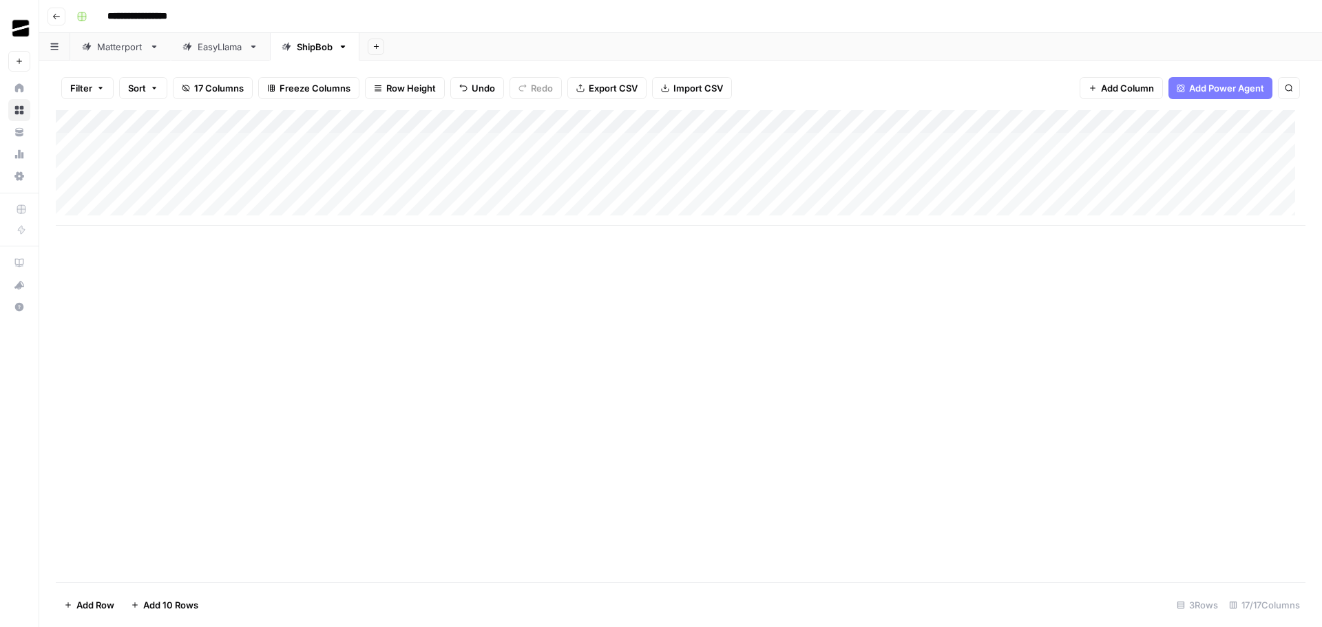
click at [176, 145] on div "Add Column" at bounding box center [680, 168] width 1249 height 116
click at [273, 140] on div "Add Column" at bounding box center [680, 168] width 1249 height 116
click at [462, 139] on div "Add Column" at bounding box center [680, 168] width 1249 height 116
click at [763, 140] on div "Add Column" at bounding box center [680, 168] width 1249 height 116
drag, startPoint x: 808, startPoint y: 156, endPoint x: 803, endPoint y: 185, distance: 29.4
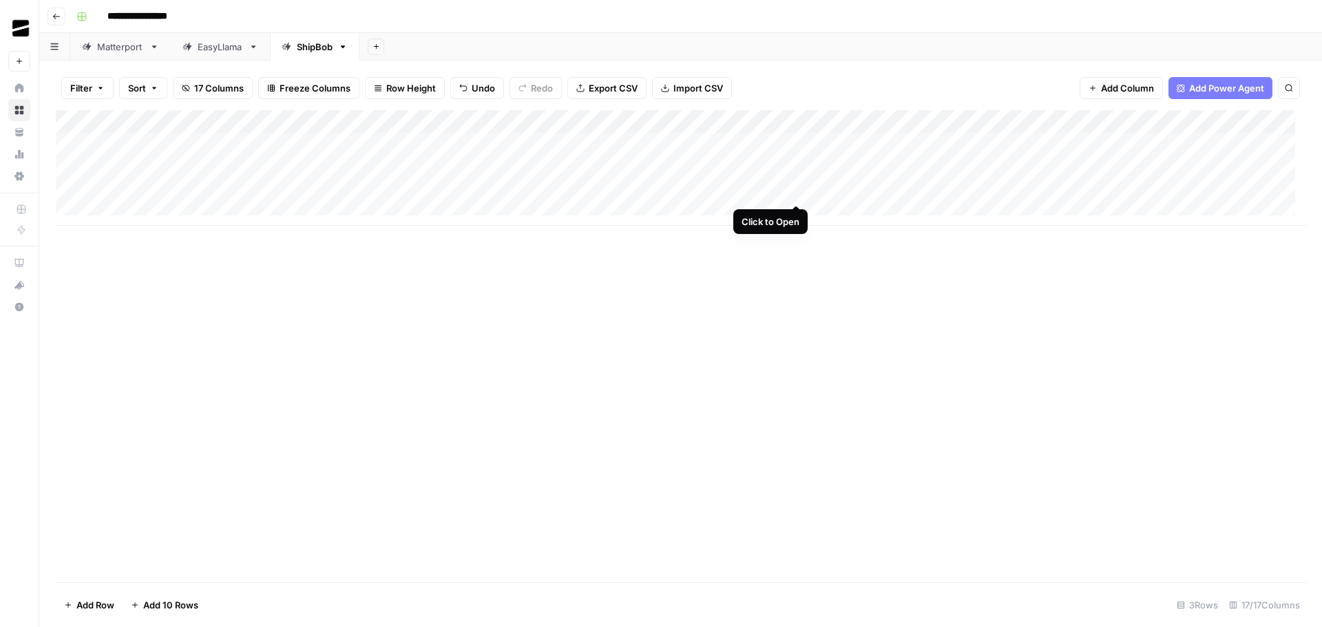
click at [803, 185] on div "Add Column" at bounding box center [680, 168] width 1249 height 116
click at [761, 292] on div "Add Column" at bounding box center [680, 346] width 1249 height 472
click at [794, 169] on div "Add Column" at bounding box center [680, 168] width 1249 height 116
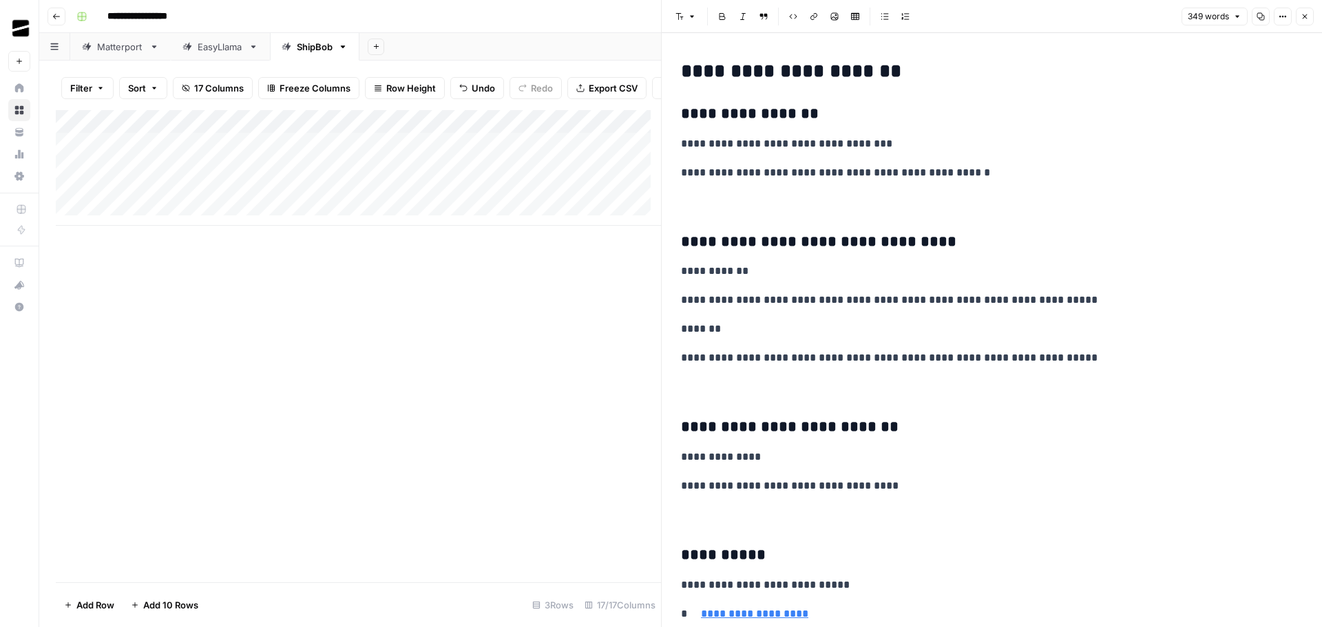
click at [1307, 14] on icon "button" at bounding box center [1304, 16] width 8 height 8
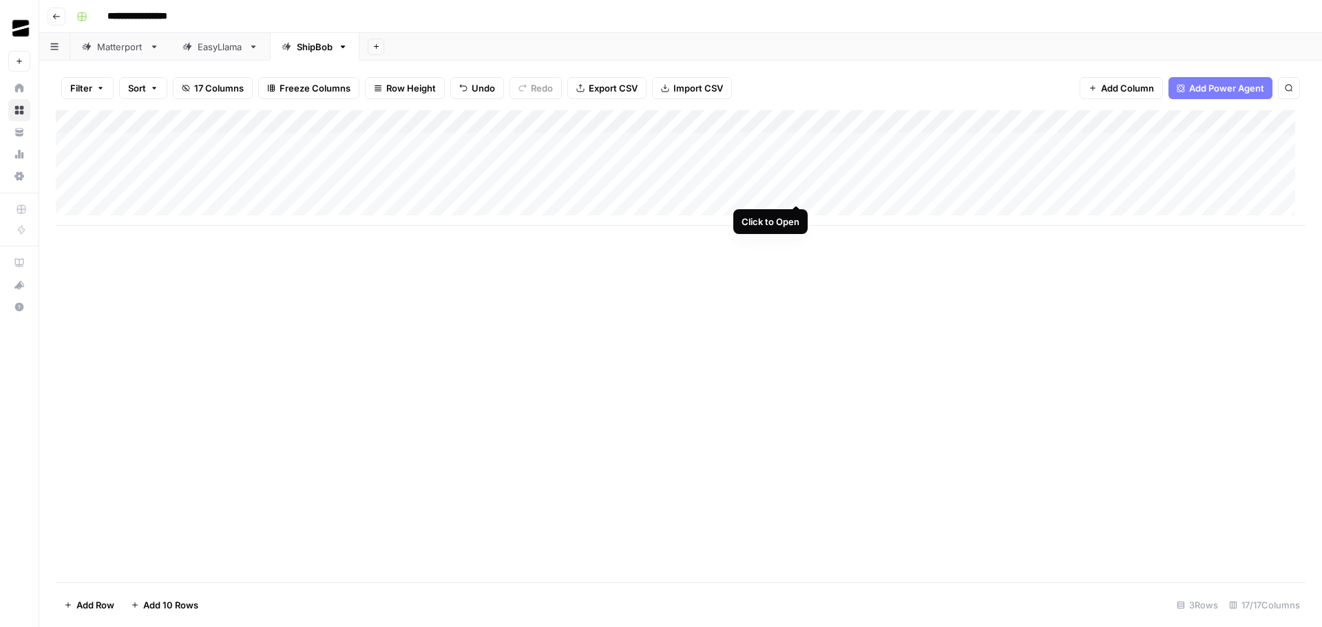
click at [794, 188] on div "Add Column" at bounding box center [680, 168] width 1249 height 116
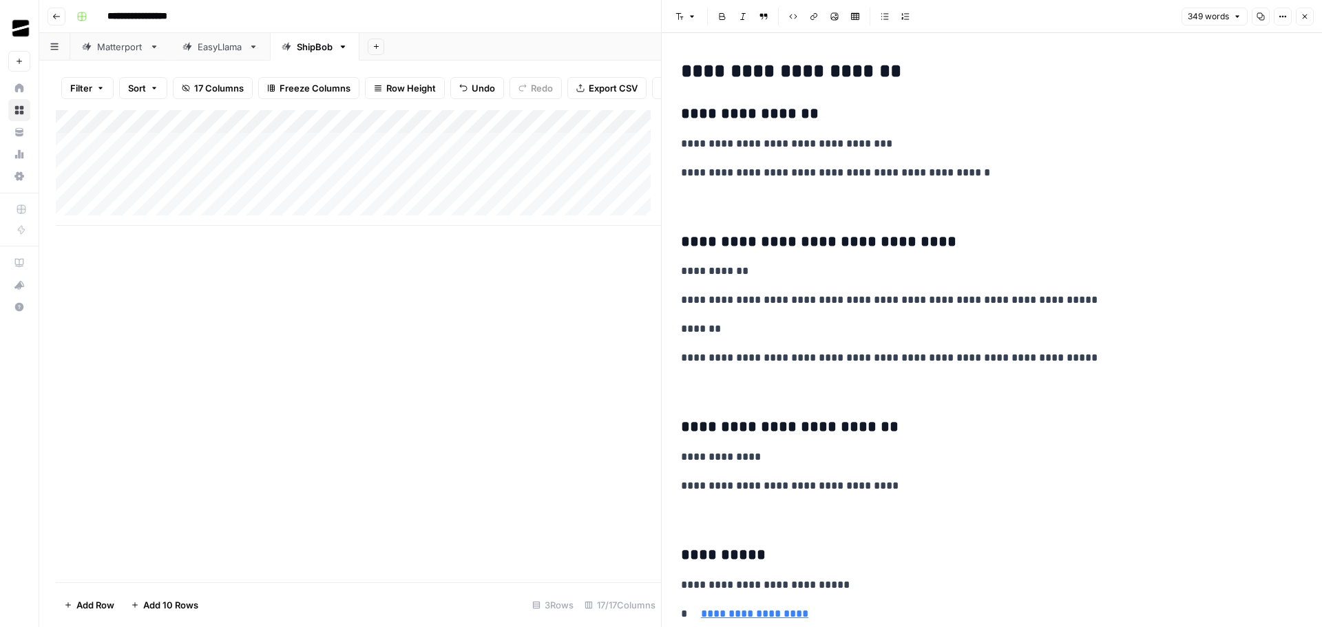
click at [1302, 15] on icon "button" at bounding box center [1304, 16] width 8 height 8
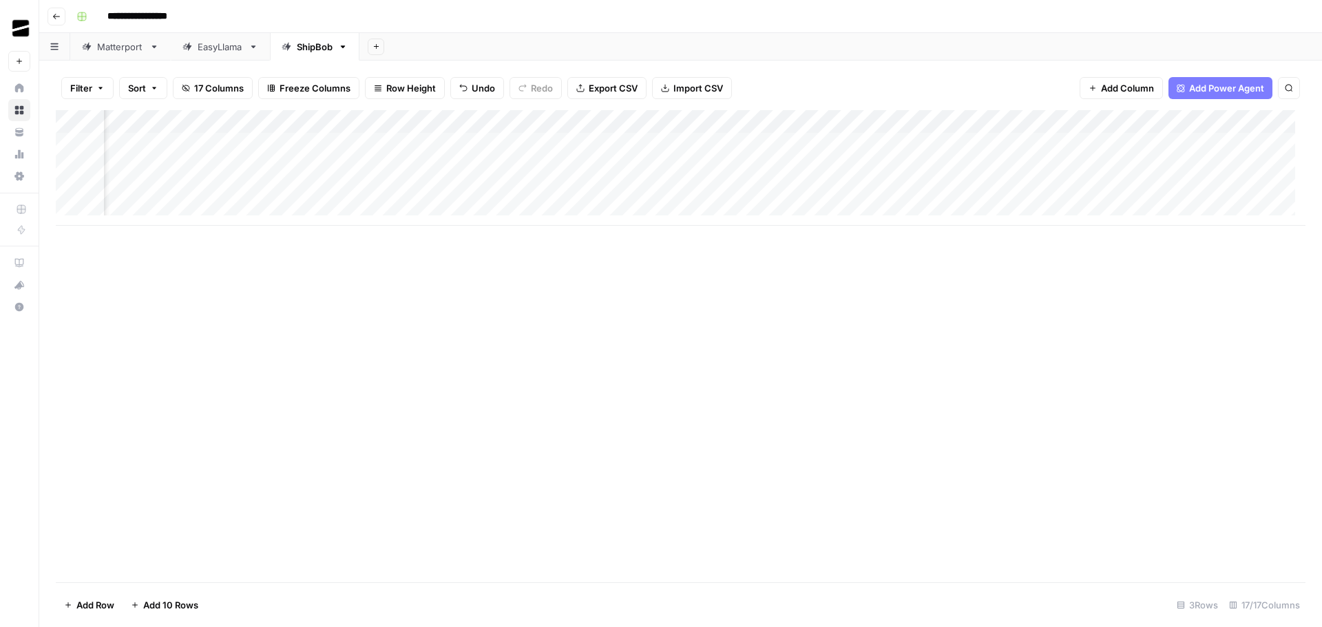
scroll to position [0, 453]
click at [452, 123] on div "Add Column" at bounding box center [680, 168] width 1249 height 116
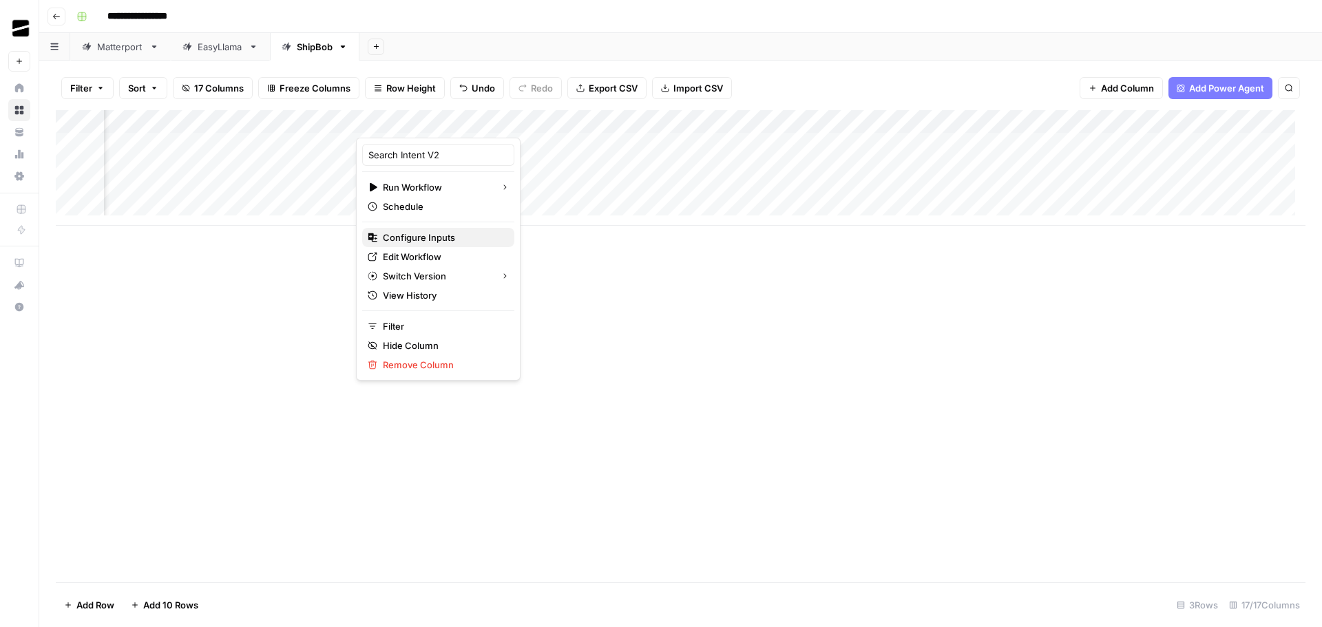
click at [441, 242] on span "Configure Inputs" at bounding box center [443, 238] width 120 height 14
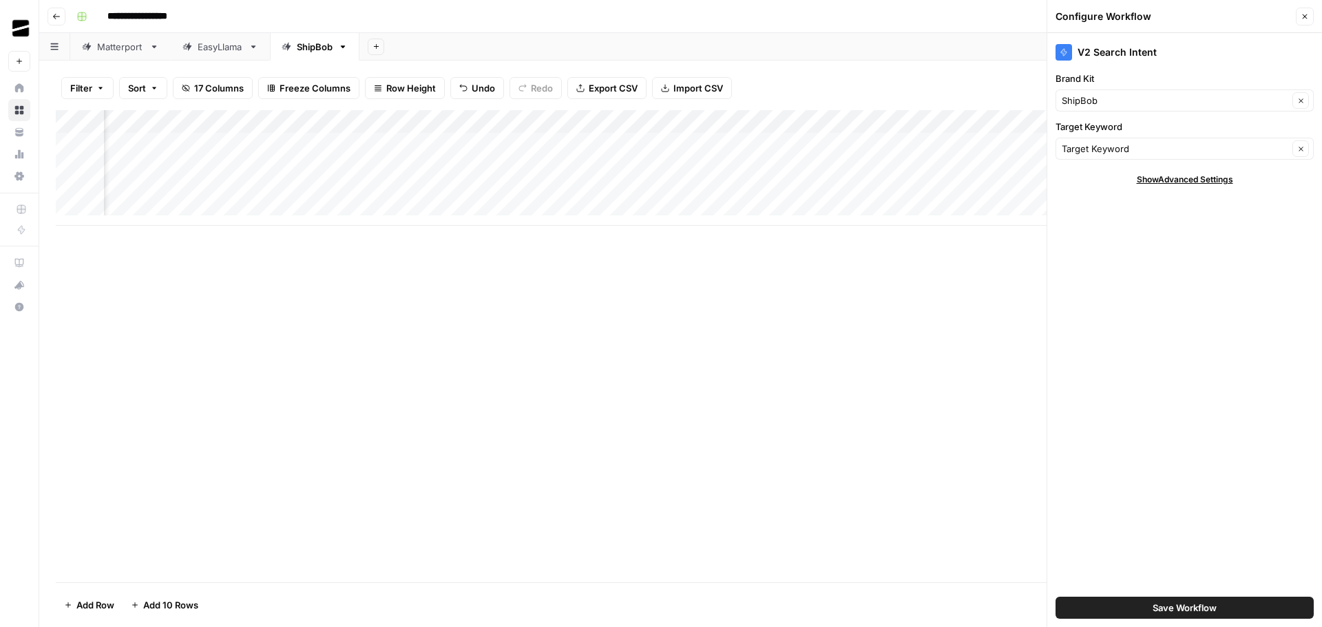
click at [700, 116] on div "Add Column" at bounding box center [680, 168] width 1249 height 116
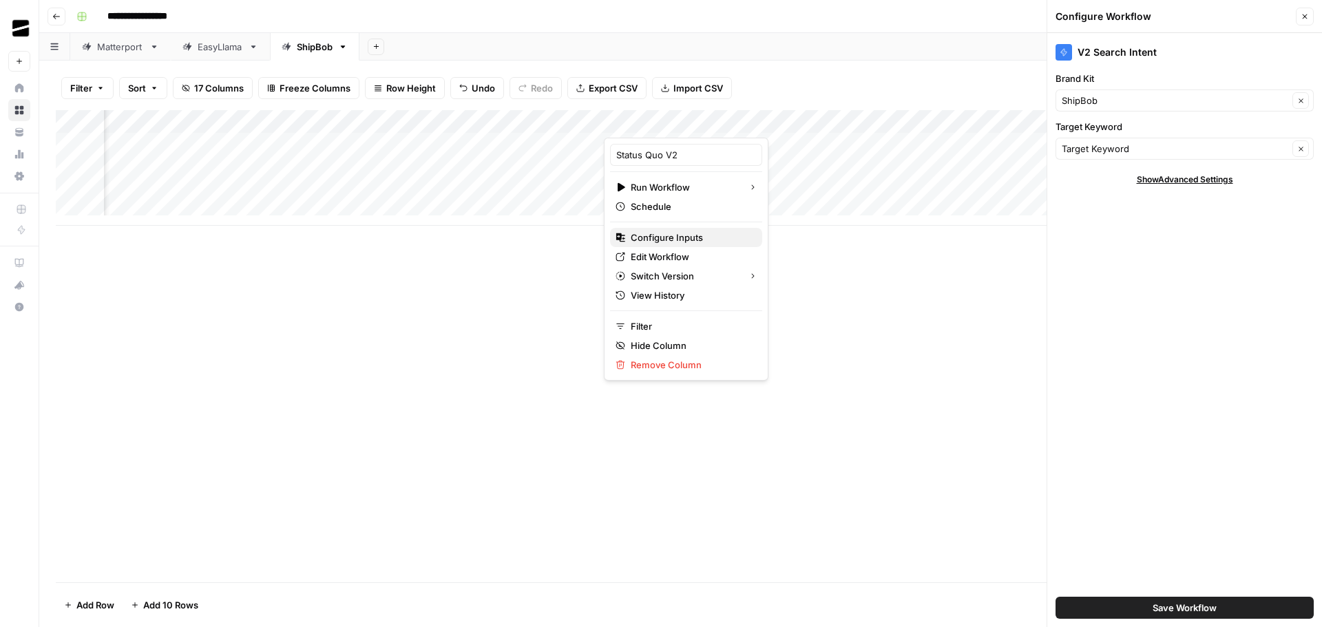
click at [675, 240] on span "Configure Inputs" at bounding box center [691, 238] width 120 height 14
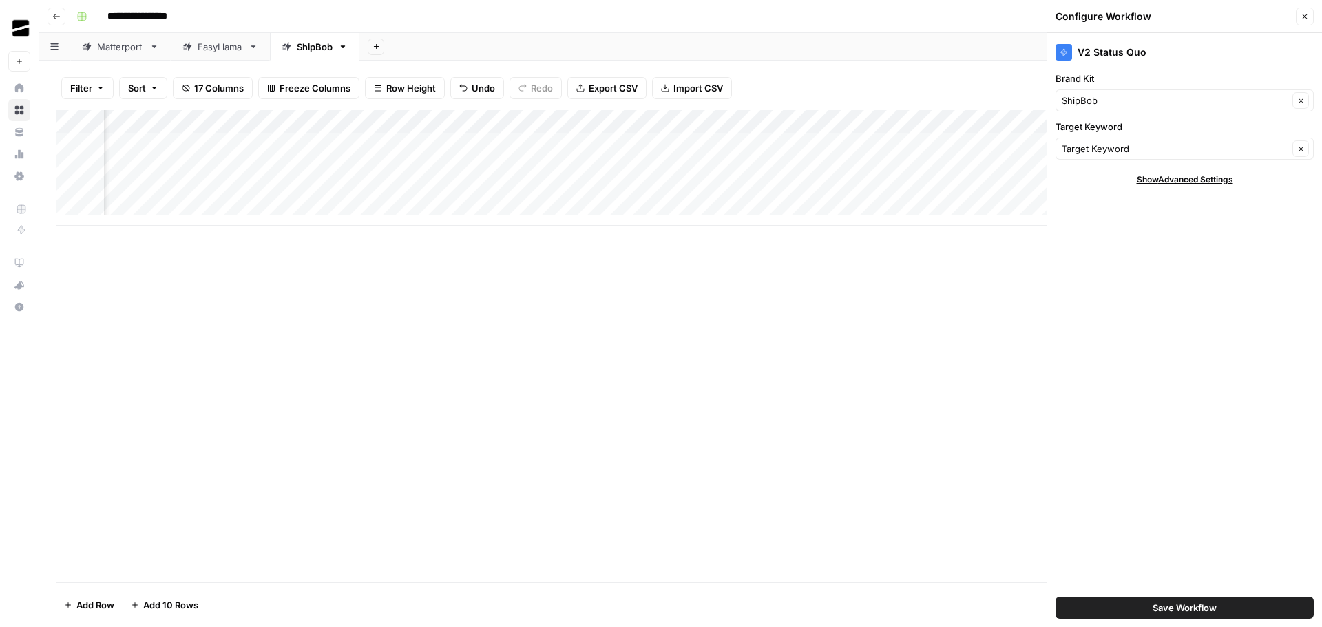
scroll to position [0, 923]
click at [476, 123] on div "Add Column" at bounding box center [680, 168] width 1249 height 116
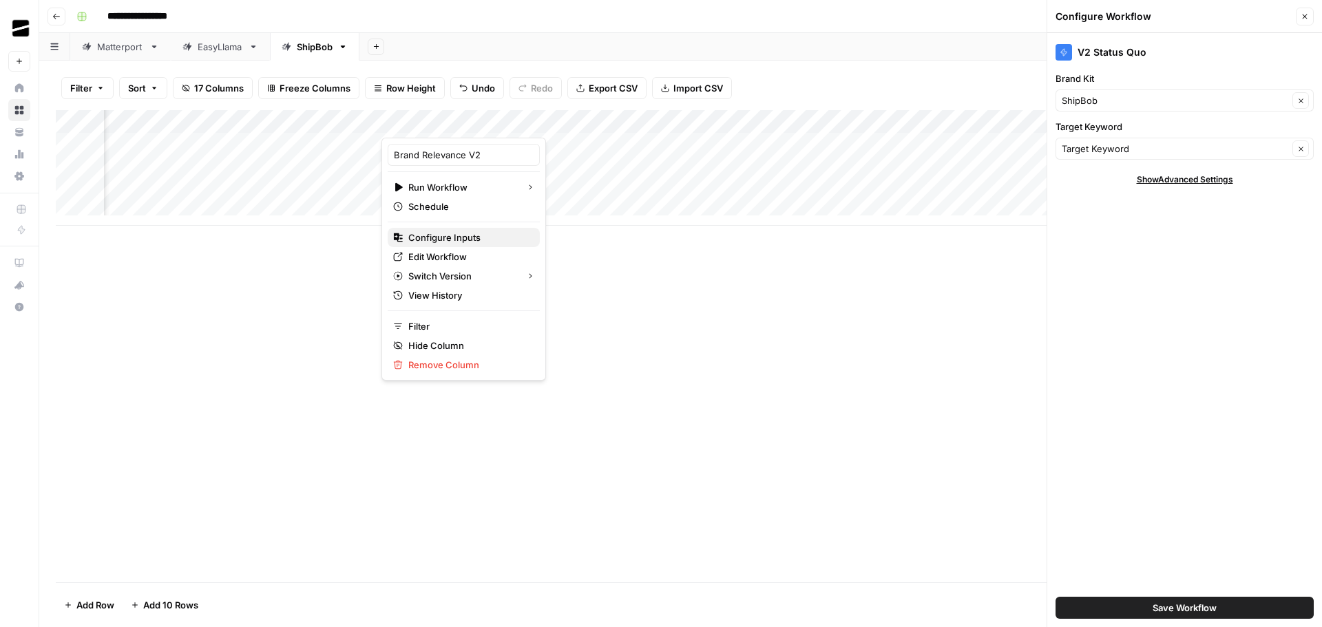
click at [463, 238] on span "Configure Inputs" at bounding box center [468, 238] width 120 height 14
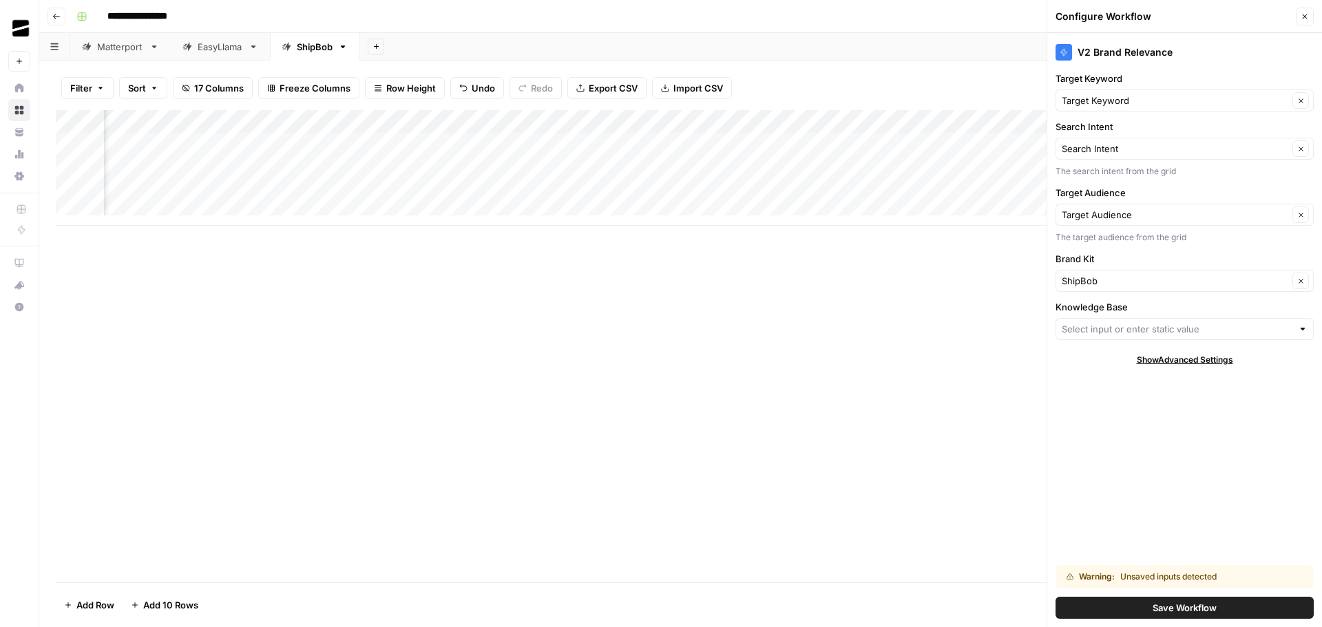
click at [728, 124] on div "Add Column" at bounding box center [680, 168] width 1249 height 116
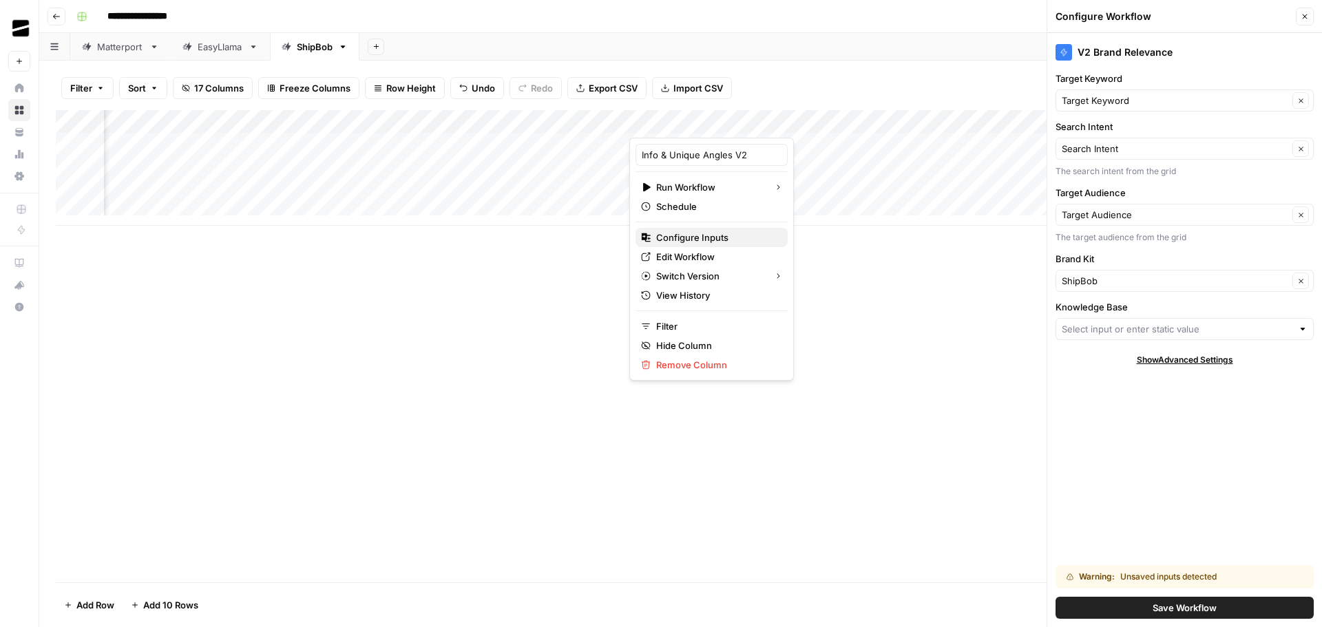
click at [693, 241] on span "Configure Inputs" at bounding box center [716, 238] width 120 height 14
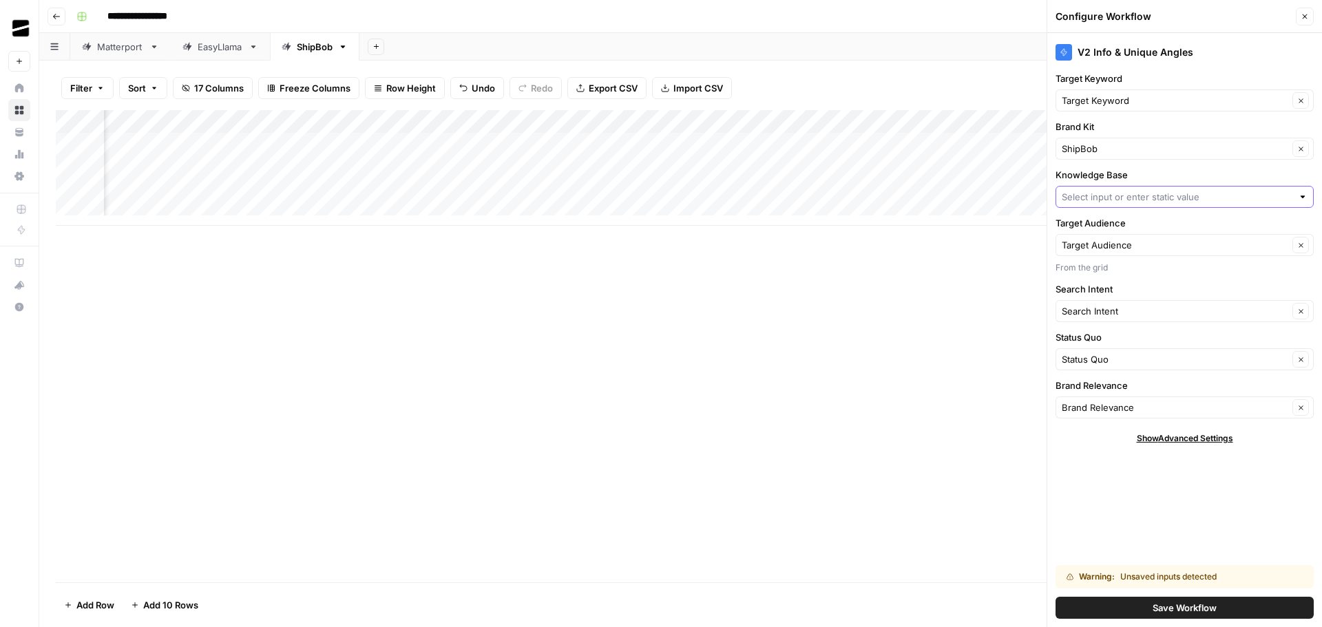
click at [1194, 196] on input "Knowledge Base" at bounding box center [1177, 197] width 231 height 14
click at [1196, 266] on span "ShipBob's Knowledge Base V2" at bounding box center [1181, 268] width 229 height 14
type input "ShipBob's Knowledge Base V2"
click at [1231, 609] on button "Save Workflow" at bounding box center [1184, 608] width 258 height 22
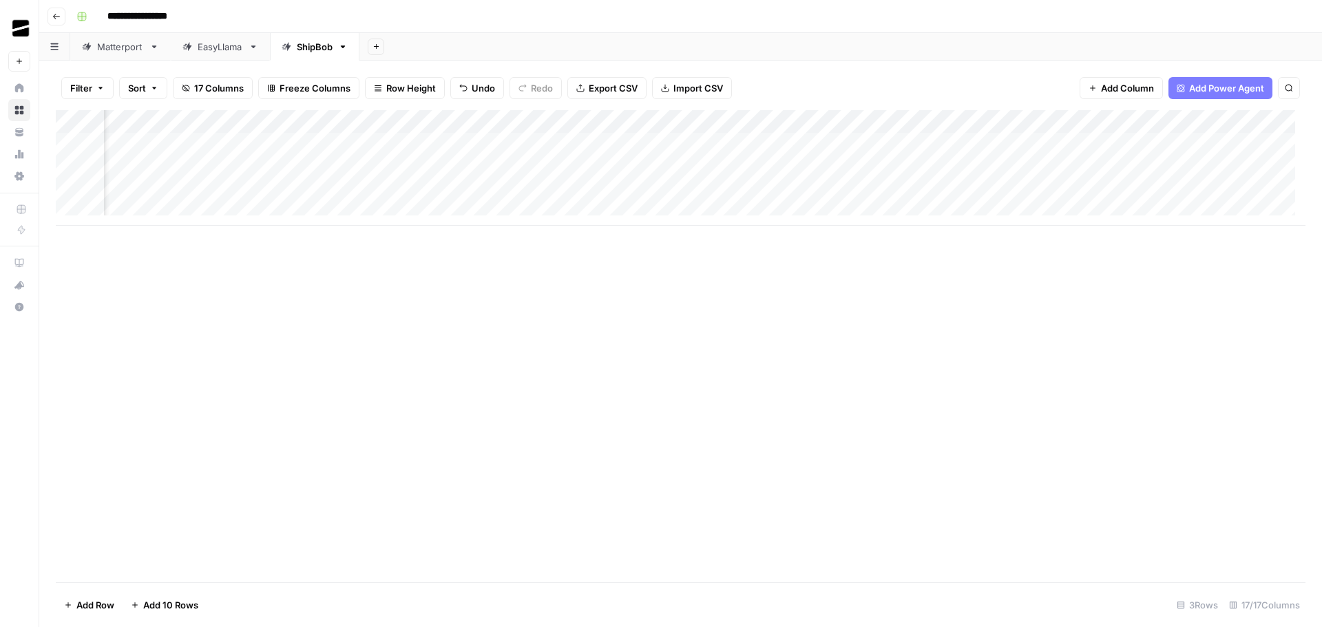
click at [971, 122] on div "Add Column" at bounding box center [680, 168] width 1249 height 116
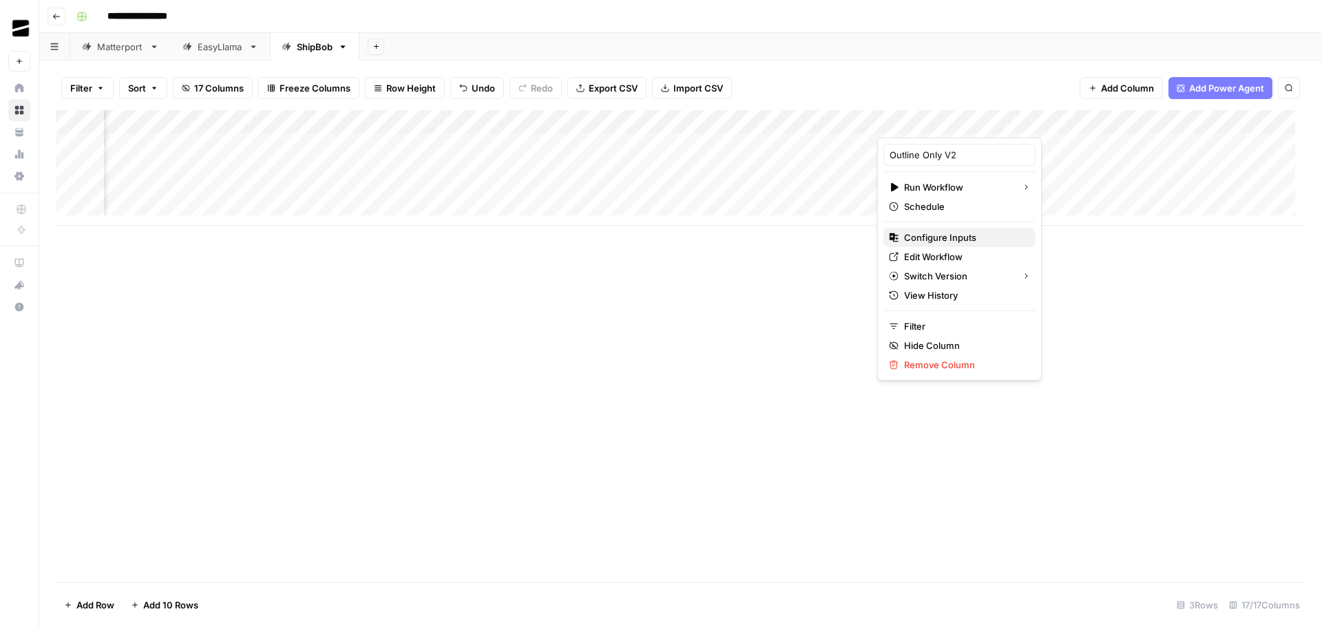
click at [961, 237] on span "Configure Inputs" at bounding box center [964, 238] width 120 height 14
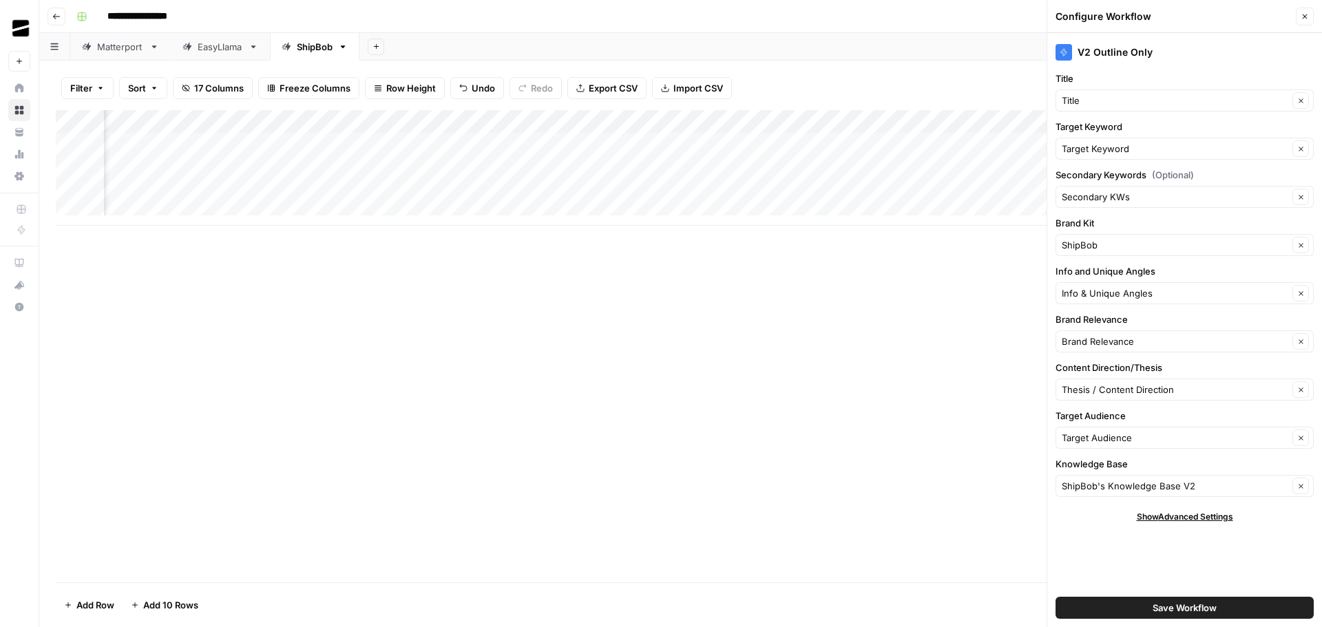
scroll to position [0, 1234]
click at [411, 121] on div "Add Column" at bounding box center [680, 168] width 1249 height 116
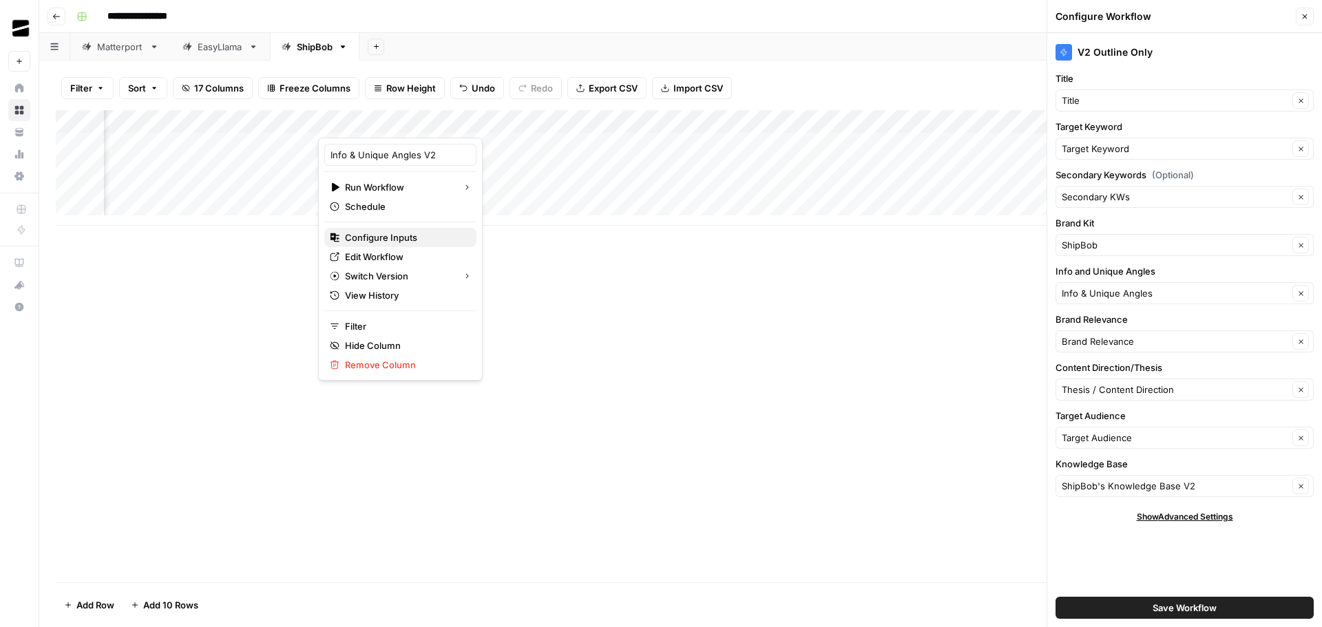
click at [395, 238] on span "Configure Inputs" at bounding box center [405, 238] width 120 height 14
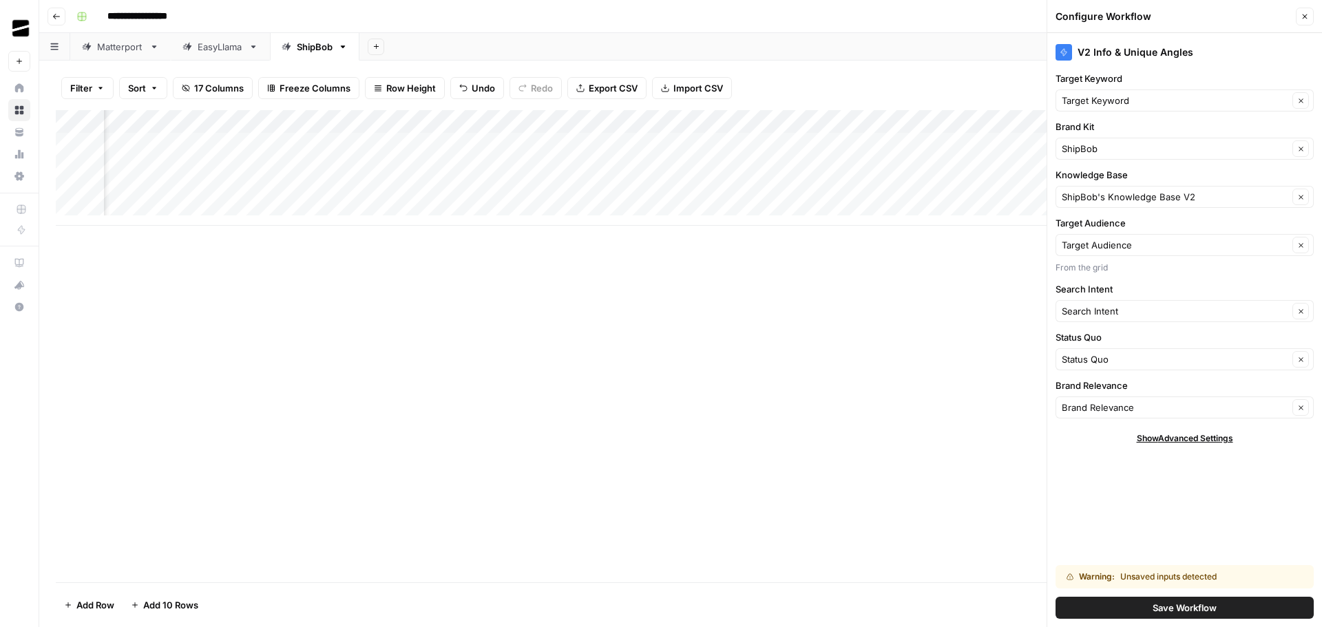
scroll to position [0, 843]
click at [558, 123] on div "Add Column" at bounding box center [680, 168] width 1249 height 116
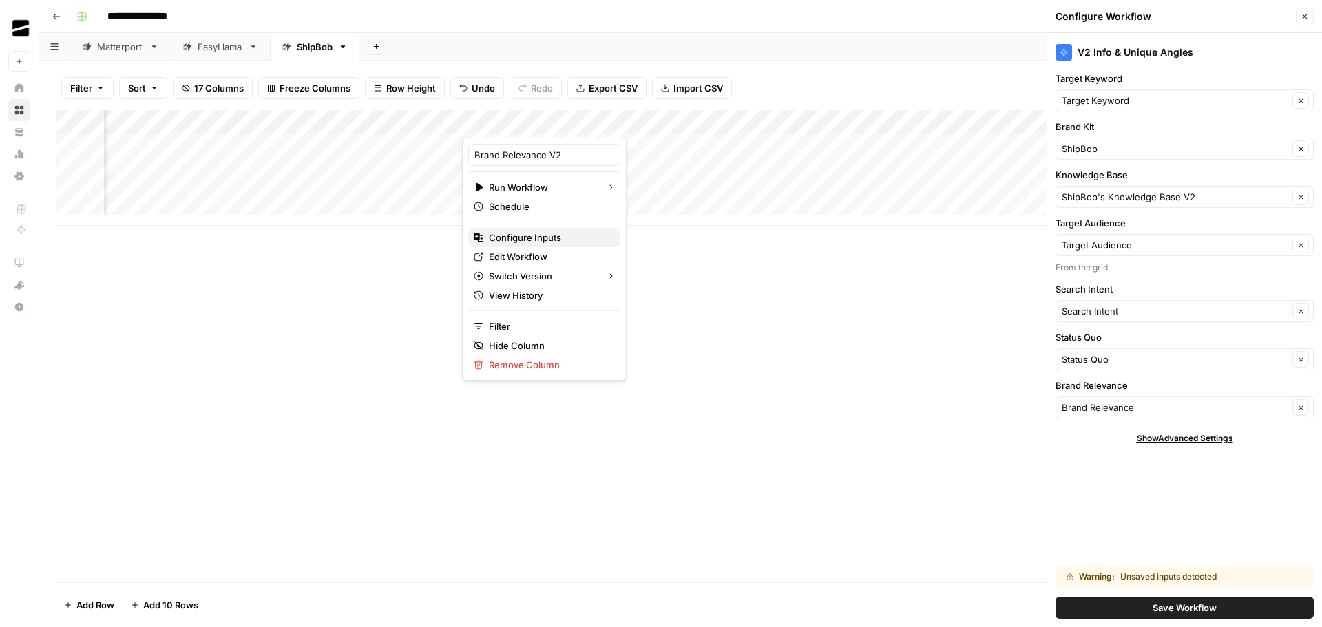
click at [537, 235] on span "Configure Inputs" at bounding box center [549, 238] width 120 height 14
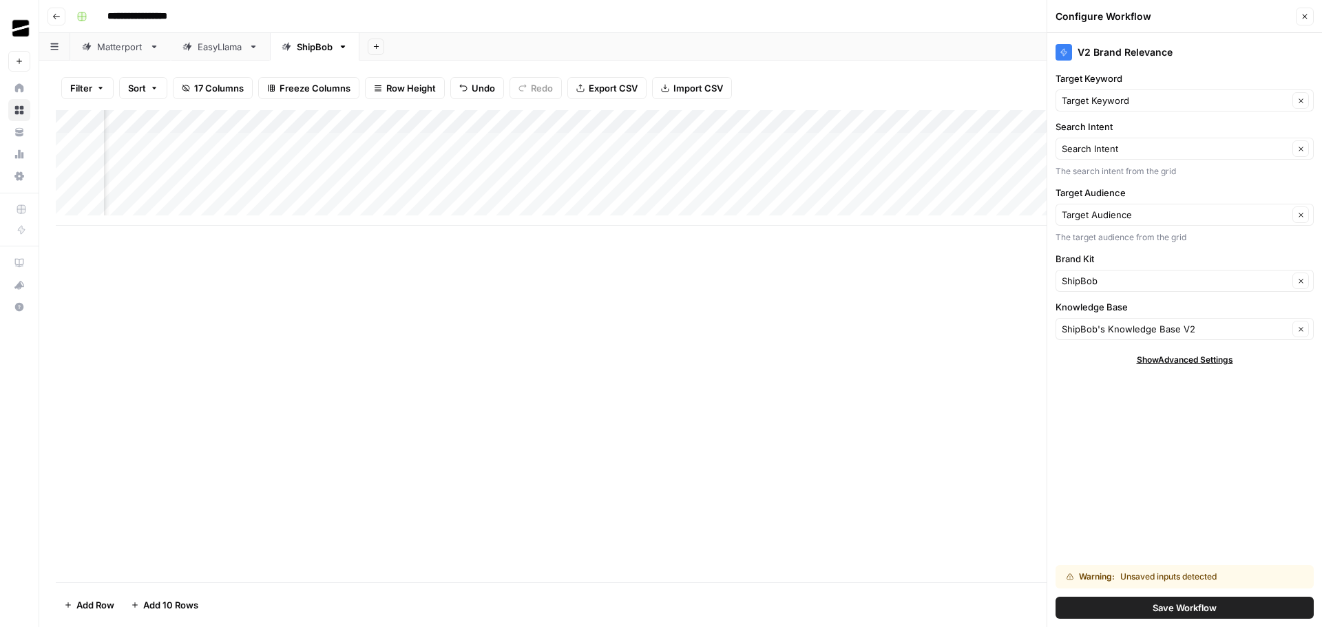
scroll to position [0, 669]
click at [483, 123] on div "Add Column" at bounding box center [680, 168] width 1249 height 116
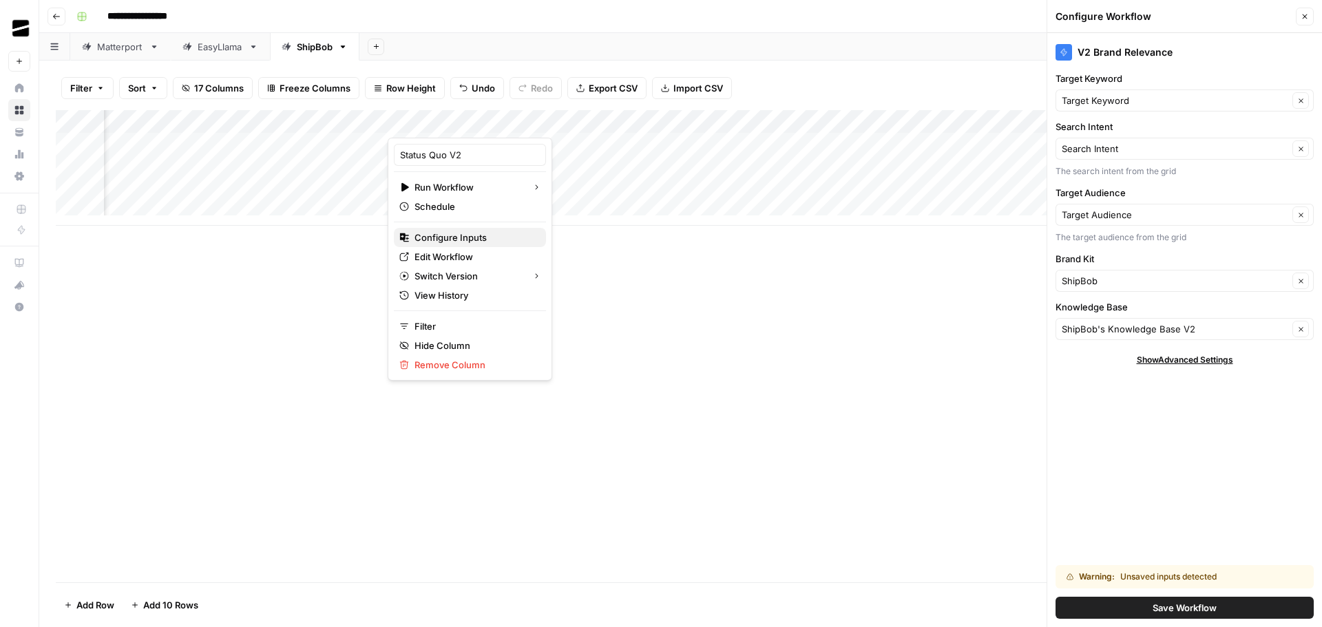
click at [484, 231] on span "Configure Inputs" at bounding box center [474, 238] width 120 height 14
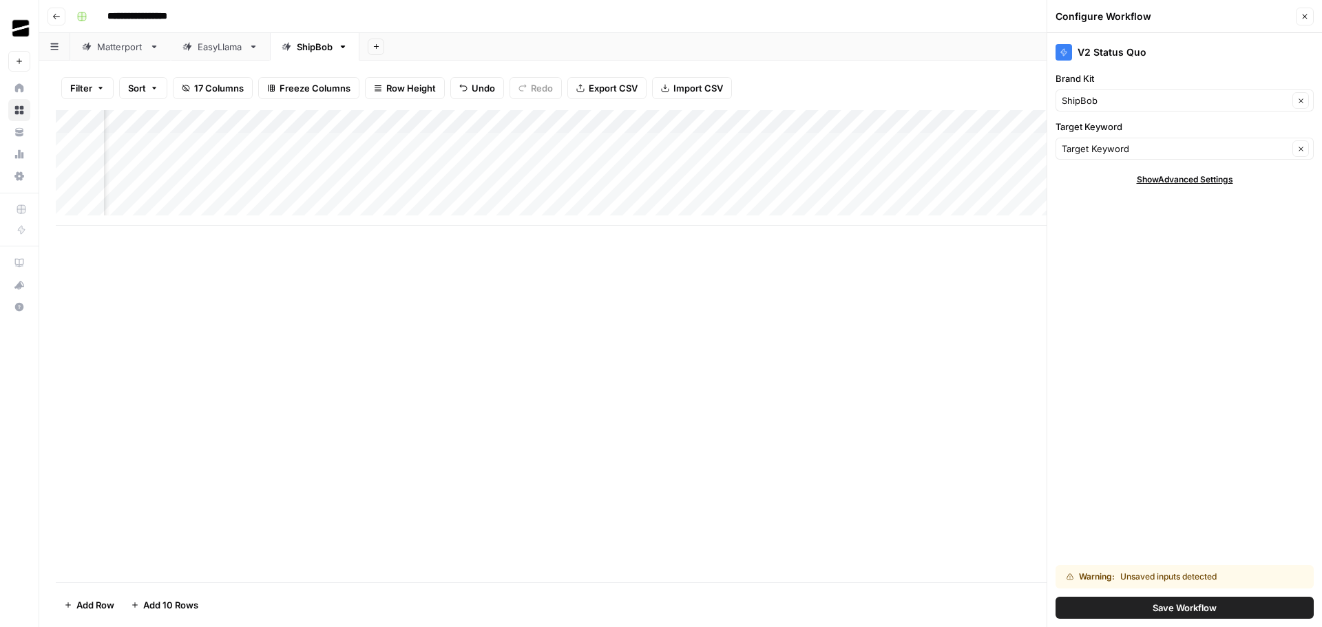
scroll to position [0, 456]
click at [450, 119] on div "Add Column" at bounding box center [680, 168] width 1249 height 116
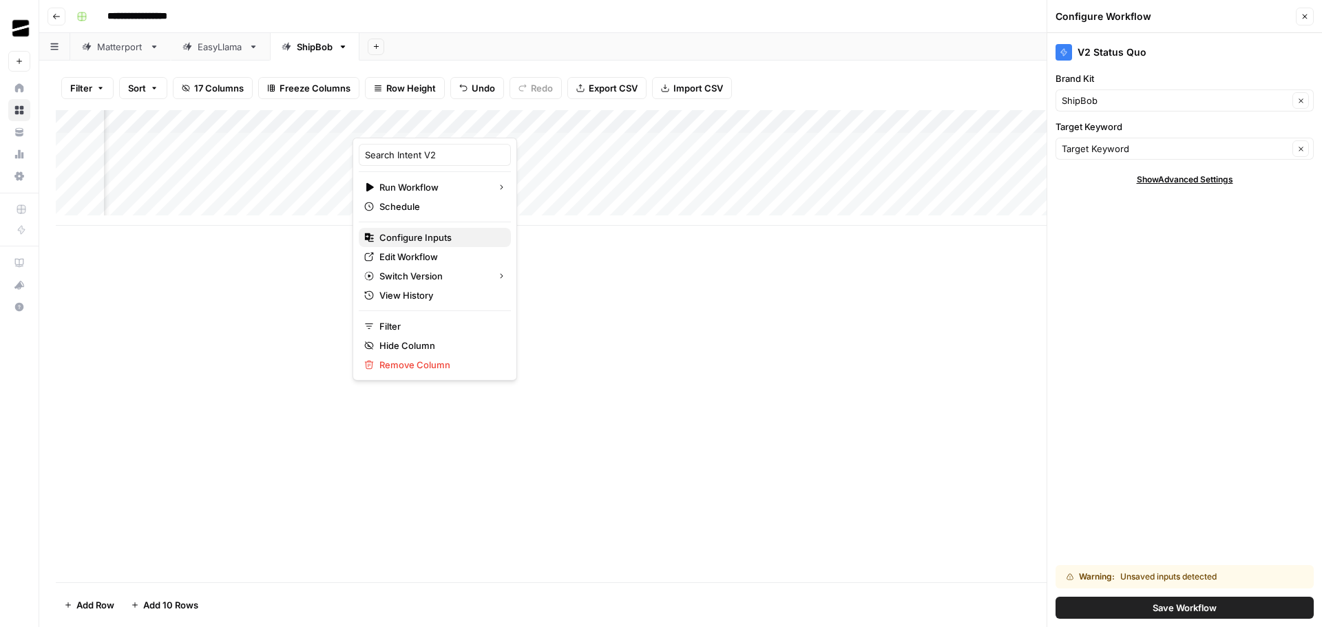
click at [416, 235] on span "Configure Inputs" at bounding box center [439, 238] width 120 height 14
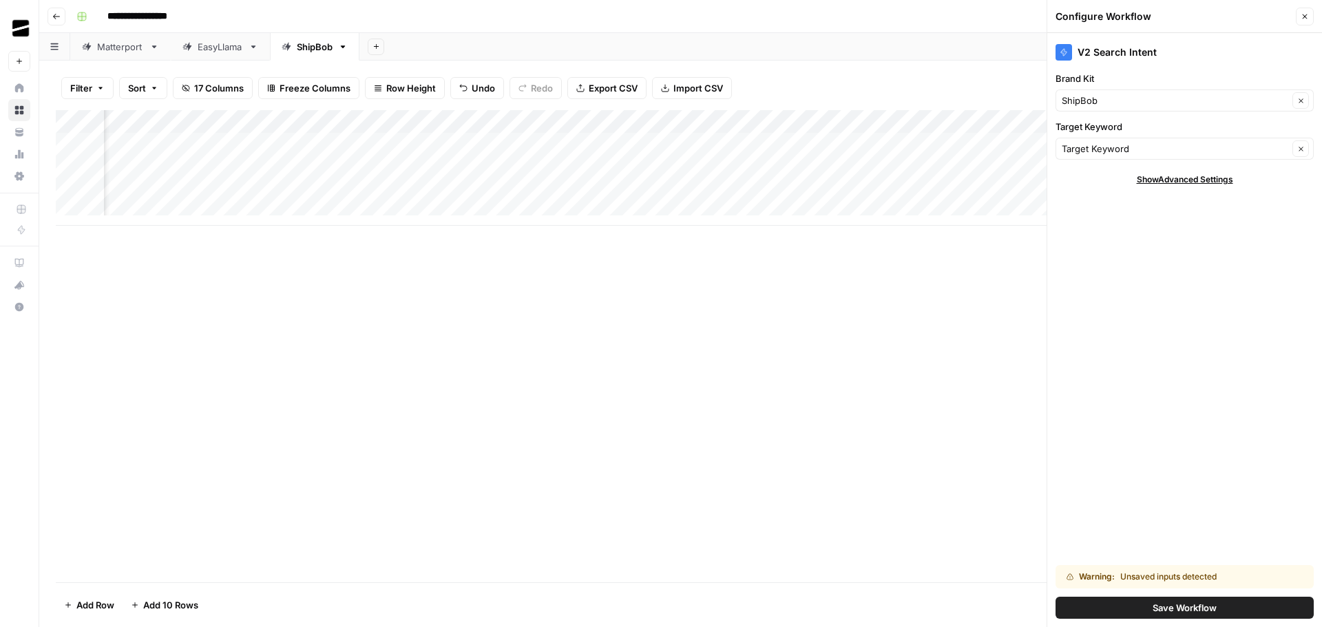
scroll to position [0, 1083]
click at [813, 122] on div "Add Column" at bounding box center [680, 168] width 1249 height 116
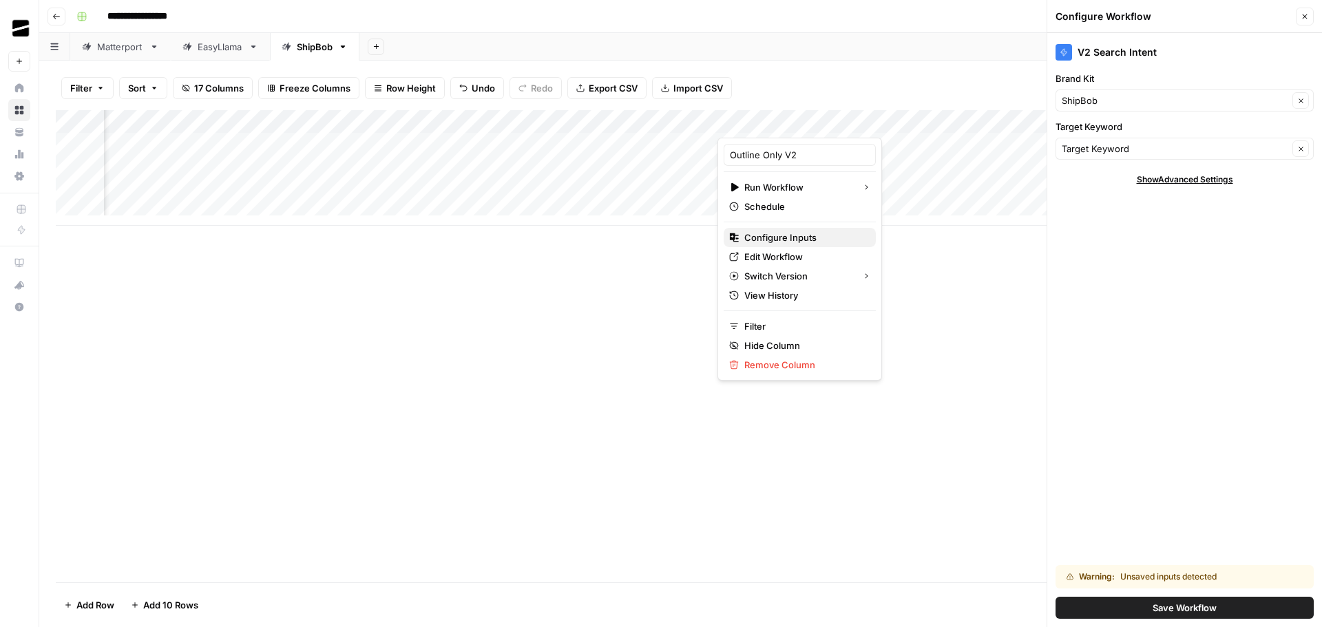
click at [792, 240] on span "Configure Inputs" at bounding box center [804, 238] width 120 height 14
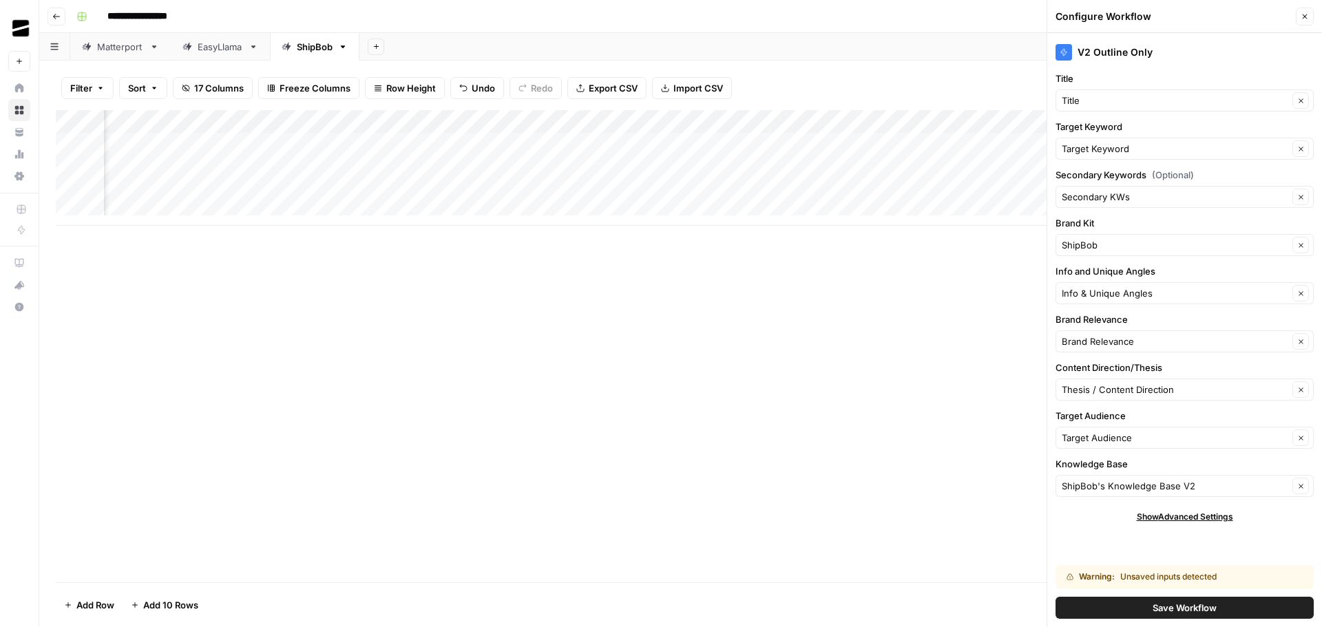
click at [812, 119] on div "Add Column" at bounding box center [680, 168] width 1249 height 116
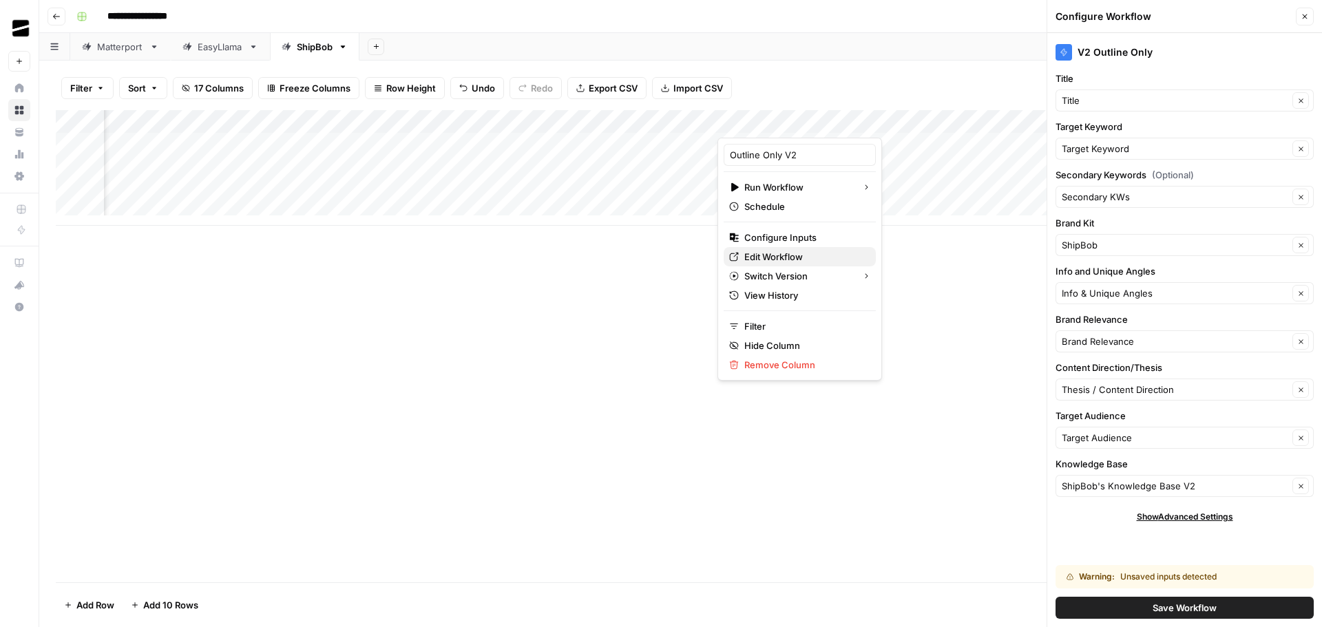
click at [799, 258] on span "Edit Workflow" at bounding box center [804, 257] width 120 height 14
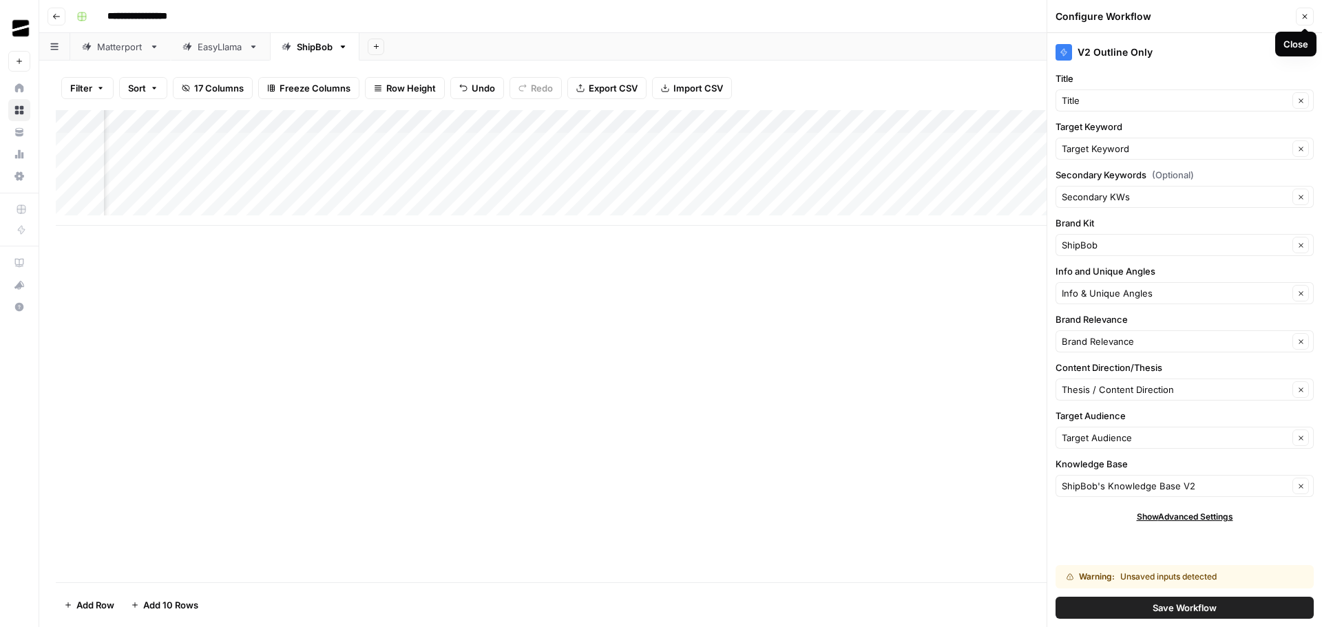
click at [1304, 14] on icon "button" at bounding box center [1304, 16] width 8 height 8
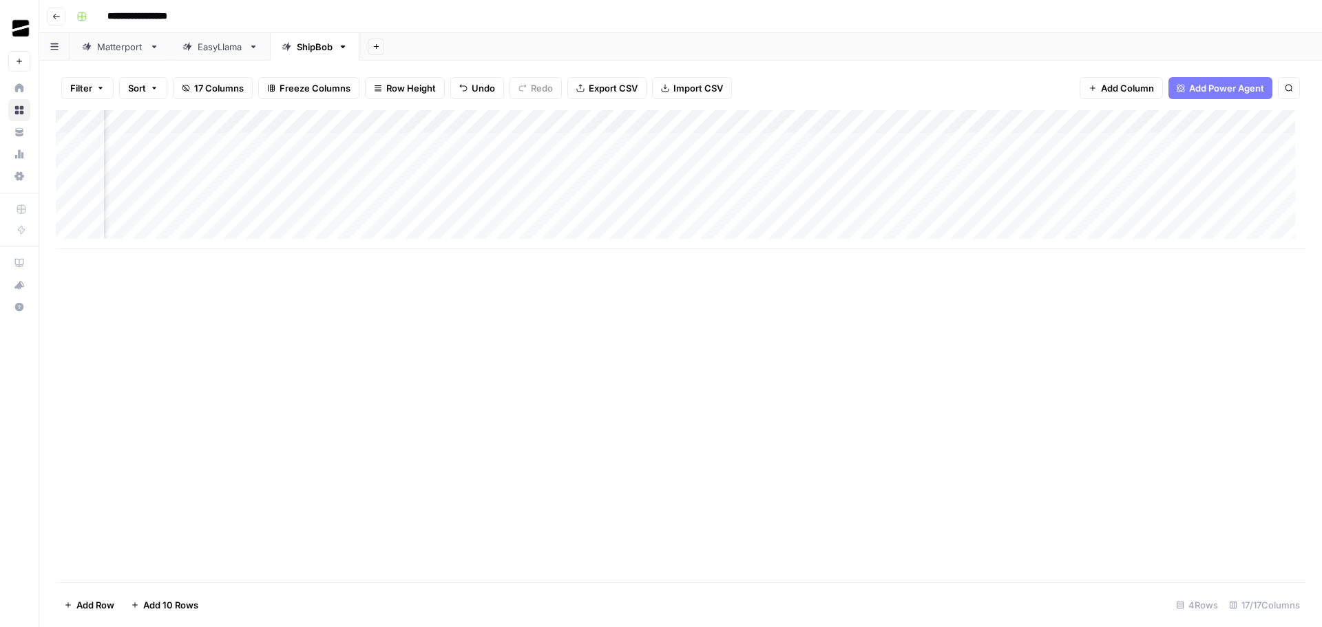
scroll to position [0, 0]
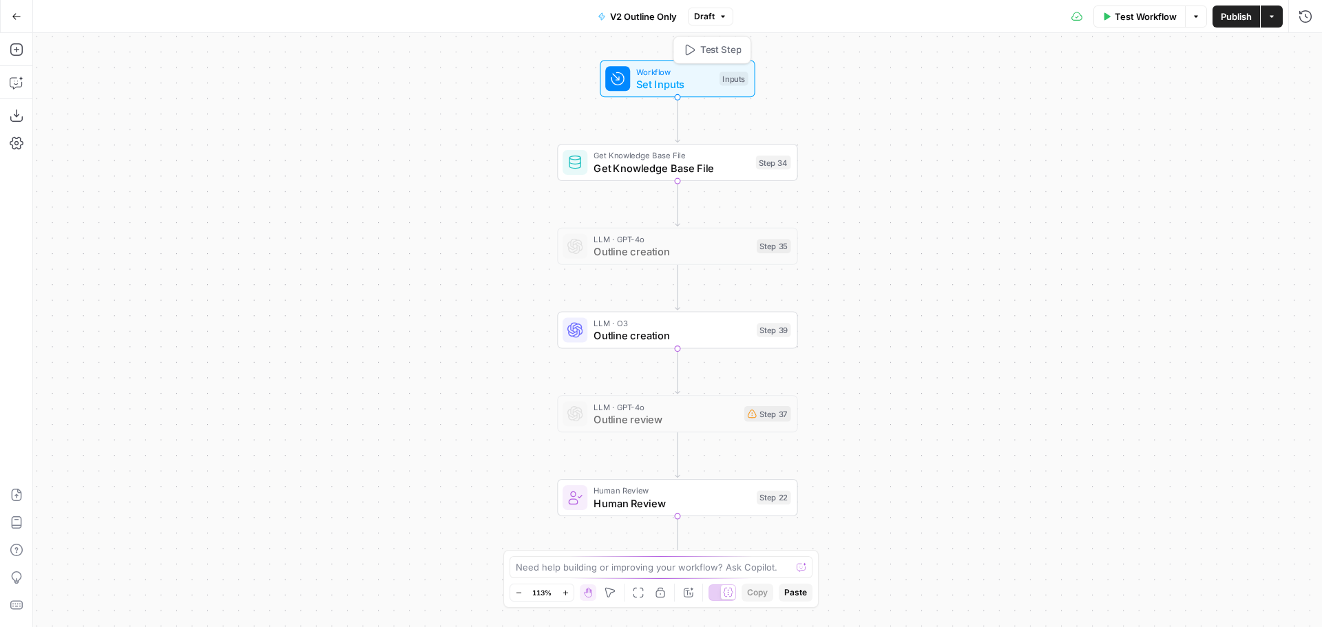
click at [656, 77] on span "Set Inputs" at bounding box center [674, 84] width 77 height 16
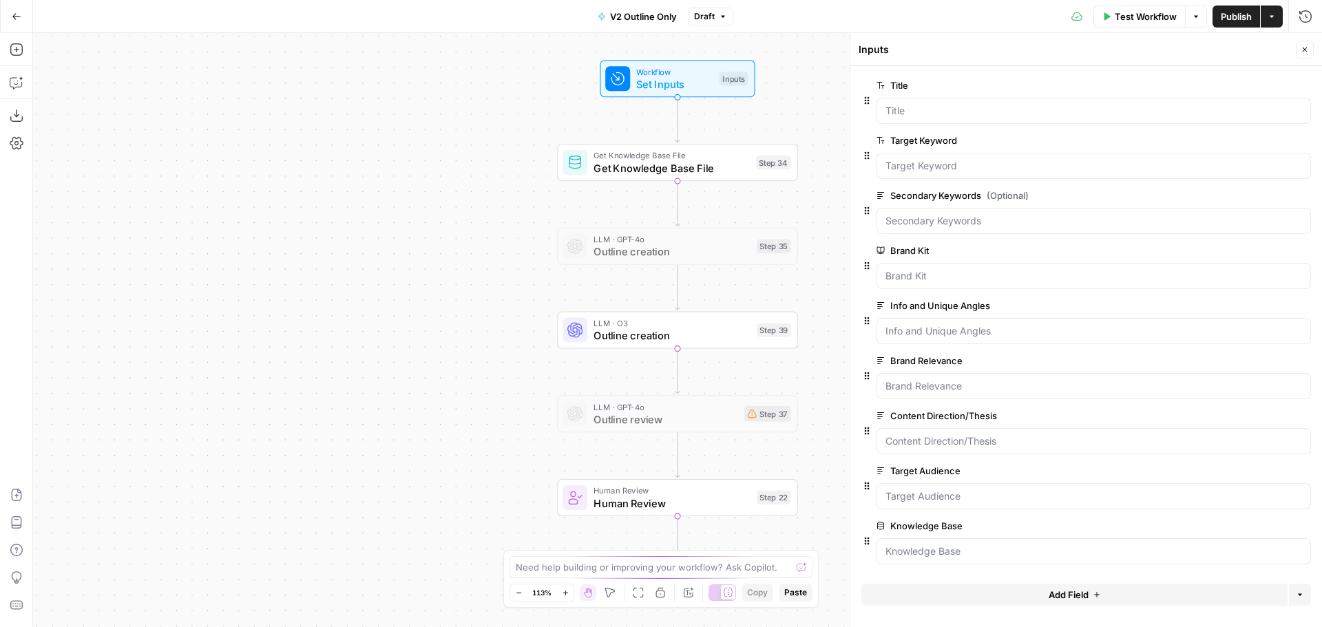
click at [1263, 419] on span "edit field" at bounding box center [1259, 415] width 30 height 11
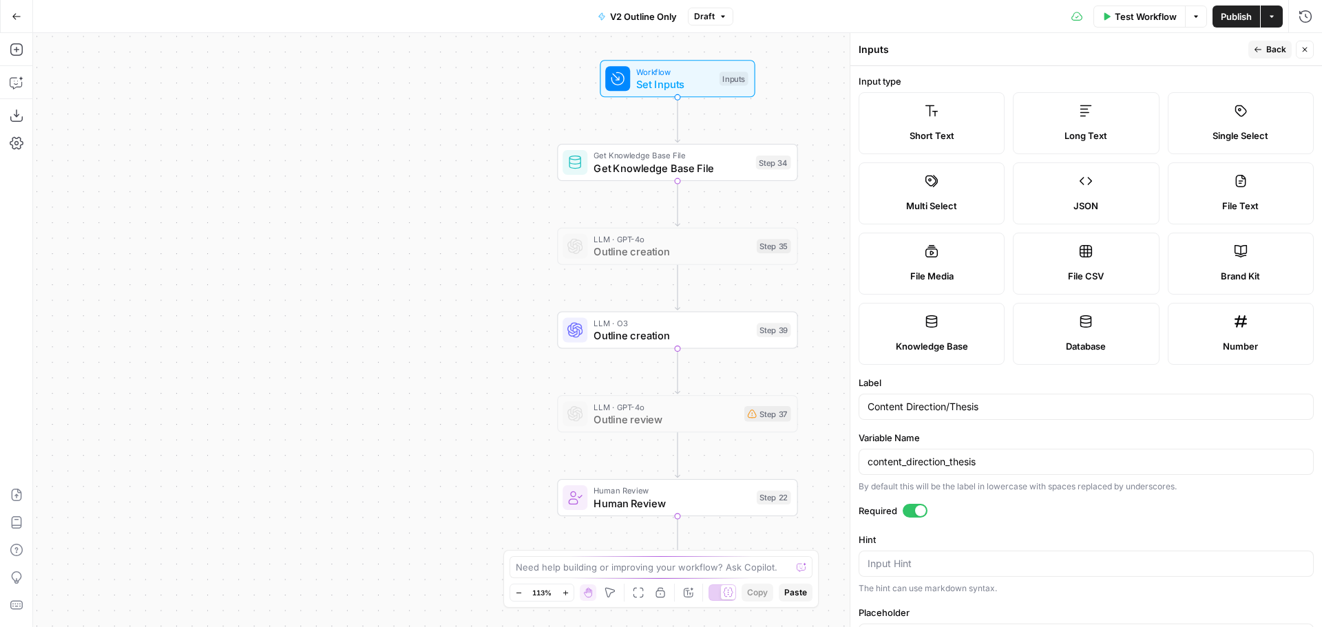
scroll to position [138, 0]
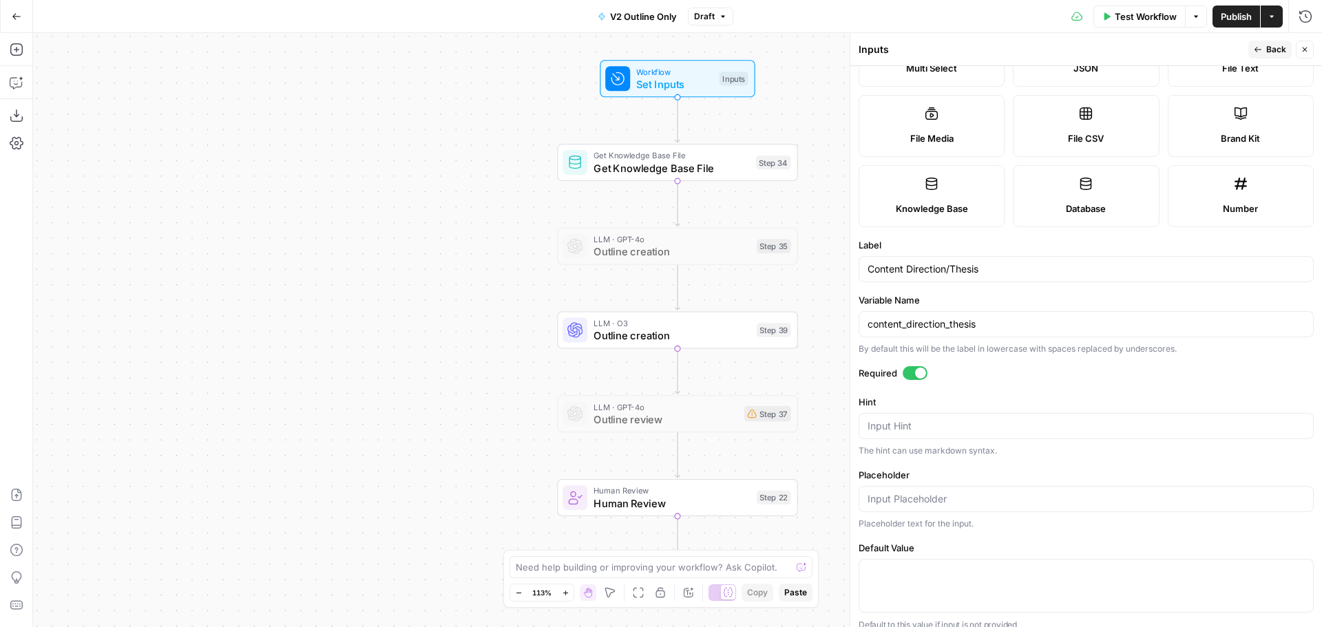
click at [906, 374] on div at bounding box center [915, 373] width 25 height 14
click at [1265, 46] on button "Back" at bounding box center [1269, 50] width 43 height 18
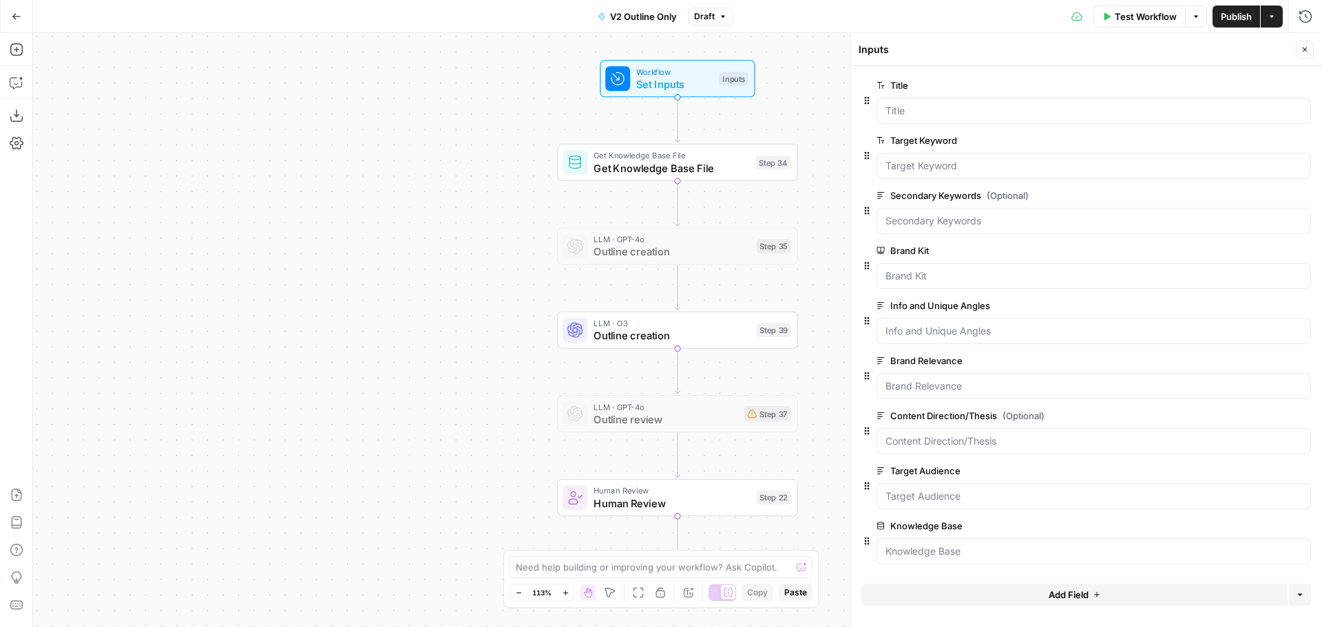
click at [1229, 8] on button "Publish" at bounding box center [1236, 17] width 48 height 22
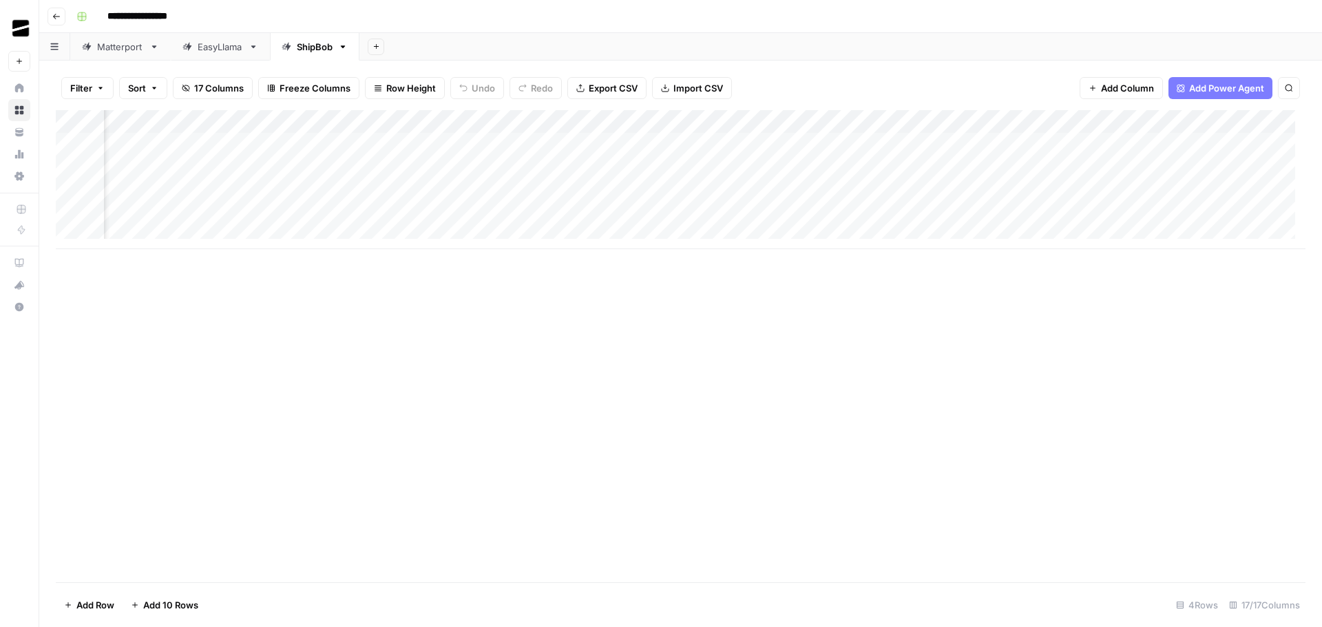
scroll to position [0, 622]
click at [246, 142] on div "Add Column" at bounding box center [680, 179] width 1249 height 139
click at [254, 170] on div "Add Column" at bounding box center [680, 179] width 1249 height 139
click at [260, 193] on div "Add Column" at bounding box center [680, 179] width 1249 height 139
click at [503, 139] on div "Add Column" at bounding box center [680, 179] width 1249 height 139
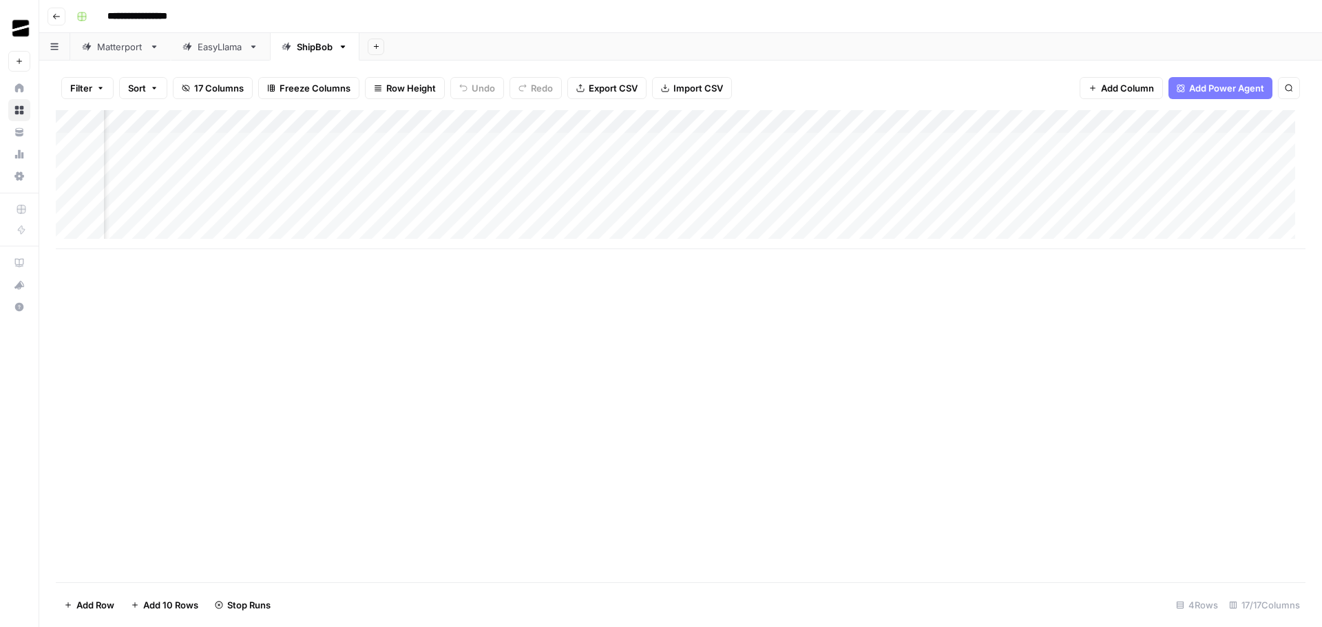
click at [499, 168] on div "Add Column" at bounding box center [680, 179] width 1249 height 139
click at [511, 192] on div "Add Column" at bounding box center [680, 179] width 1249 height 139
click at [1066, 123] on div "Add Column" at bounding box center [680, 179] width 1249 height 139
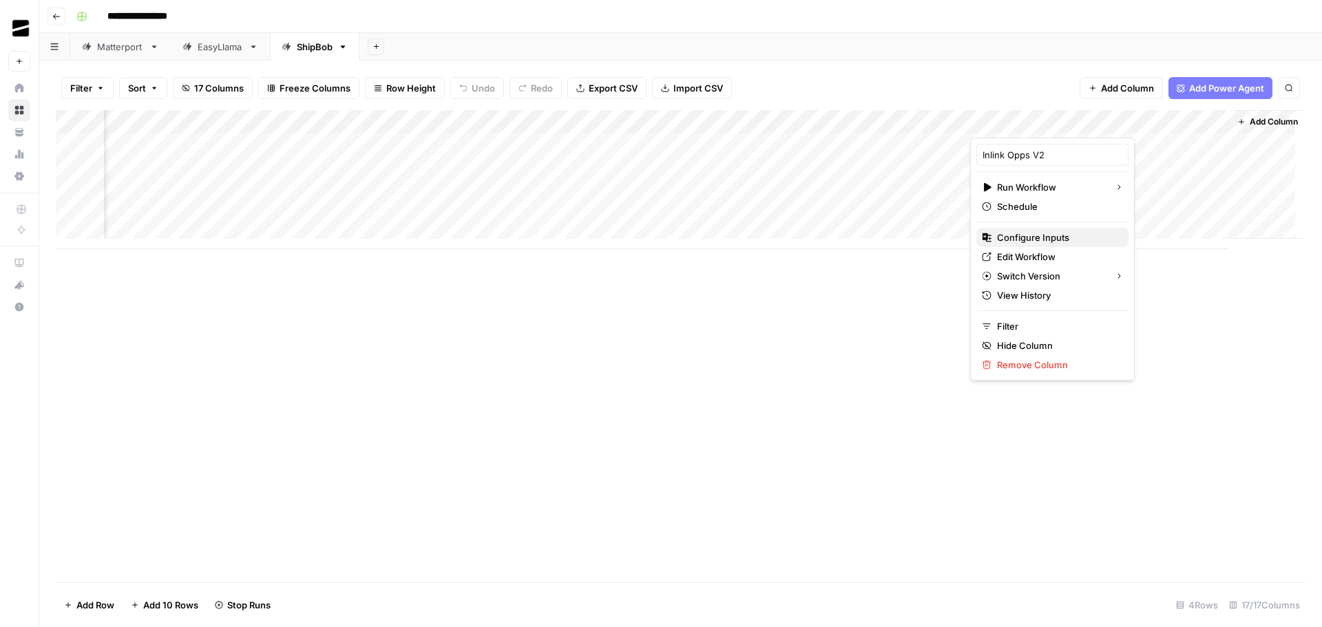
click at [1064, 234] on span "Configure Inputs" at bounding box center [1057, 238] width 120 height 14
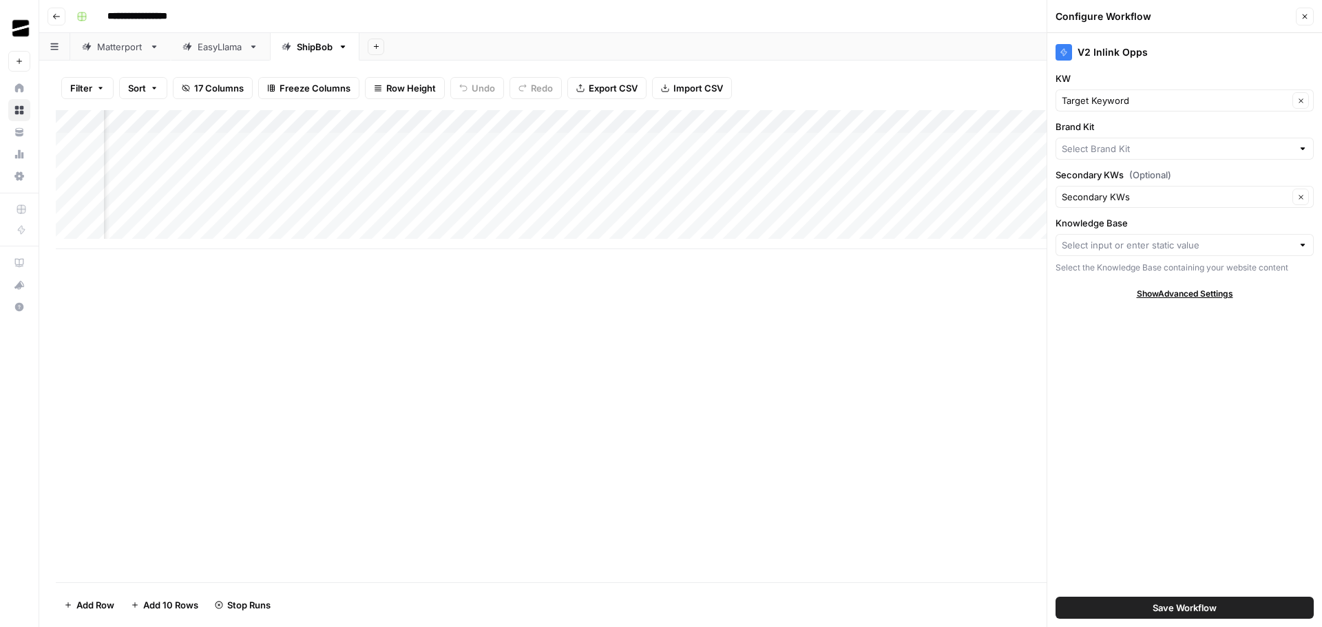
type input "ShipBob"
type input "ShipBob internal linking"
click at [1305, 15] on icon "button" at bounding box center [1304, 16] width 8 height 8
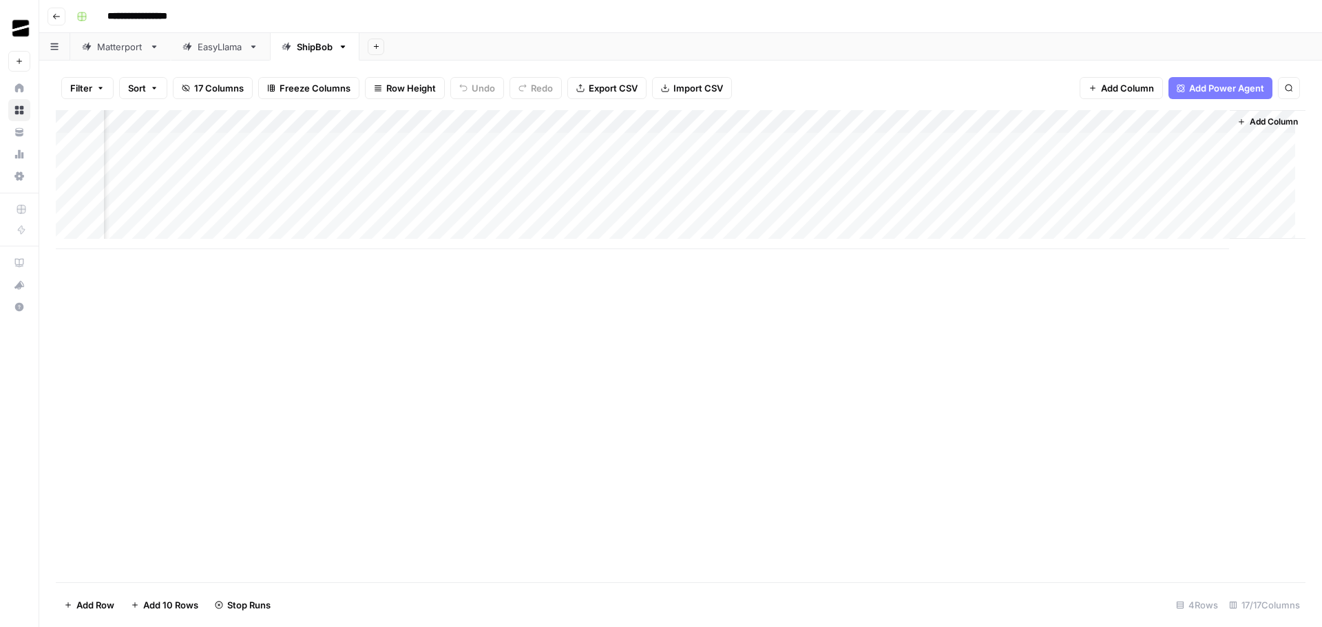
click at [1041, 147] on div "Add Column" at bounding box center [680, 179] width 1249 height 139
click at [1044, 167] on div "Add Column" at bounding box center [680, 179] width 1249 height 139
click at [1045, 189] on div "Add Column" at bounding box center [680, 179] width 1249 height 139
click at [588, 142] on div "Add Column" at bounding box center [680, 179] width 1249 height 139
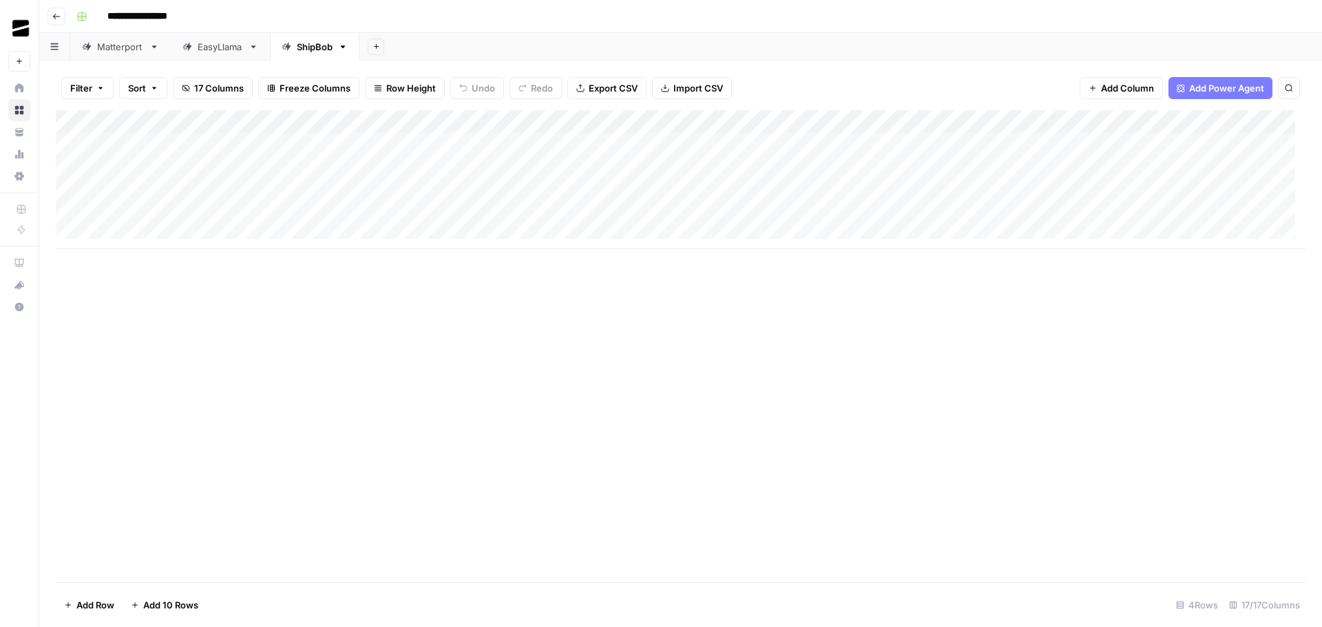
click at [588, 142] on div "Add Column" at bounding box center [680, 179] width 1249 height 139
type textarea "**********"
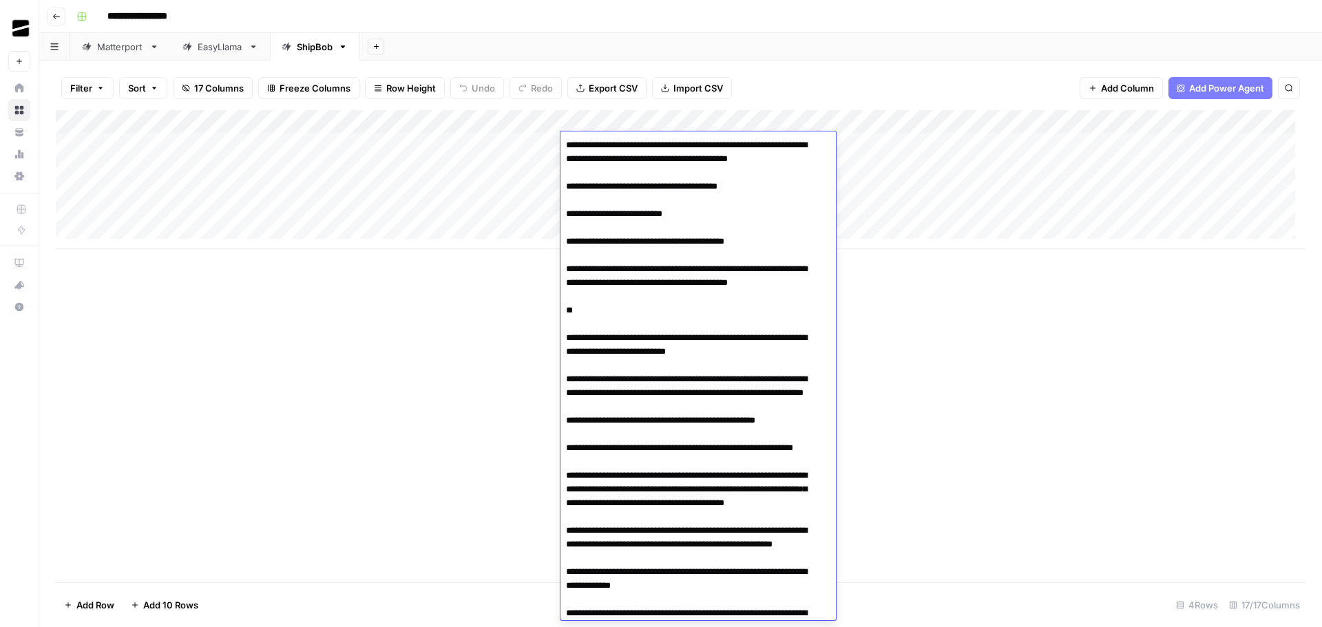
scroll to position [7007, 0]
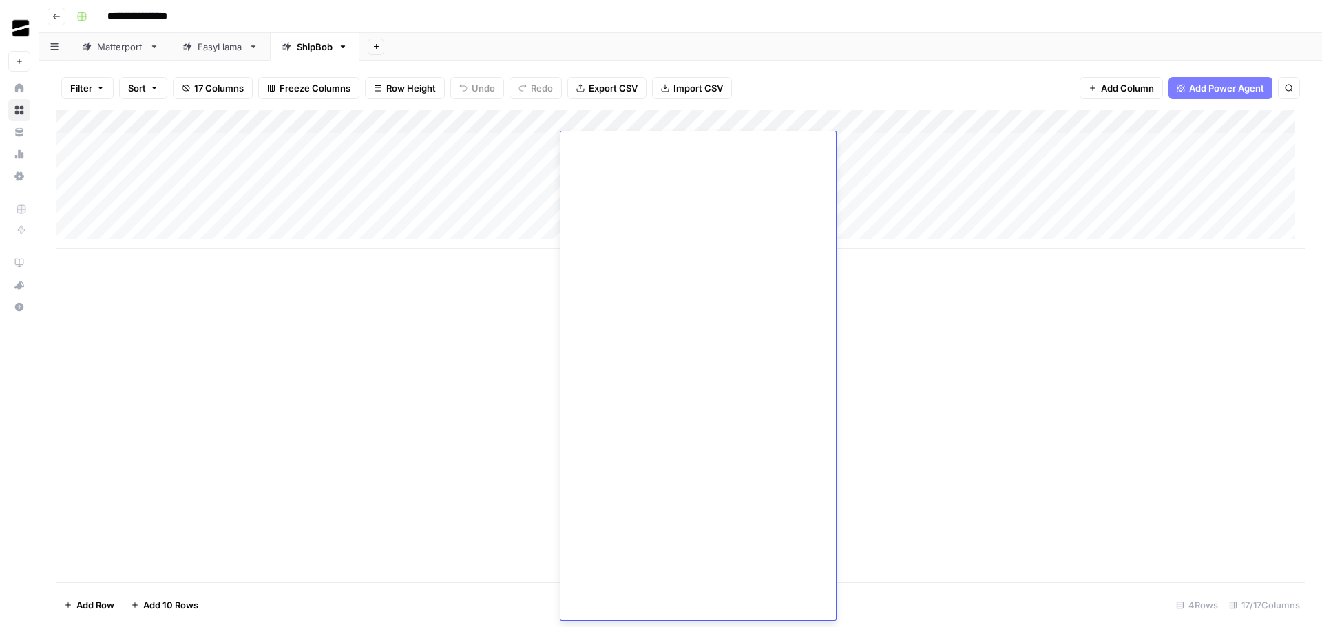
click at [537, 290] on div "Add Column" at bounding box center [680, 346] width 1249 height 472
click at [597, 169] on div "Add Column" at bounding box center [680, 179] width 1249 height 139
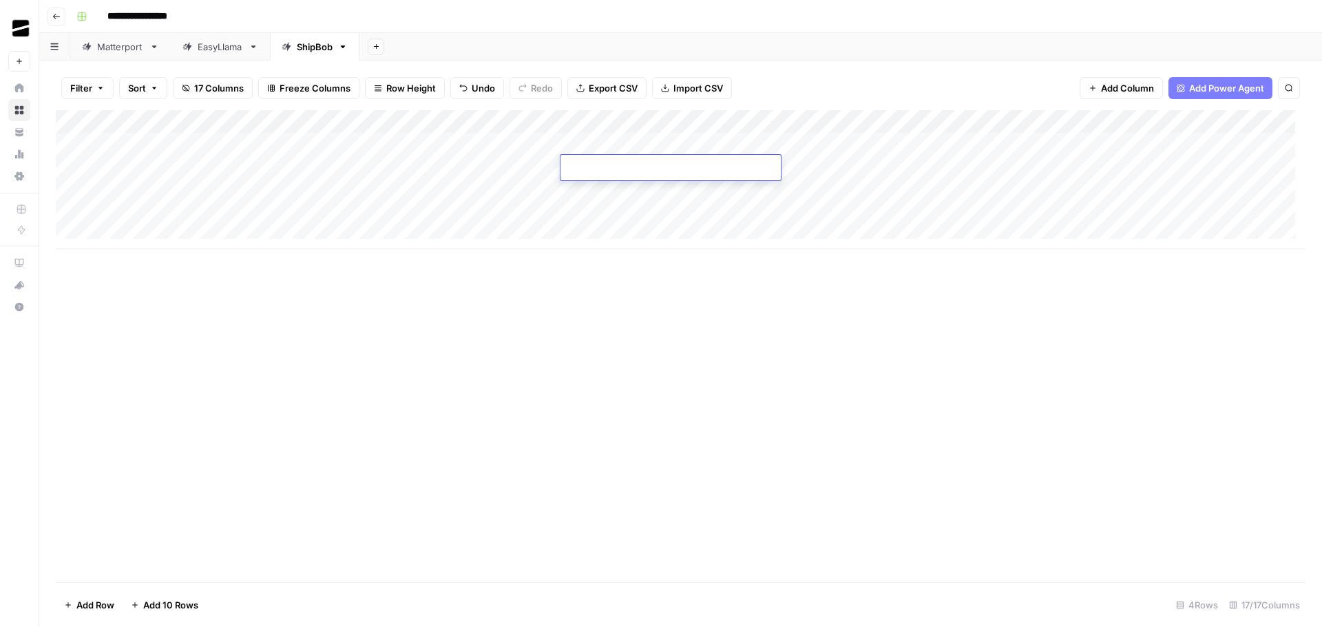
type textarea "**********"
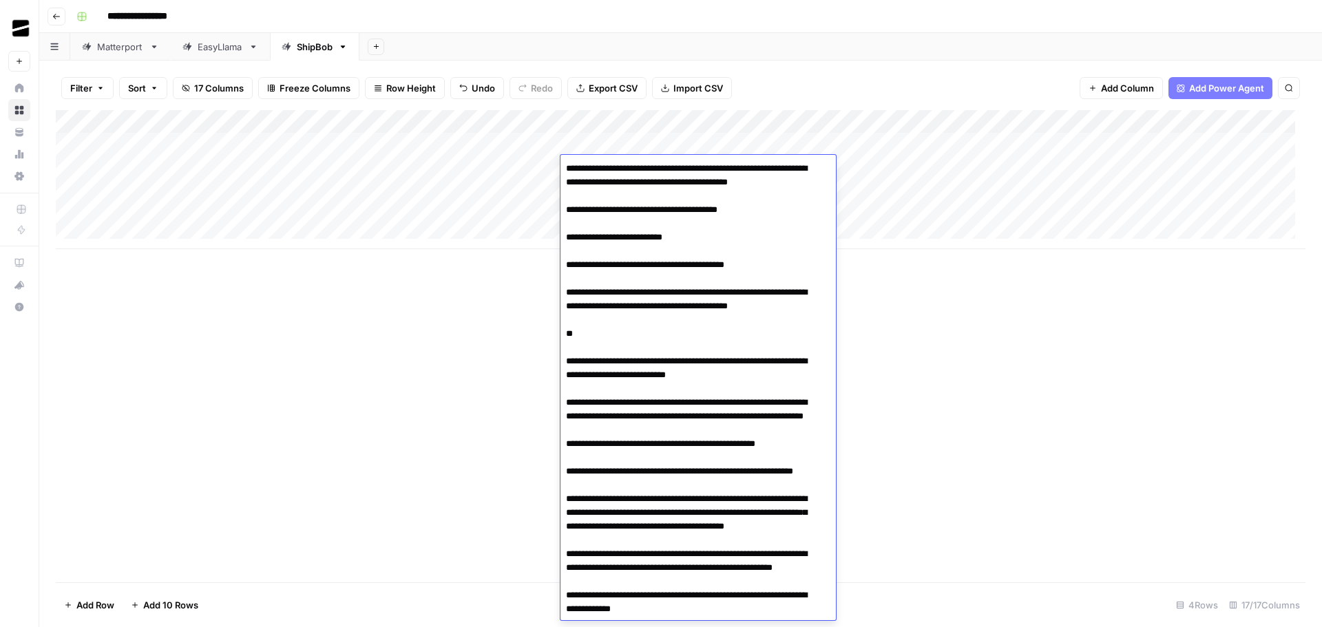
scroll to position [7030, 0]
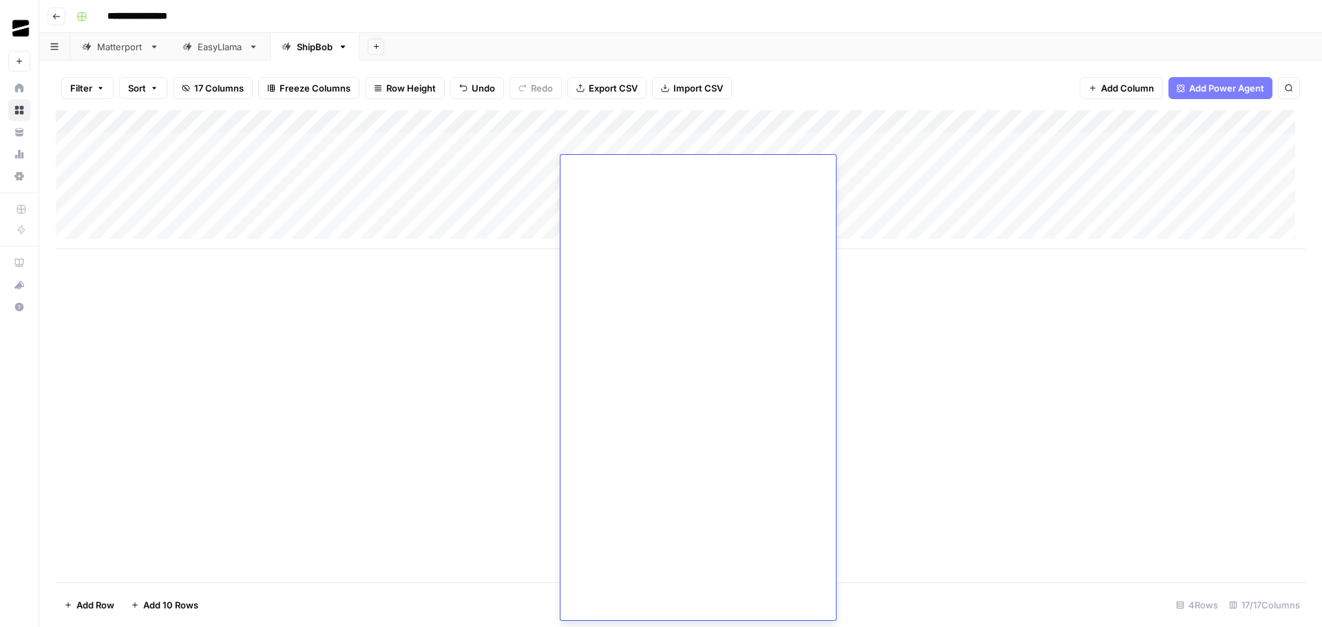
click at [518, 327] on div "Add Column" at bounding box center [680, 346] width 1249 height 472
click at [611, 186] on div "Add Column" at bounding box center [680, 179] width 1249 height 139
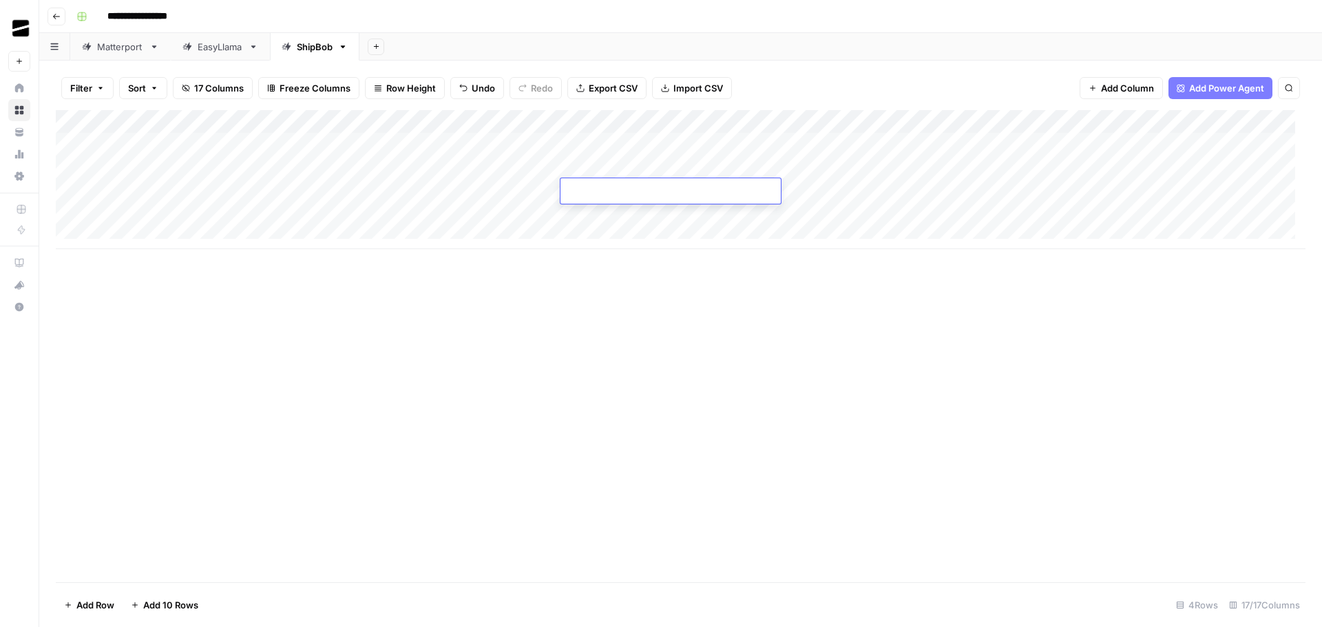
type textarea "**********"
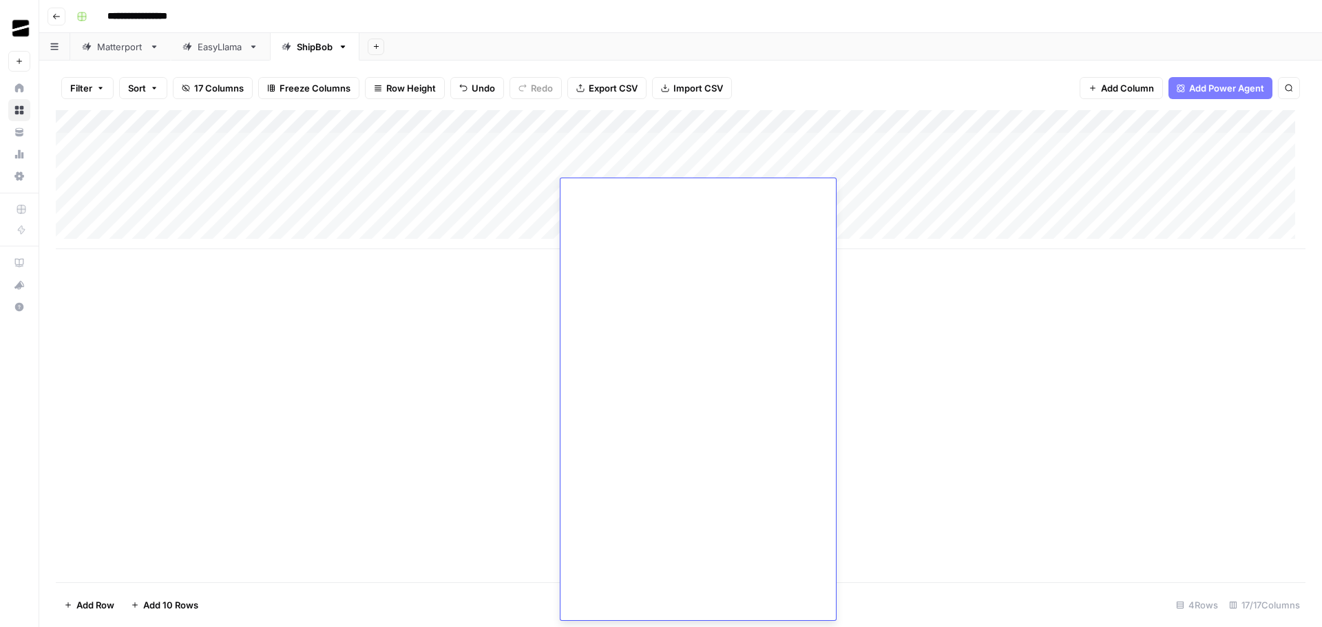
click at [492, 322] on div "Add Column" at bounding box center [680, 346] width 1249 height 472
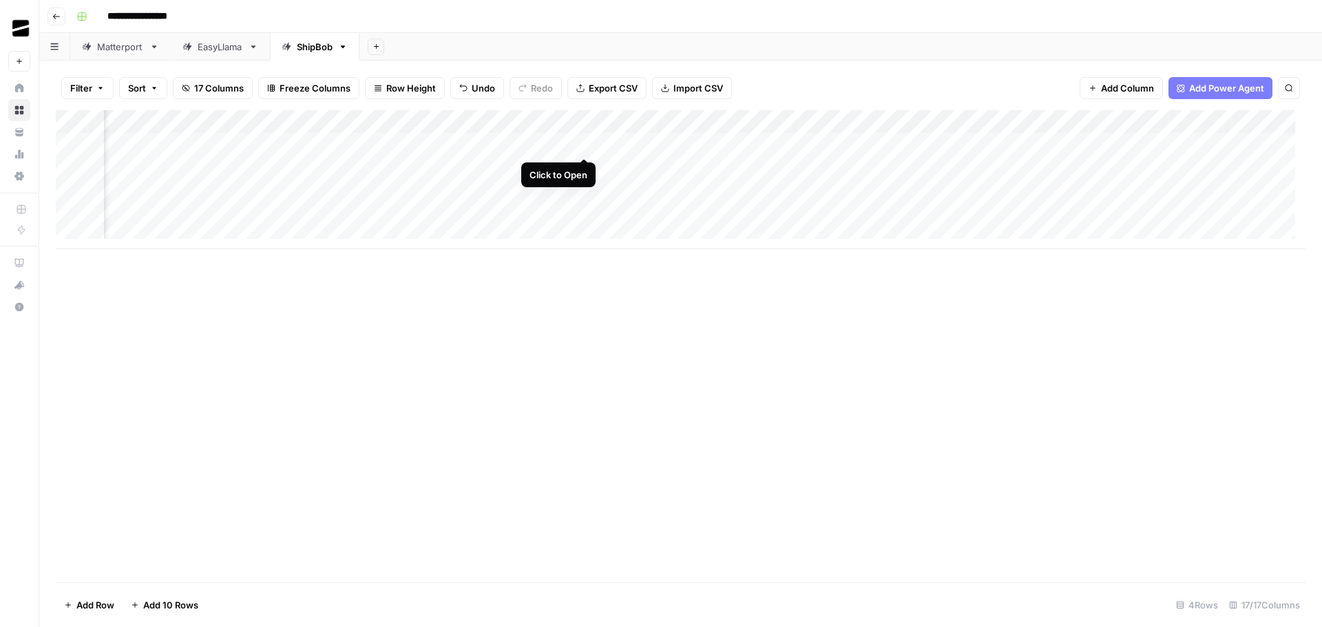
click at [587, 145] on div "Add Column" at bounding box center [680, 179] width 1249 height 139
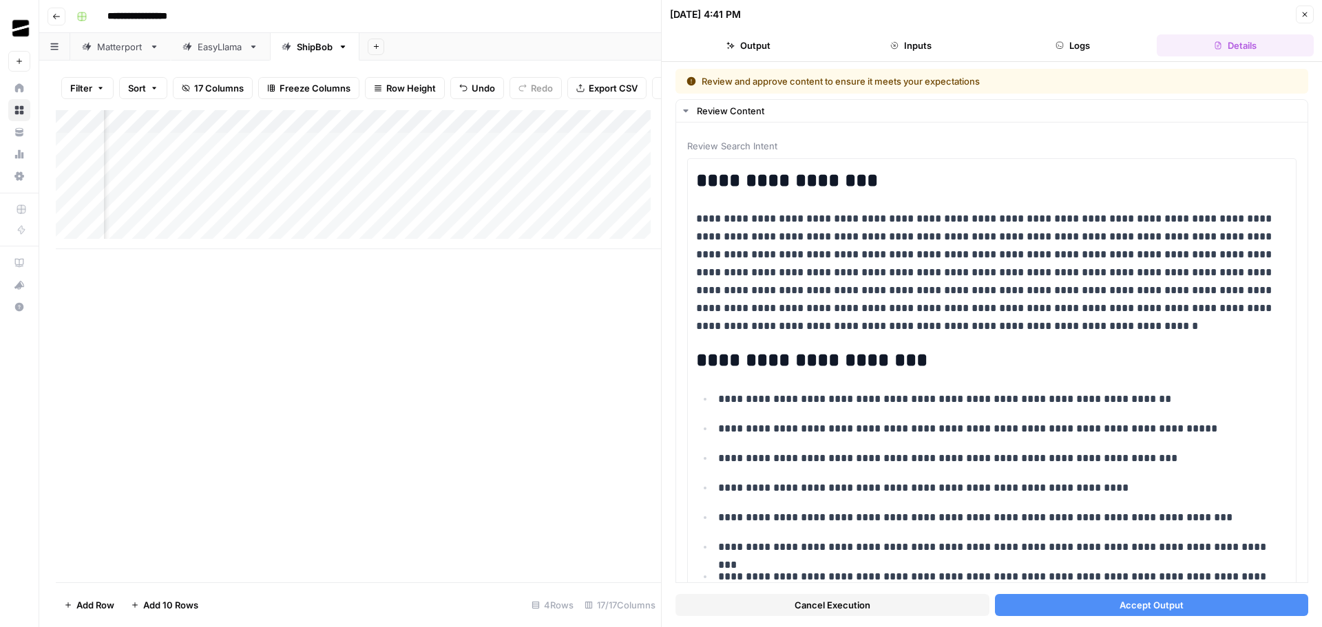
click at [1197, 600] on button "Accept Output" at bounding box center [1152, 605] width 314 height 22
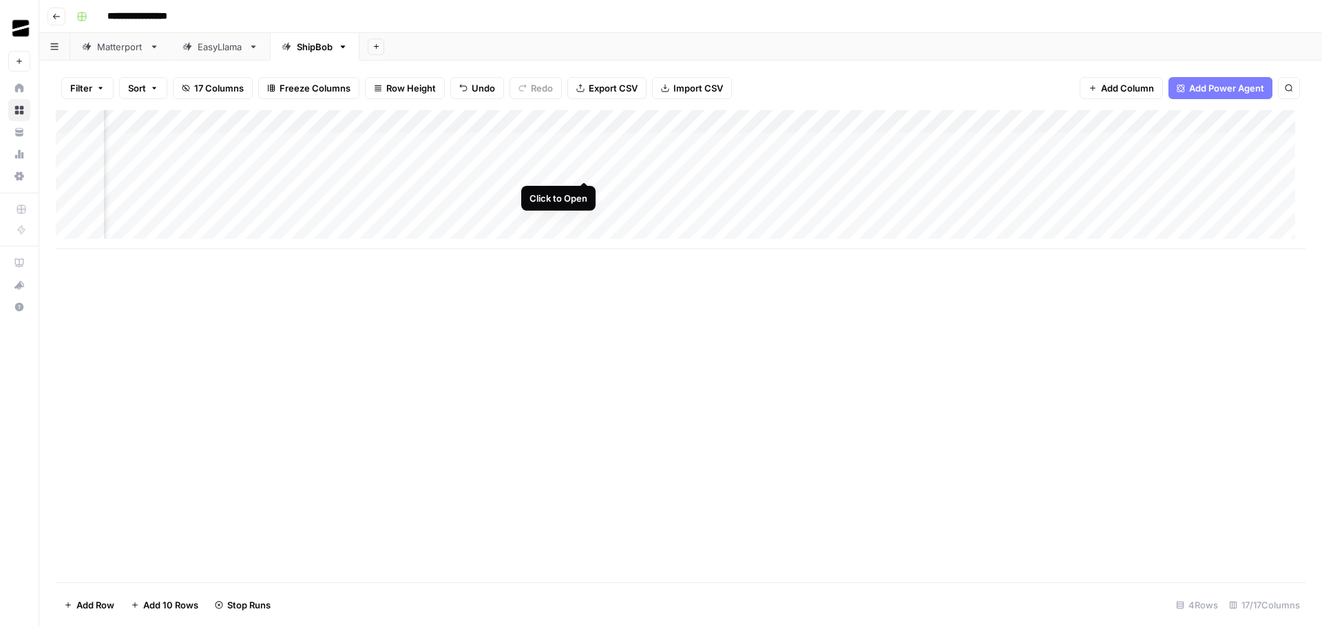
click at [583, 166] on div "Add Column" at bounding box center [680, 179] width 1249 height 139
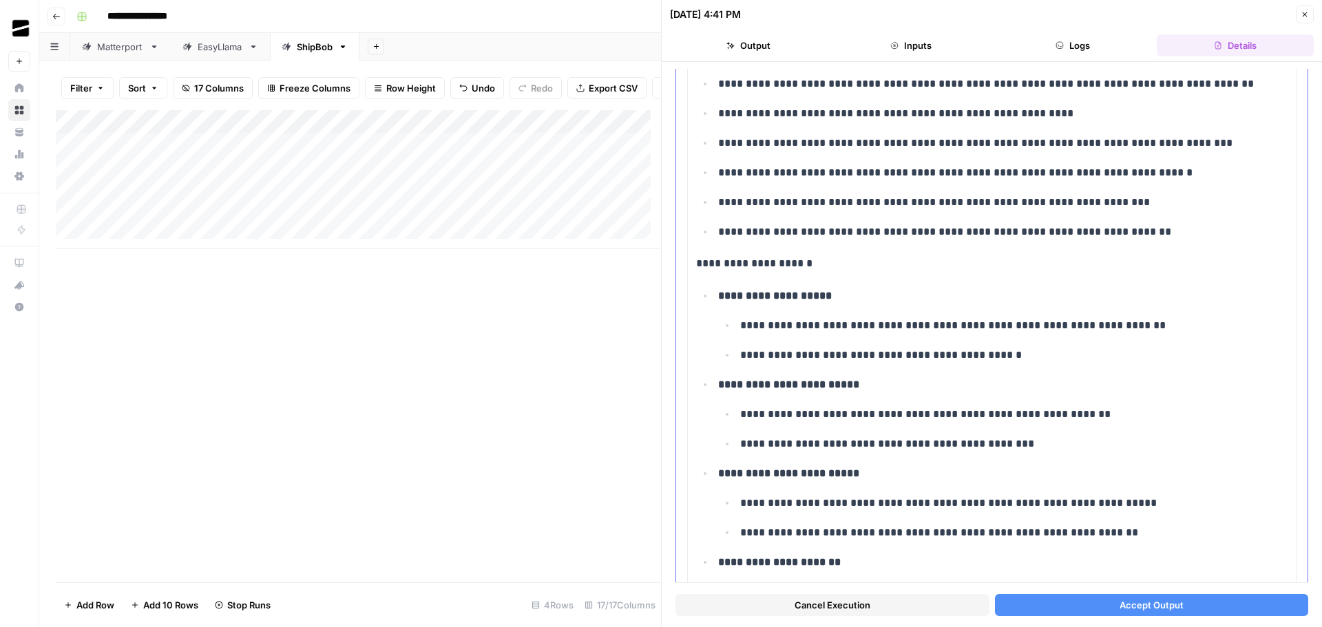
scroll to position [562, 0]
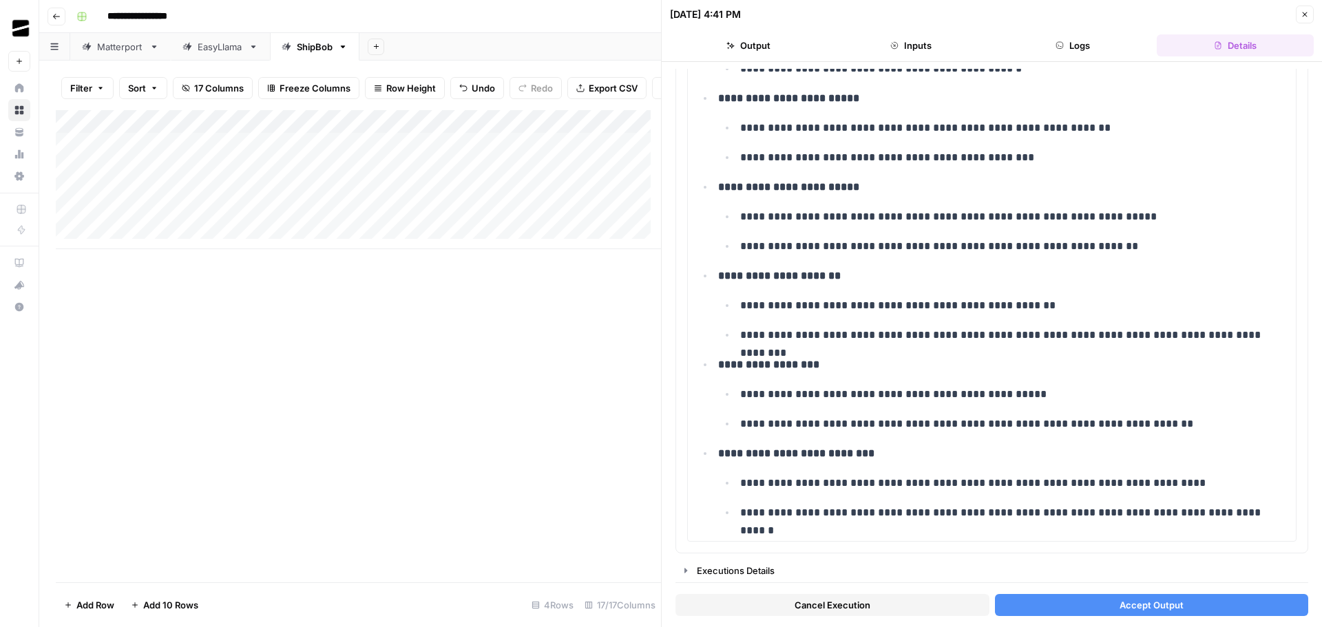
click at [1190, 600] on button "Accept Output" at bounding box center [1152, 605] width 314 height 22
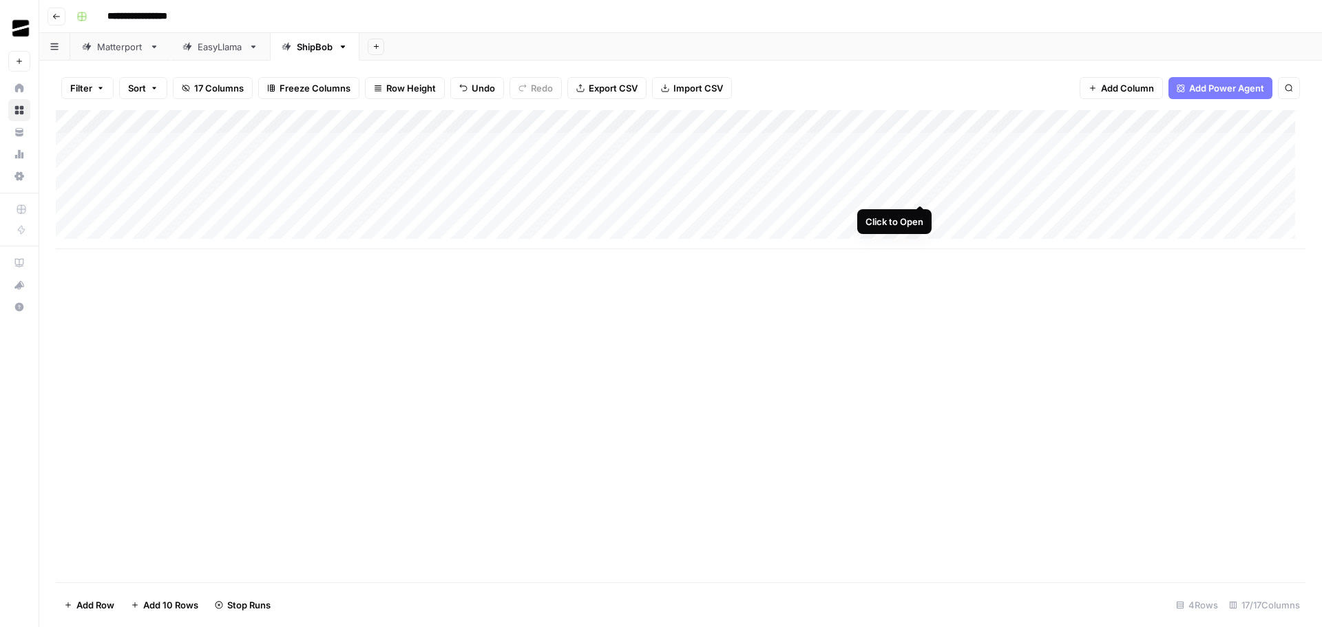
click at [922, 190] on div "Add Column" at bounding box center [680, 179] width 1249 height 139
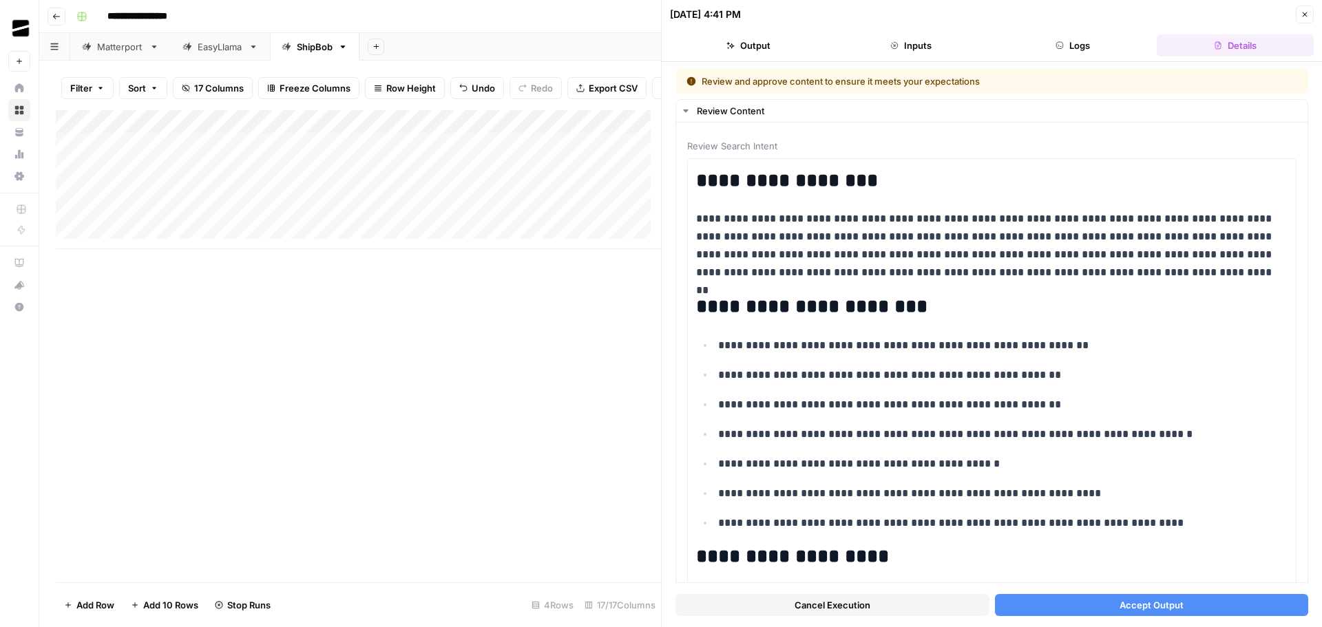
click at [1182, 606] on button "Accept Output" at bounding box center [1152, 605] width 314 height 22
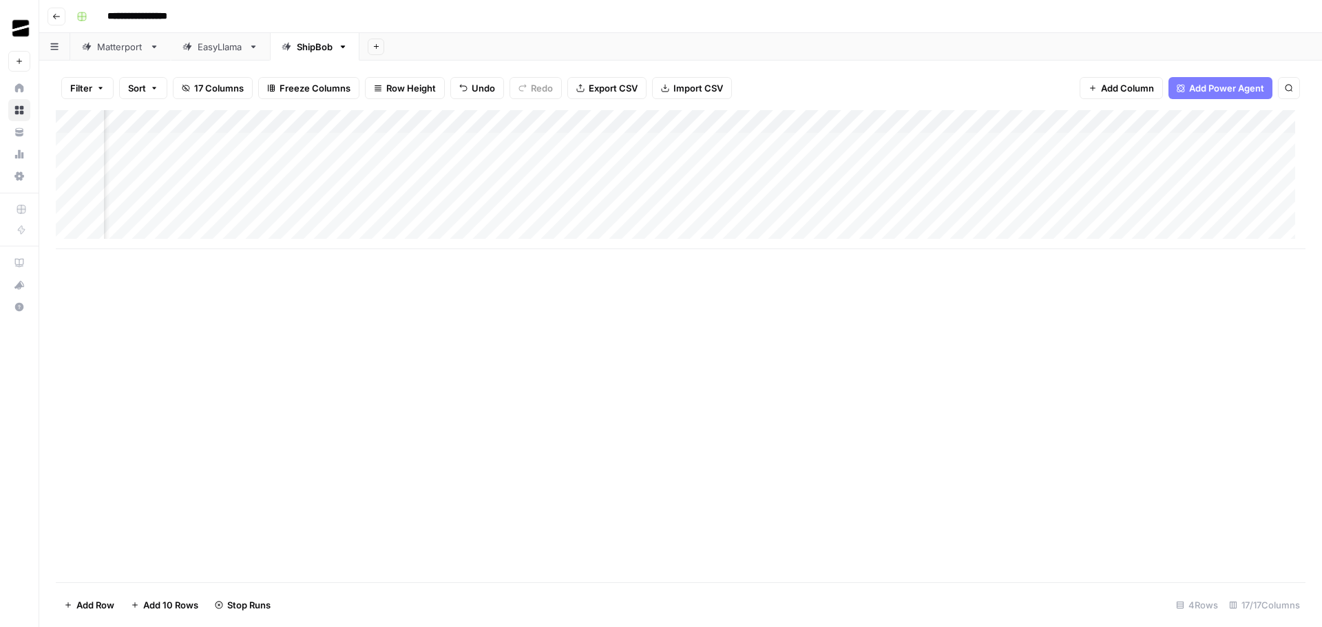
scroll to position [0, 469]
click at [931, 123] on div "Add Column" at bounding box center [680, 179] width 1249 height 139
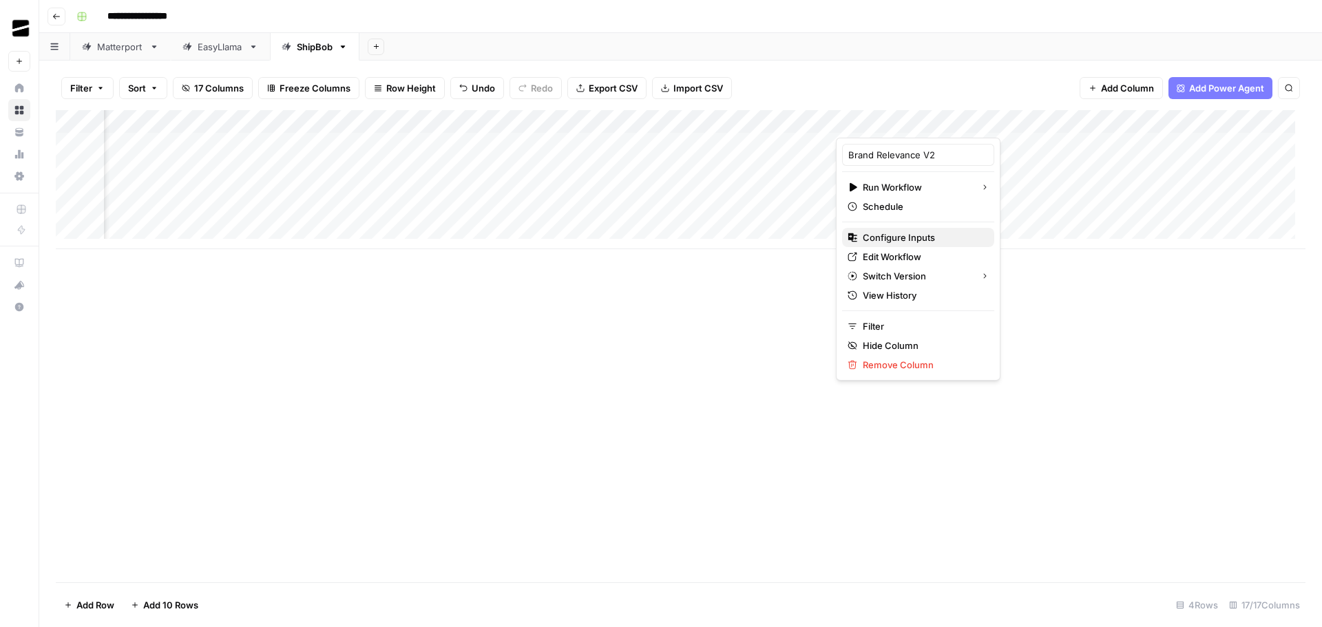
click at [925, 231] on span "Configure Inputs" at bounding box center [923, 238] width 120 height 14
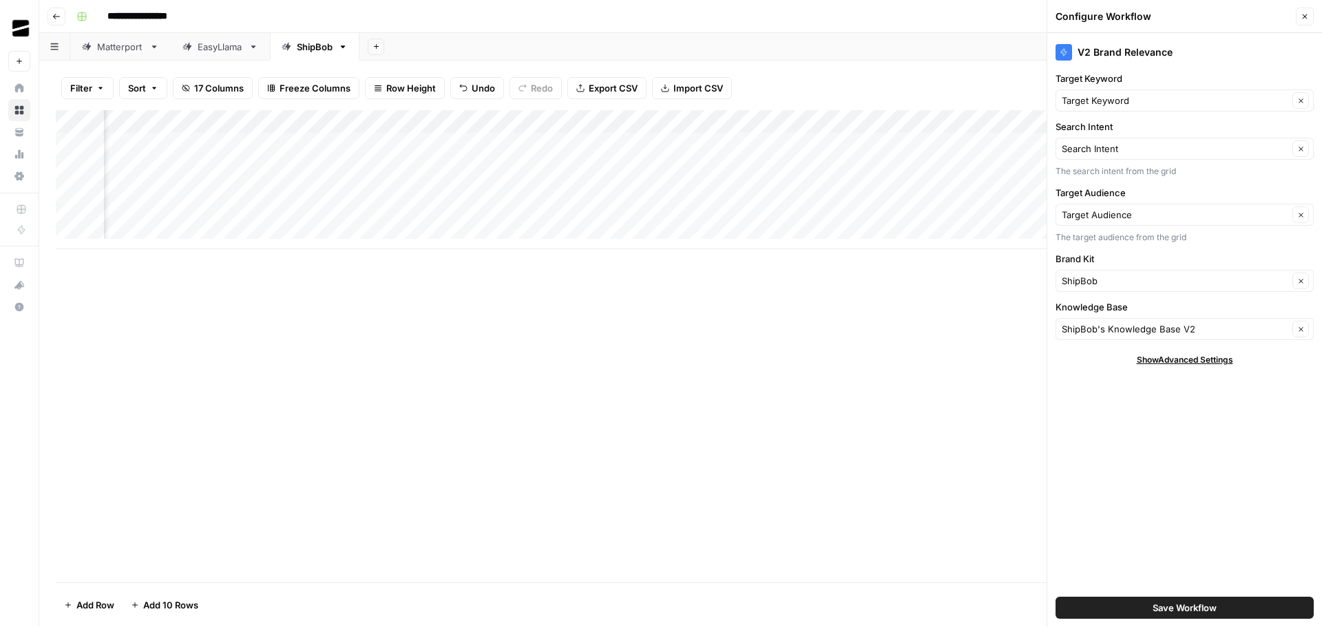
click at [1302, 18] on icon "button" at bounding box center [1304, 16] width 8 height 8
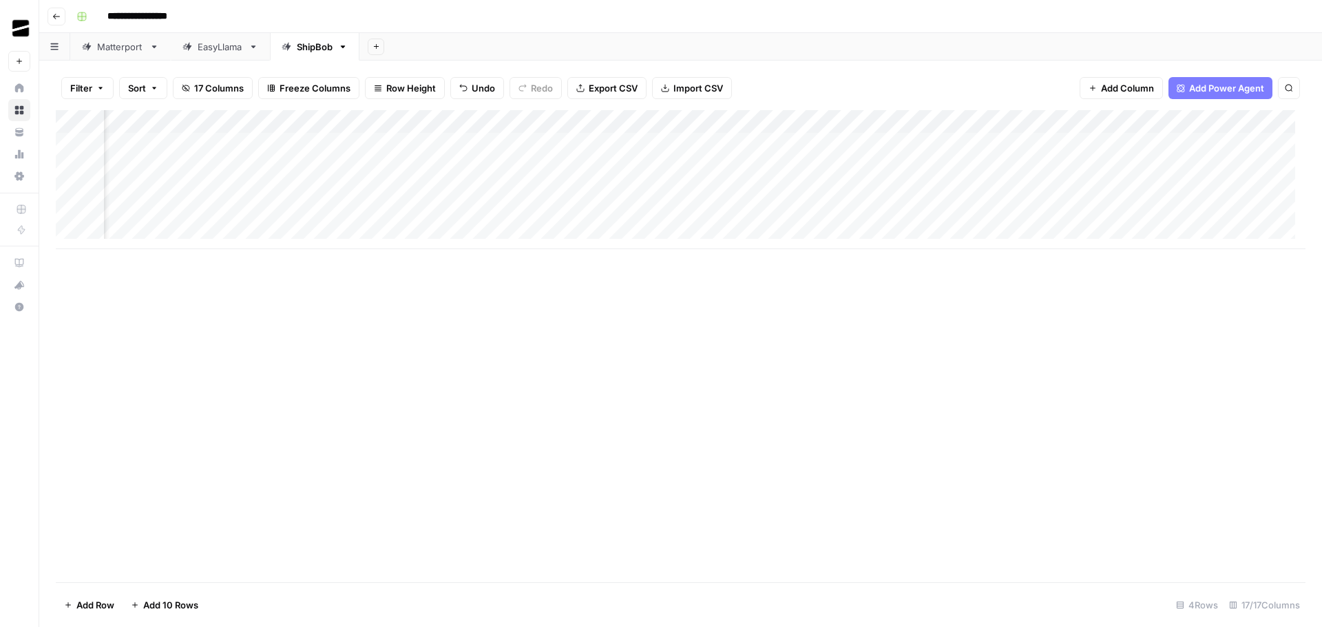
click at [925, 141] on div "Add Column" at bounding box center [680, 179] width 1249 height 139
click at [905, 169] on div "Add Column" at bounding box center [680, 179] width 1249 height 139
click at [911, 192] on div "Add Column" at bounding box center [680, 179] width 1249 height 139
click at [714, 145] on div "Add Column" at bounding box center [680, 179] width 1249 height 139
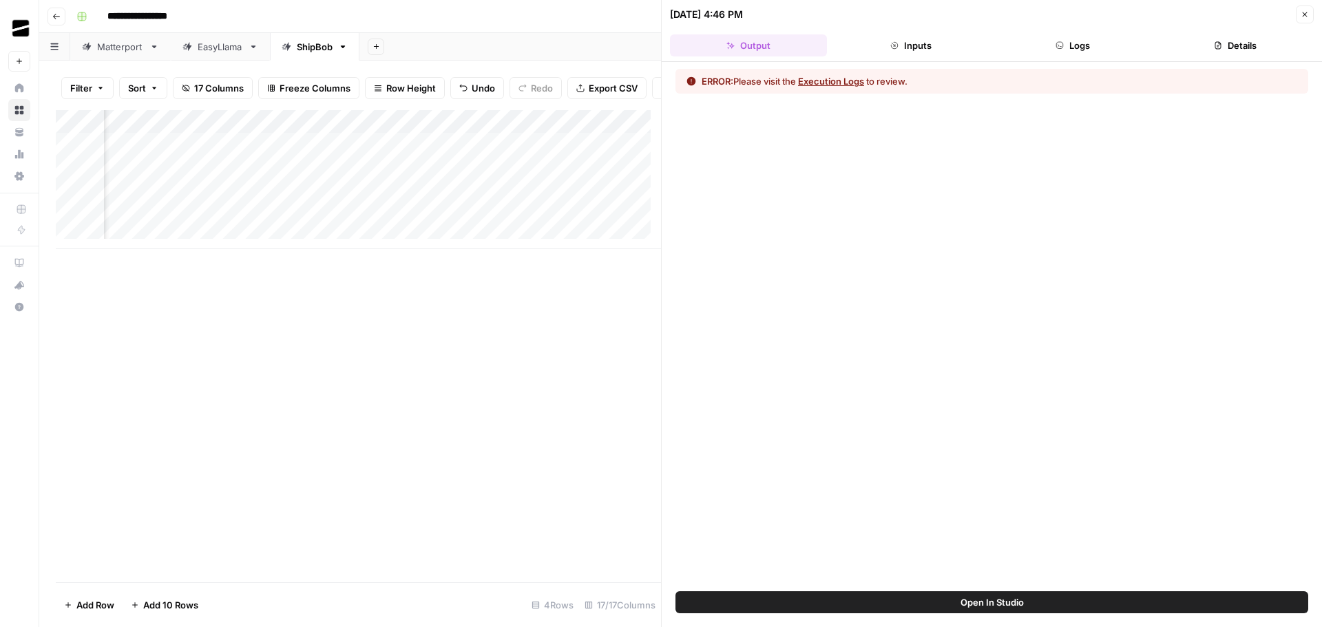
click at [1076, 43] on button "Logs" at bounding box center [1073, 45] width 157 height 22
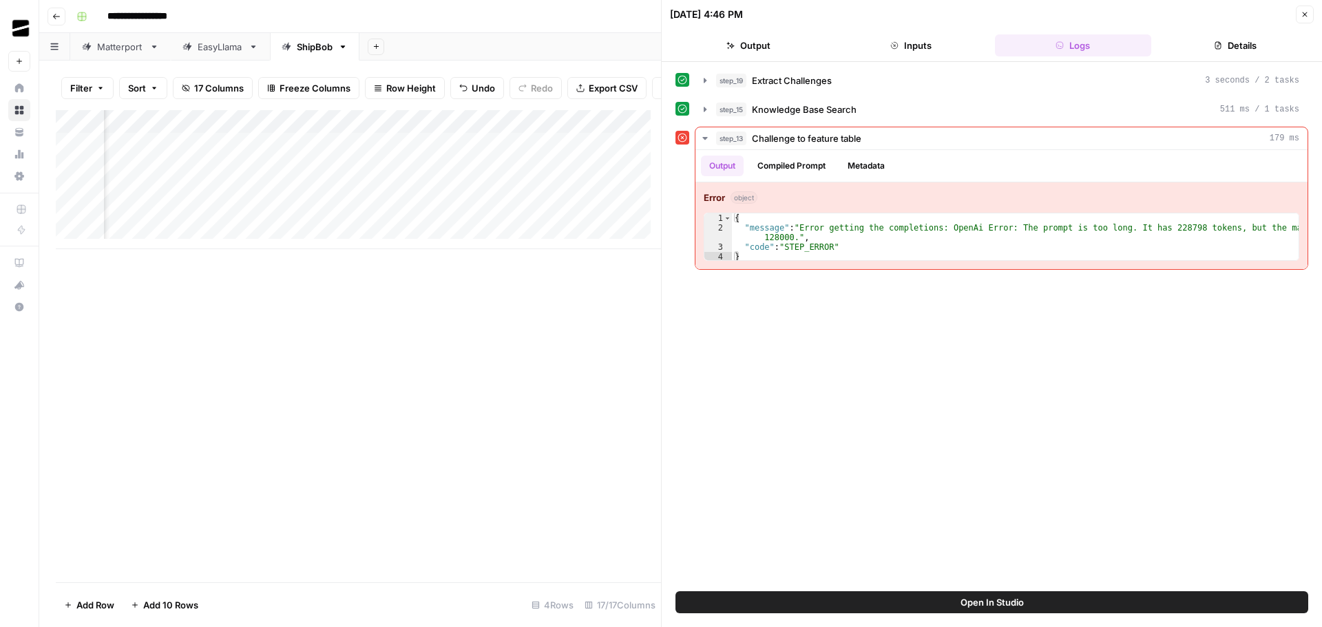
click at [1310, 14] on button "Close" at bounding box center [1305, 15] width 18 height 18
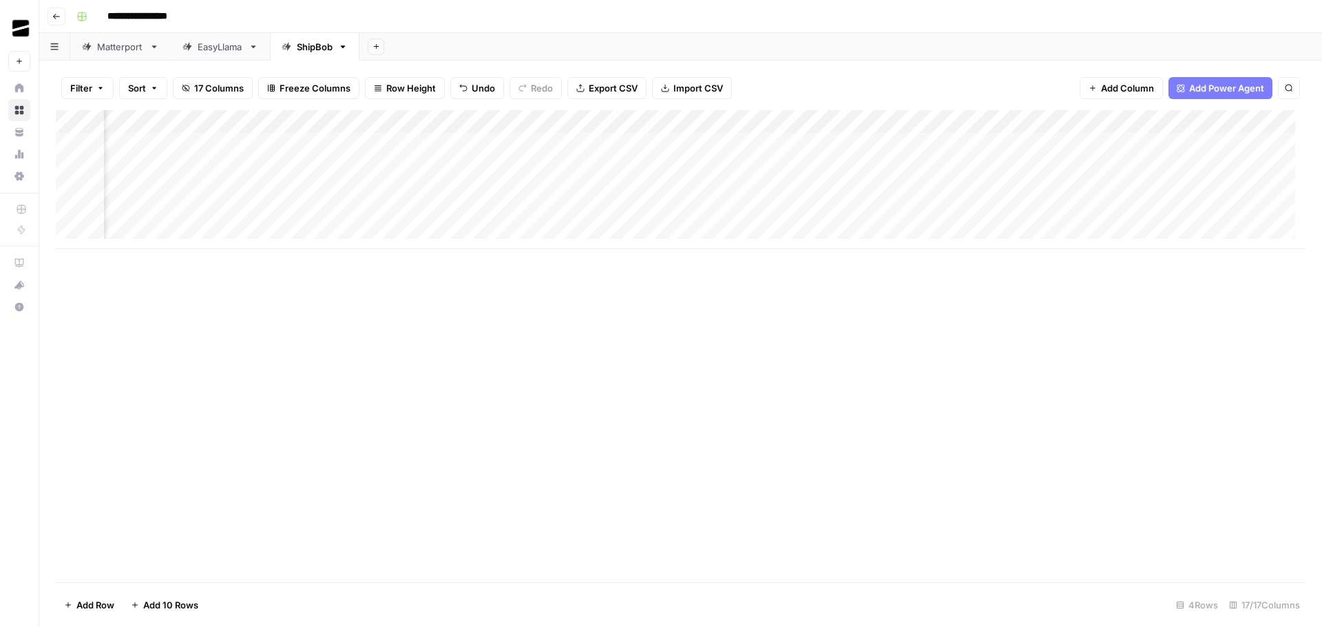
click at [714, 122] on div "Add Column" at bounding box center [680, 179] width 1249 height 139
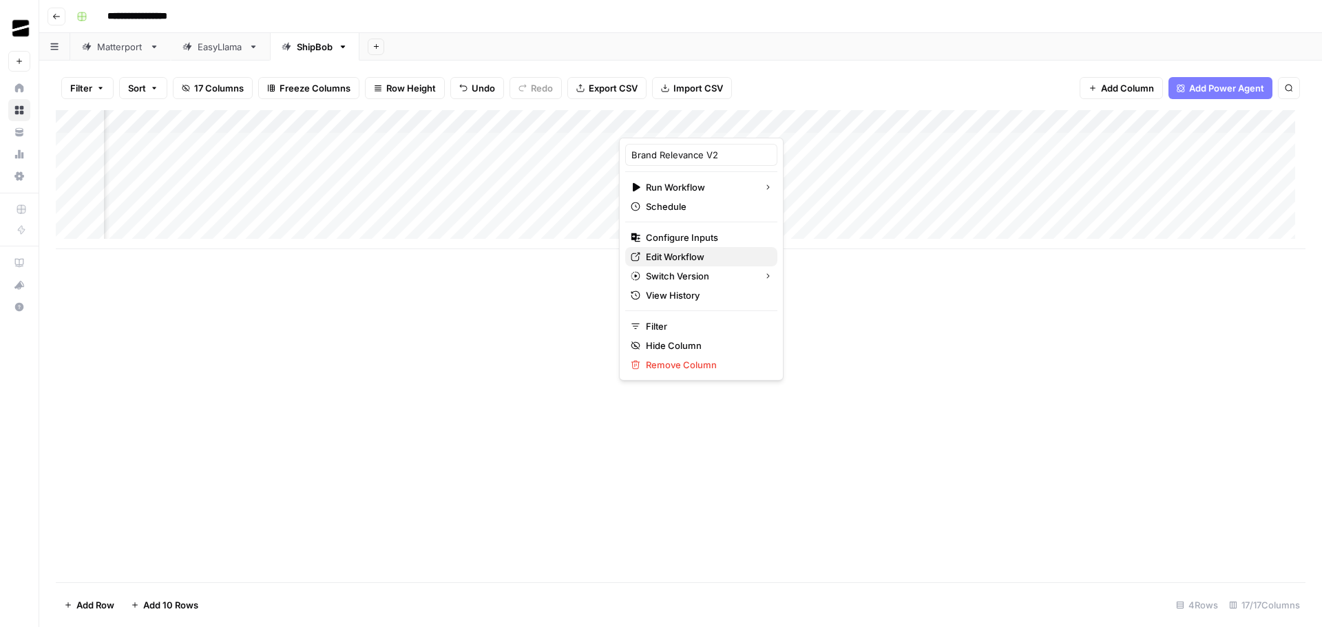
click at [703, 257] on span "Edit Workflow" at bounding box center [706, 257] width 120 height 14
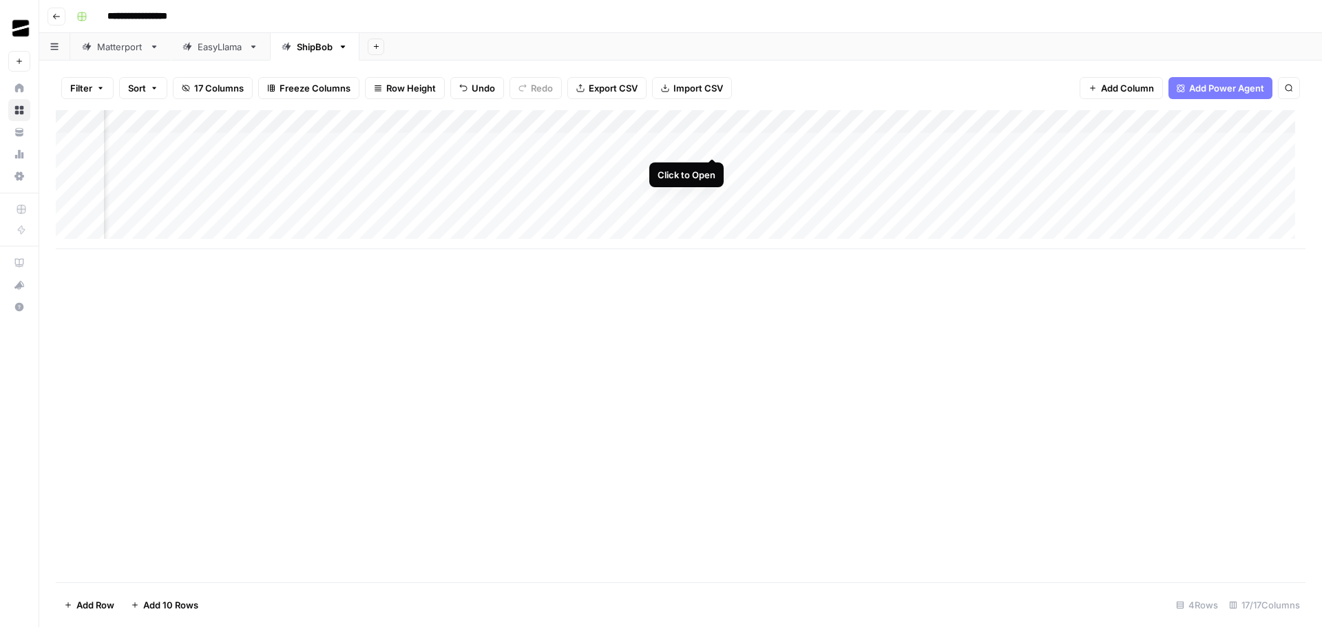
click at [714, 144] on div "Add Column" at bounding box center [680, 179] width 1249 height 139
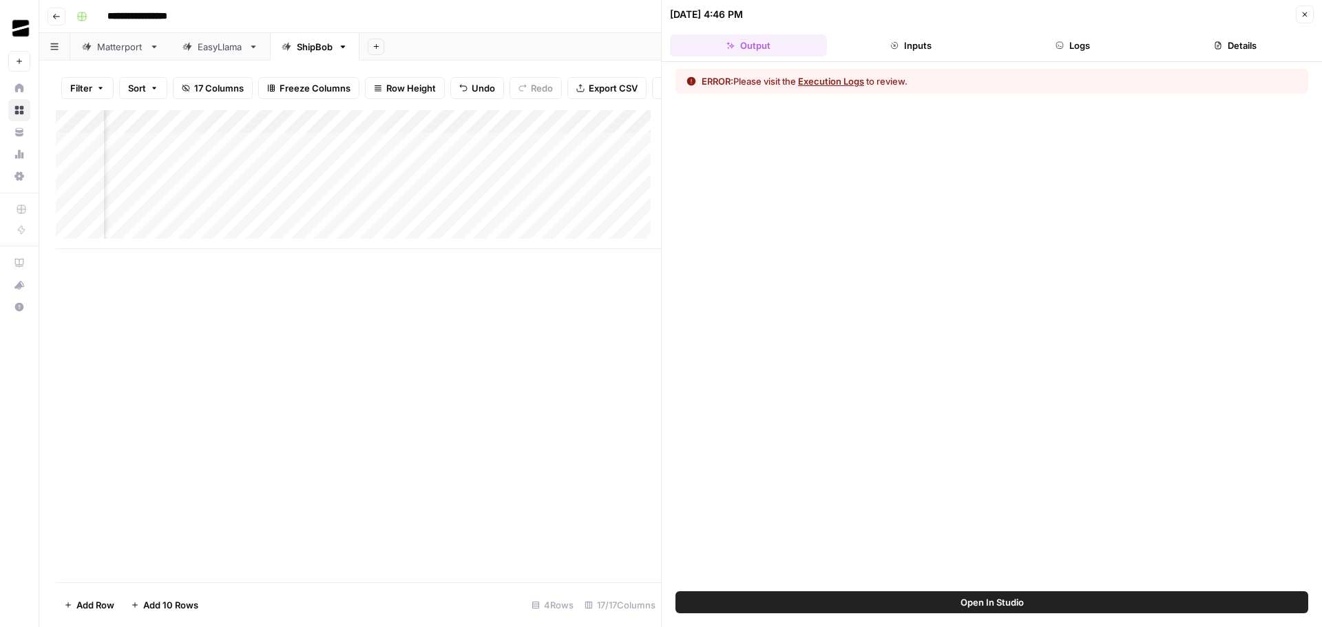
click at [1089, 41] on button "Logs" at bounding box center [1073, 45] width 157 height 22
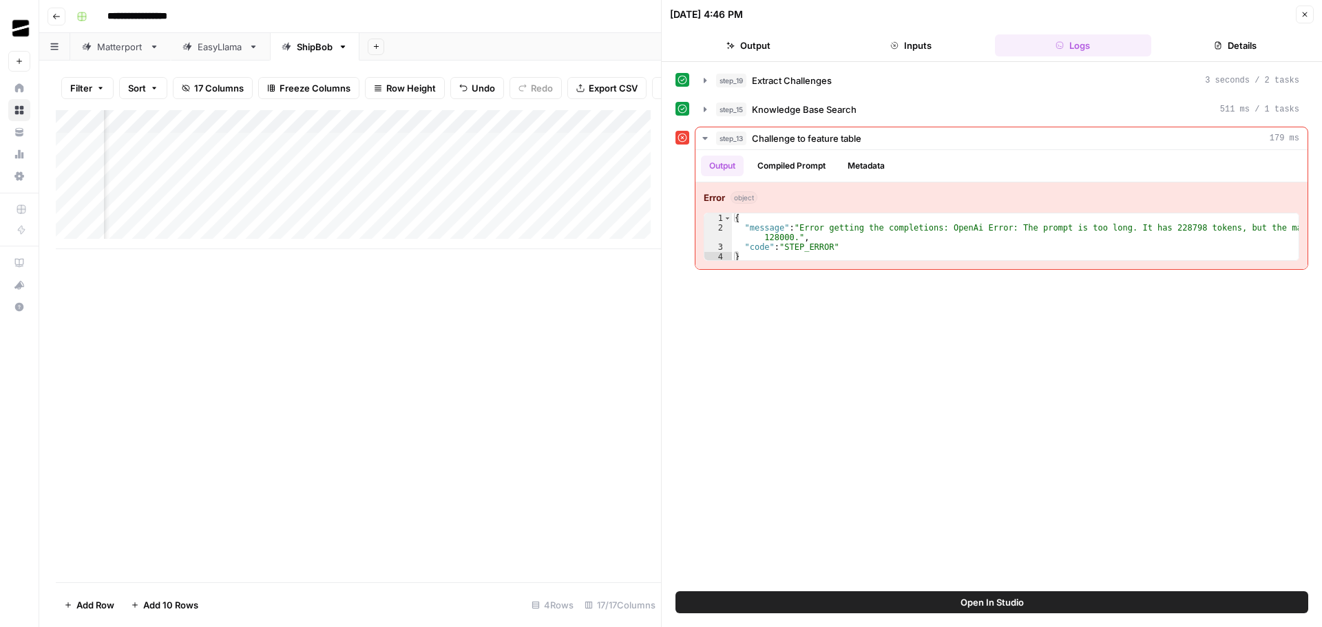
click at [1304, 16] on icon "button" at bounding box center [1304, 14] width 8 height 8
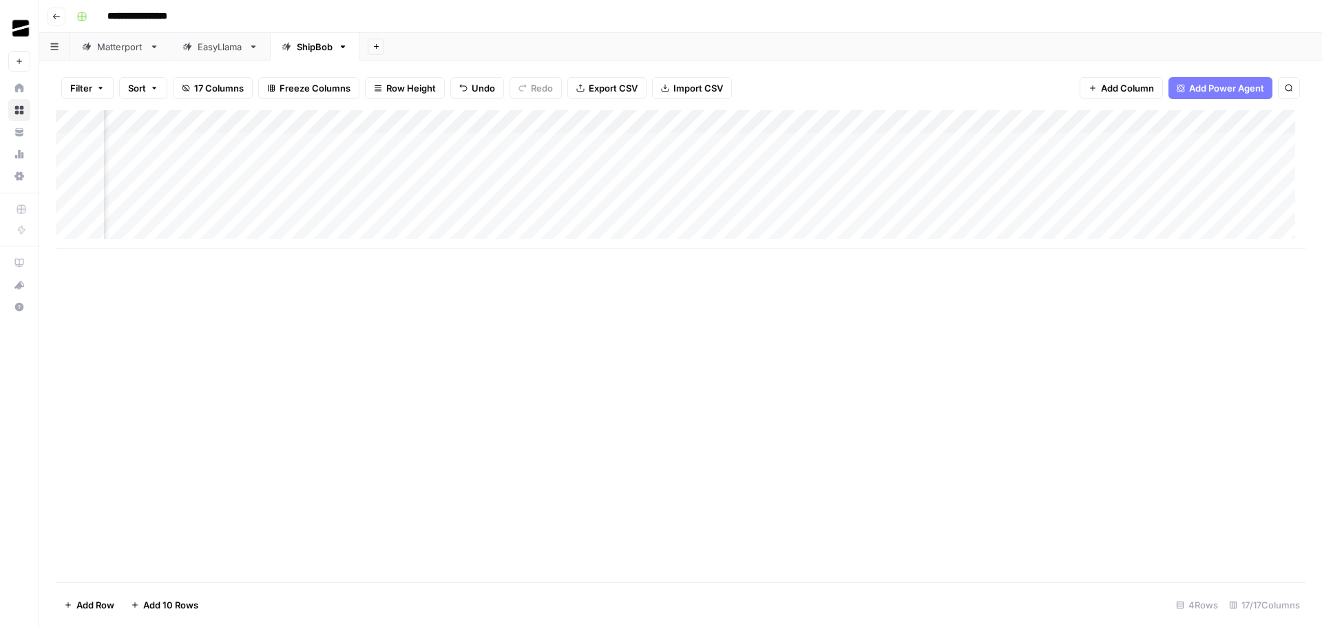
click at [730, 144] on div "Add Column" at bounding box center [680, 179] width 1249 height 139
click at [732, 169] on div "Add Column" at bounding box center [680, 179] width 1249 height 139
click at [731, 191] on div "Add Column" at bounding box center [680, 179] width 1249 height 139
click at [465, 168] on div "Add Column" at bounding box center [680, 179] width 1249 height 139
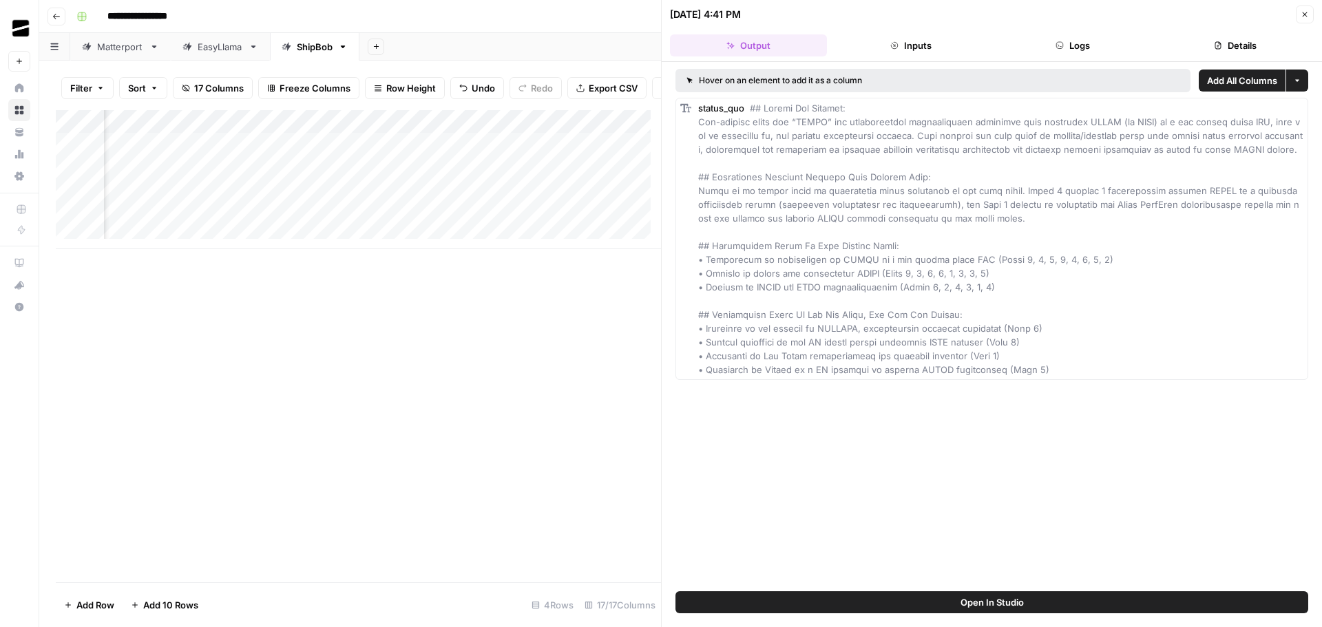
click at [1308, 14] on span "Close" at bounding box center [1308, 14] width 1 height 1
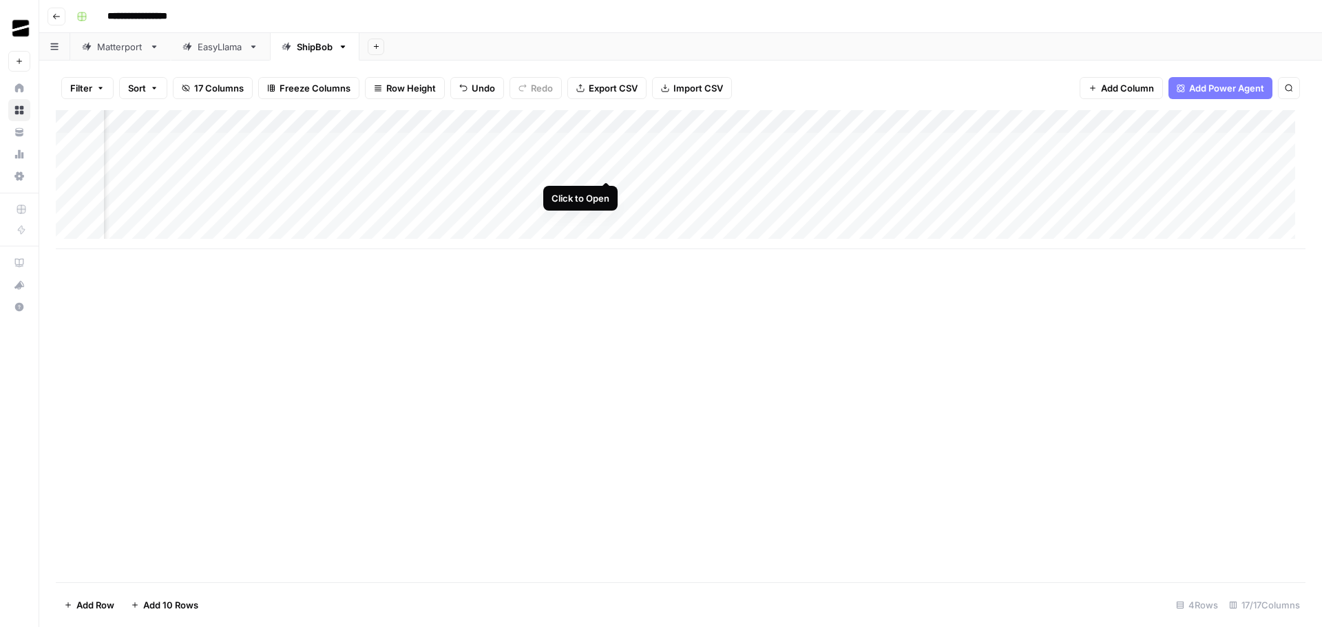
click at [608, 168] on div "Add Column" at bounding box center [680, 179] width 1249 height 139
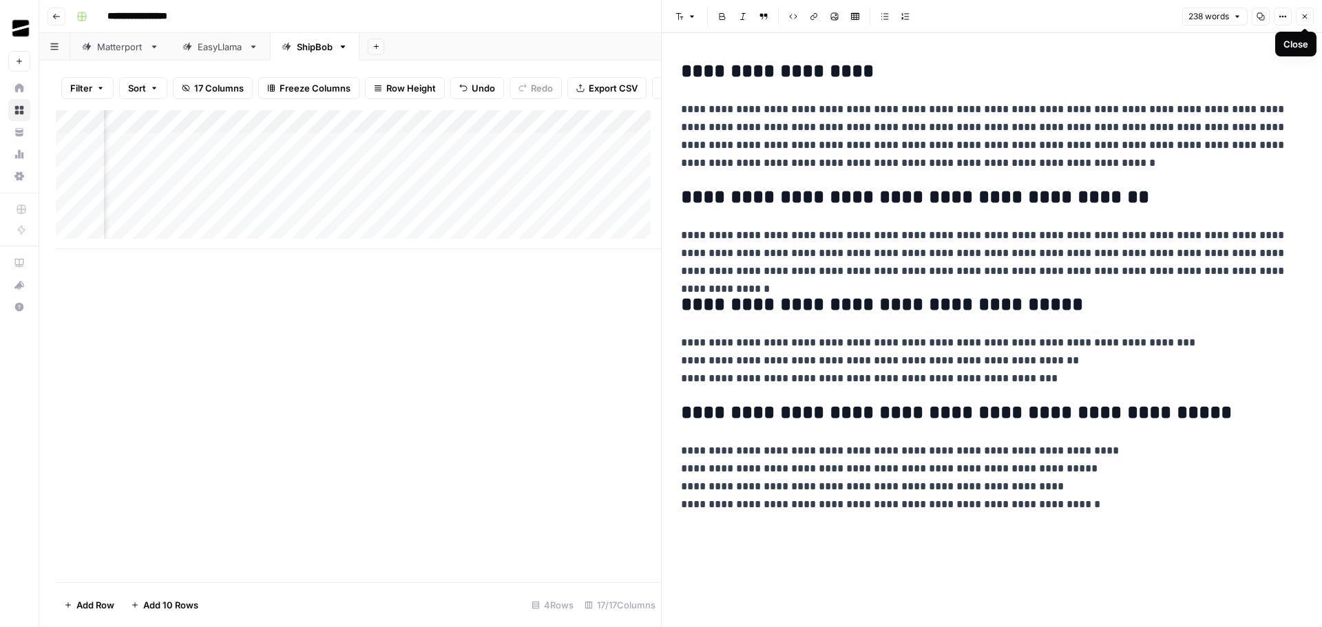
click at [1306, 8] on button "Close" at bounding box center [1305, 17] width 18 height 18
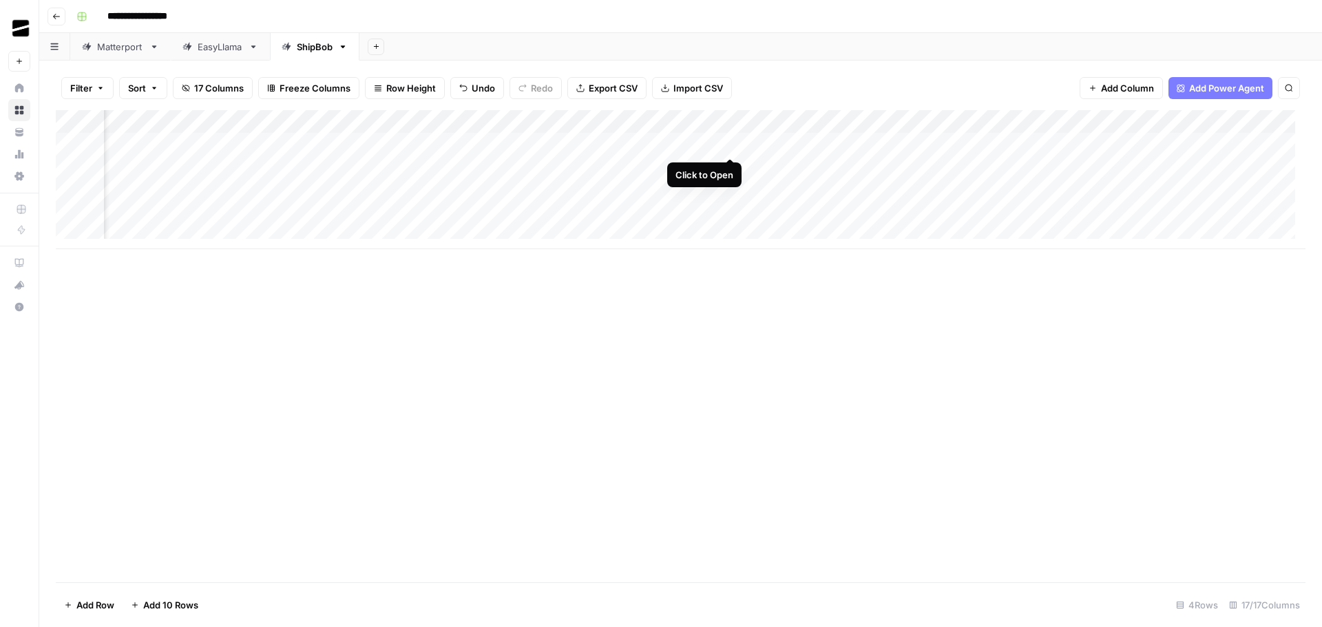
click at [728, 144] on div "Add Column" at bounding box center [680, 179] width 1249 height 139
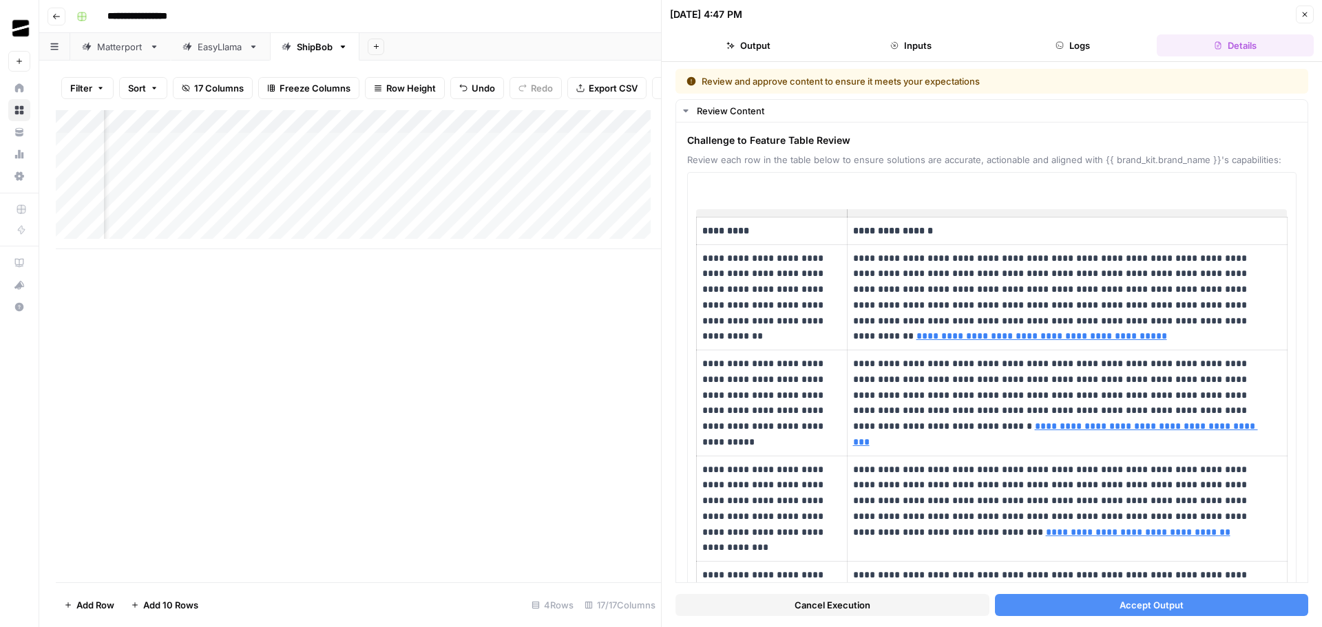
click at [1177, 609] on button "Accept Output" at bounding box center [1152, 605] width 314 height 22
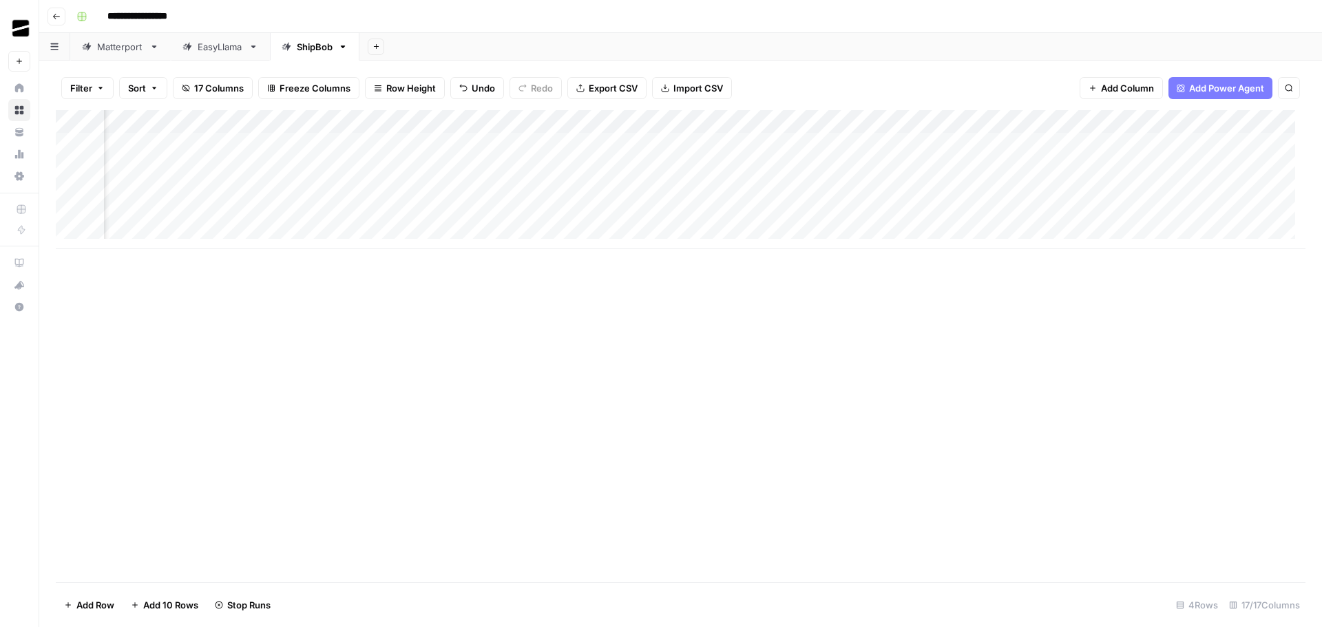
click at [729, 187] on div "Add Column" at bounding box center [680, 179] width 1249 height 139
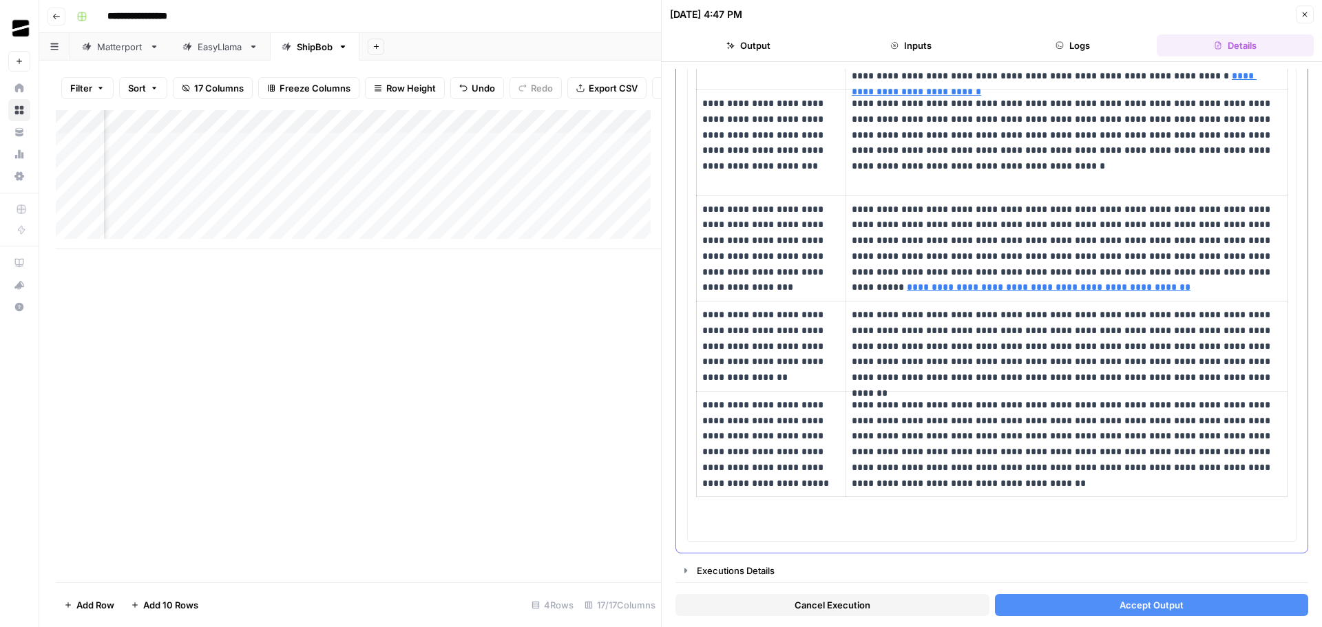
scroll to position [54, 0]
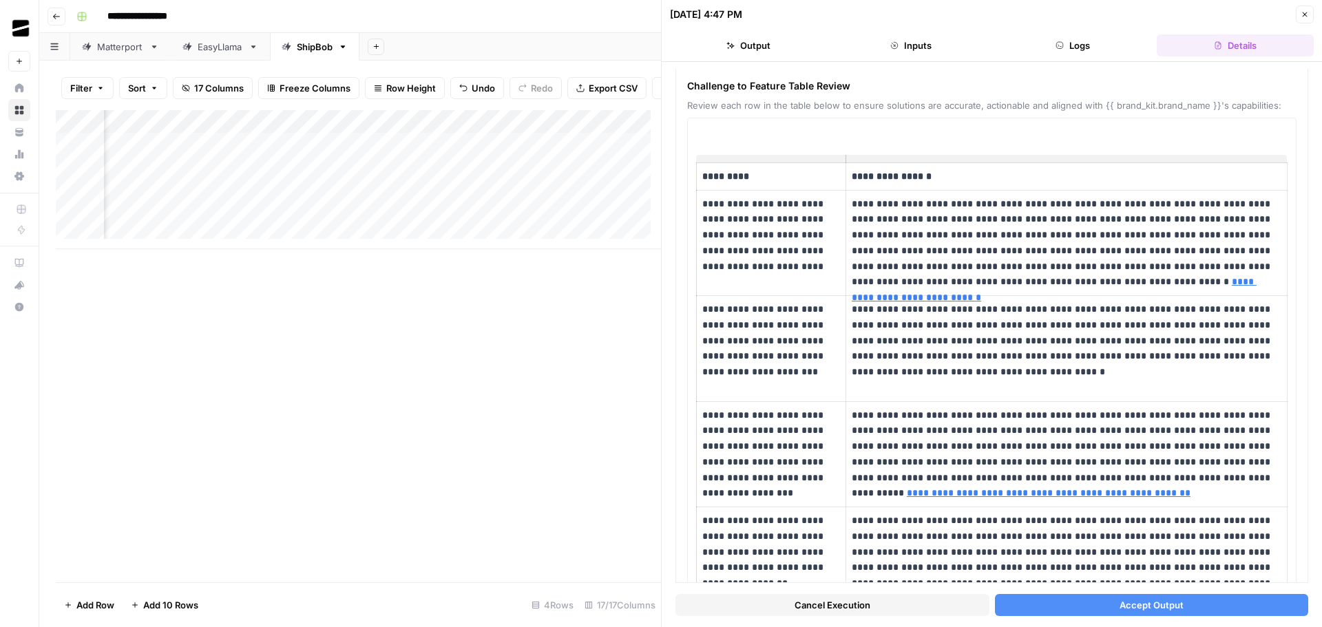
click at [1181, 611] on button "Accept Output" at bounding box center [1152, 605] width 314 height 22
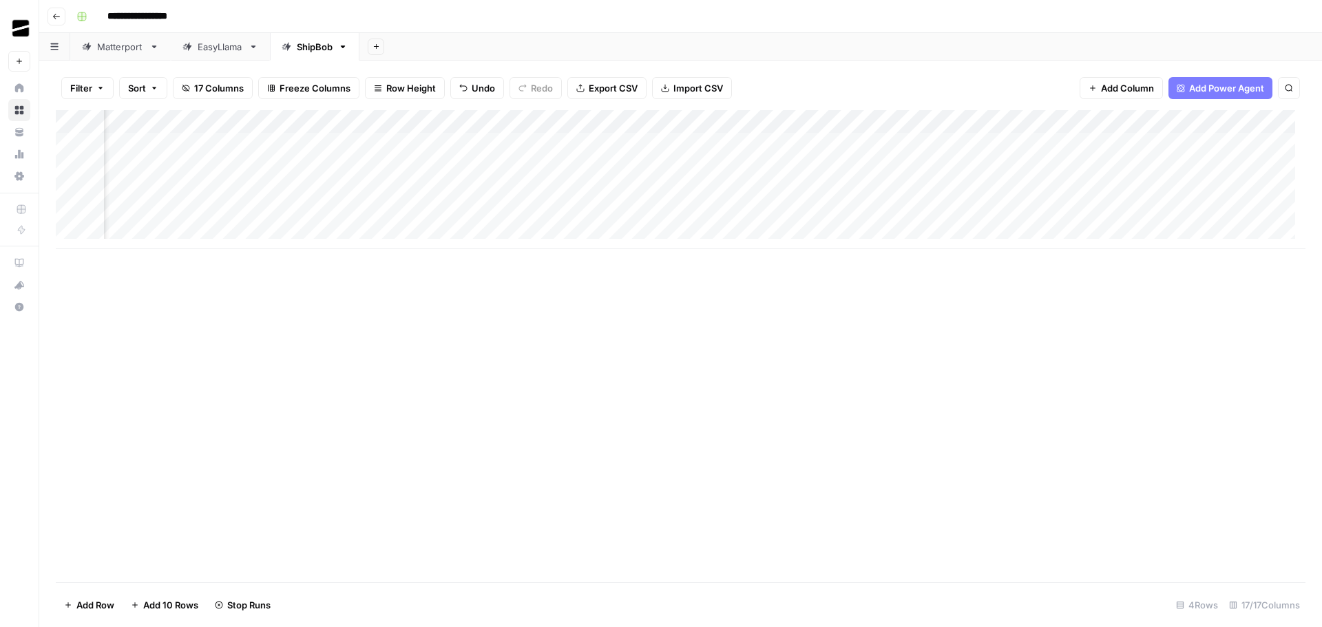
click at [731, 168] on div "Add Column" at bounding box center [680, 179] width 1249 height 139
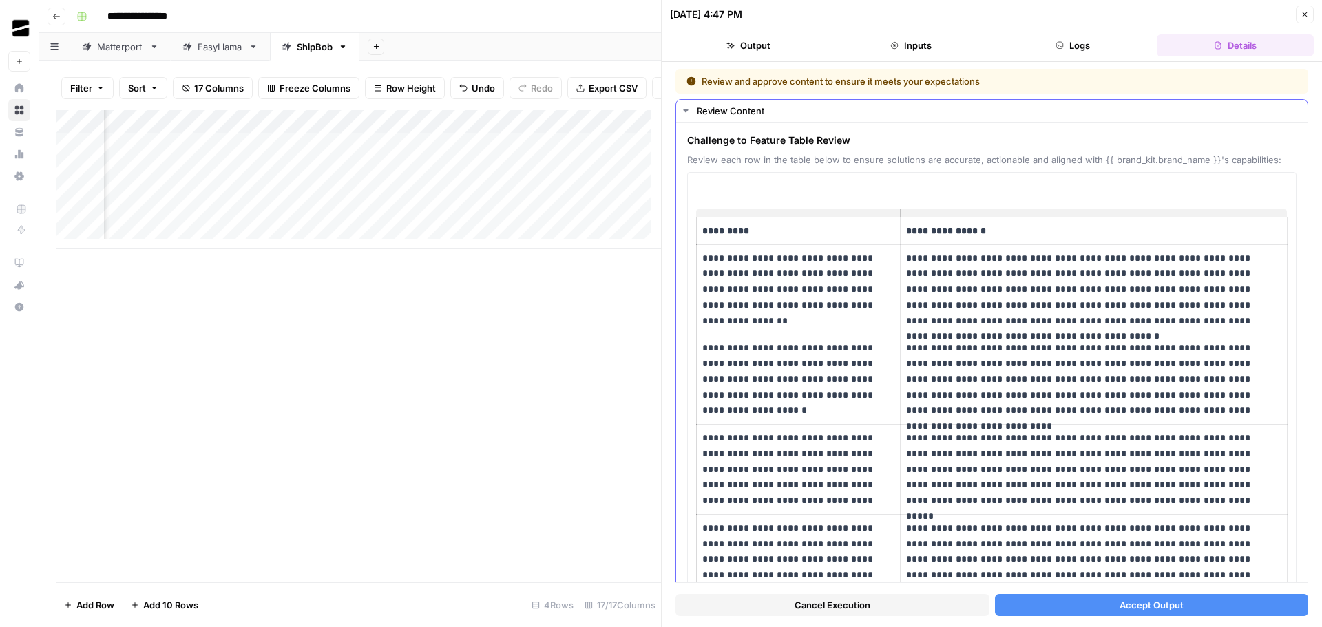
scroll to position [138, 0]
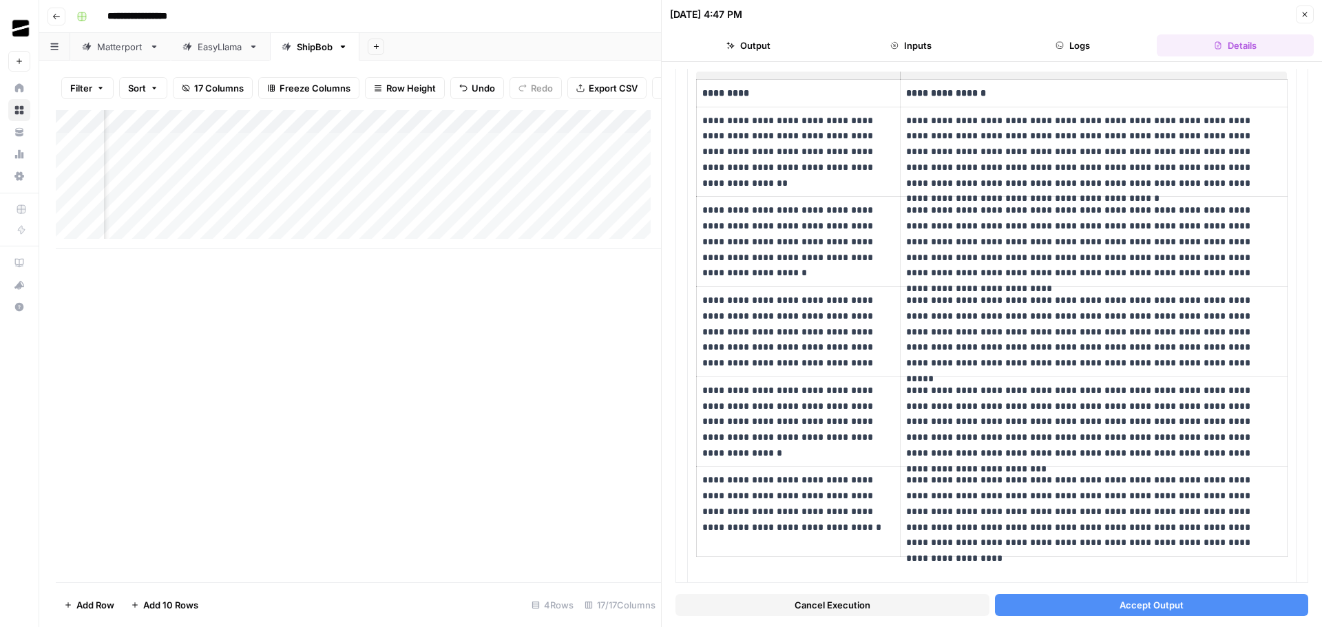
click at [1132, 600] on span "Accept Output" at bounding box center [1151, 605] width 64 height 14
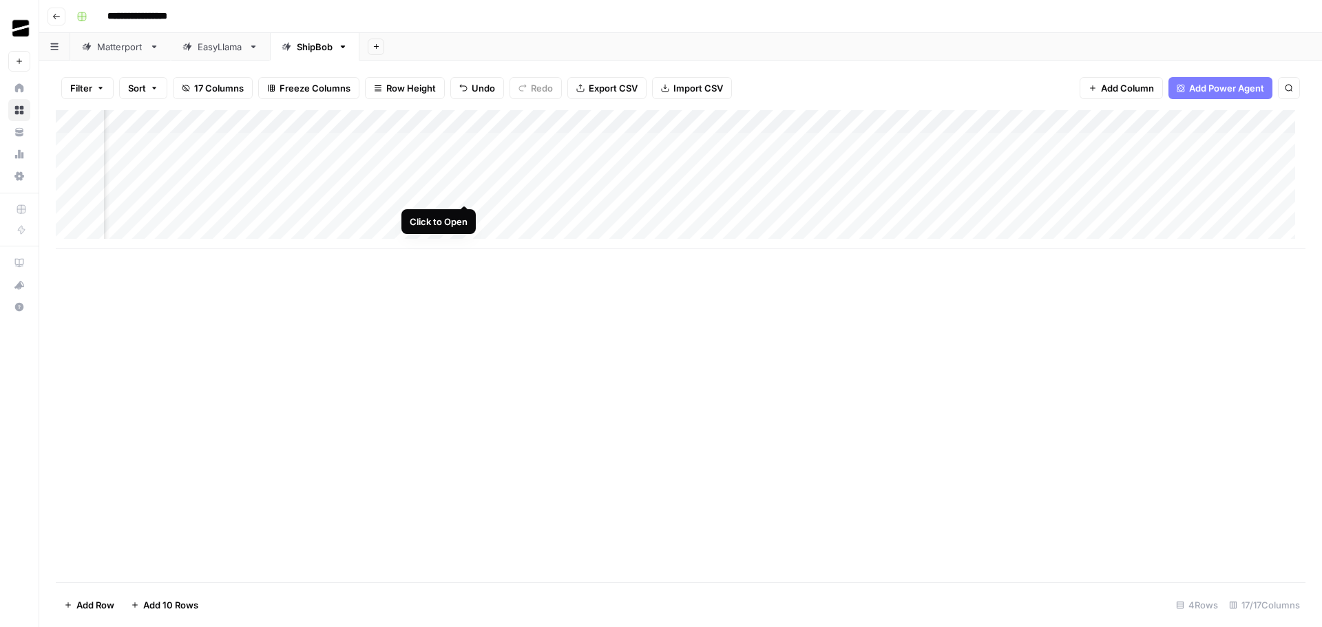
click at [466, 189] on div "Add Column" at bounding box center [680, 179] width 1249 height 139
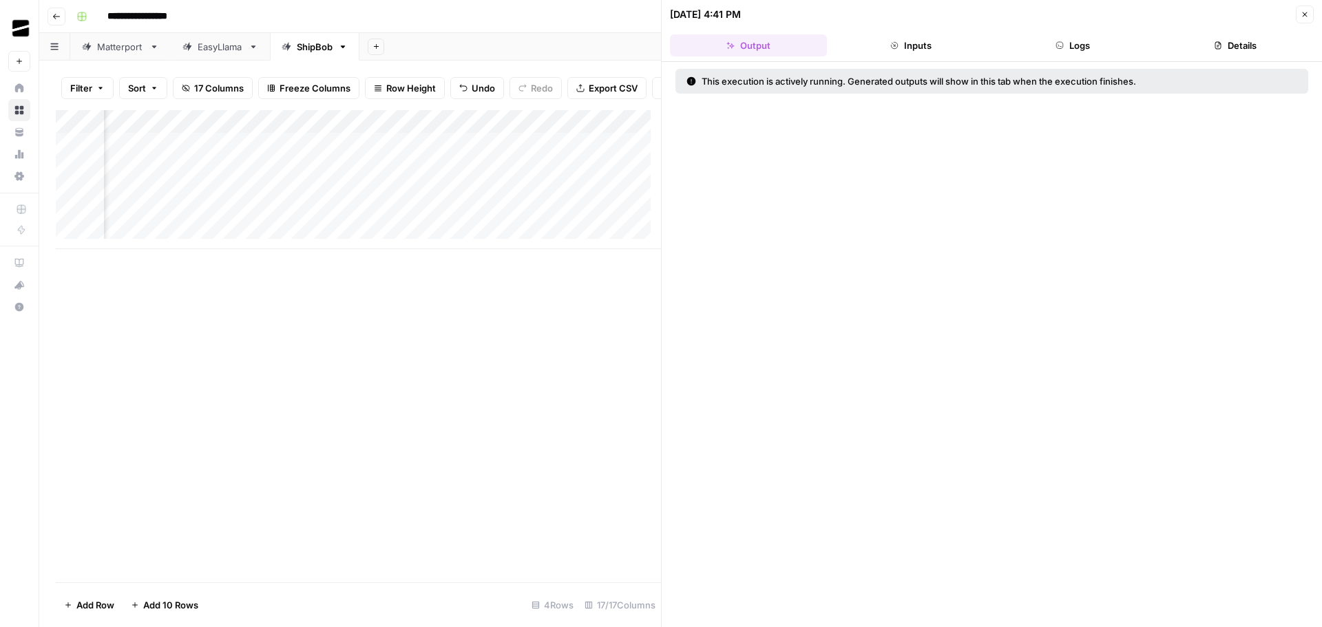
click at [1099, 41] on button "Logs" at bounding box center [1073, 45] width 157 height 22
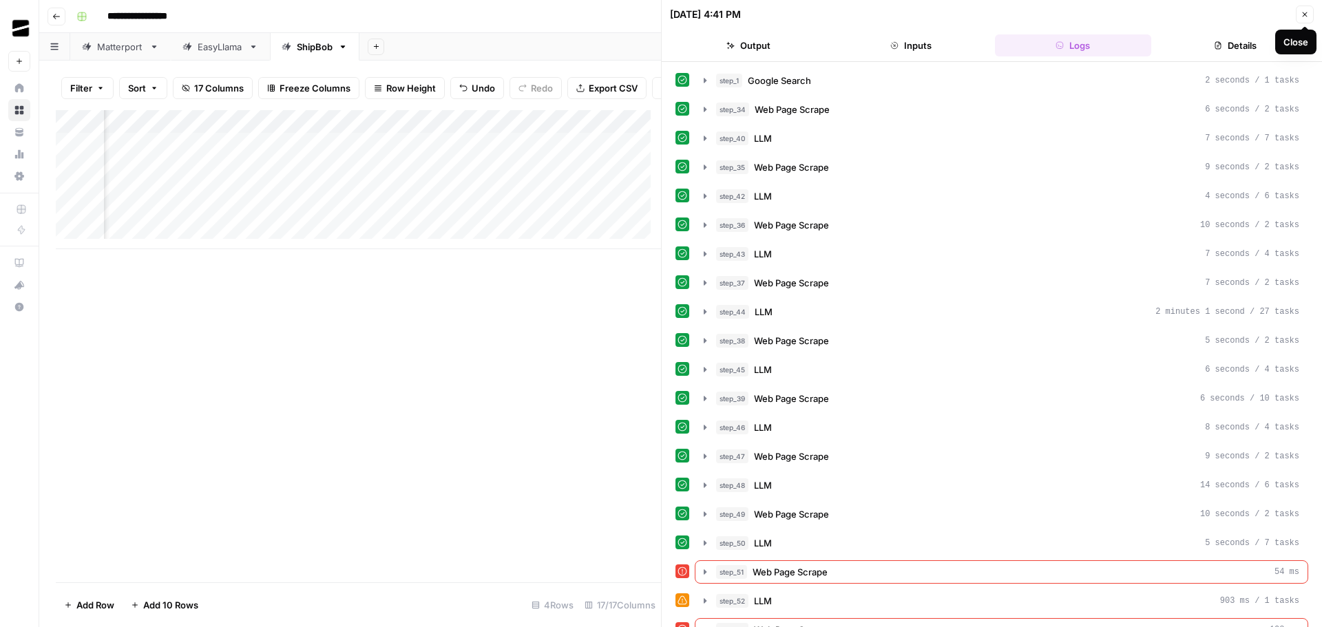
click at [1307, 14] on icon "button" at bounding box center [1304, 14] width 8 height 8
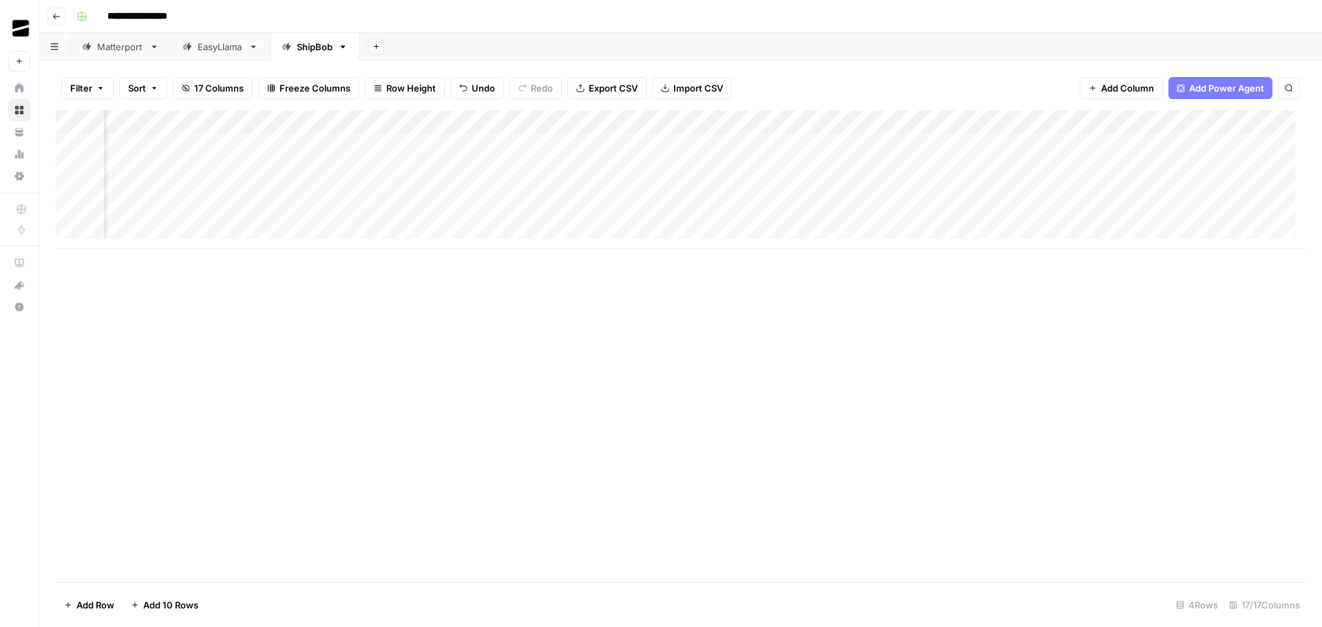
scroll to position [0, 642]
click at [503, 192] on div "Add Column" at bounding box center [680, 179] width 1249 height 139
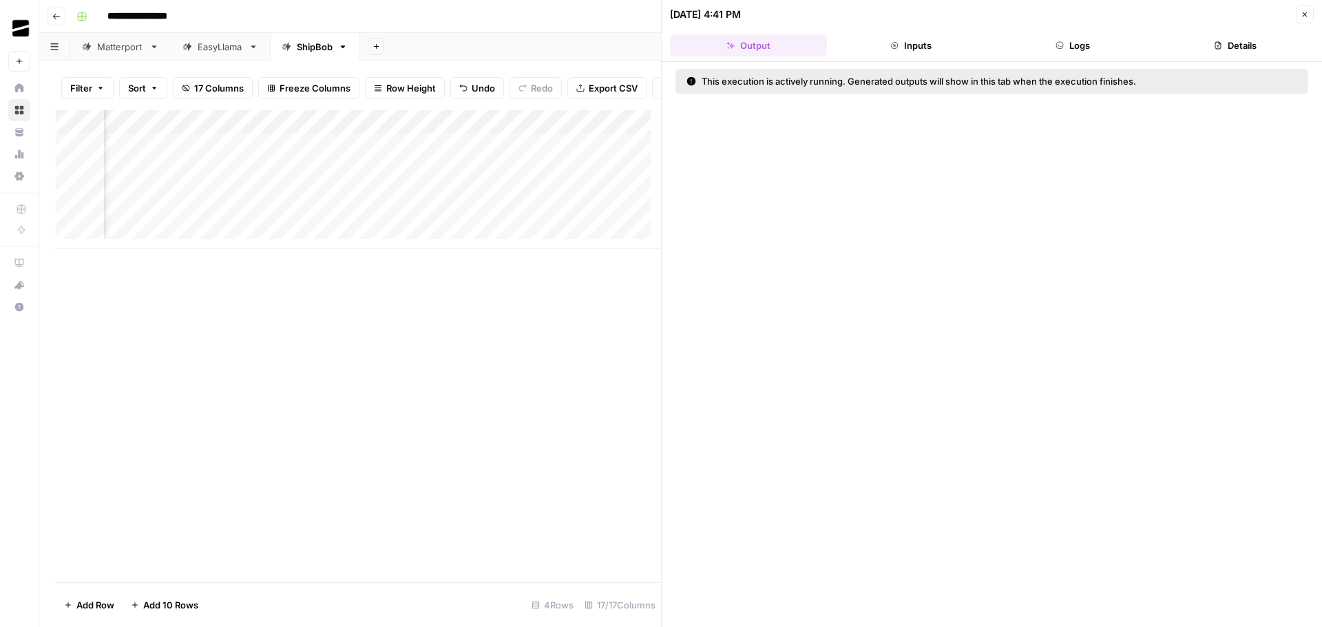
click at [1073, 49] on button "Logs" at bounding box center [1073, 45] width 157 height 22
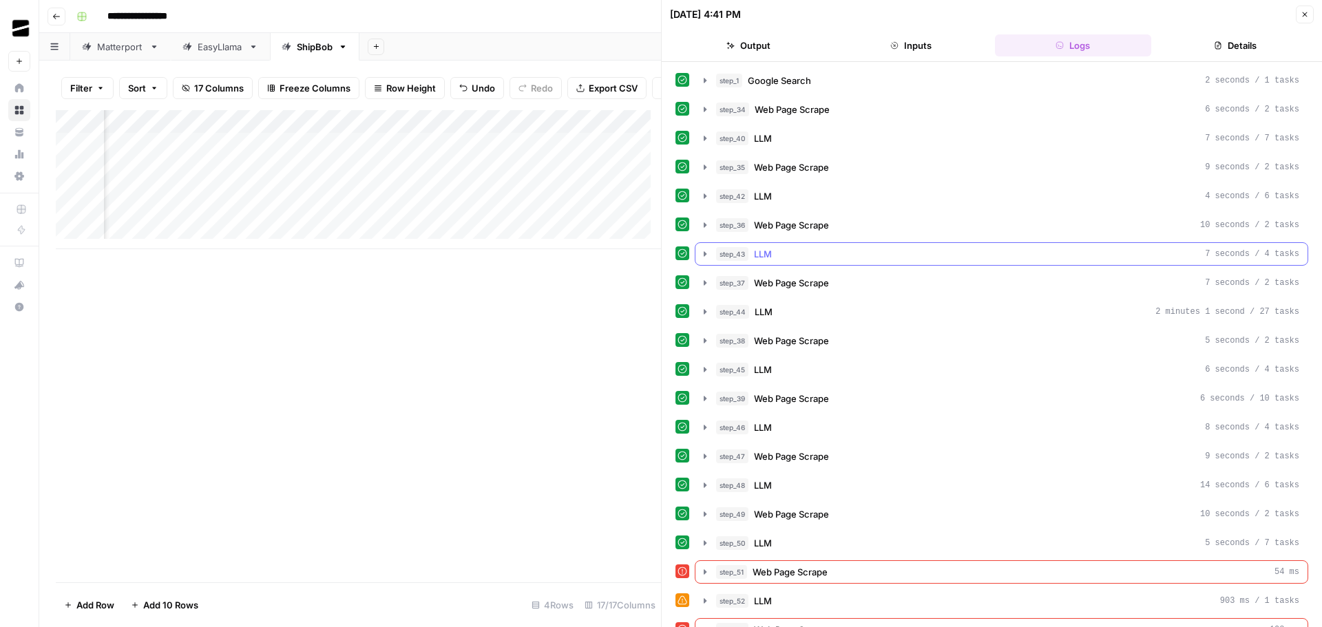
scroll to position [104, 0]
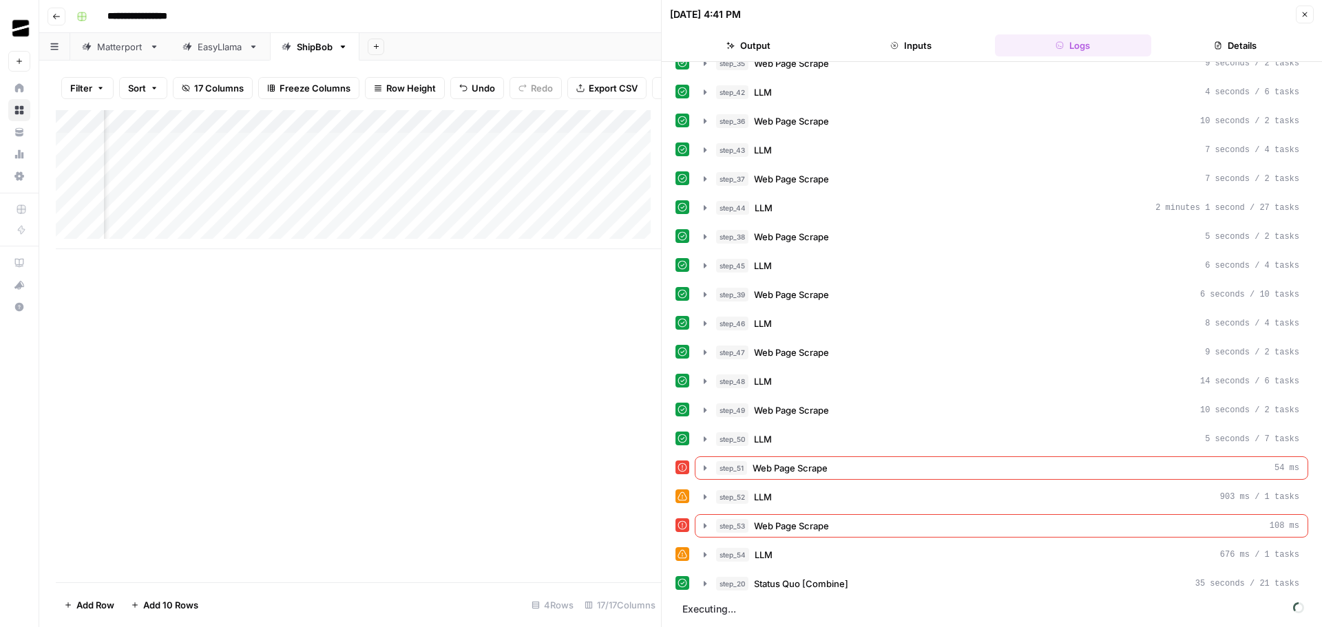
click at [1302, 14] on icon "button" at bounding box center [1304, 14] width 8 height 8
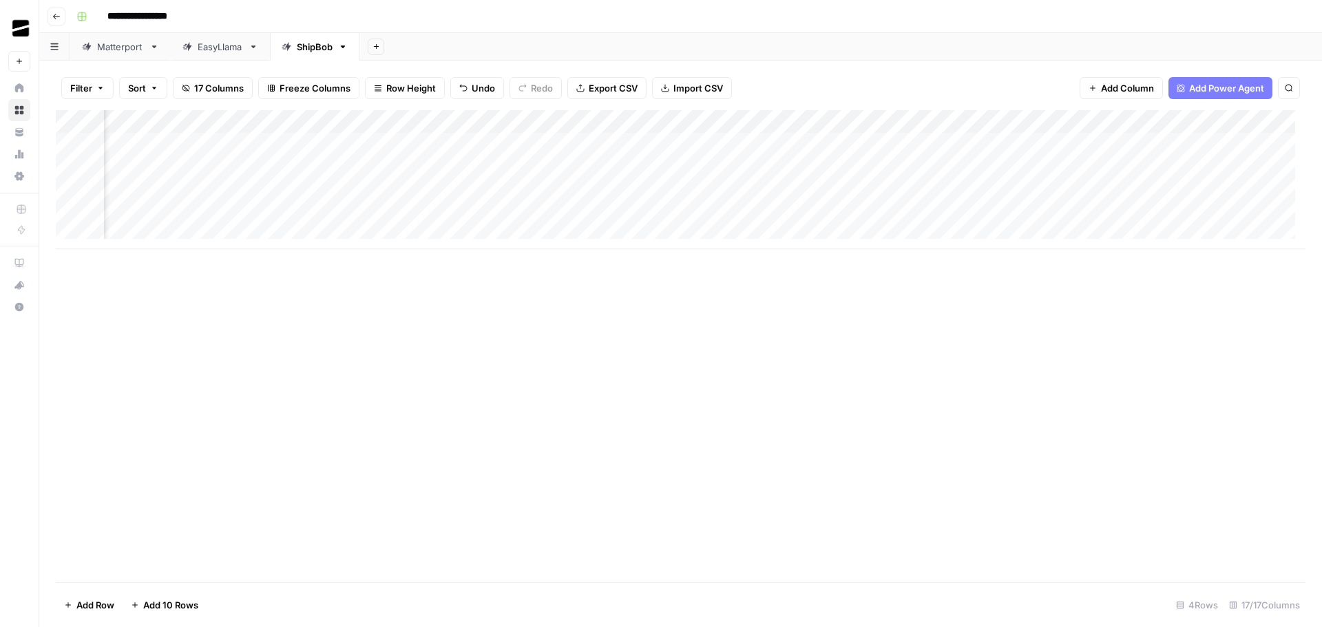
click at [509, 123] on div "Add Column" at bounding box center [680, 179] width 1249 height 139
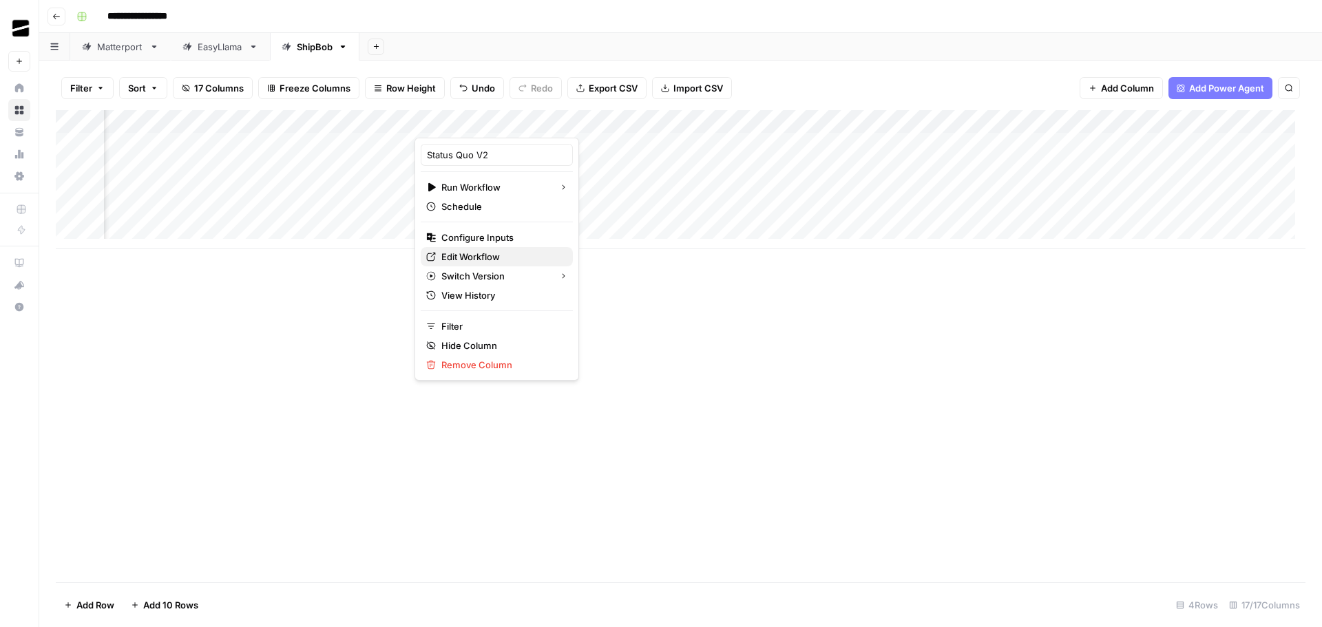
click at [479, 257] on span "Edit Workflow" at bounding box center [501, 257] width 120 height 14
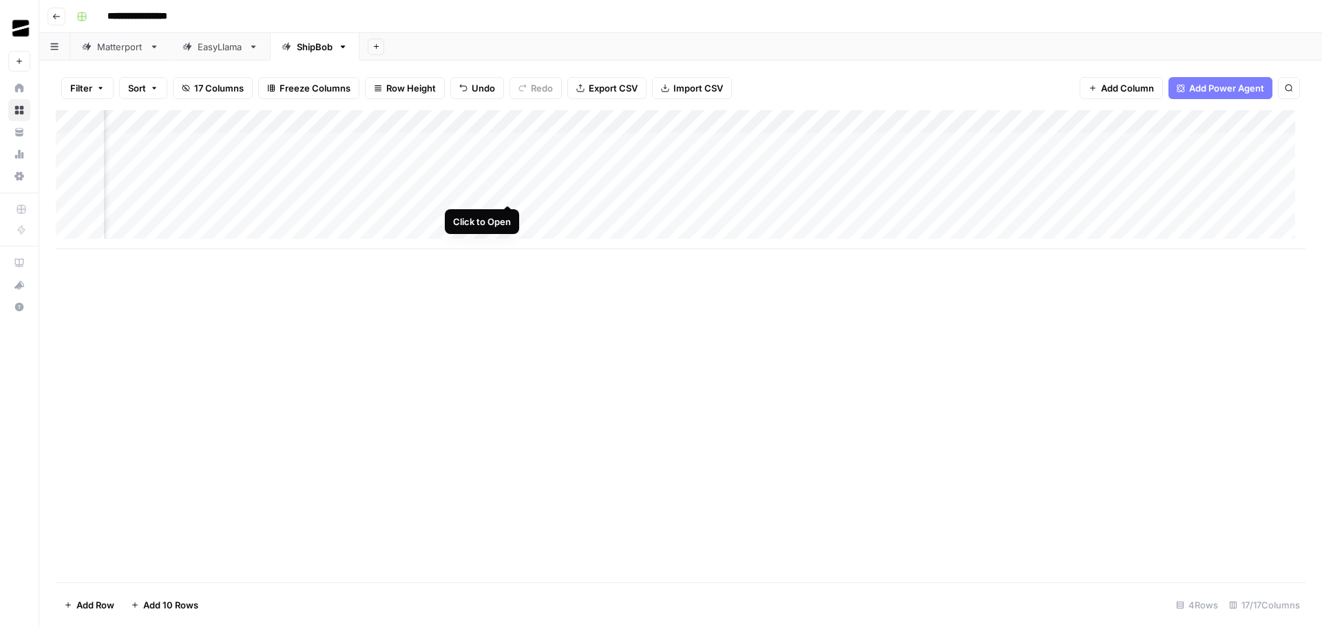
click at [508, 191] on div "Add Column" at bounding box center [680, 179] width 1249 height 139
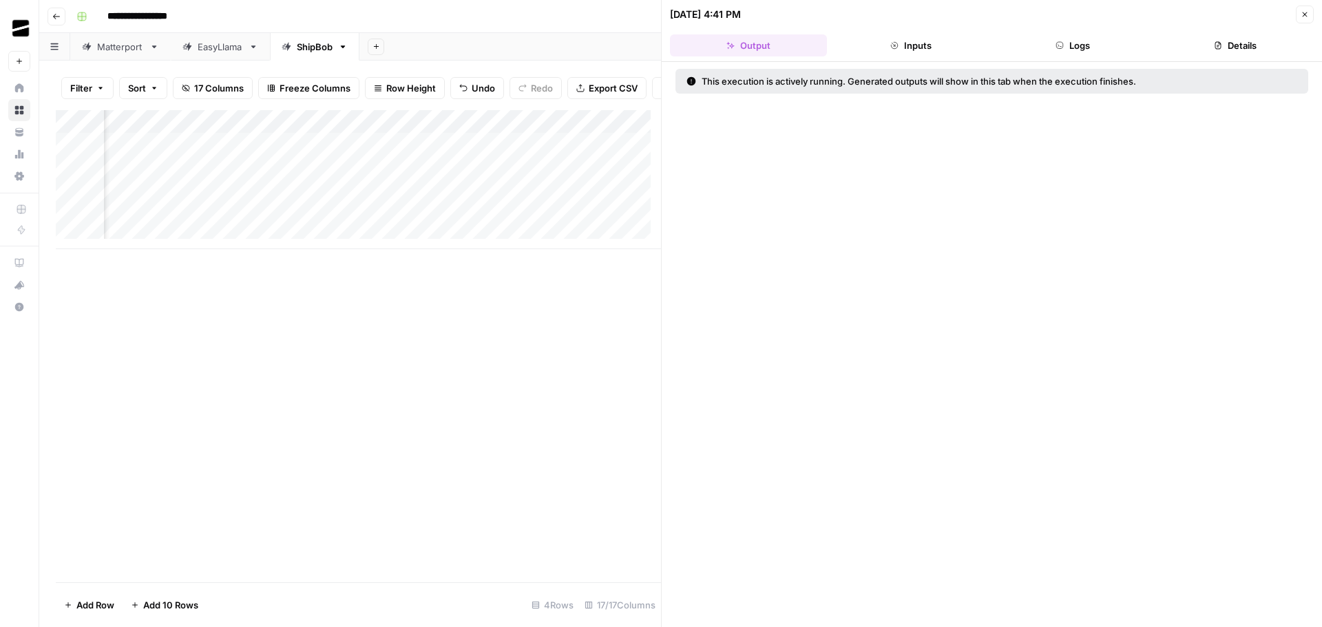
click at [1095, 43] on button "Logs" at bounding box center [1073, 45] width 157 height 22
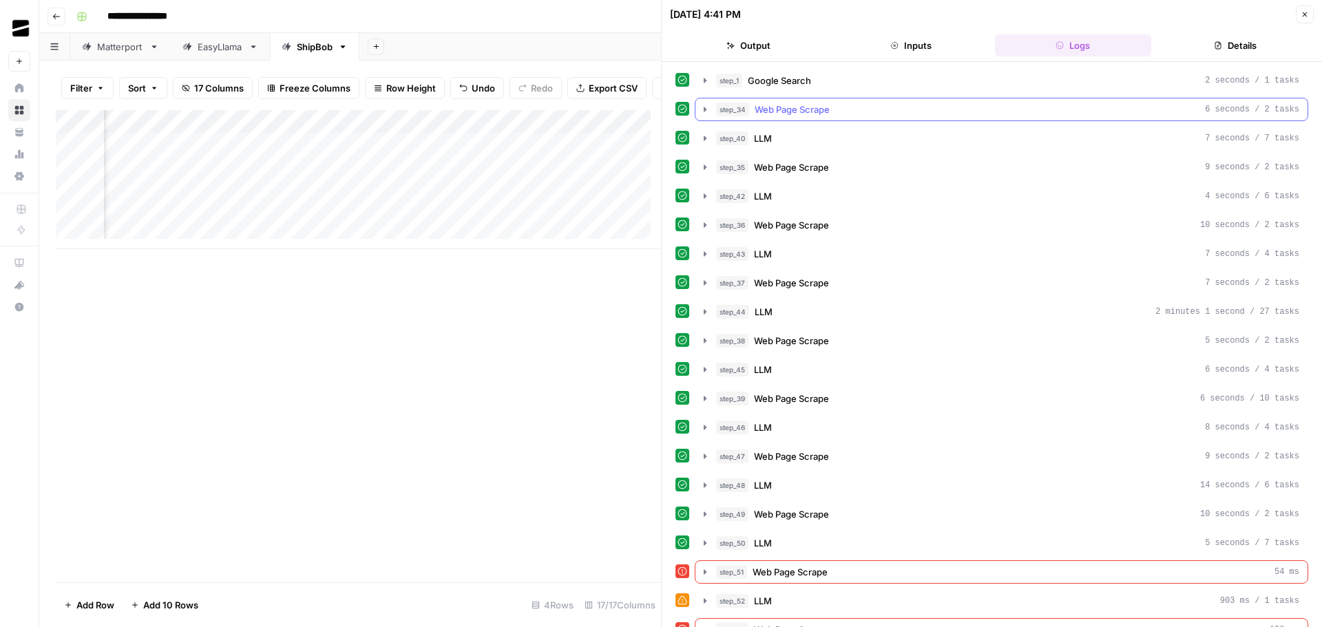
scroll to position [104, 0]
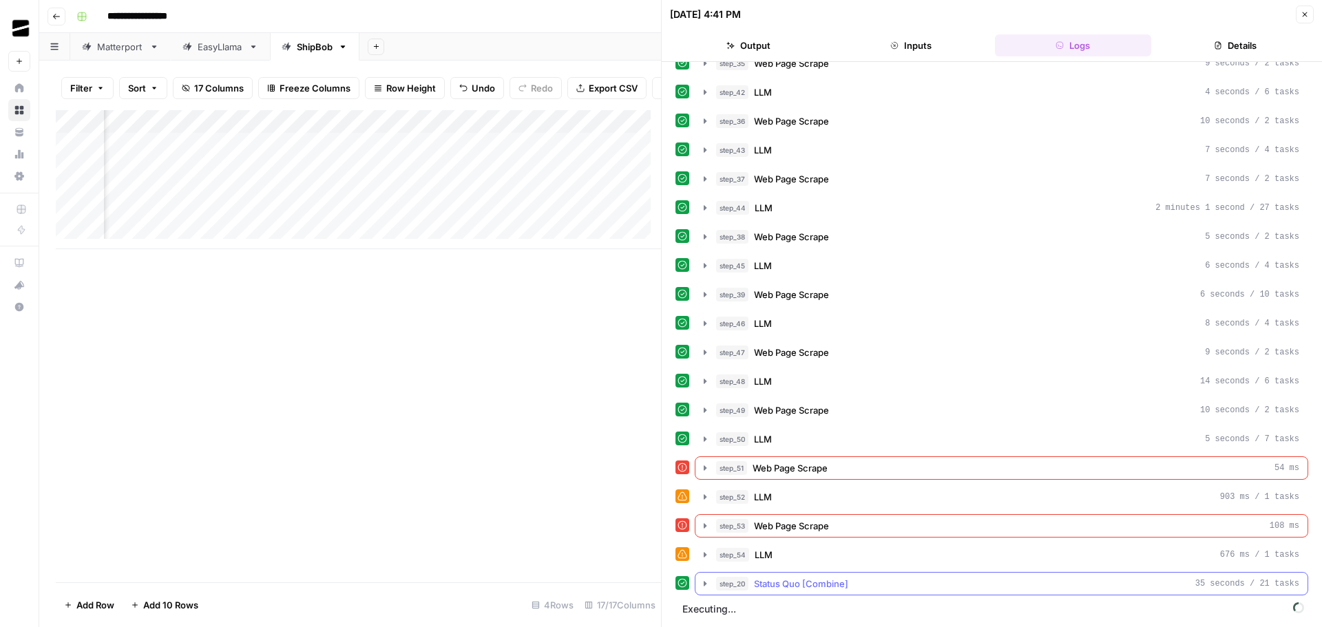
click at [707, 589] on button "step_20 Status Quo [Combine] 35 seconds / 21 tasks" at bounding box center [1001, 584] width 612 height 22
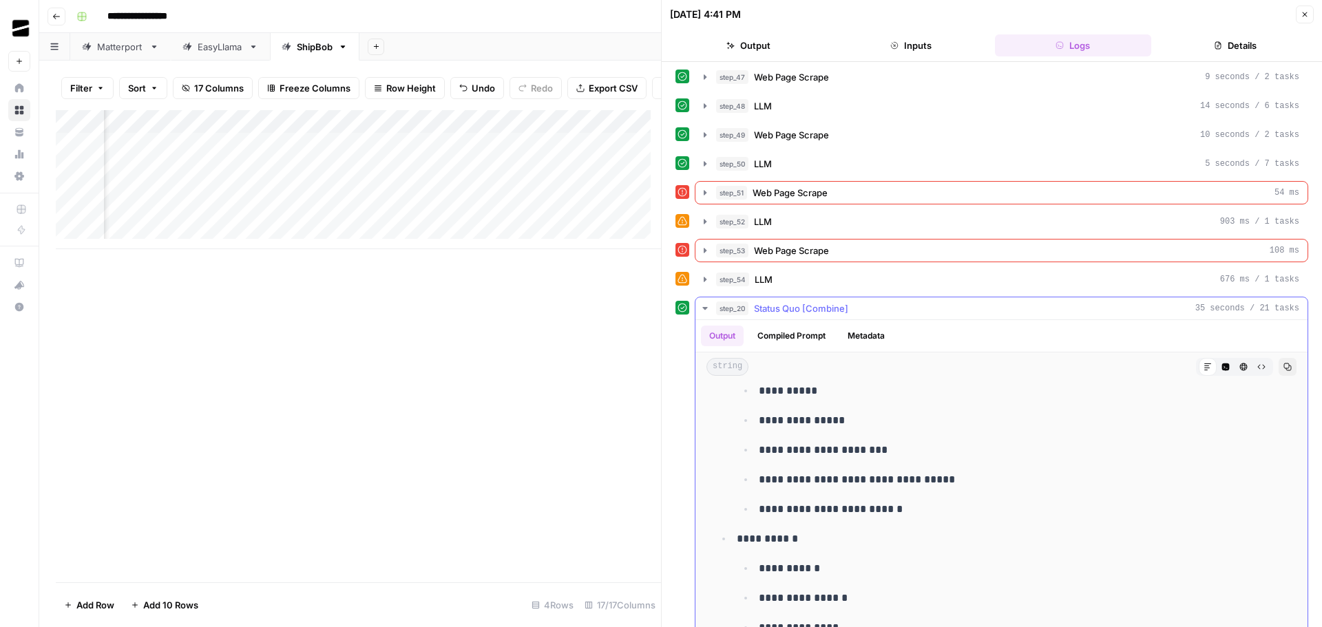
scroll to position [4062, 0]
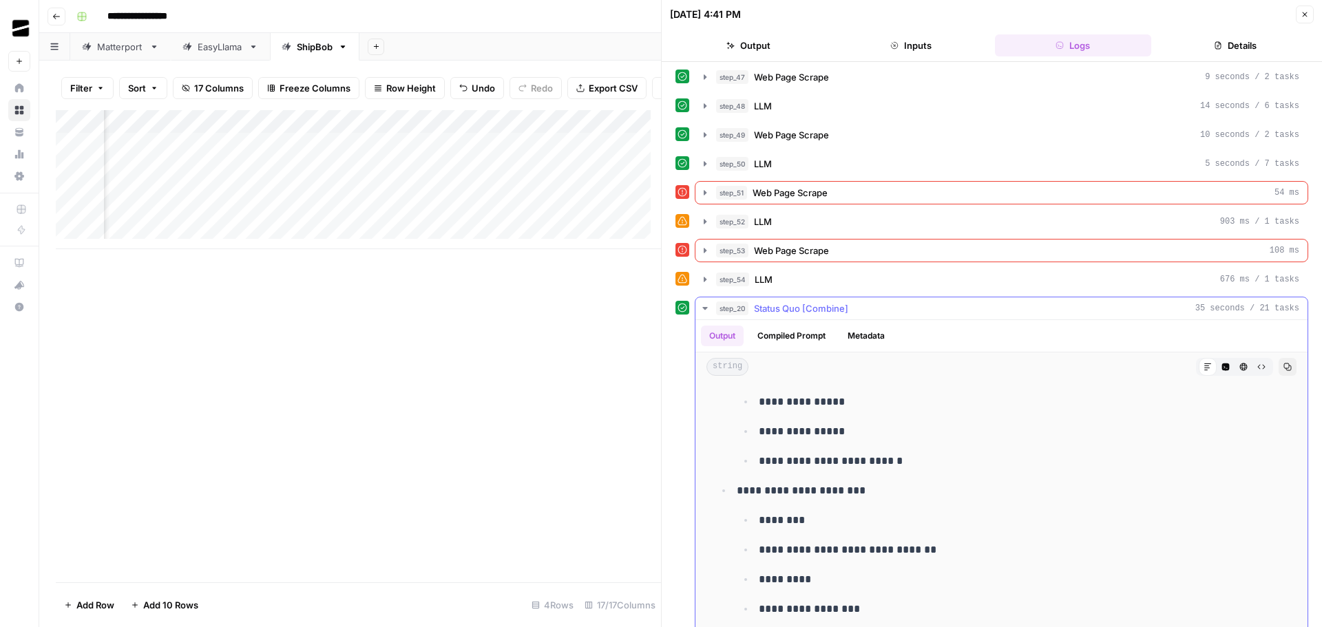
click at [723, 306] on span "step_20" at bounding box center [732, 309] width 32 height 14
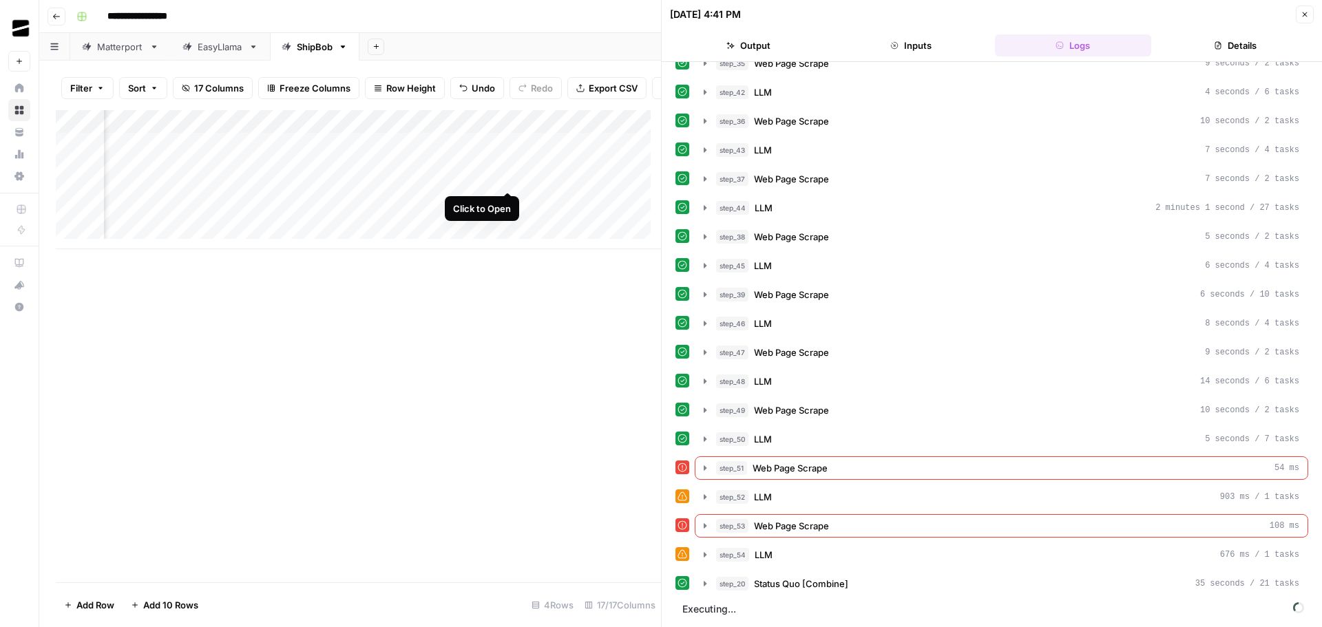
click at [510, 176] on div "Add Column" at bounding box center [358, 179] width 605 height 139
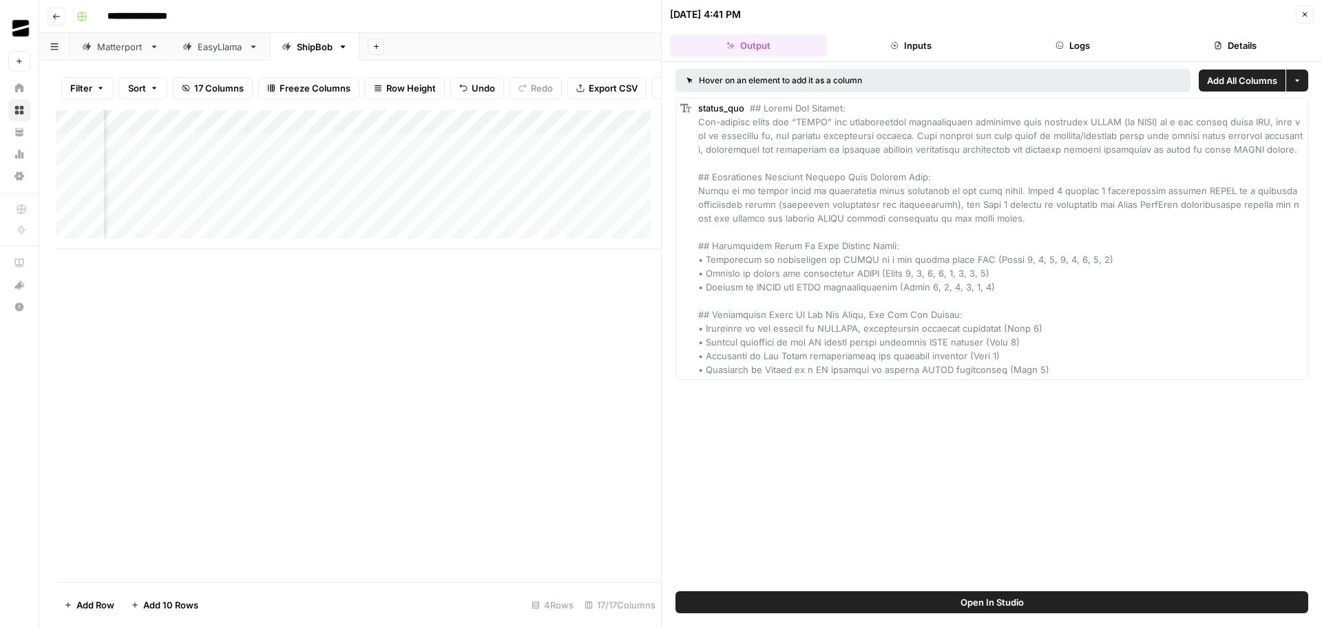
click at [1310, 14] on button "Close" at bounding box center [1305, 15] width 18 height 18
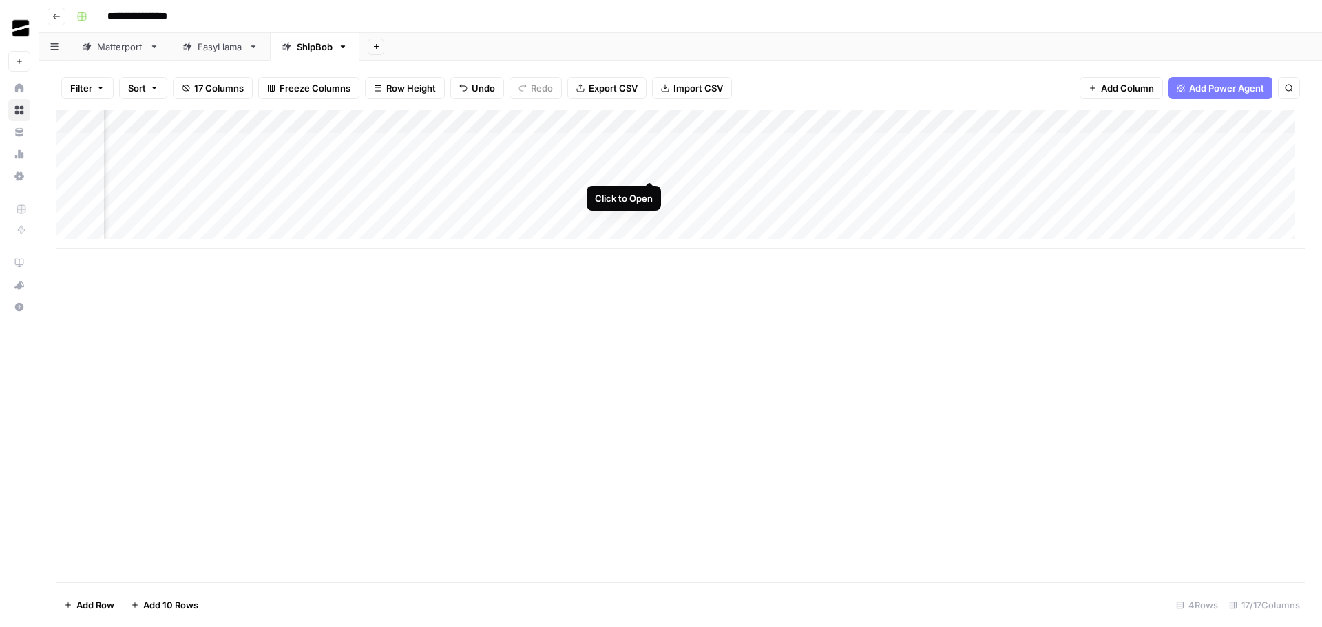
click at [646, 168] on div "Add Column" at bounding box center [680, 179] width 1249 height 139
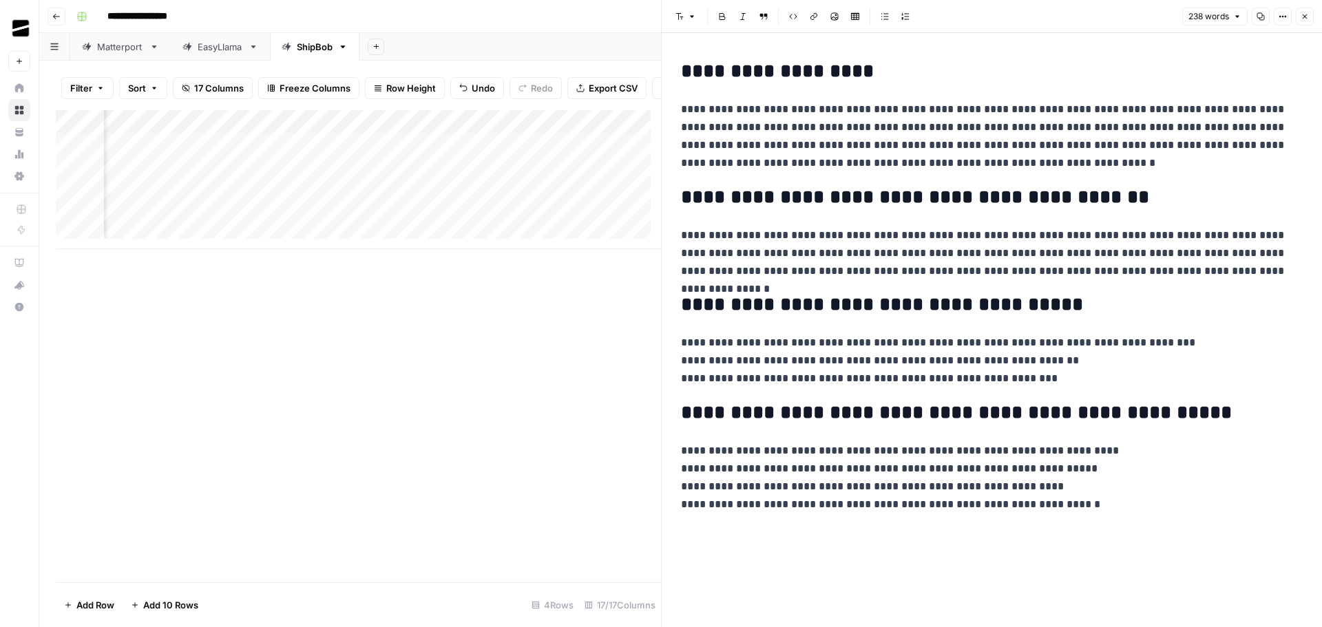
click at [1312, 18] on button "Close" at bounding box center [1305, 17] width 18 height 18
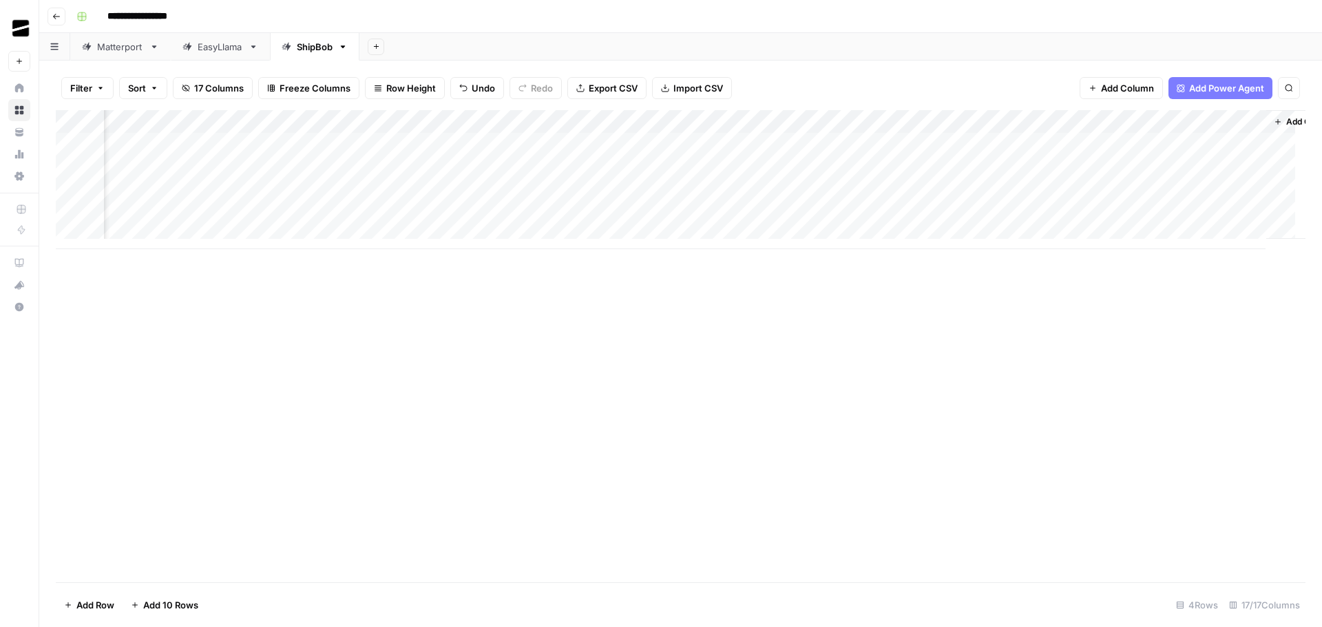
scroll to position [0, 1078]
click at [1207, 143] on div "Add Column" at bounding box center [680, 179] width 1249 height 139
click at [619, 189] on div "Add Column" at bounding box center [680, 179] width 1249 height 139
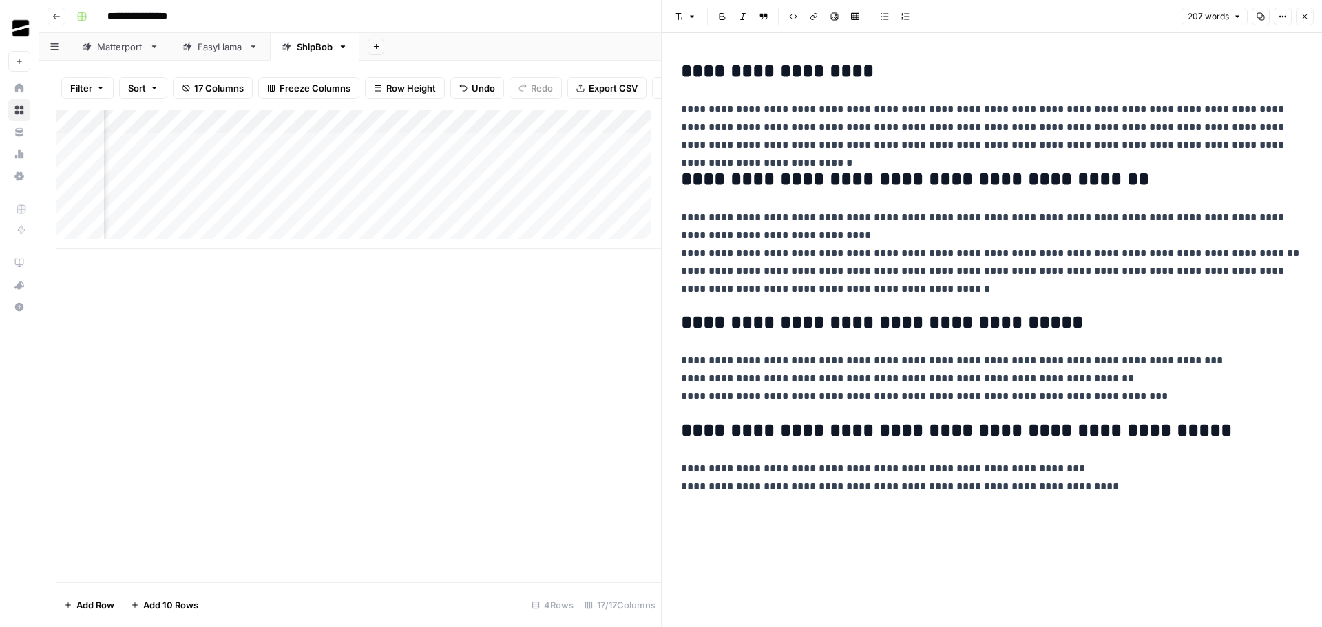
click at [1308, 10] on button "Close" at bounding box center [1305, 17] width 18 height 18
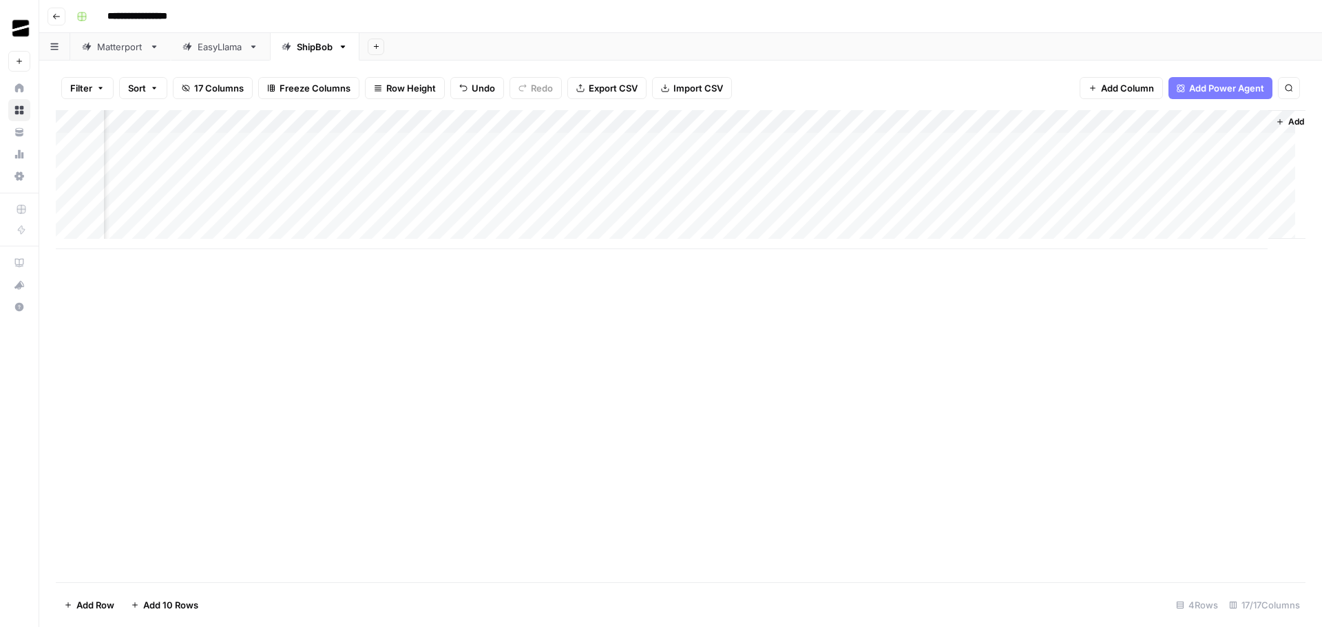
scroll to position [0, 1061]
click at [579, 143] on div "Add Column" at bounding box center [680, 179] width 1249 height 139
click at [561, 170] on div "Add Column" at bounding box center [680, 179] width 1249 height 139
click at [576, 191] on div "Add Column" at bounding box center [680, 179] width 1249 height 139
click at [589, 122] on div "Add Column" at bounding box center [680, 179] width 1249 height 139
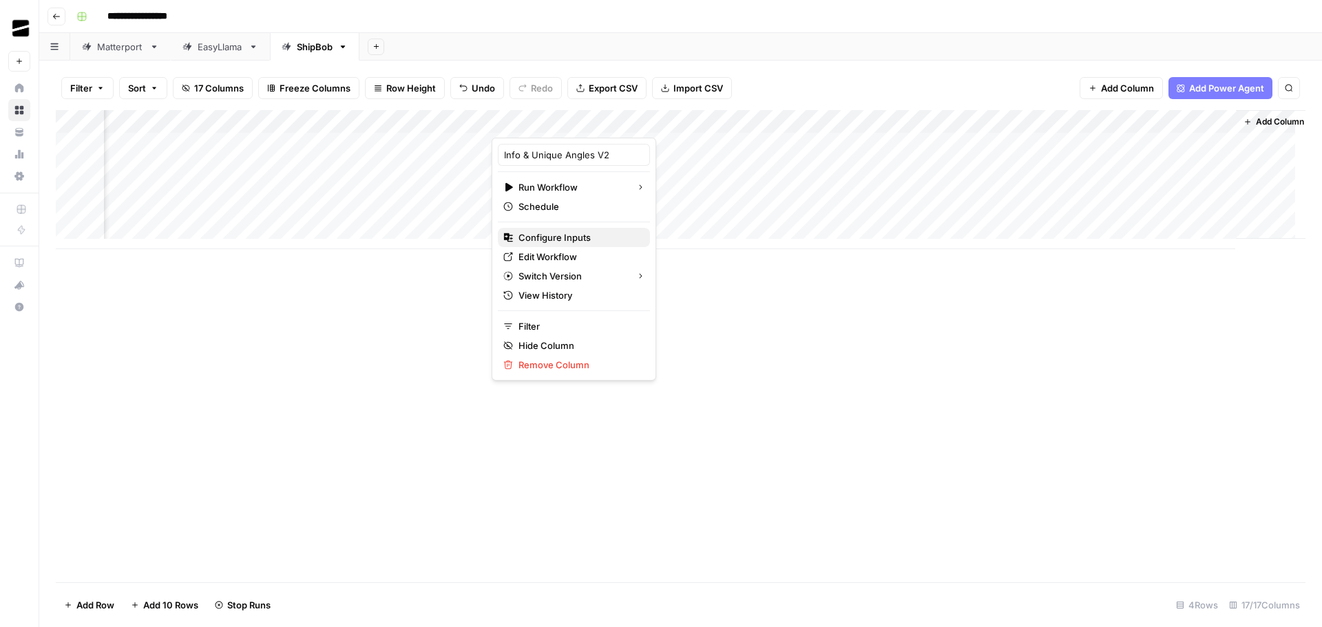
click at [584, 239] on span "Configure Inputs" at bounding box center [578, 238] width 120 height 14
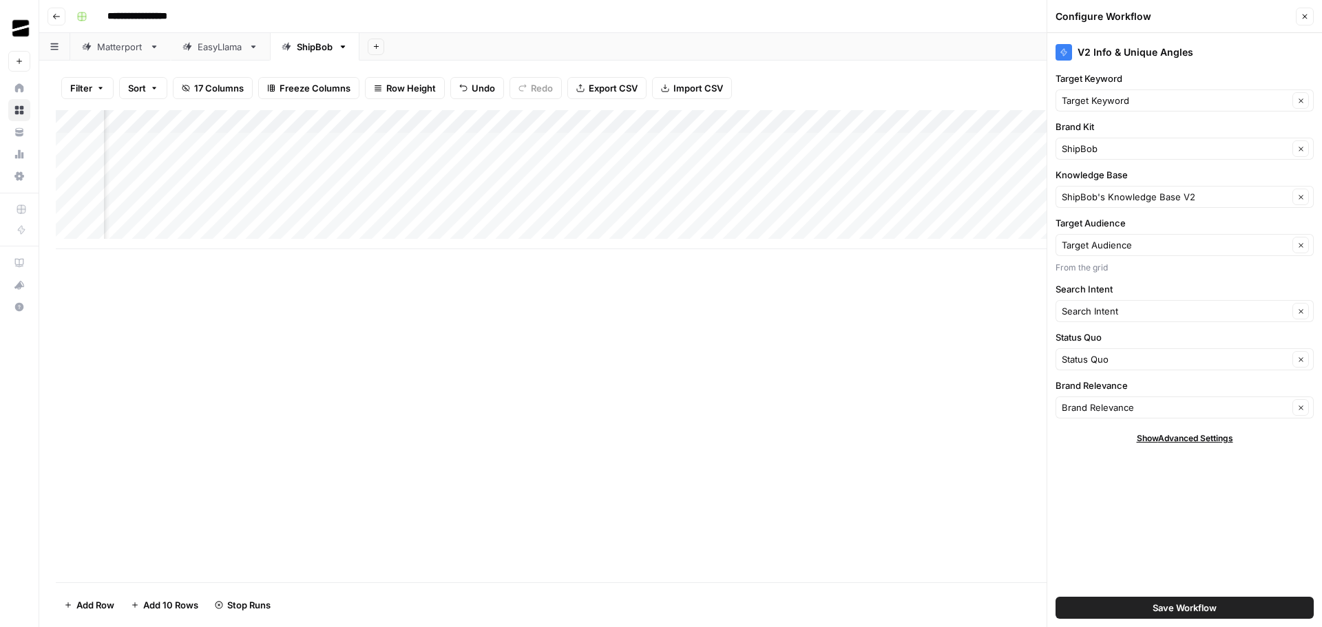
click at [1304, 17] on icon "button" at bounding box center [1304, 16] width 8 height 8
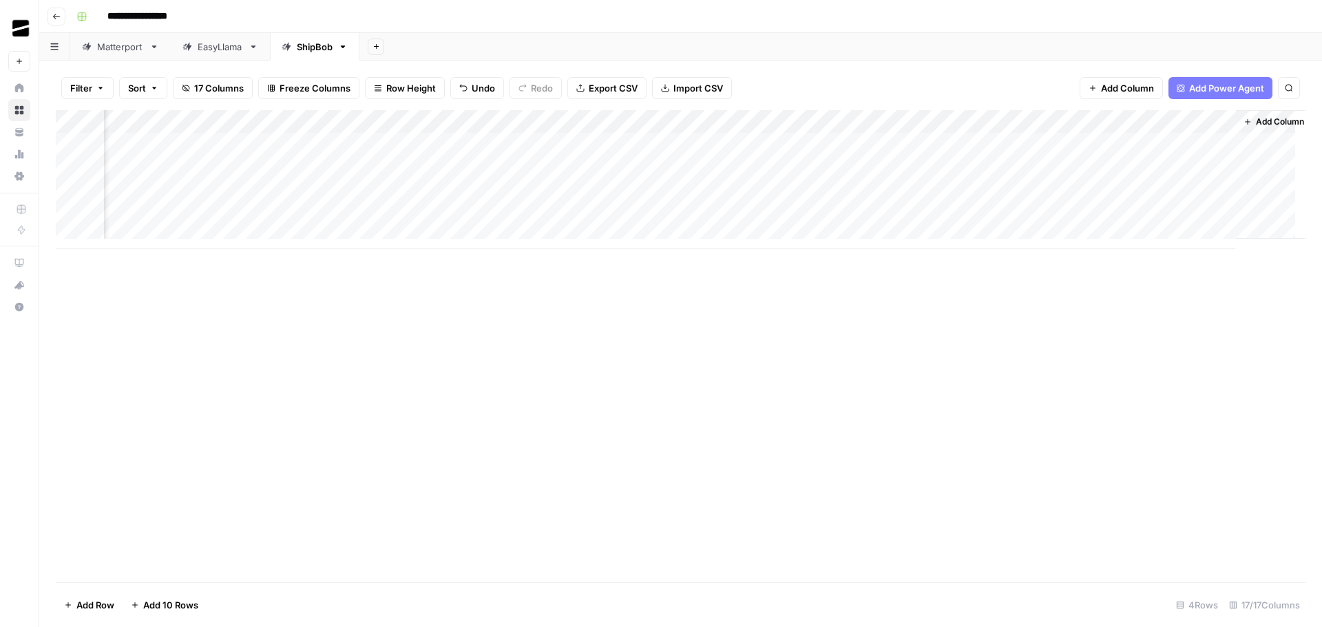
scroll to position [0, 1078]
click at [964, 250] on div "Add Column" at bounding box center [680, 346] width 1249 height 472
click at [967, 253] on div "Add Column" at bounding box center [680, 346] width 1249 height 472
click at [969, 253] on div "Add Column" at bounding box center [680, 346] width 1249 height 472
click at [586, 143] on div "Add Column" at bounding box center [680, 179] width 1249 height 139
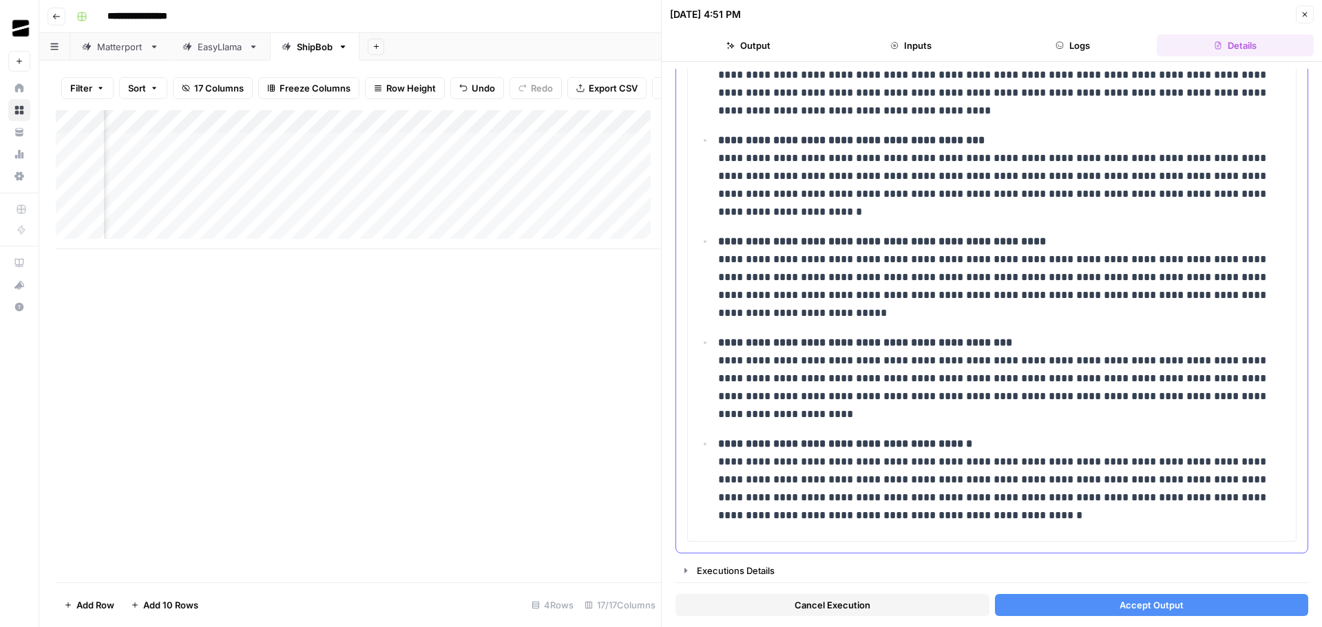
scroll to position [710, 0]
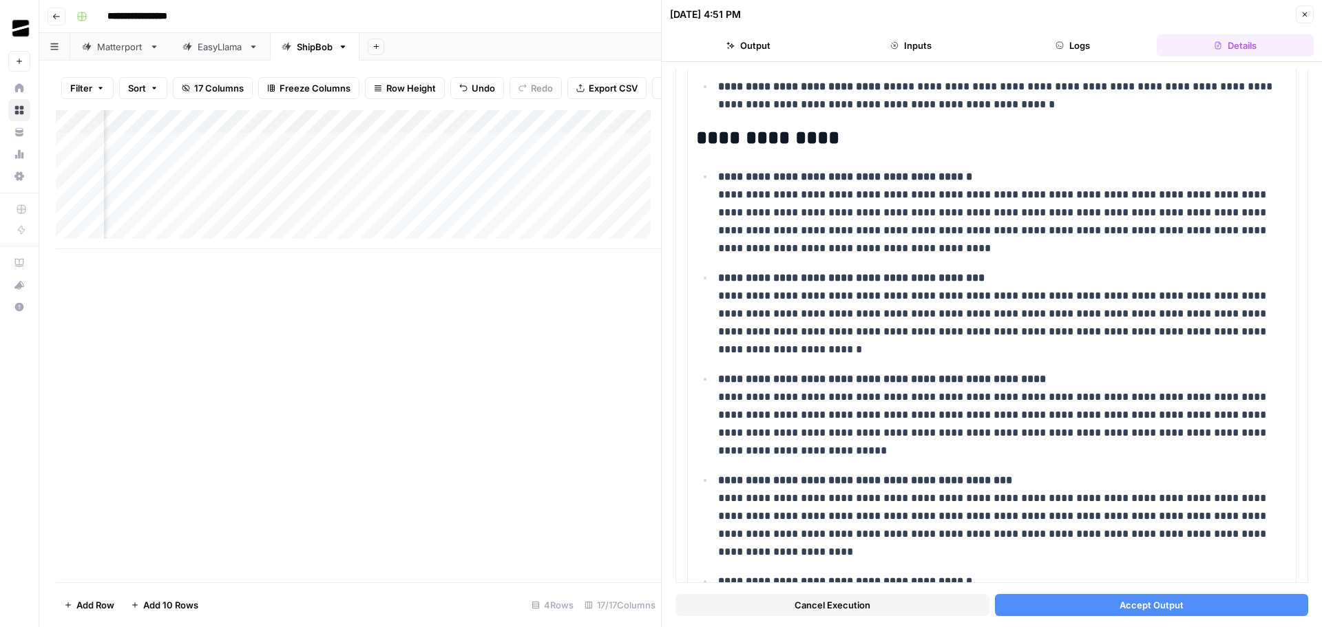
click at [1170, 606] on span "Accept Output" at bounding box center [1151, 605] width 64 height 14
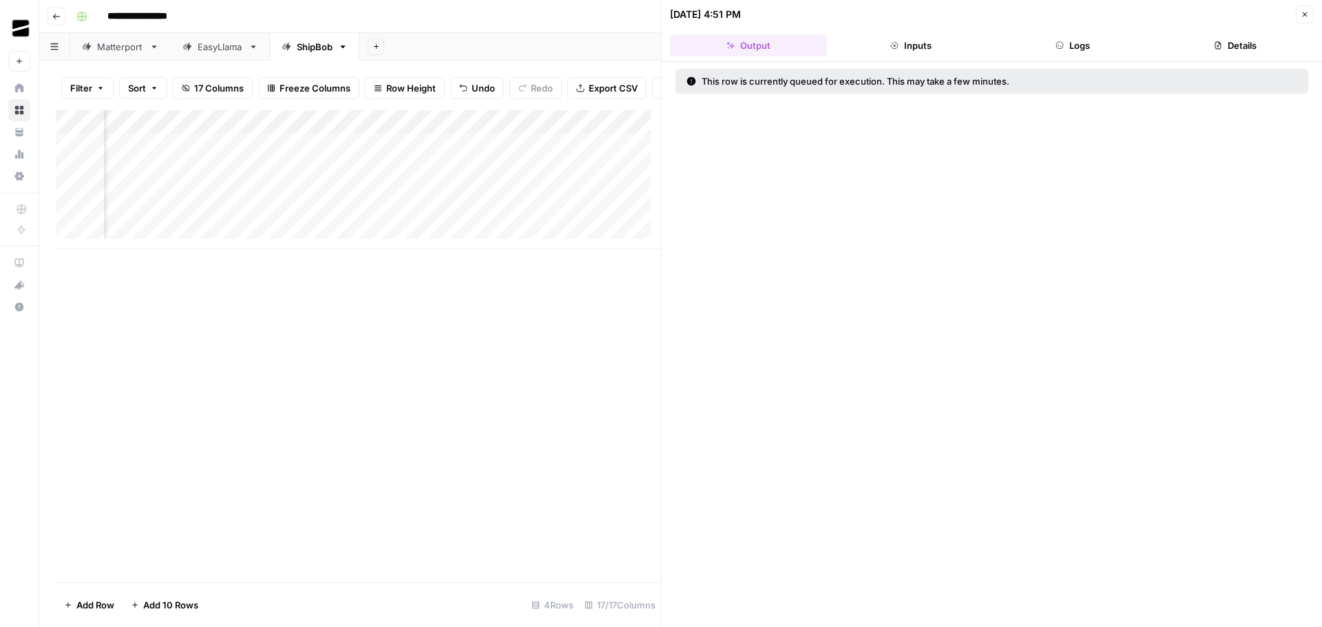
scroll to position [0, 1072]
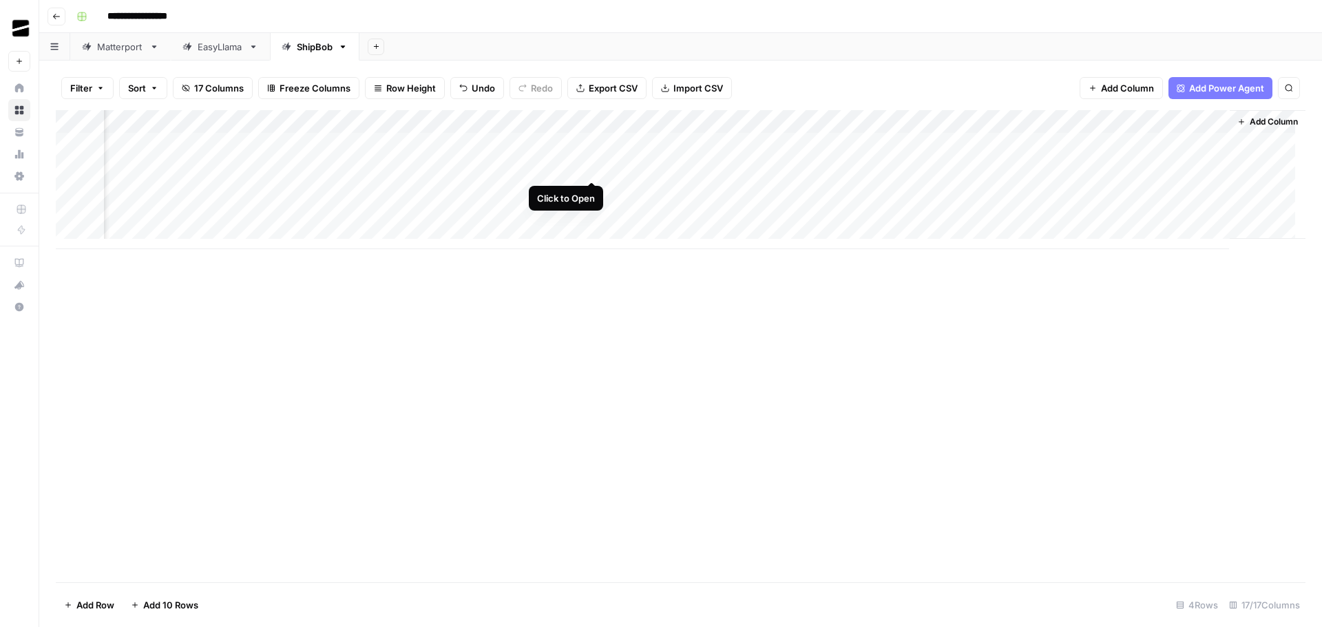
click at [592, 168] on div "Add Column" at bounding box center [680, 179] width 1249 height 139
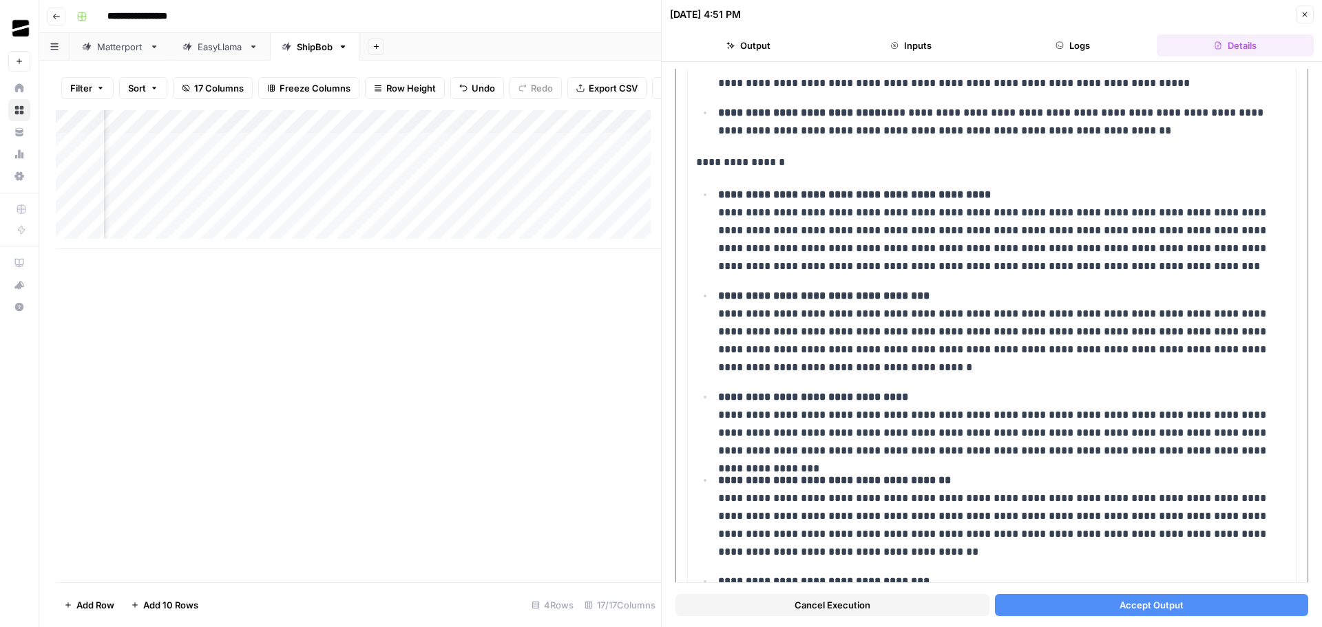
scroll to position [569, 0]
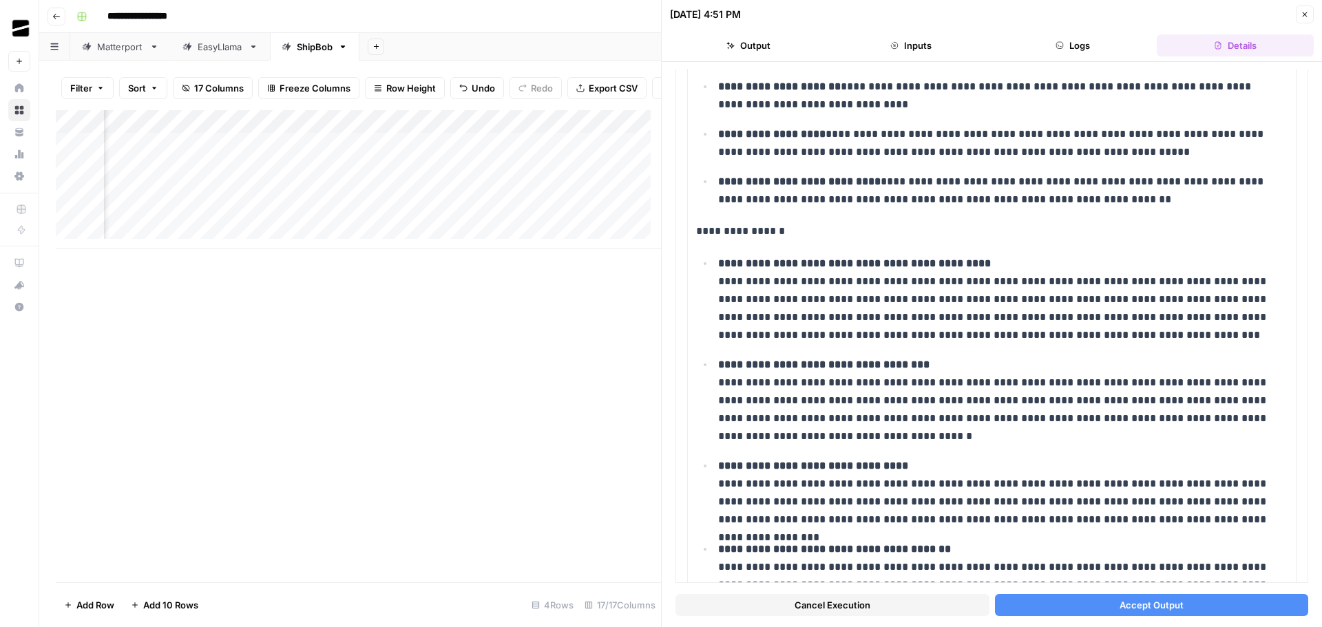
click at [1170, 598] on span "Accept Output" at bounding box center [1151, 605] width 64 height 14
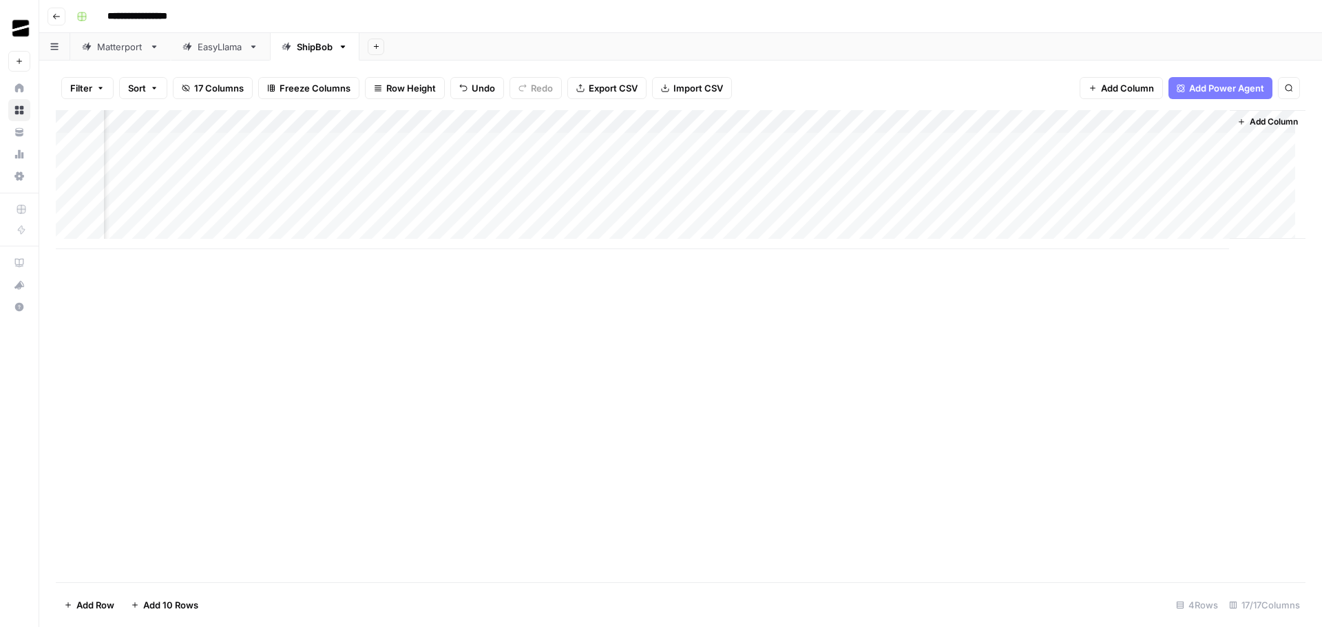
click at [792, 144] on div "Add Column" at bounding box center [680, 179] width 1249 height 139
click at [798, 167] on div "Add Column" at bounding box center [680, 179] width 1249 height 139
click at [591, 192] on div "Add Column" at bounding box center [680, 179] width 1249 height 139
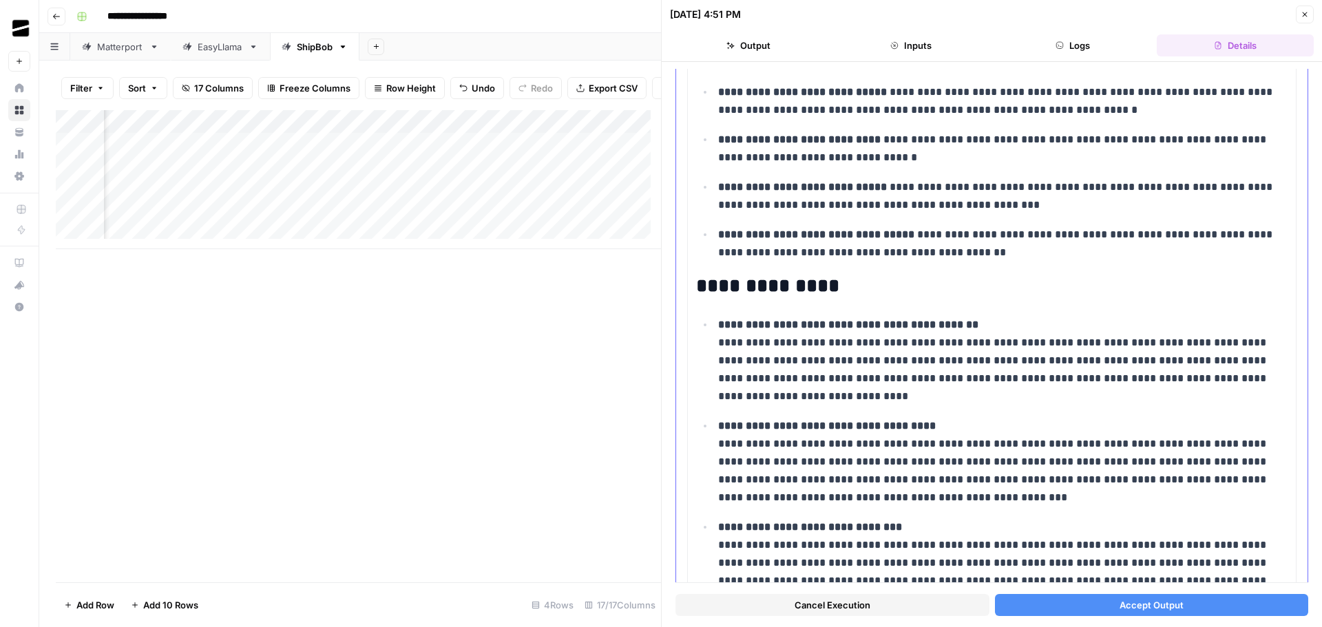
scroll to position [826, 0]
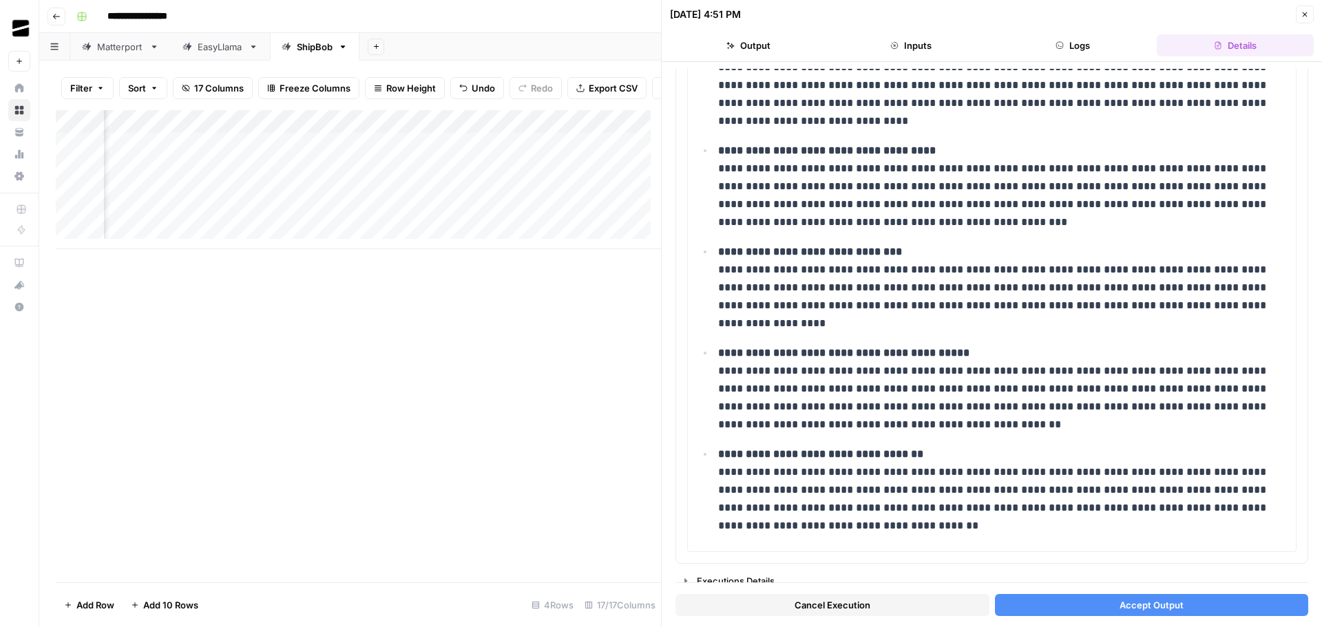
click at [1154, 604] on span "Accept Output" at bounding box center [1151, 605] width 64 height 14
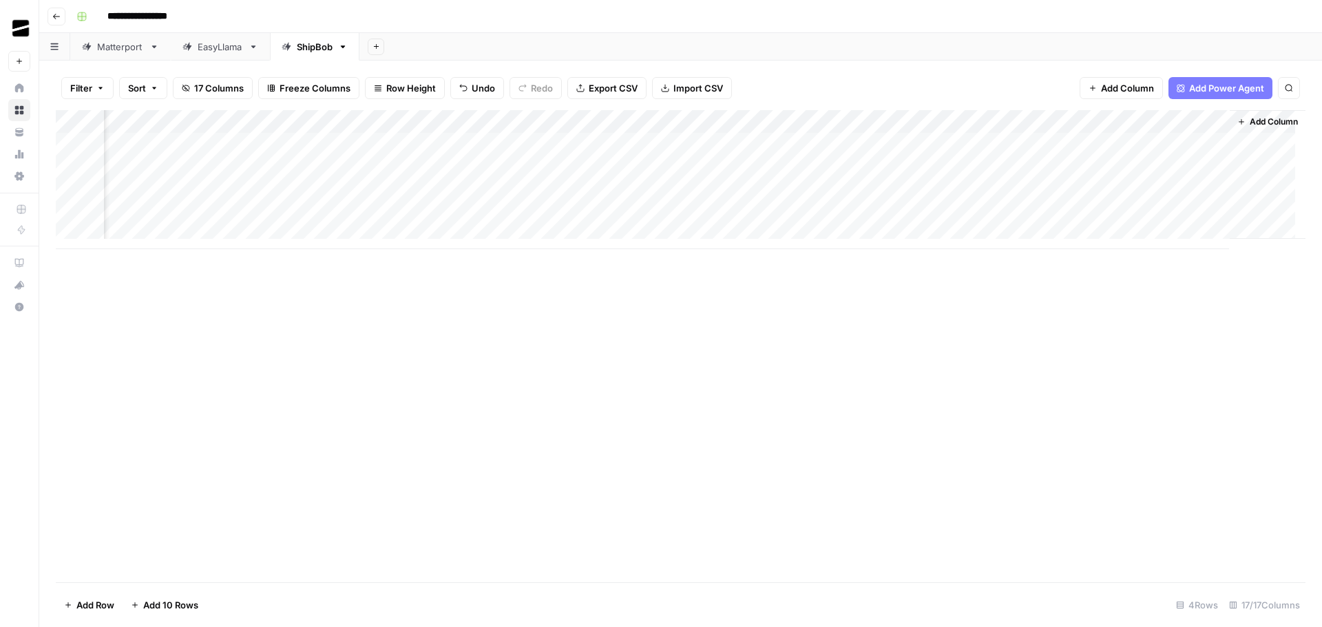
click at [812, 187] on div "Add Column" at bounding box center [680, 179] width 1249 height 139
drag, startPoint x: 400, startPoint y: 116, endPoint x: 335, endPoint y: 122, distance: 64.9
click at [335, 122] on div "Add Column" at bounding box center [680, 179] width 1249 height 139
click at [834, 145] on div "Add Column" at bounding box center [680, 179] width 1249 height 139
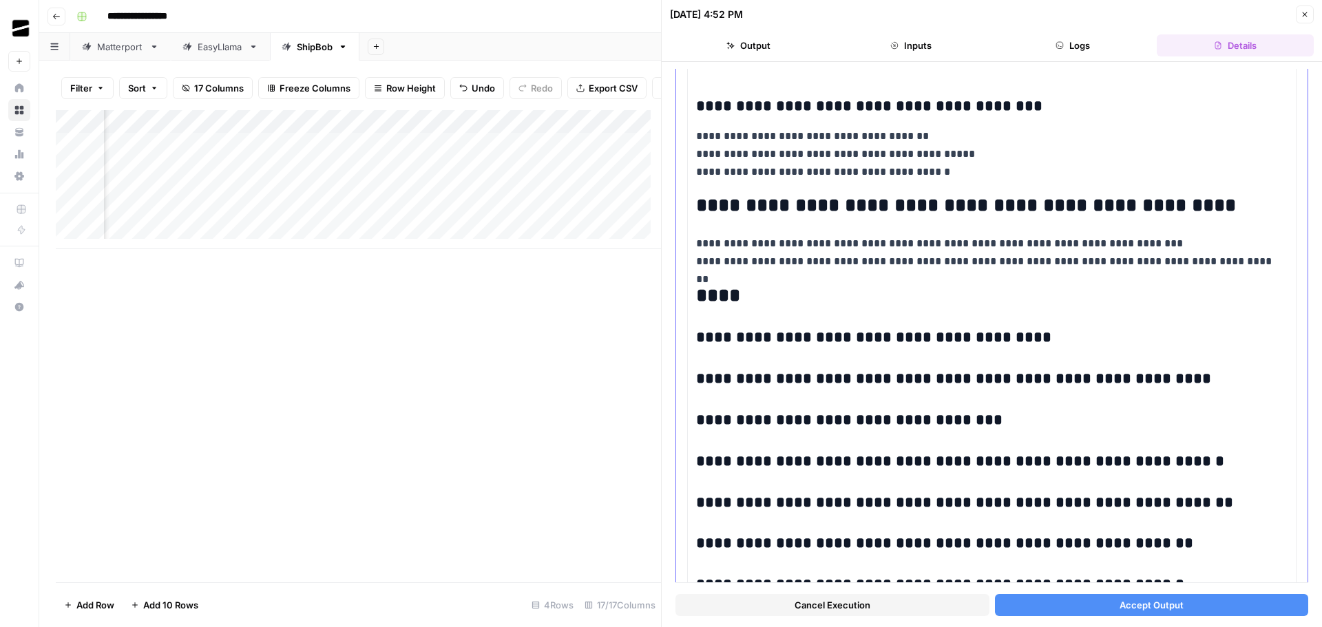
scroll to position [2886, 0]
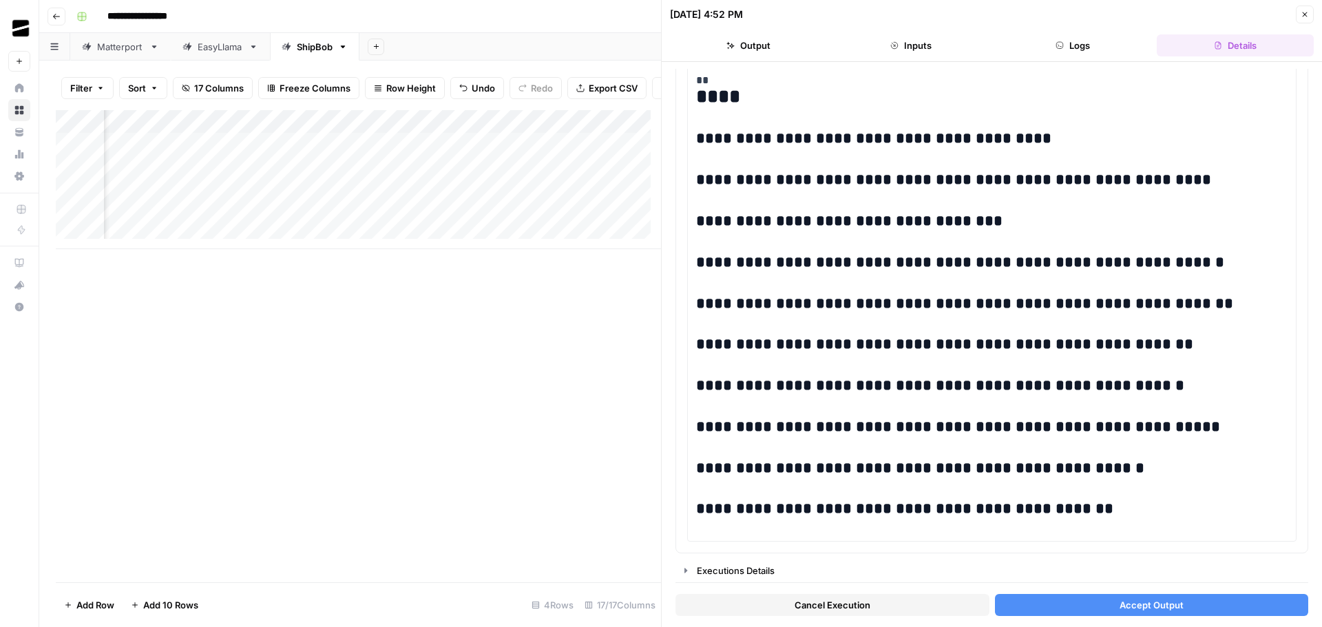
click at [1175, 606] on button "Accept Output" at bounding box center [1152, 605] width 314 height 22
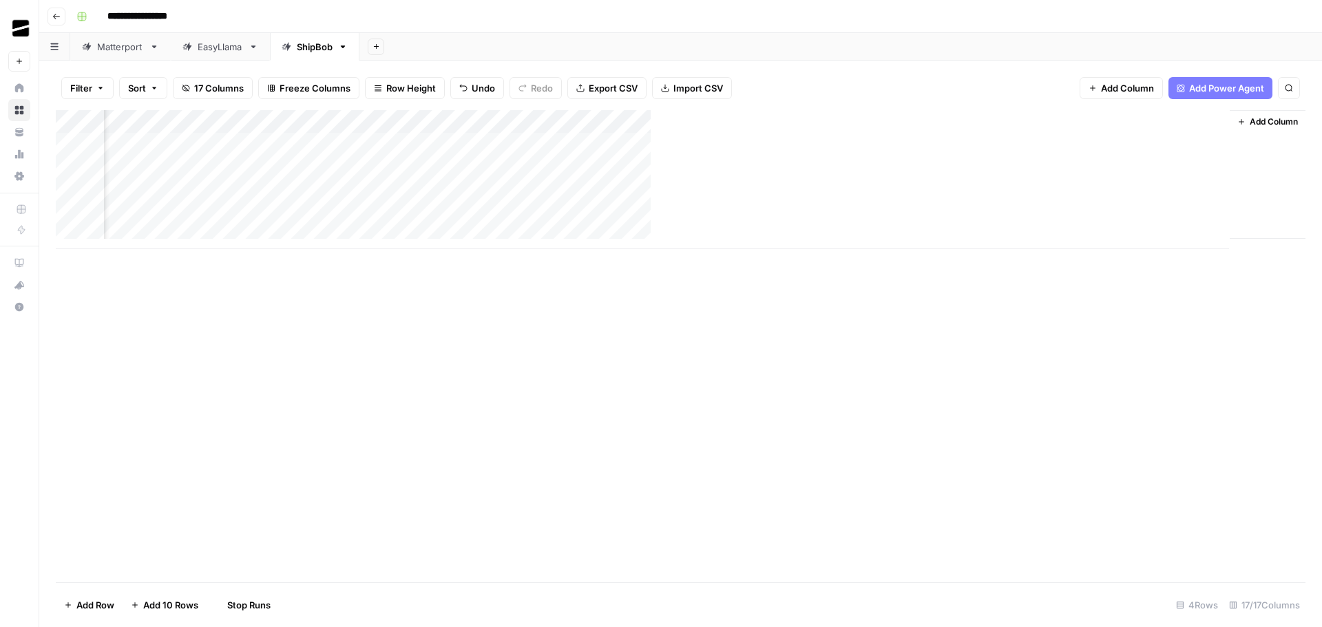
scroll to position [0, 1007]
click at [839, 168] on div "Add Column" at bounding box center [680, 179] width 1249 height 139
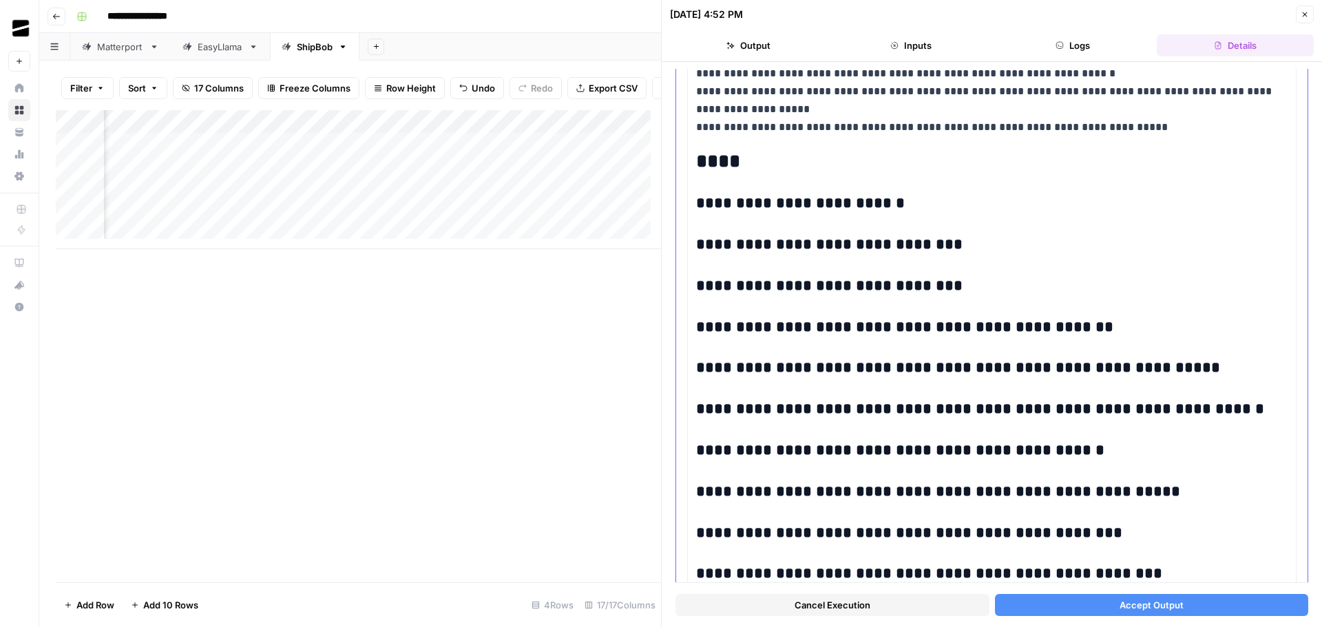
scroll to position [3028, 0]
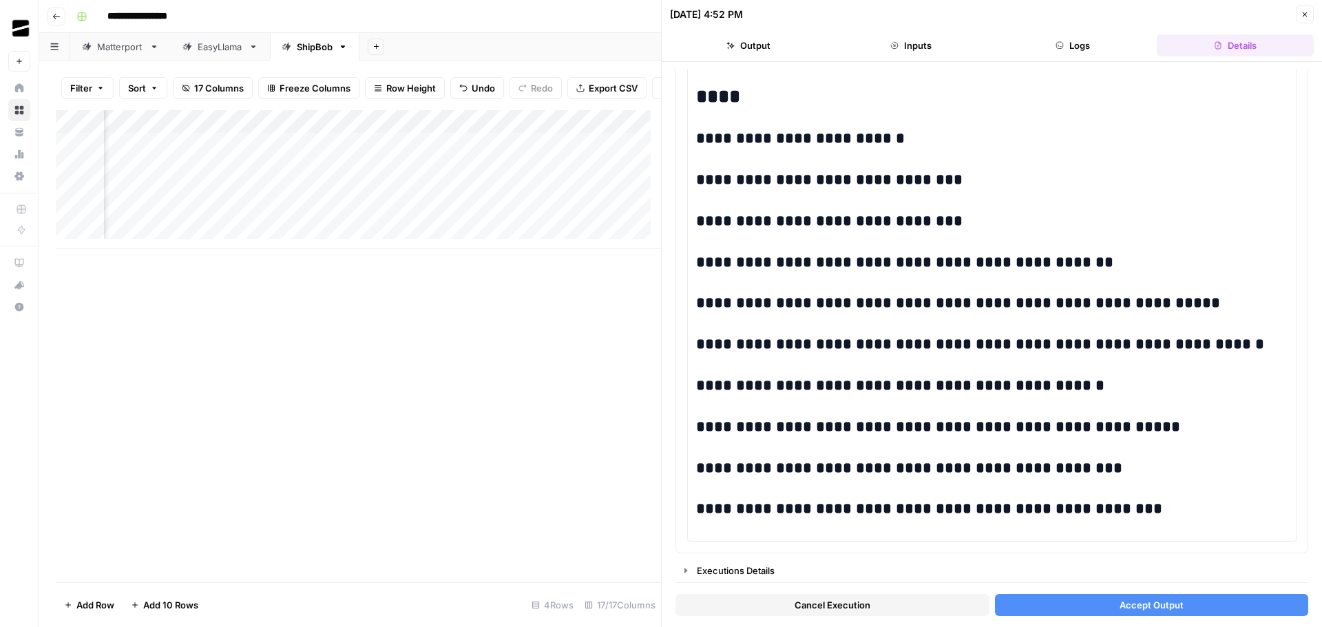
click at [1180, 599] on button "Accept Output" at bounding box center [1152, 605] width 314 height 22
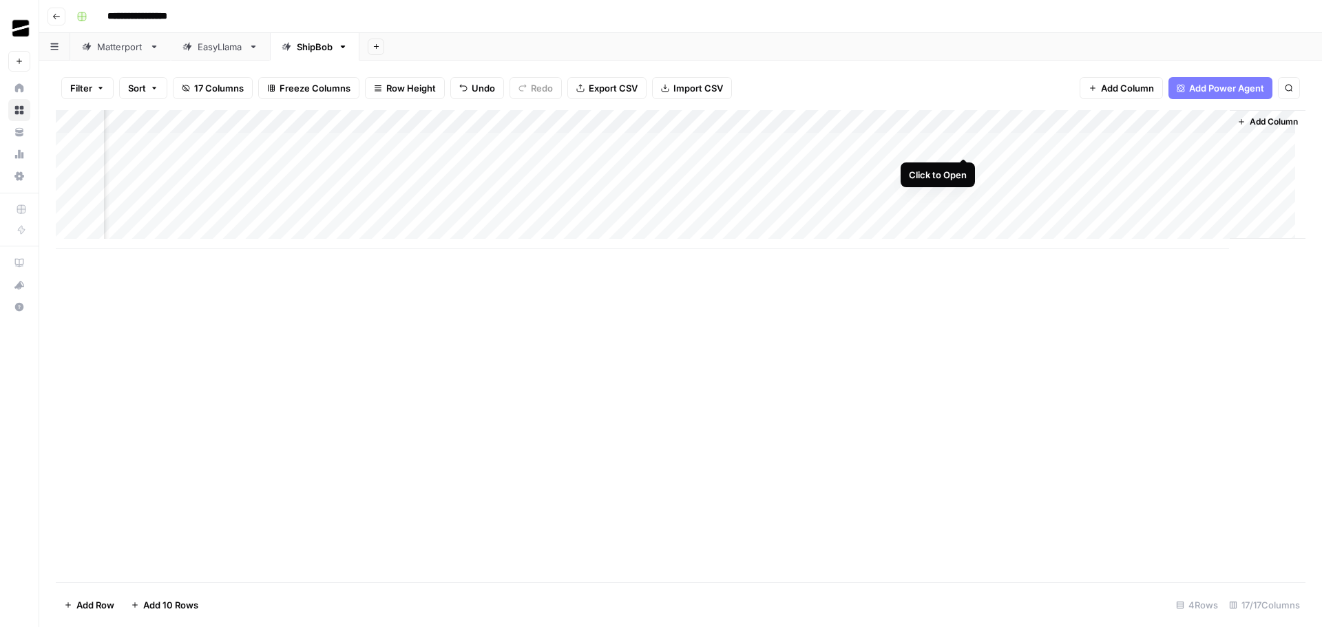
click at [962, 145] on div "Add Column" at bounding box center [680, 179] width 1249 height 139
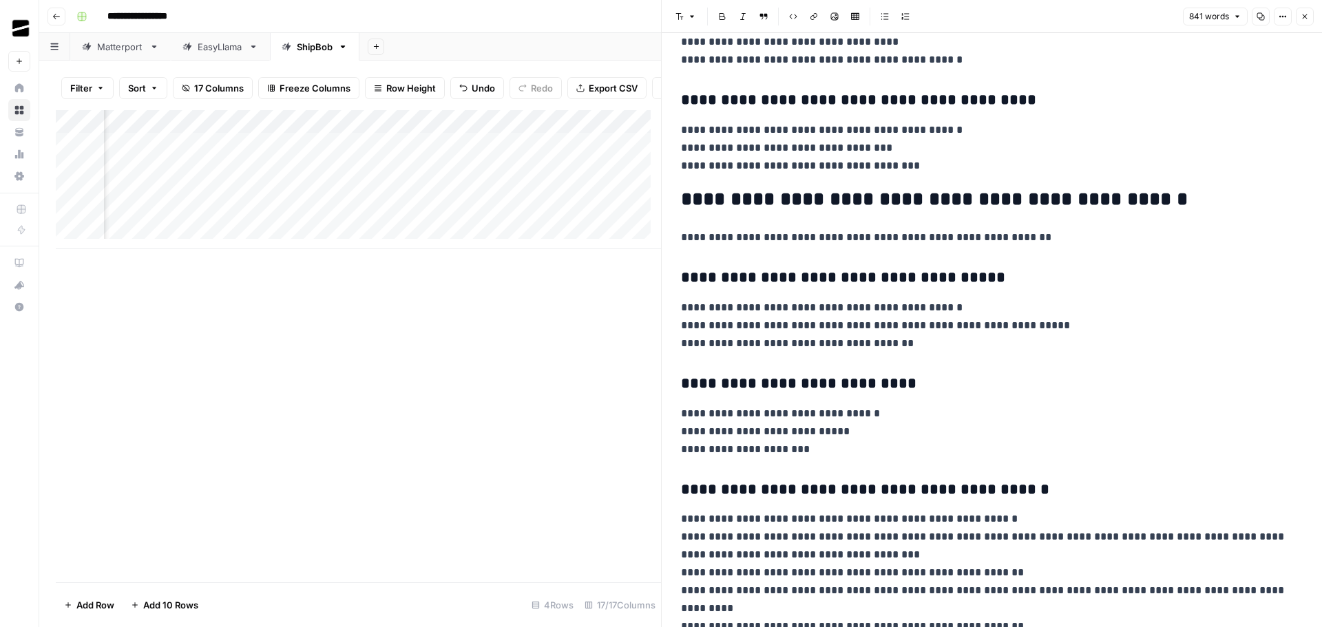
scroll to position [1696, 0]
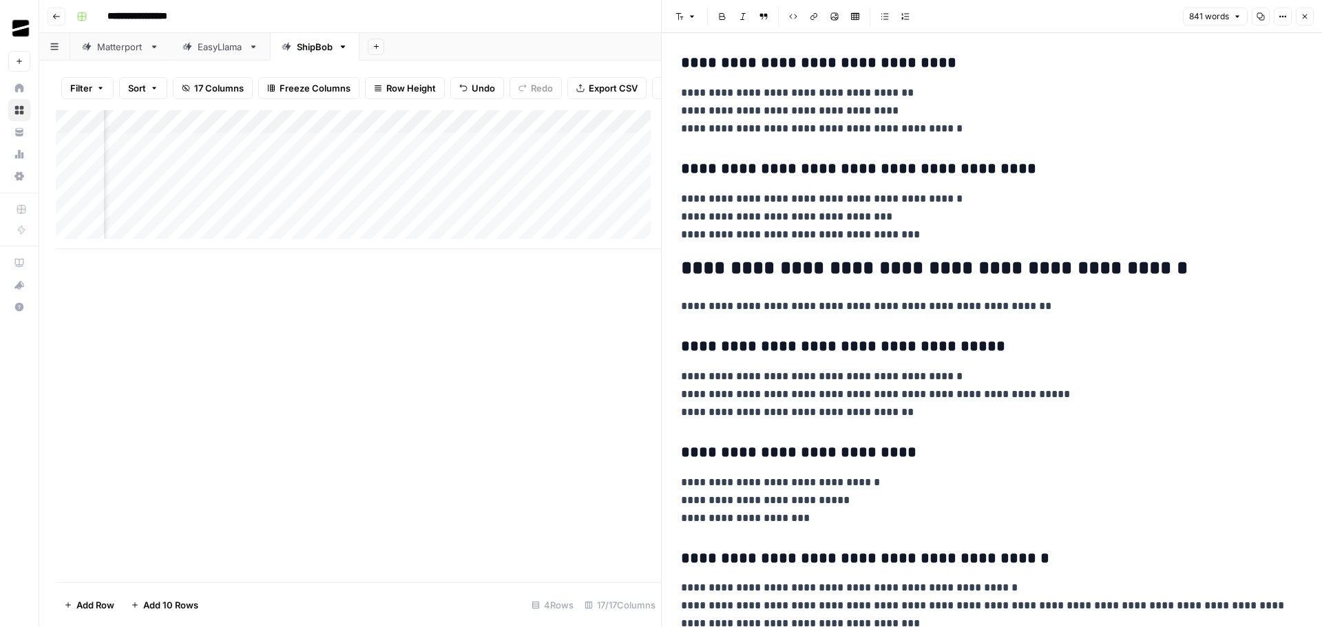
click at [1310, 17] on button "Close" at bounding box center [1305, 17] width 18 height 18
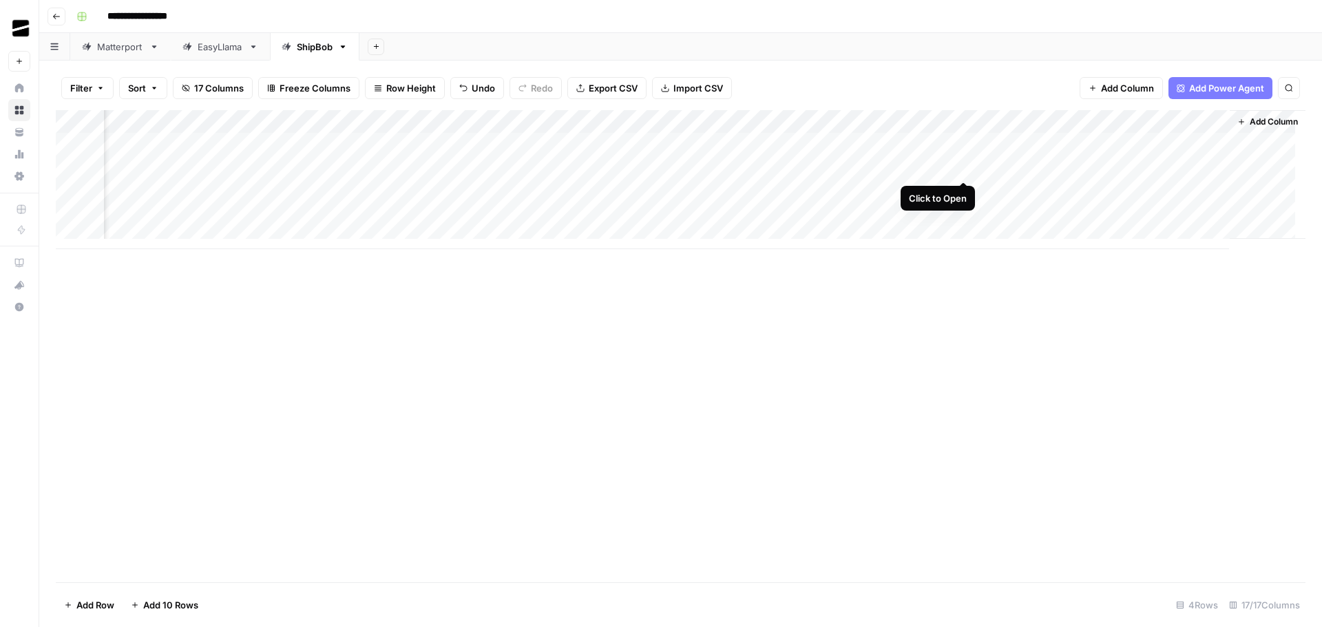
click at [964, 166] on div "Add Column" at bounding box center [680, 179] width 1249 height 139
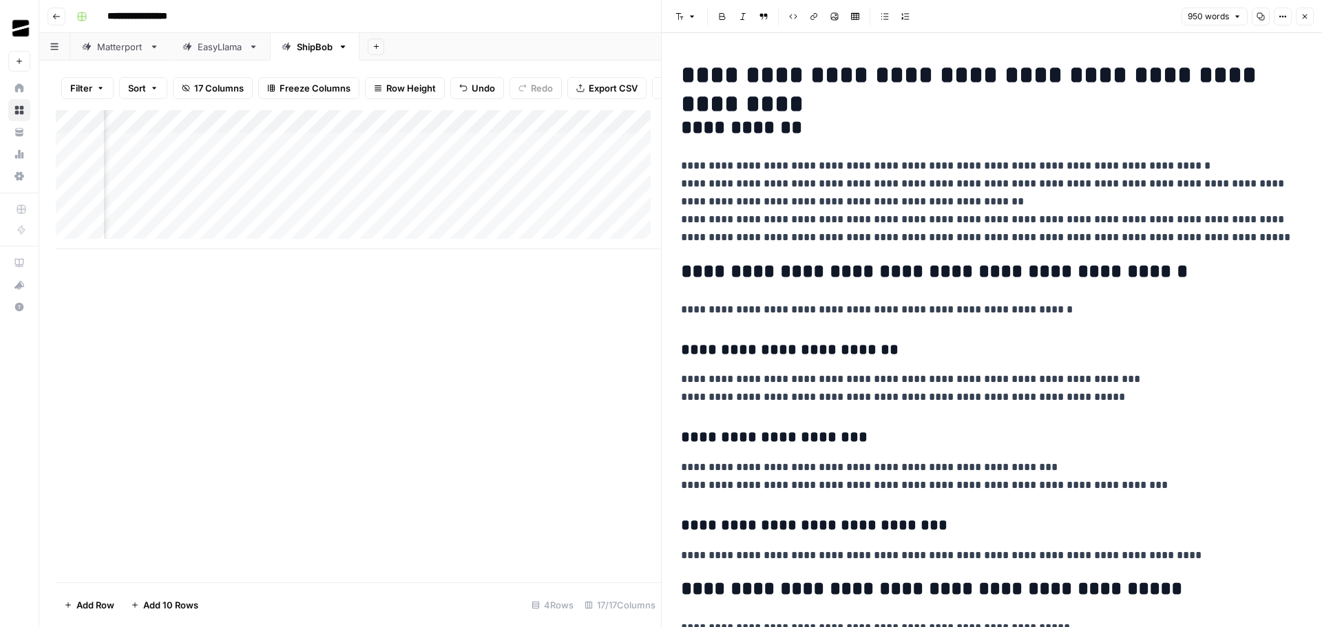
click at [1304, 19] on icon "button" at bounding box center [1304, 16] width 8 height 8
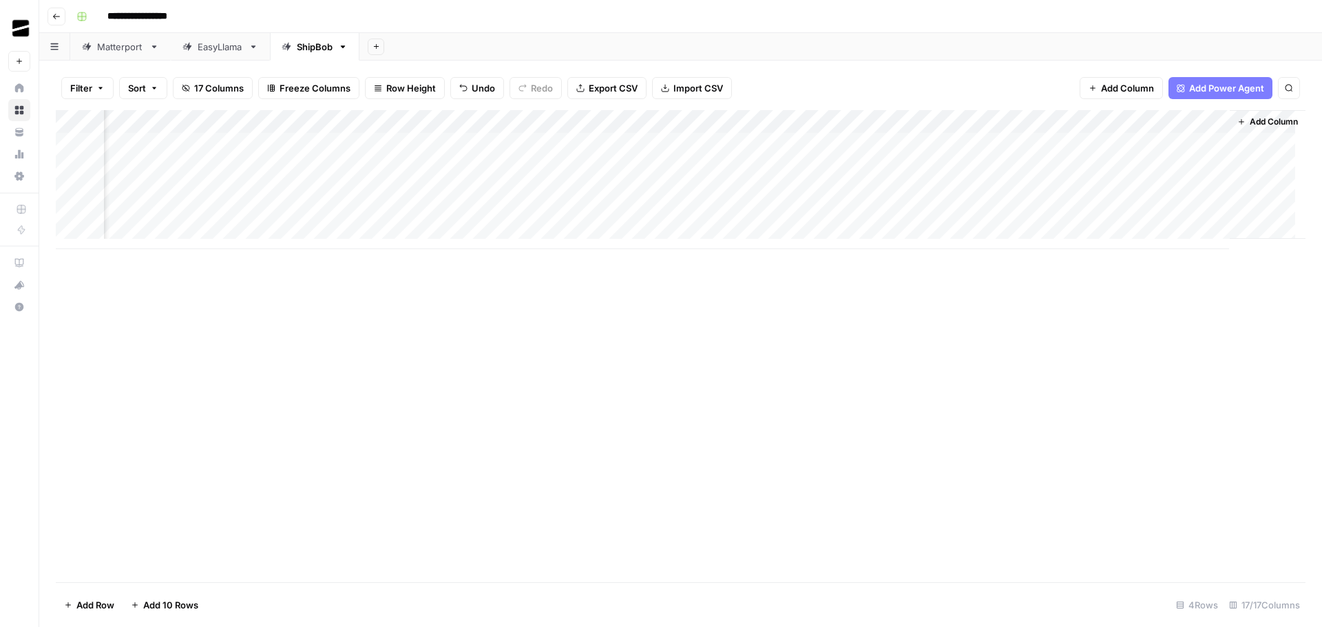
click at [841, 190] on div "Add Column" at bounding box center [680, 179] width 1249 height 139
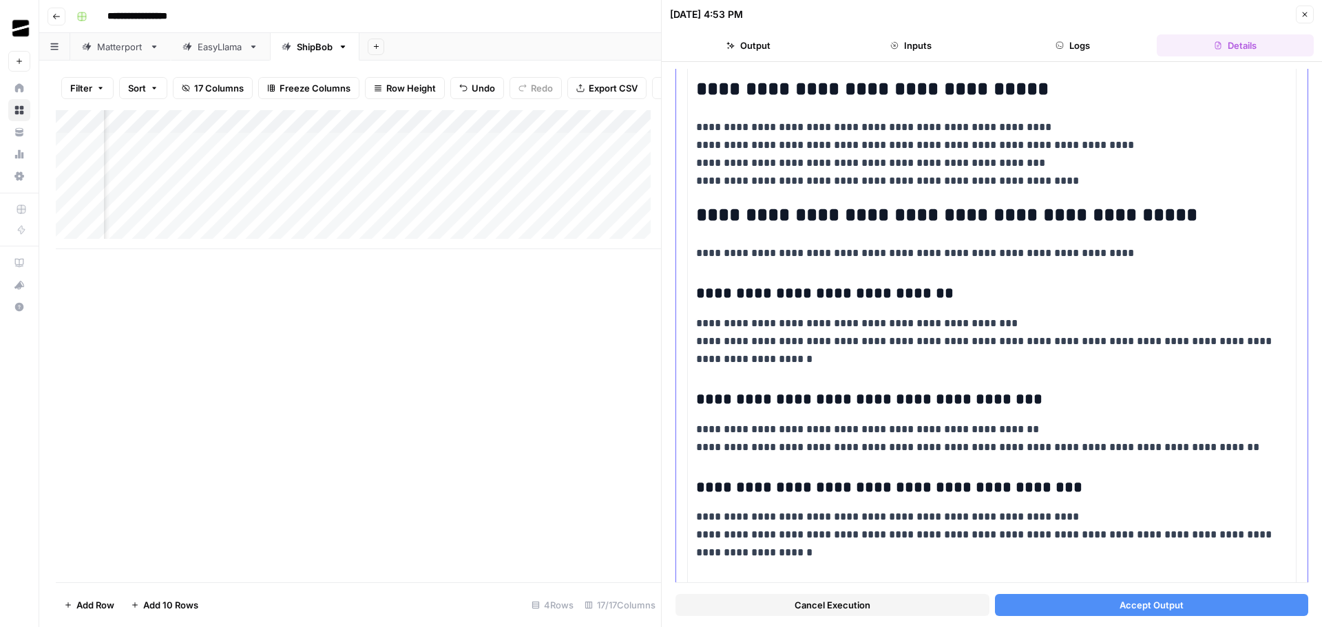
scroll to position [2392, 0]
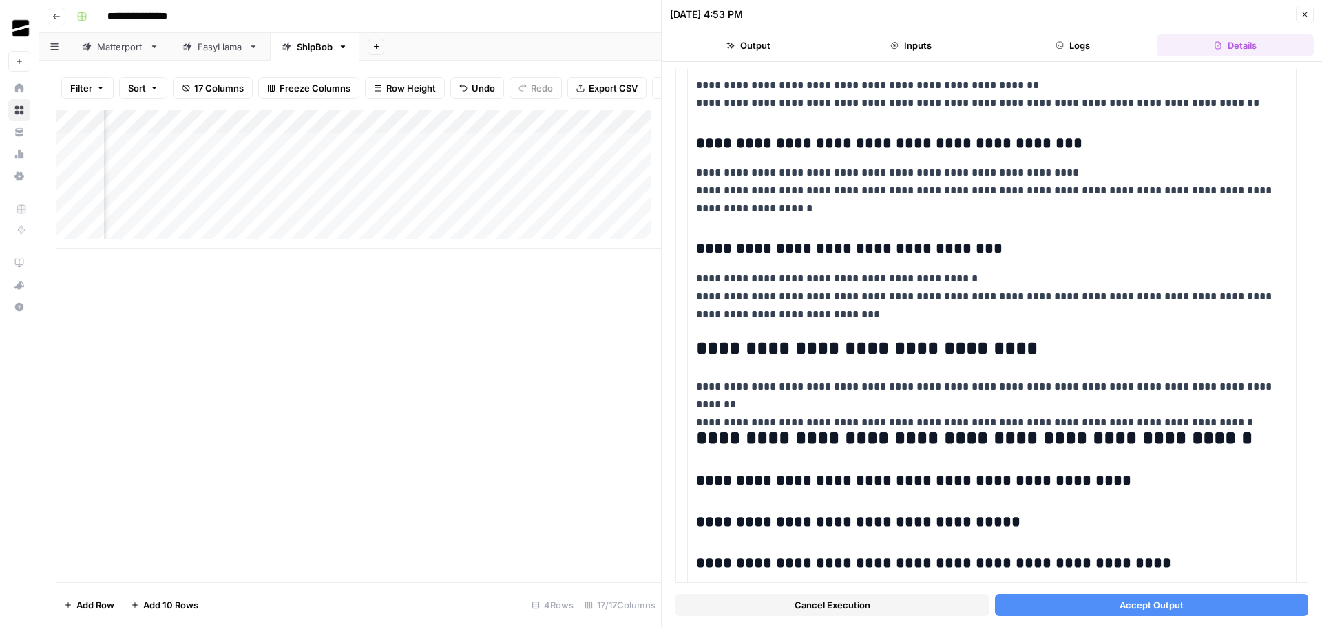
click at [1179, 604] on button "Accept Output" at bounding box center [1152, 605] width 314 height 22
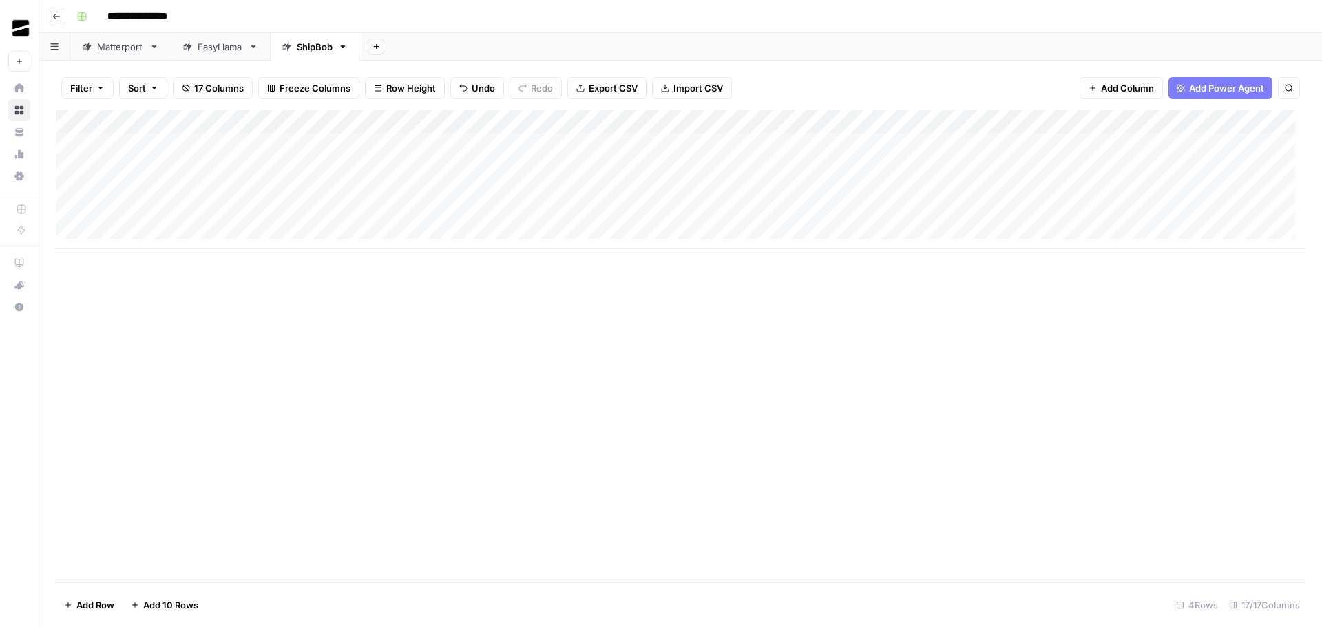
click at [161, 235] on div "Add Column" at bounding box center [680, 179] width 1249 height 139
click at [172, 257] on div "Add Column" at bounding box center [680, 191] width 1249 height 162
click at [406, 410] on div "Add Column" at bounding box center [680, 346] width 1249 height 472
click at [1001, 144] on div "Add Column" at bounding box center [680, 203] width 1249 height 186
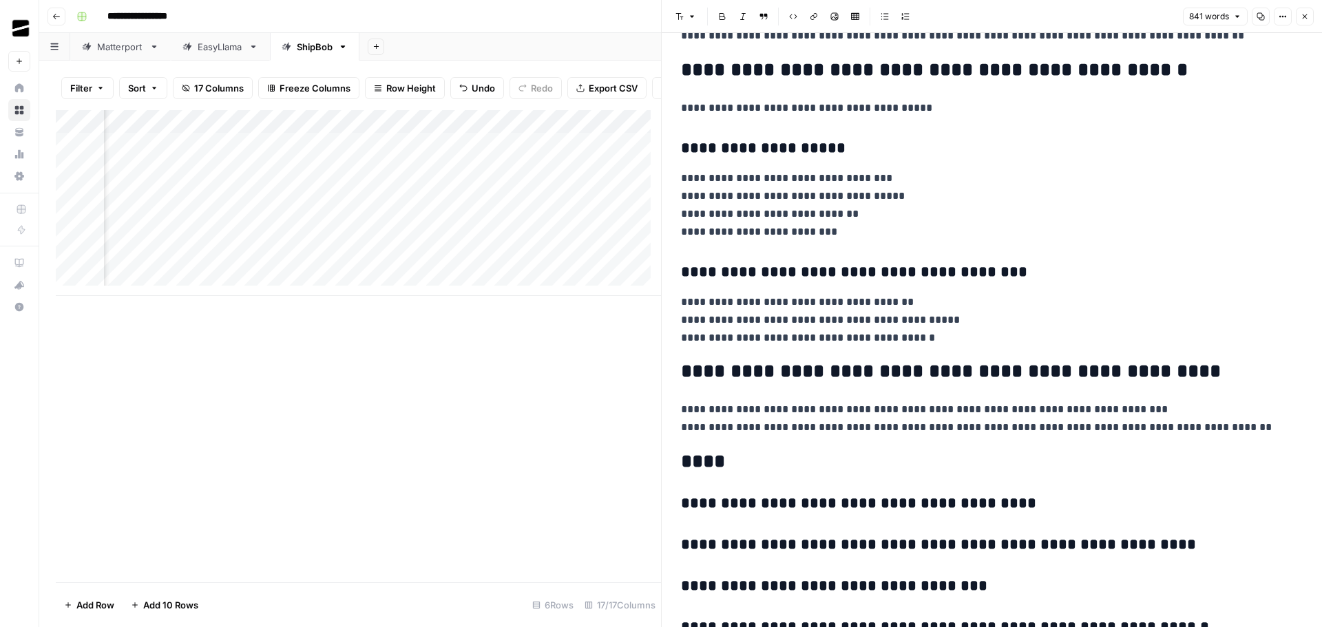
scroll to position [2616, 0]
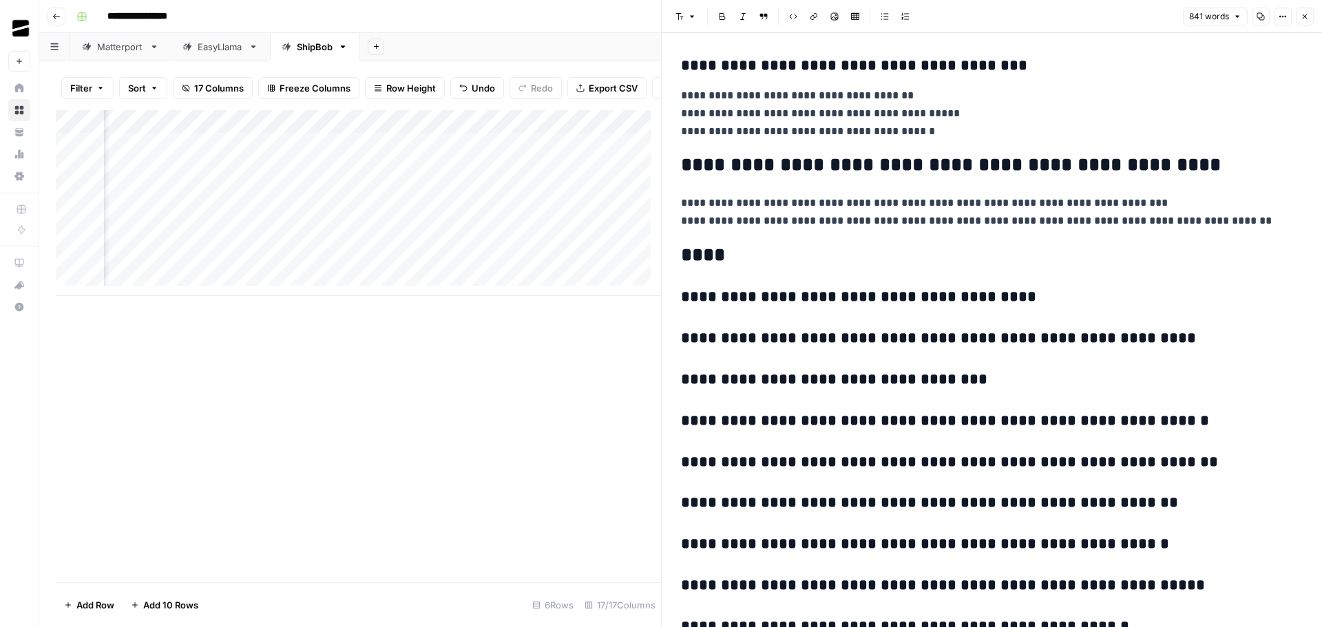
click at [1307, 18] on icon "button" at bounding box center [1304, 16] width 8 height 8
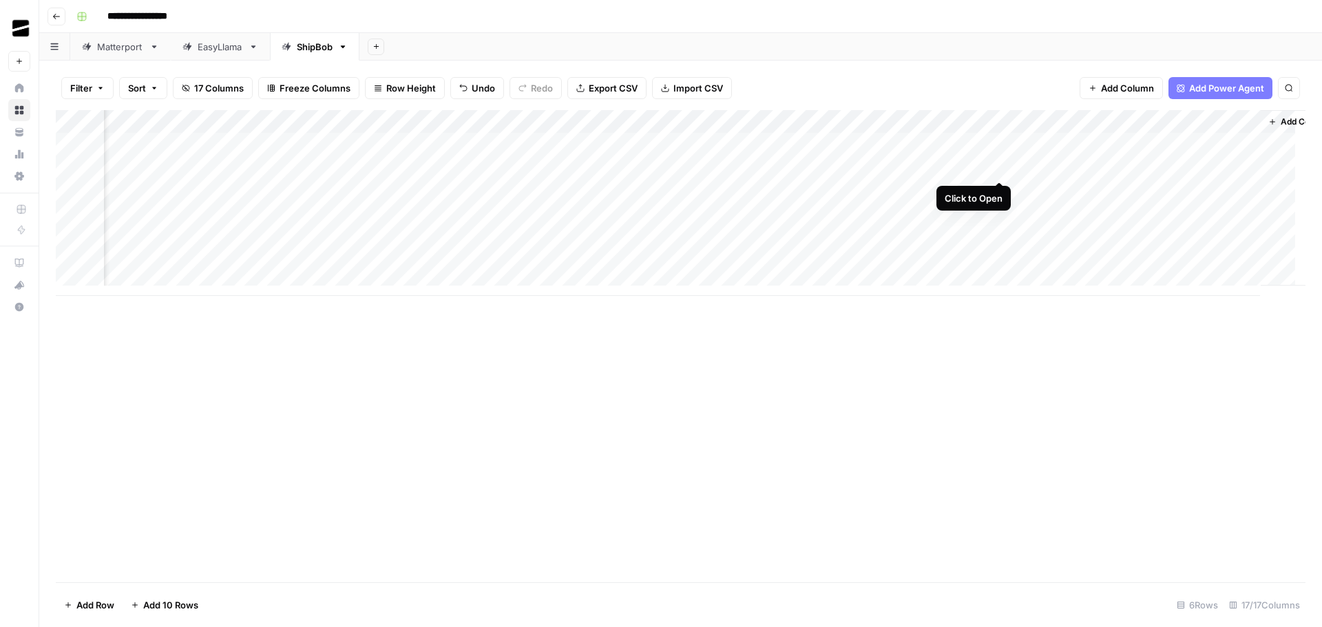
click at [1000, 167] on div "Add Column" at bounding box center [680, 203] width 1249 height 186
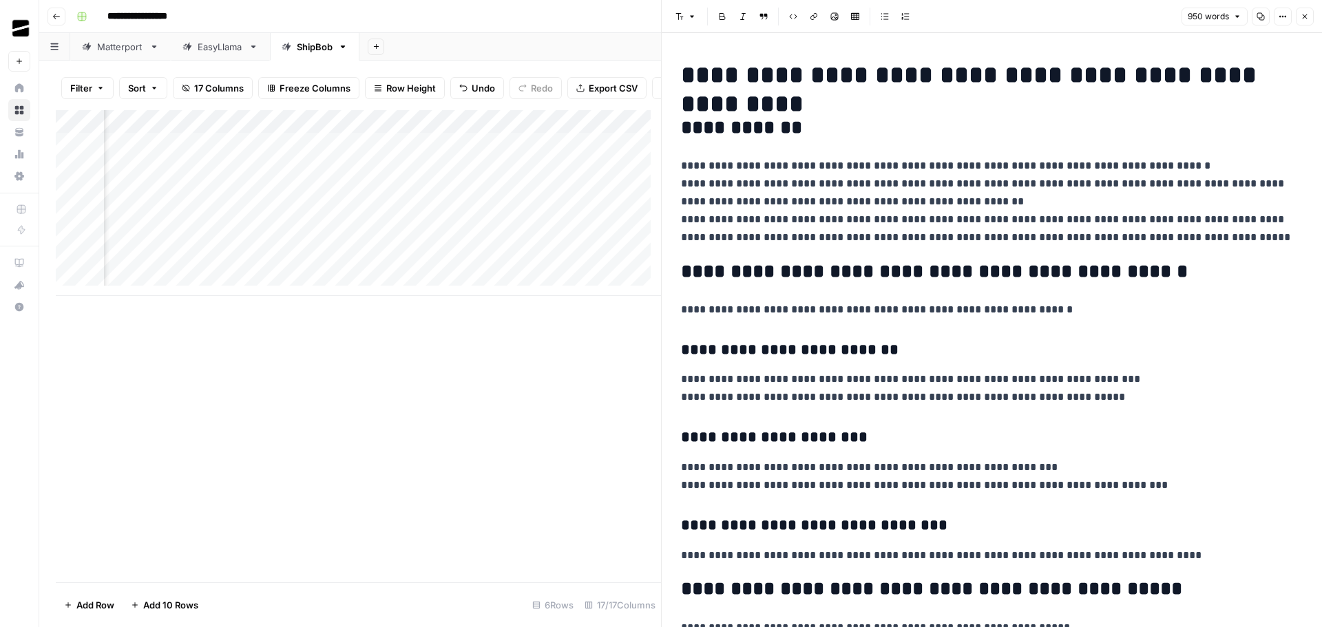
click at [1307, 14] on icon "button" at bounding box center [1304, 16] width 8 height 8
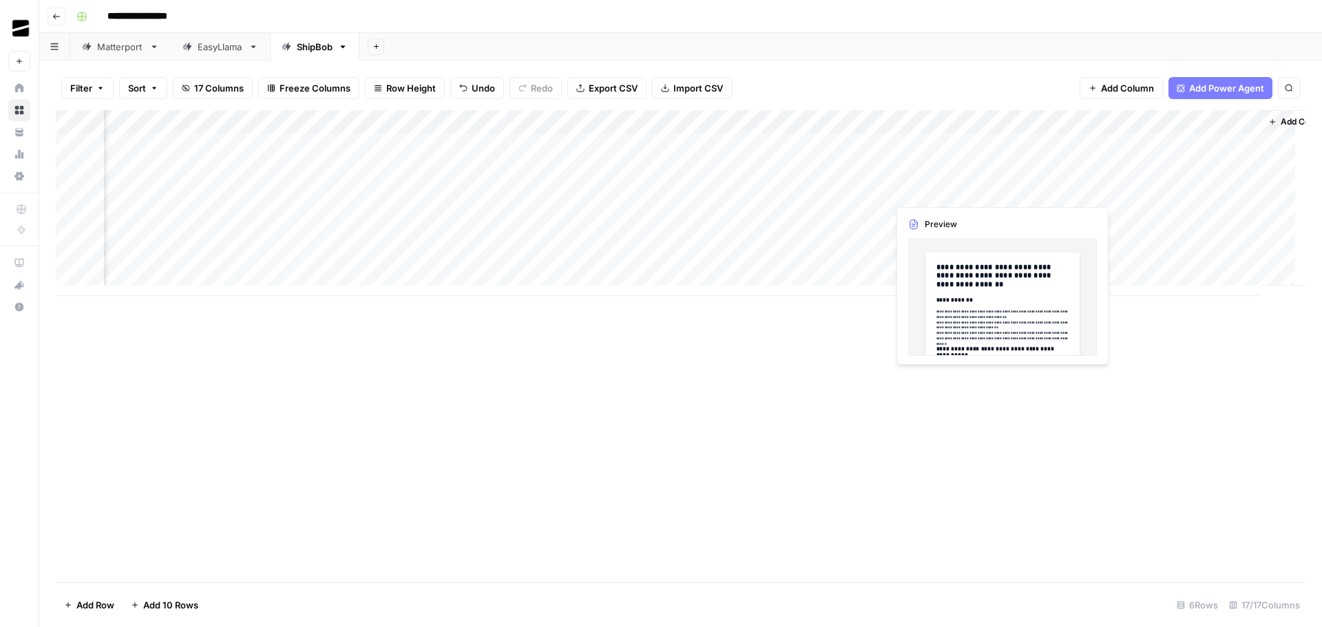
click at [944, 192] on div "Add Column" at bounding box center [680, 203] width 1249 height 186
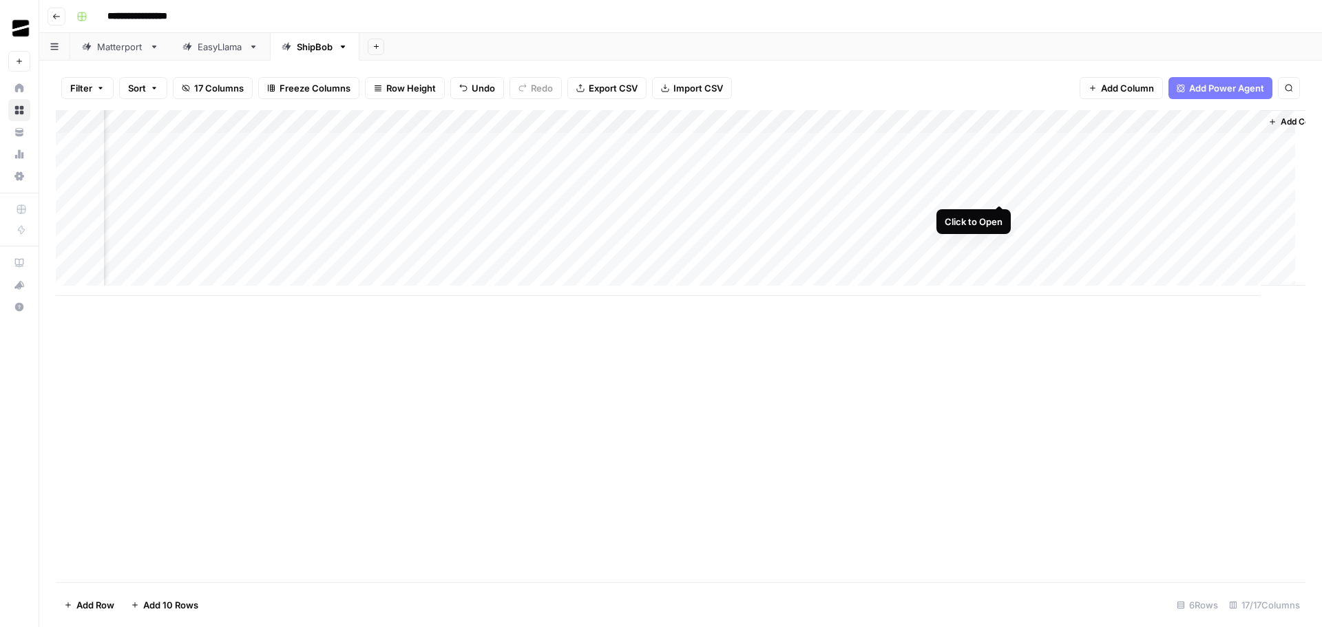
click at [998, 188] on div "Add Column" at bounding box center [680, 203] width 1249 height 186
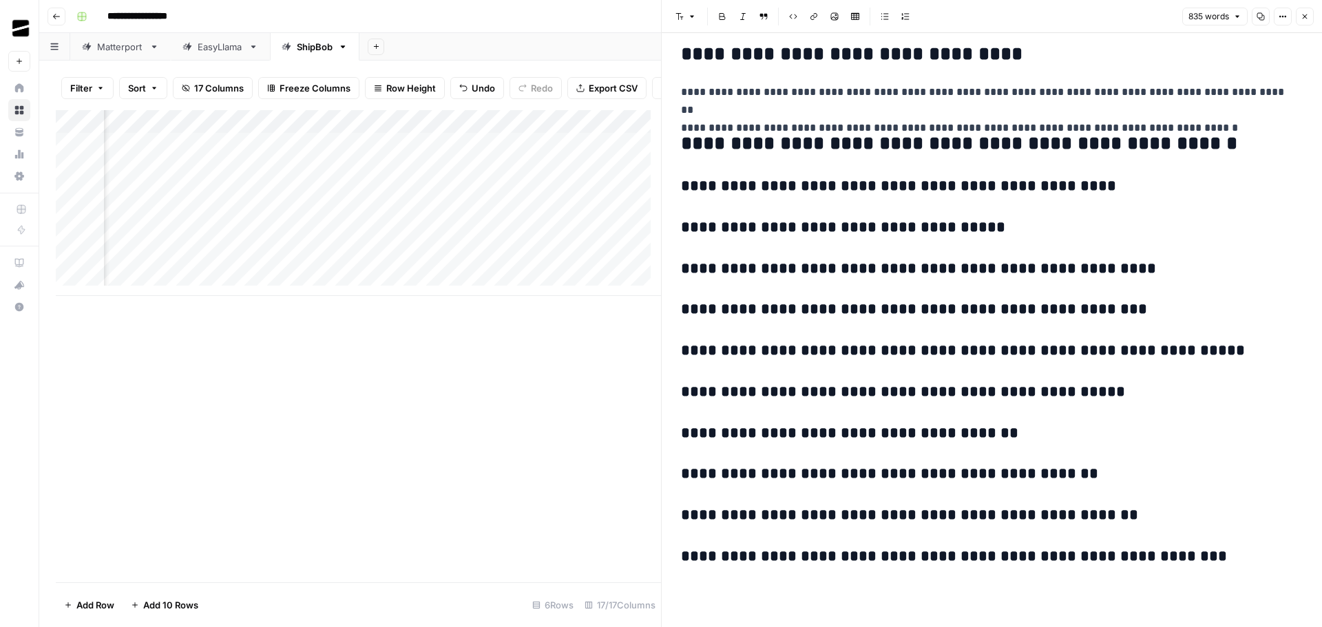
scroll to position [2511, 0]
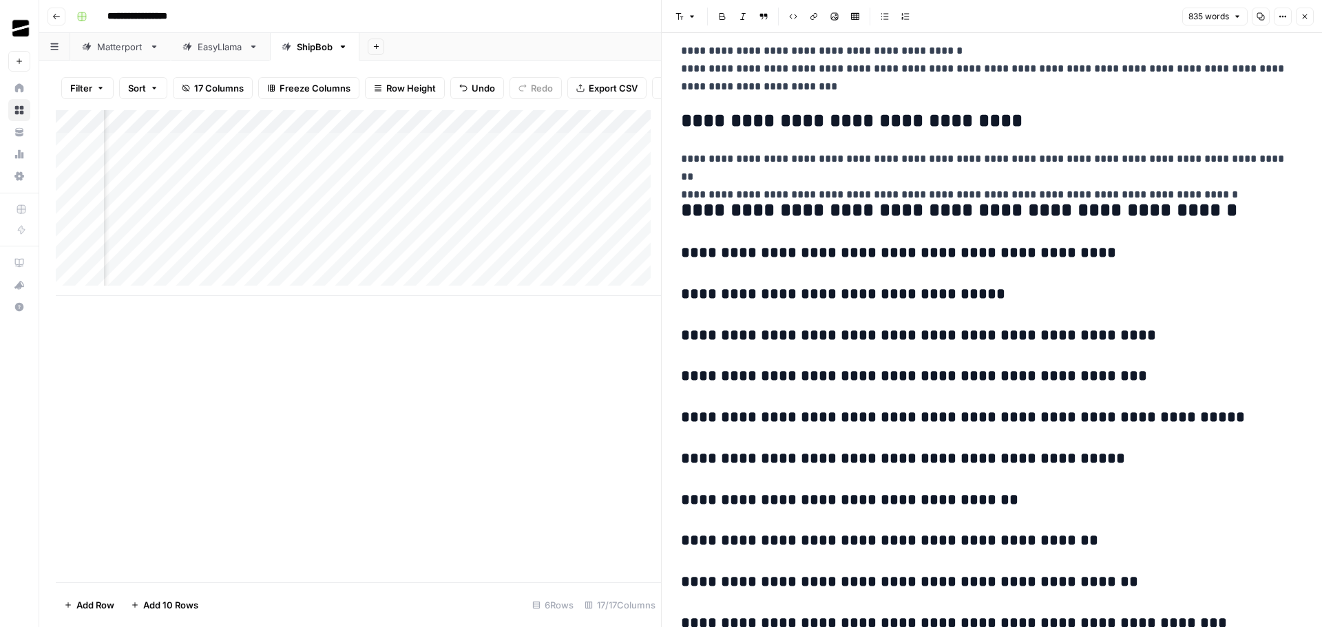
click at [1307, 13] on icon "button" at bounding box center [1304, 16] width 8 height 8
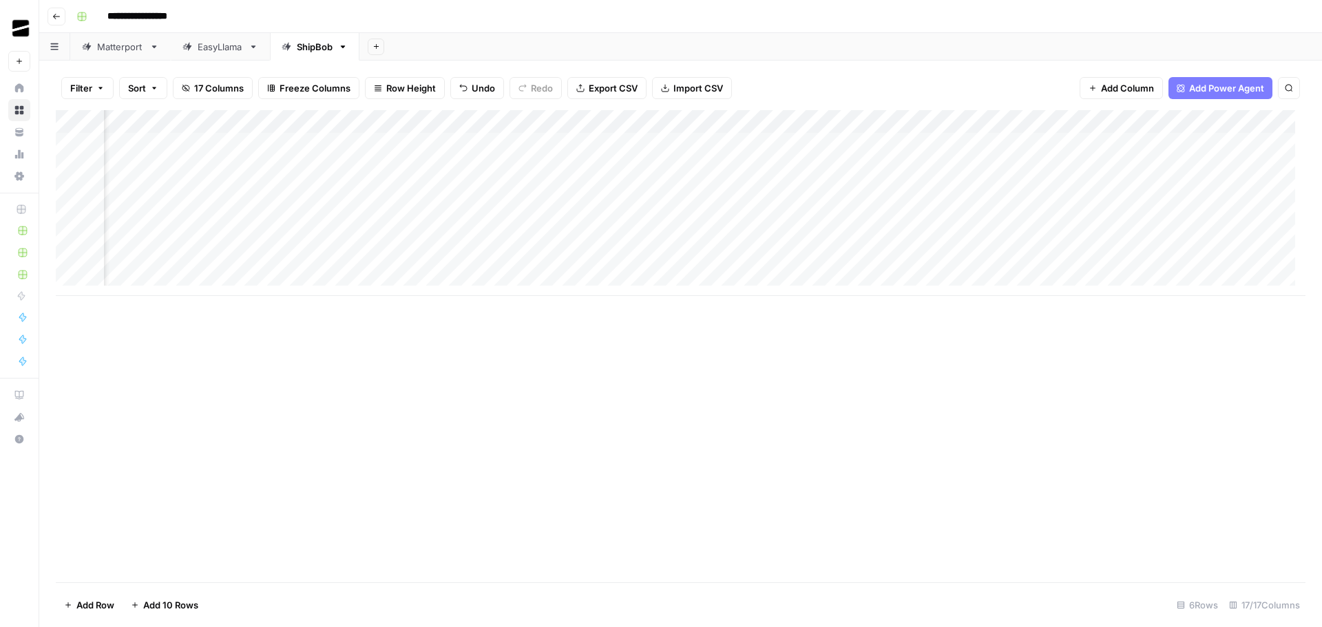
scroll to position [0, 1013]
click at [1255, 125] on span "Add Column" at bounding box center [1273, 122] width 48 height 12
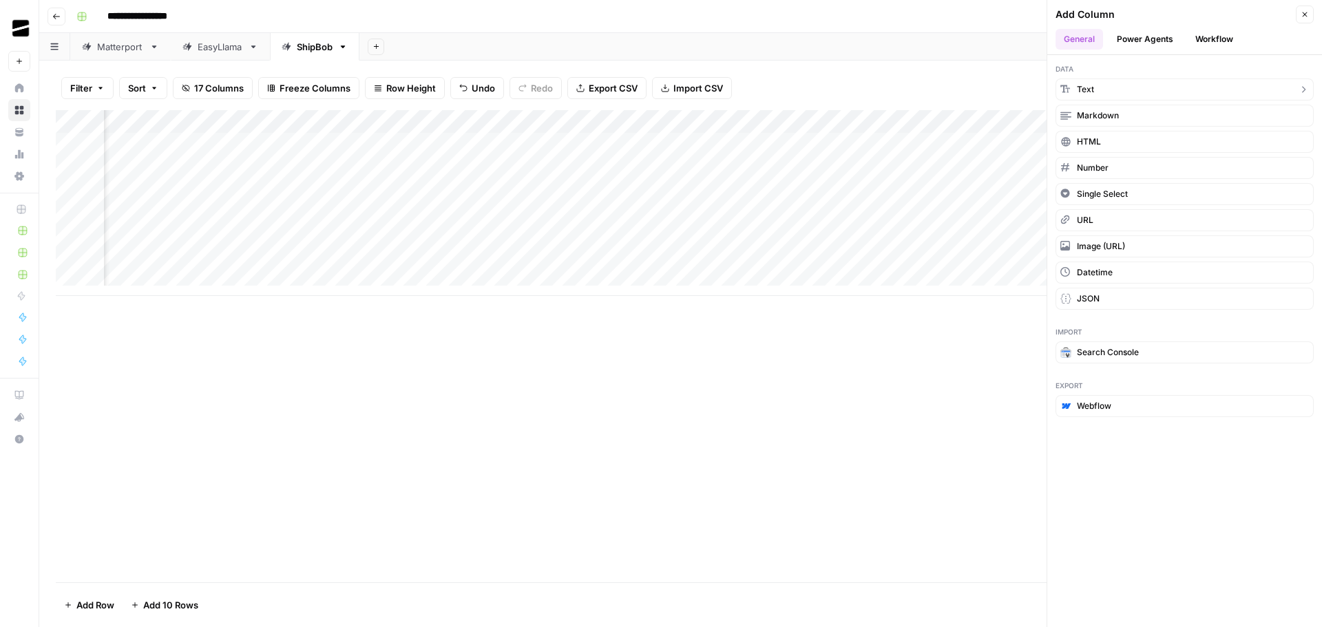
click at [1103, 91] on button "Text" at bounding box center [1184, 89] width 258 height 22
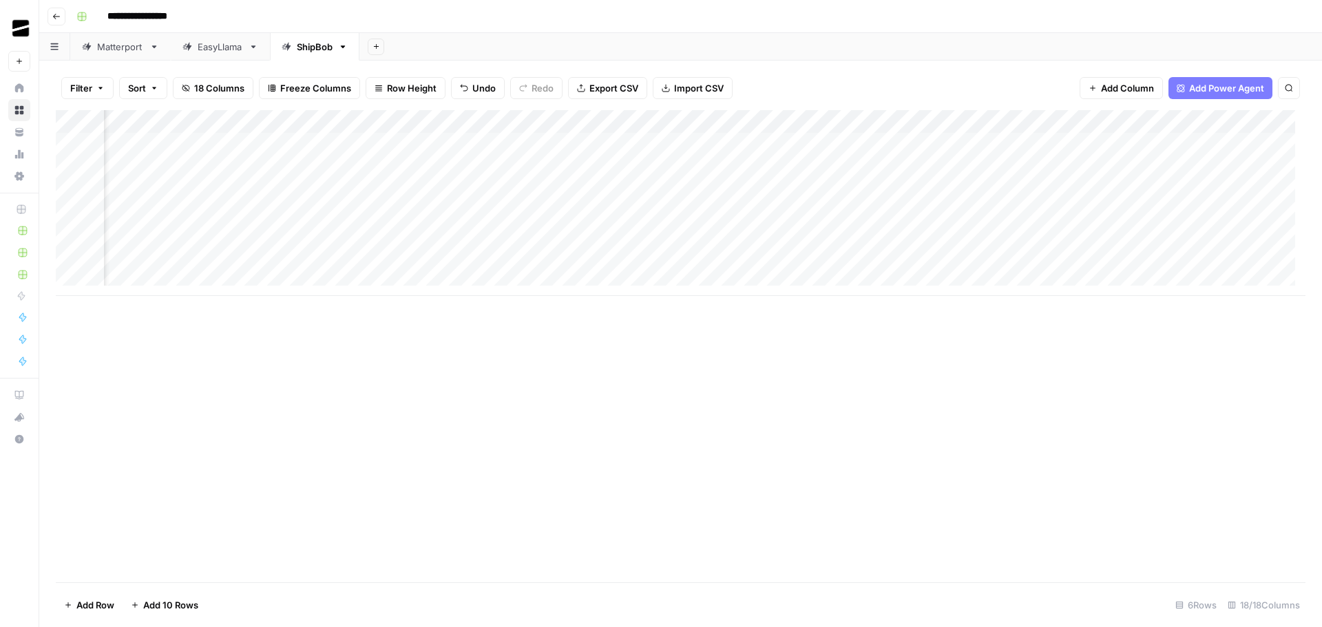
scroll to position [0, 1212]
click at [1135, 120] on div "Add Column" at bounding box center [680, 203] width 1249 height 186
click at [1095, 149] on input "New Column" at bounding box center [1102, 155] width 140 height 14
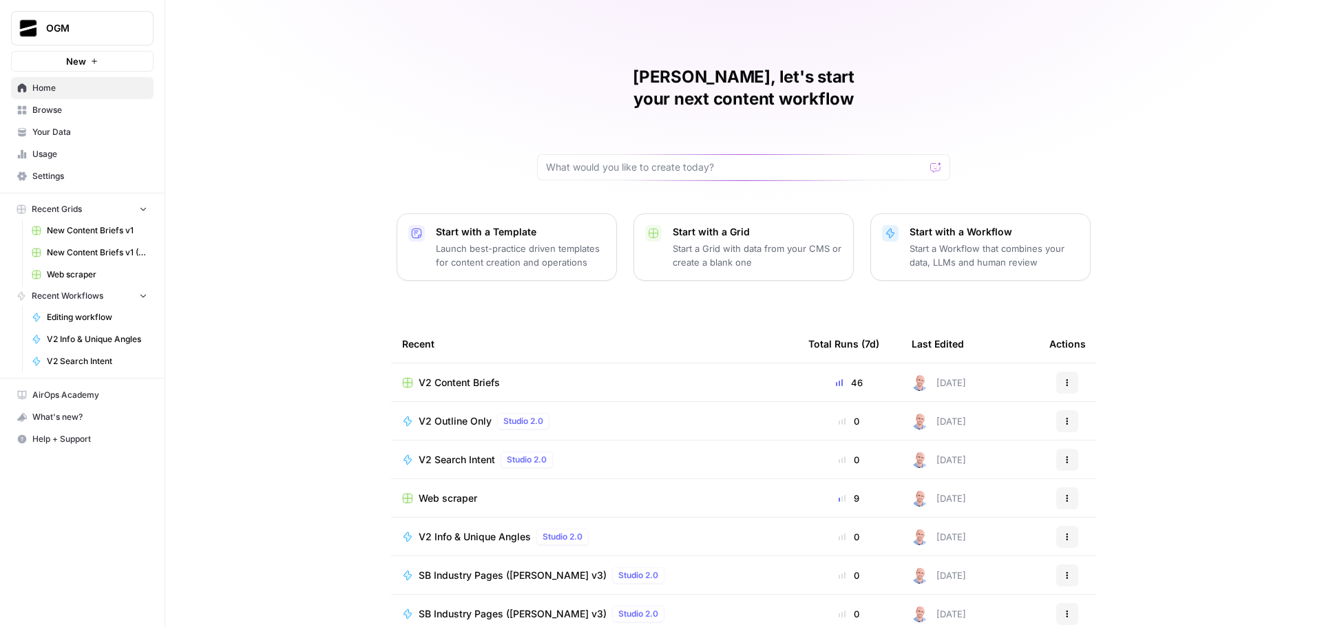
scroll to position [6, 0]
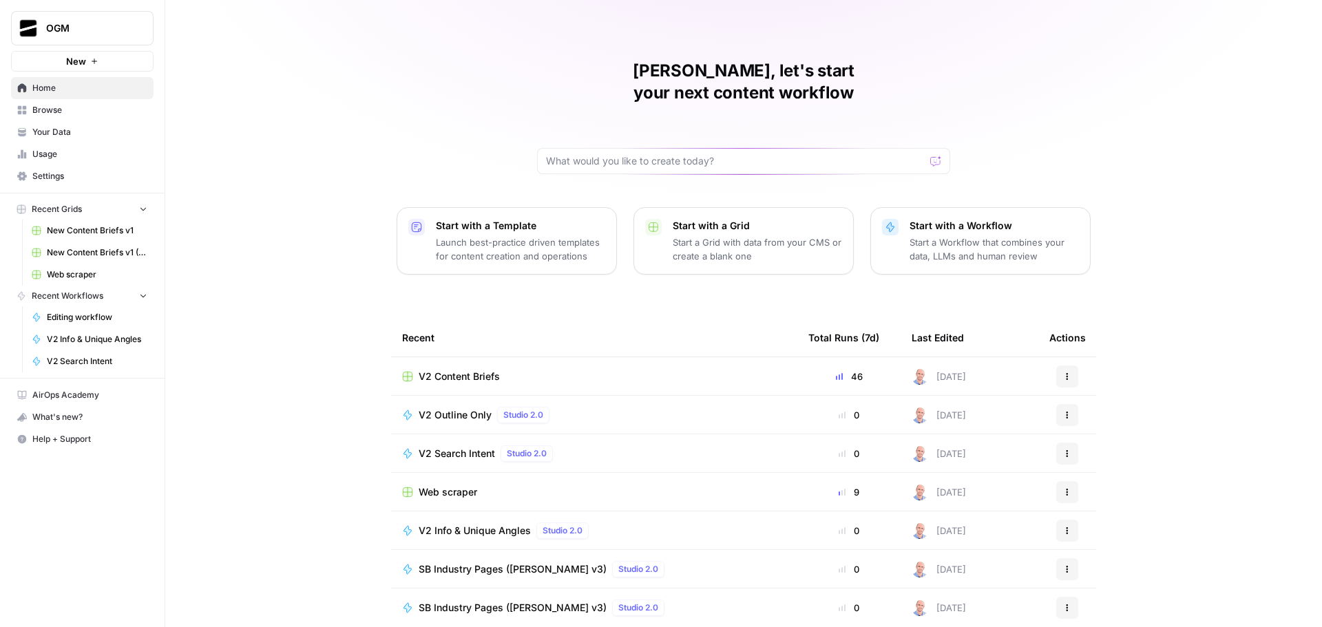
click at [540, 562] on span "SB Industry Pages ([PERSON_NAME] v3)" at bounding box center [513, 569] width 188 height 14
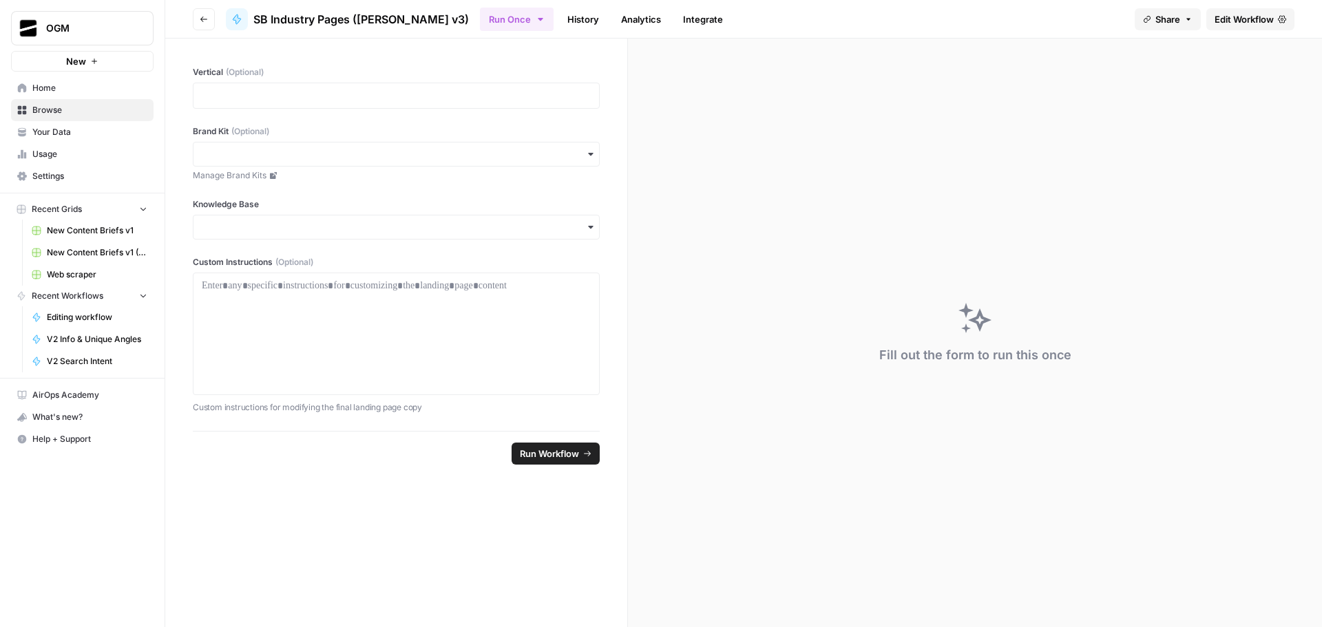
click at [67, 94] on link "Home" at bounding box center [82, 88] width 143 height 22
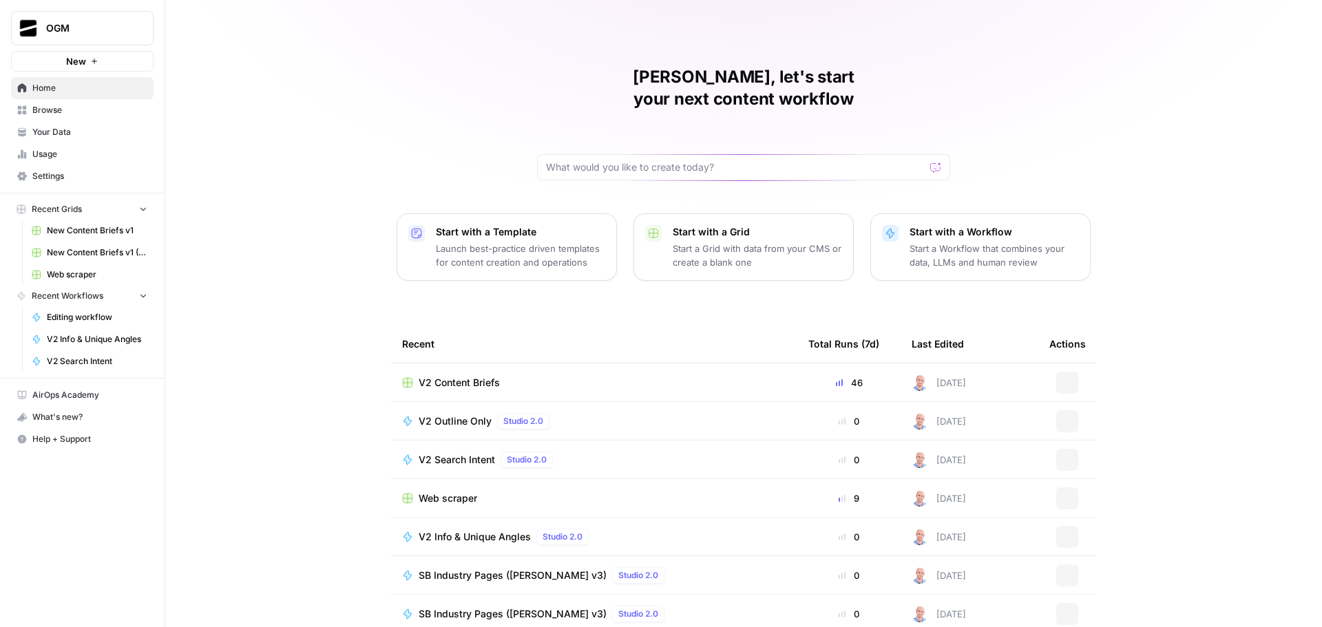
click at [70, 111] on span "Browse" at bounding box center [89, 110] width 115 height 12
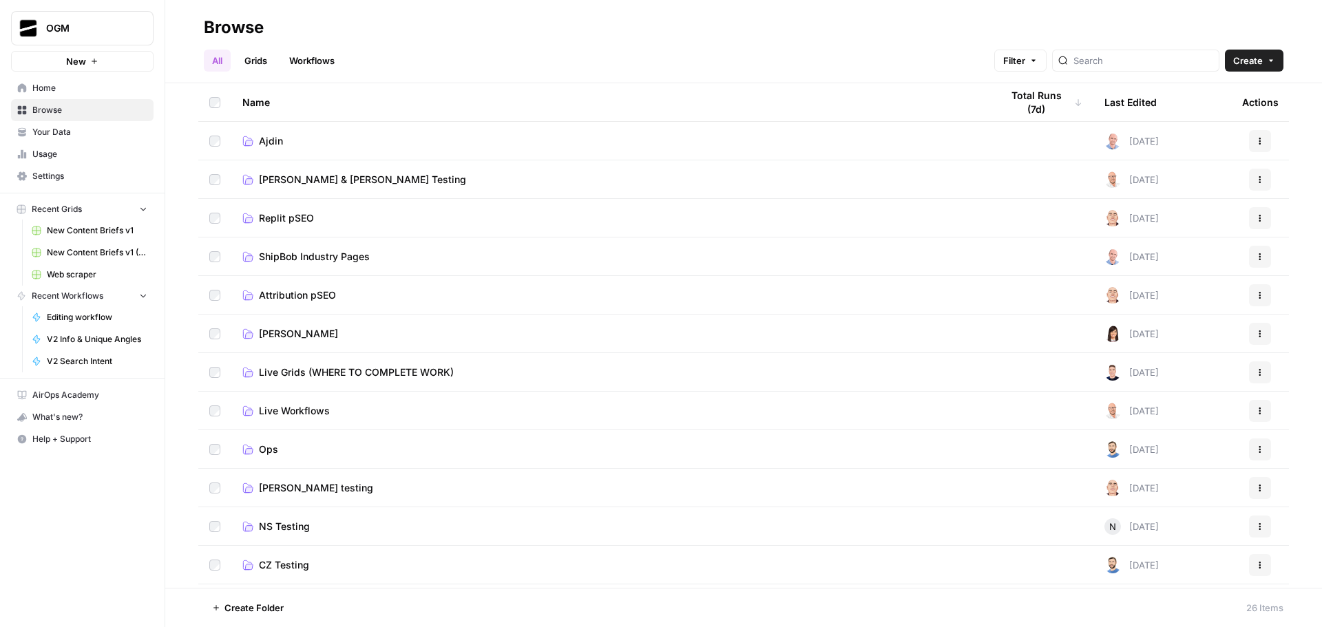
click at [261, 137] on span "Ajdin" at bounding box center [271, 141] width 24 height 14
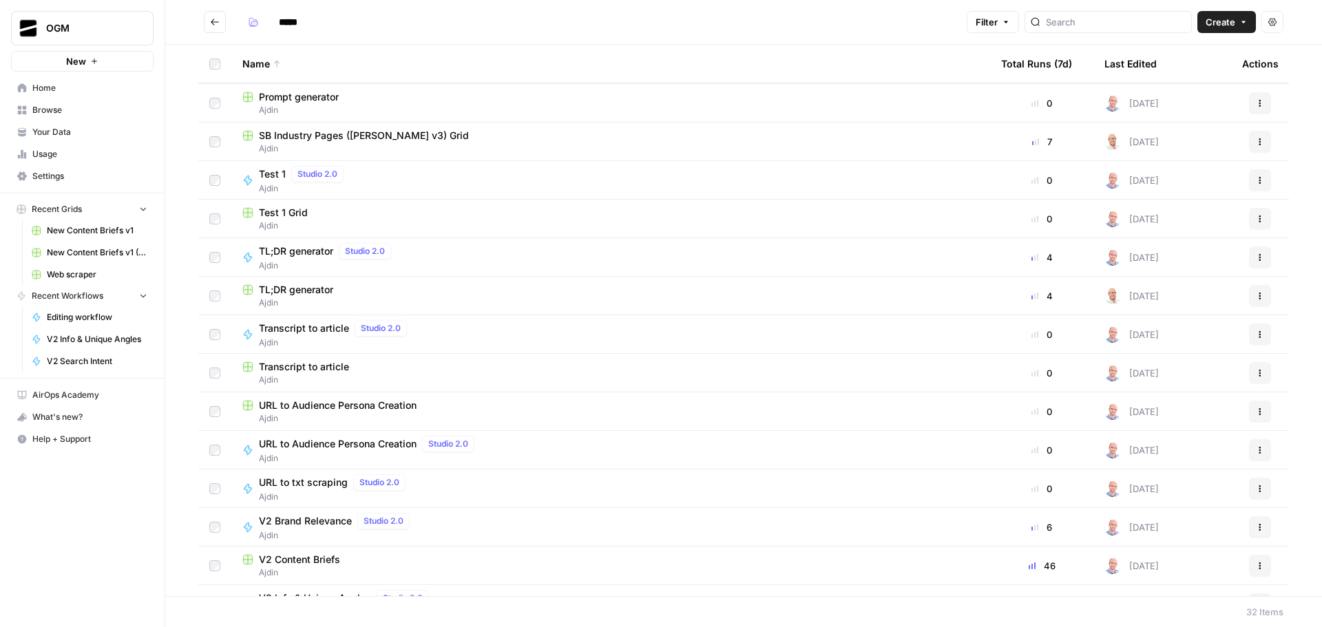
scroll to position [170, 0]
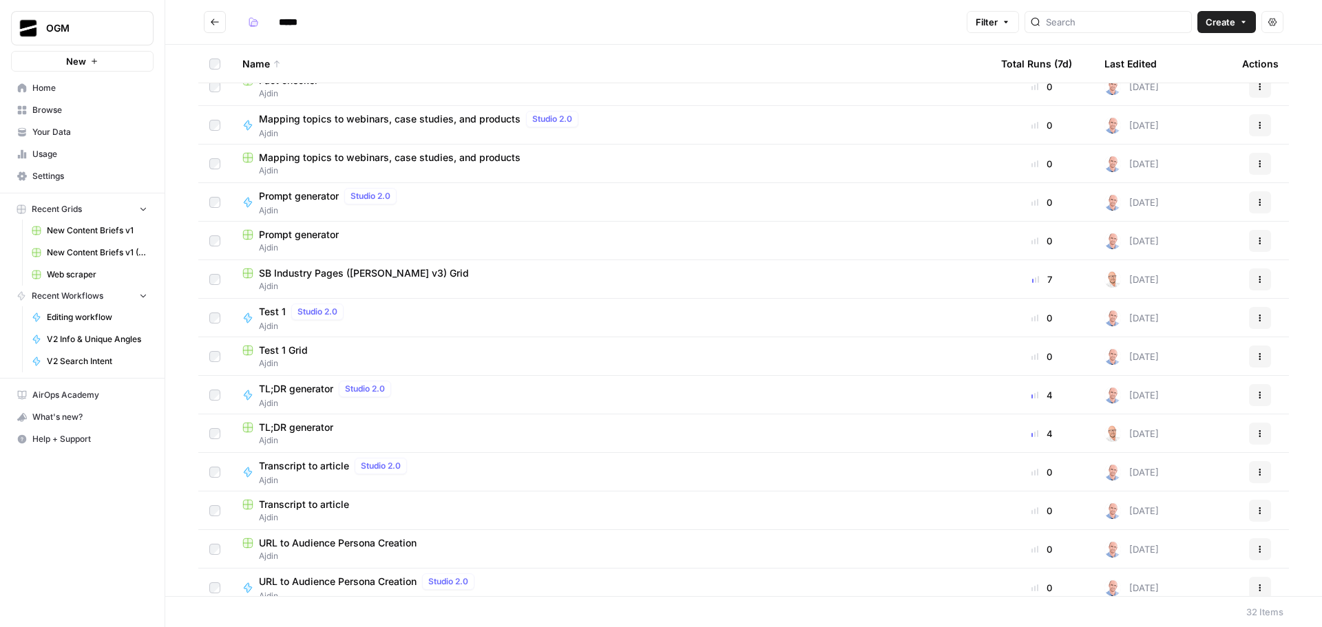
click at [399, 271] on span "SB Industry Pages (AJDIN-Alex v3) Grid" at bounding box center [364, 273] width 210 height 14
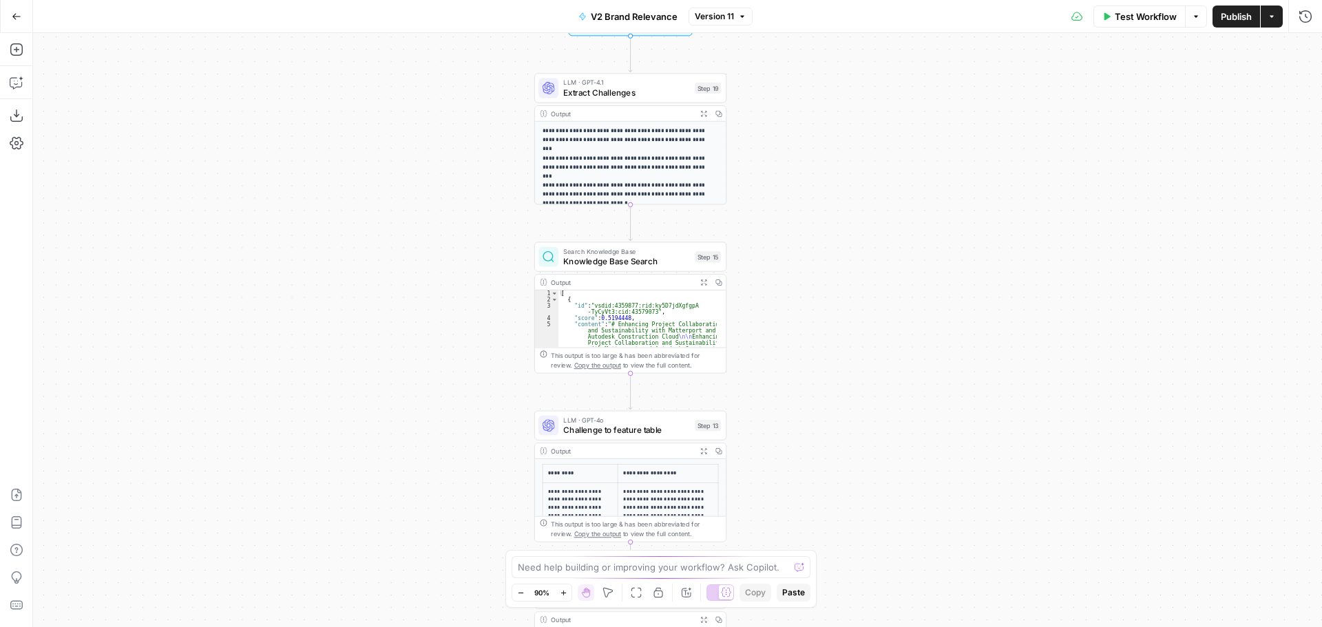
drag, startPoint x: 782, startPoint y: 166, endPoint x: 827, endPoint y: 192, distance: 51.8
click at [827, 192] on div "**********" at bounding box center [677, 330] width 1289 height 594
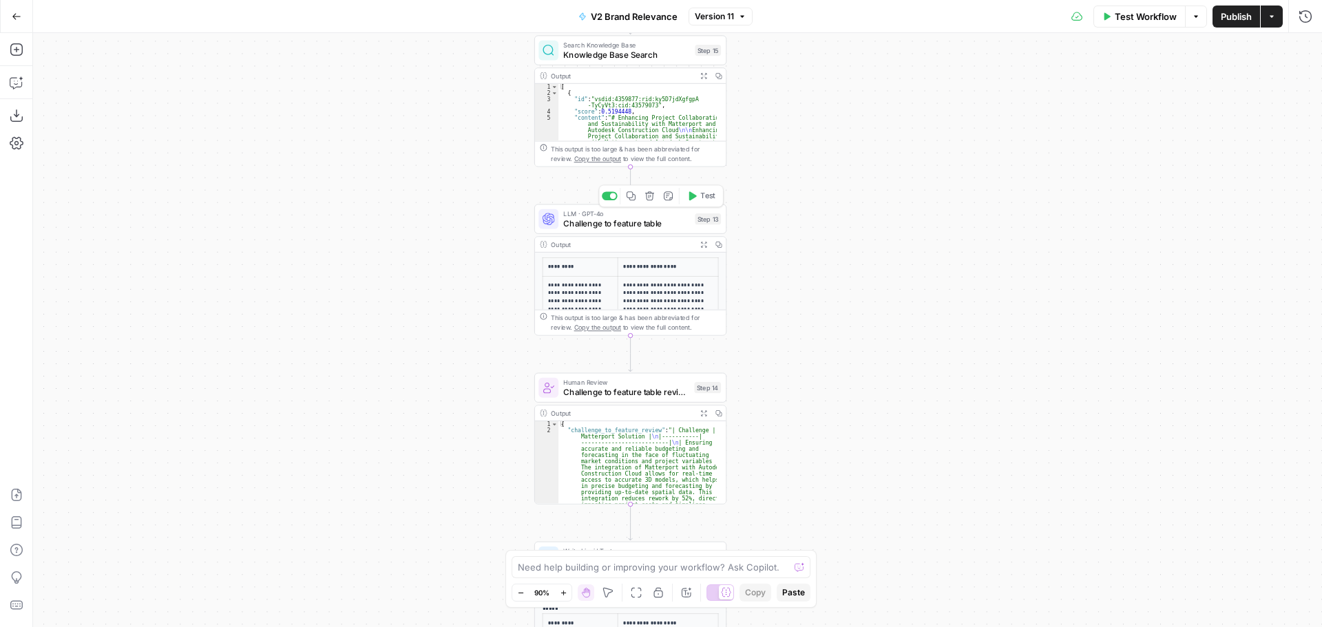
click at [625, 222] on span "Challenge to feature table" at bounding box center [626, 223] width 127 height 12
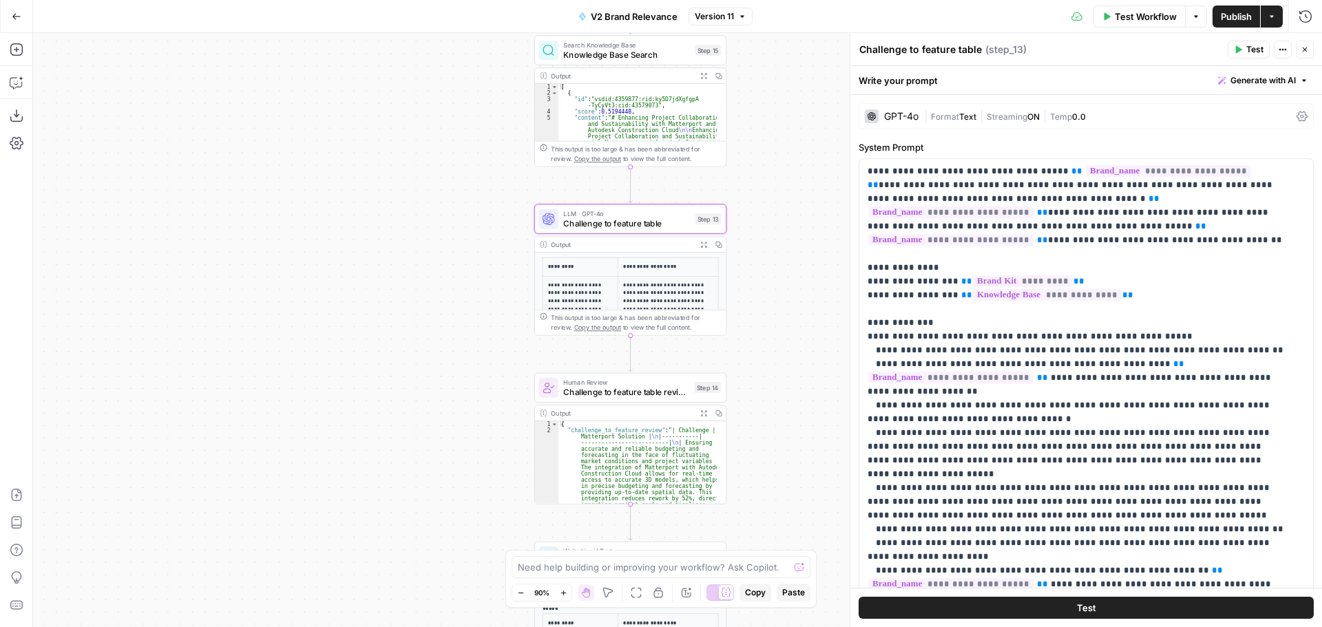
click at [960, 114] on span "Text" at bounding box center [967, 117] width 17 height 10
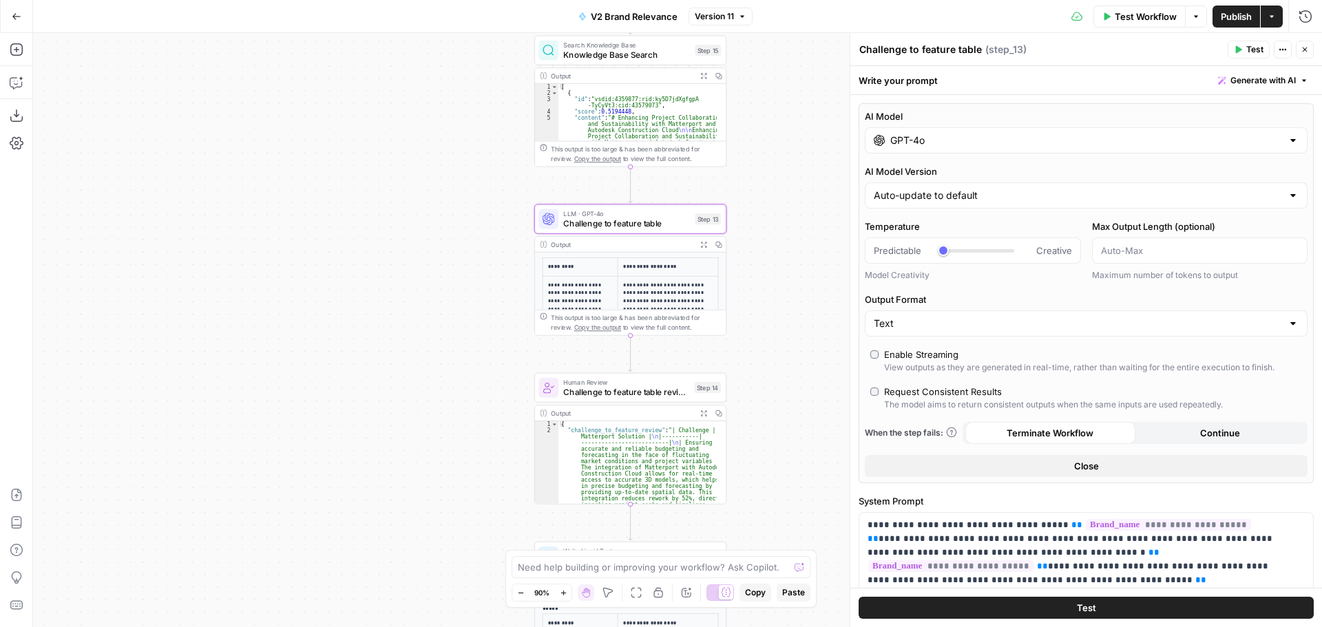
click at [955, 136] on input "GPT-4o" at bounding box center [1086, 141] width 392 height 14
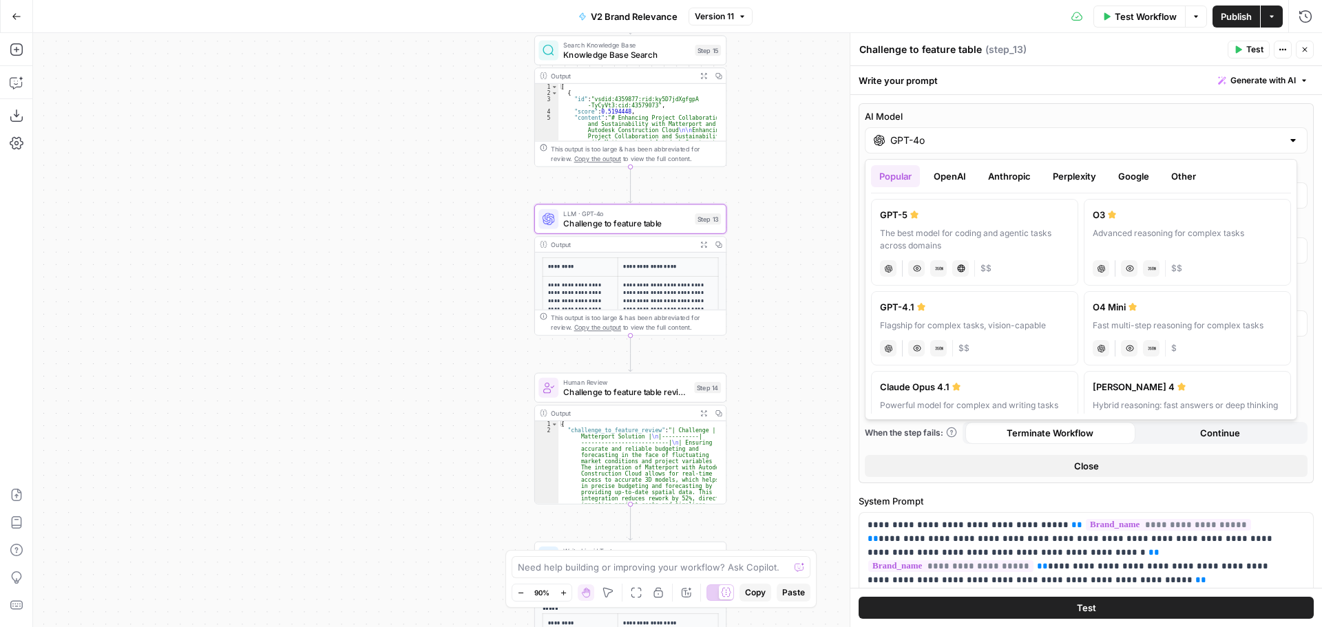
click at [960, 174] on button "OpenAI" at bounding box center [949, 176] width 49 height 22
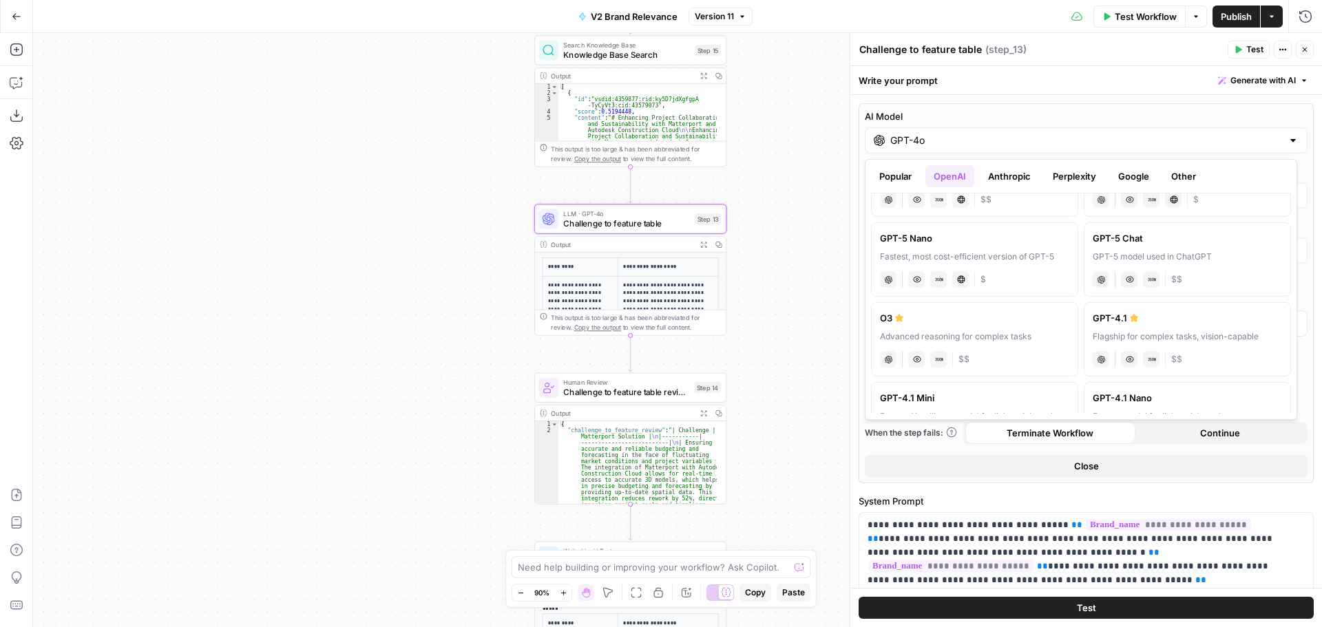
click at [1160, 321] on div "GPT-4.1" at bounding box center [1187, 318] width 189 height 14
type input "GPT-4.1"
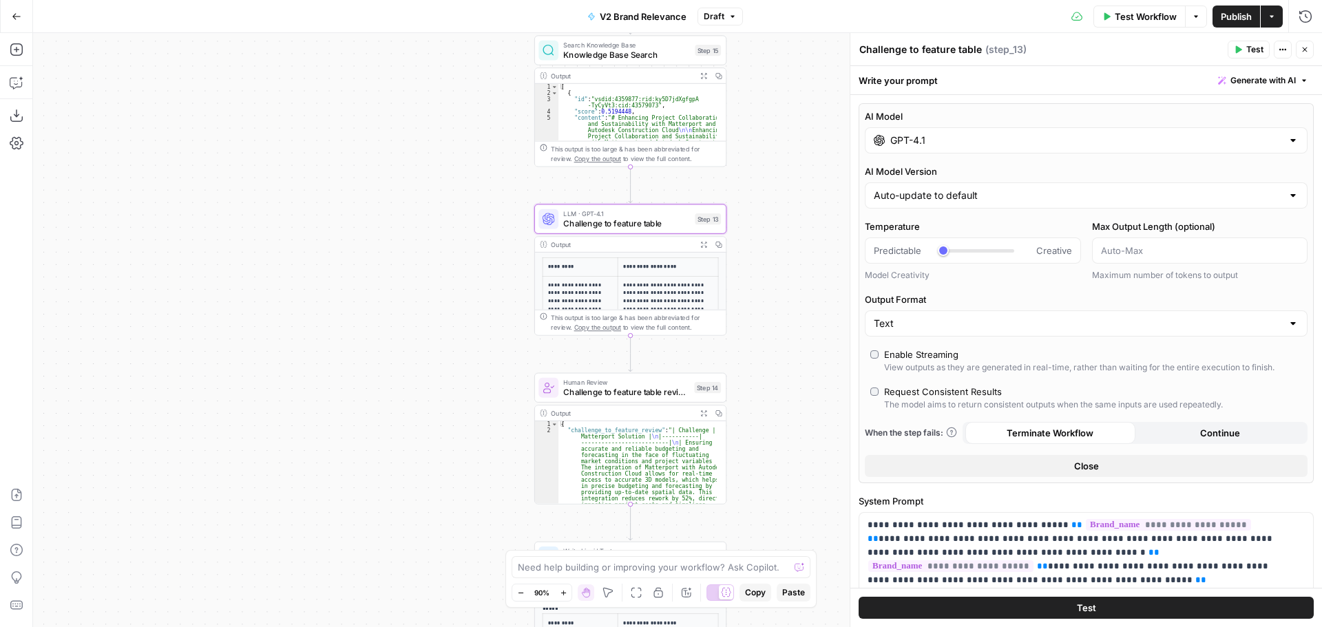
click at [1308, 46] on icon "button" at bounding box center [1304, 49] width 8 height 8
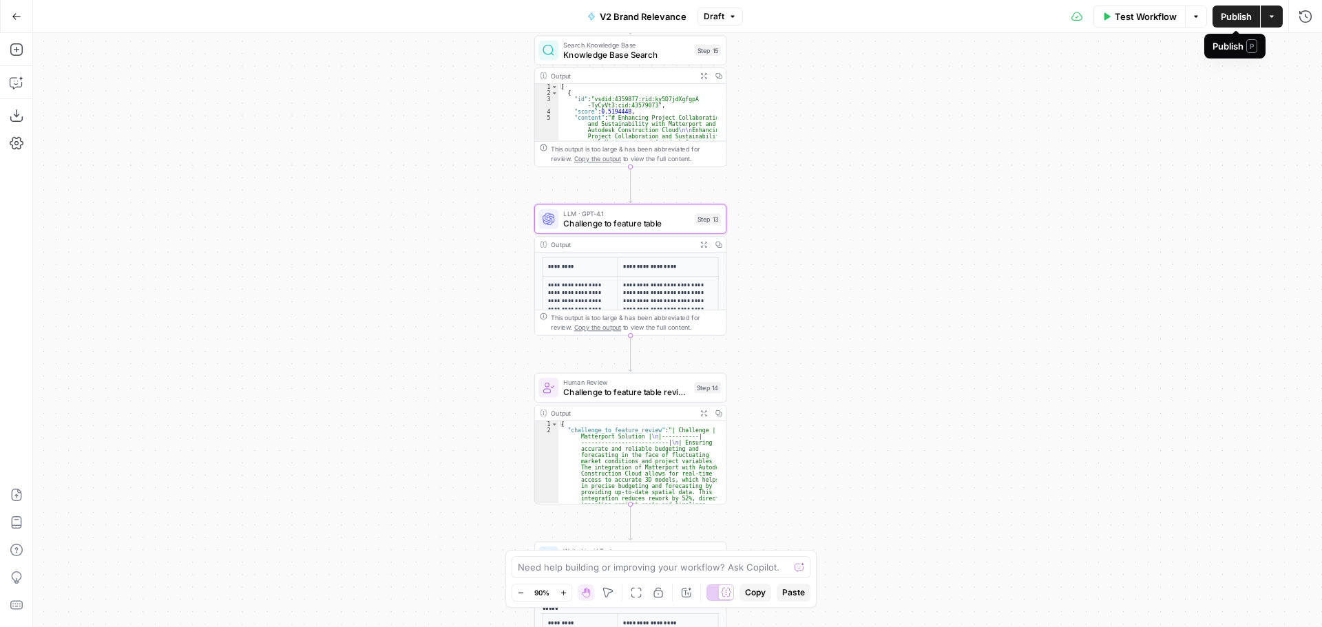
click at [1236, 19] on span "Publish" at bounding box center [1236, 17] width 31 height 14
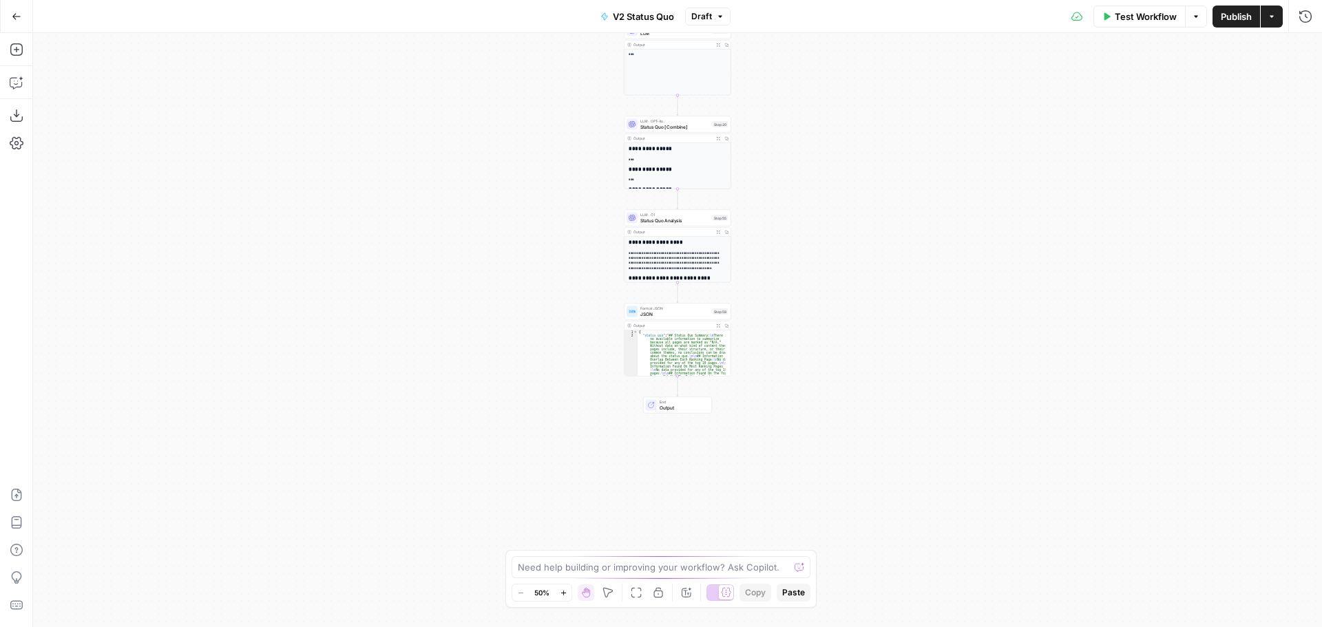
scroll to position [69, 0]
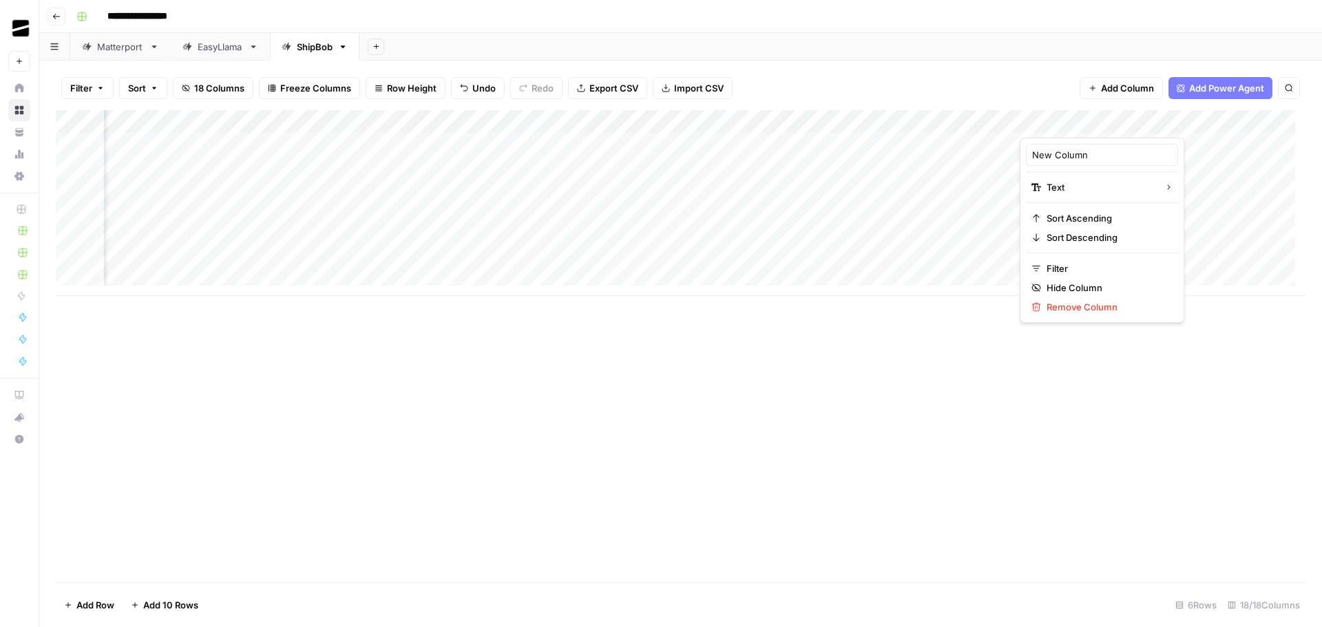
scroll to position [0, 1212]
type input "Notes"
click at [1095, 149] on div "Add Column" at bounding box center [680, 203] width 1249 height 186
type textarea "**********"
click at [1095, 149] on div "Add Column" at bounding box center [680, 203] width 1249 height 186
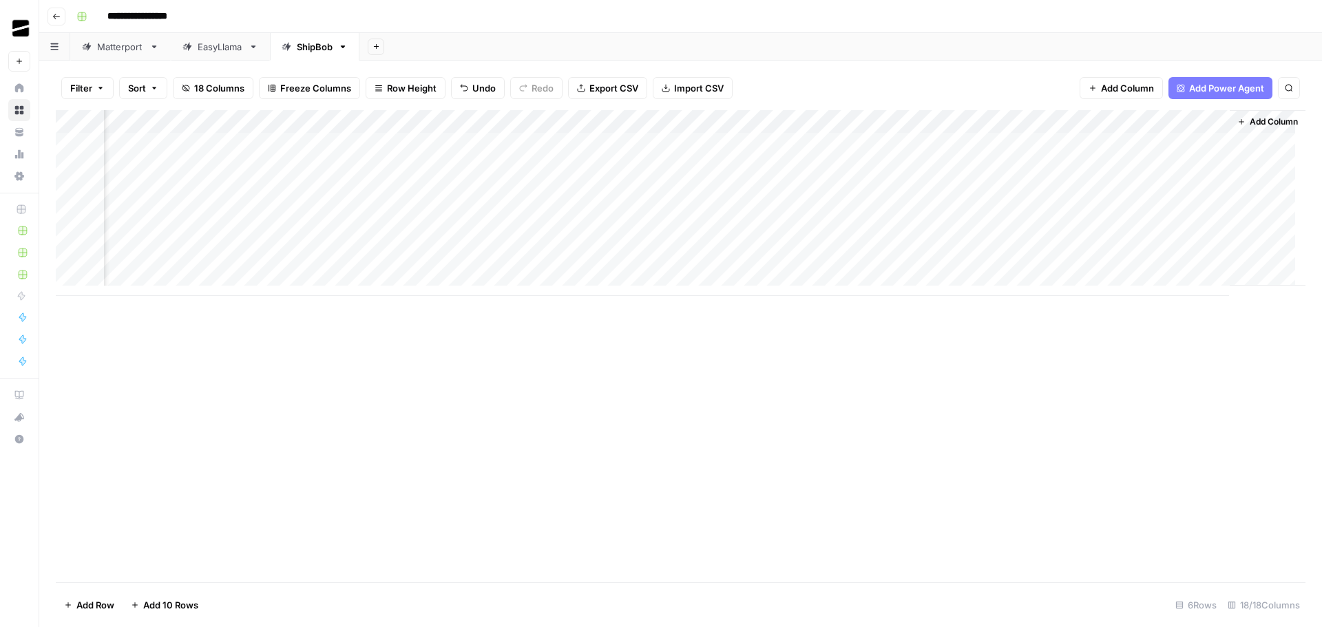
drag, startPoint x: 1216, startPoint y: 155, endPoint x: 1213, endPoint y: 188, distance: 33.2
click at [1213, 188] on div "Add Column" at bounding box center [680, 203] width 1249 height 186
click at [1084, 216] on div "Add Column" at bounding box center [680, 203] width 1249 height 186
type textarea "**********"
click at [1084, 216] on div "Add Column" at bounding box center [680, 203] width 1249 height 186
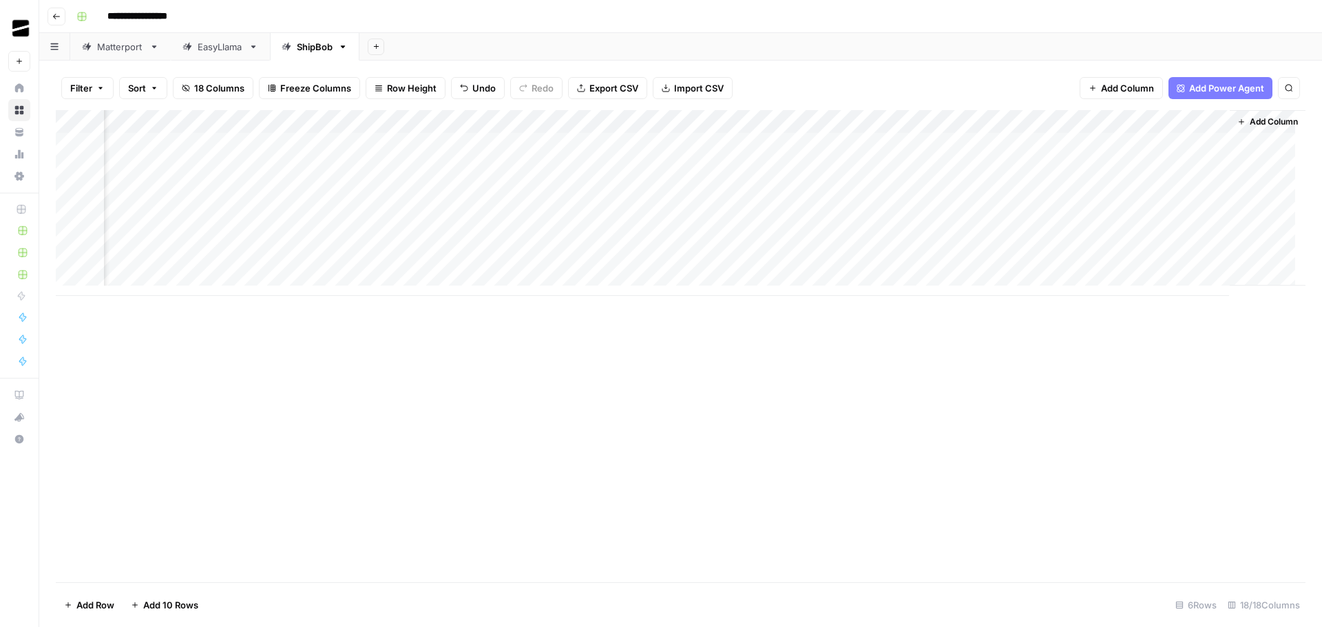
drag, startPoint x: 1216, startPoint y: 226, endPoint x: 1212, endPoint y: 253, distance: 27.8
click at [1212, 253] on div "Add Column" at bounding box center [680, 203] width 1249 height 186
click at [149, 280] on div "Add Column" at bounding box center [680, 203] width 1249 height 186
click at [166, 307] on div "Add Column" at bounding box center [680, 214] width 1249 height 209
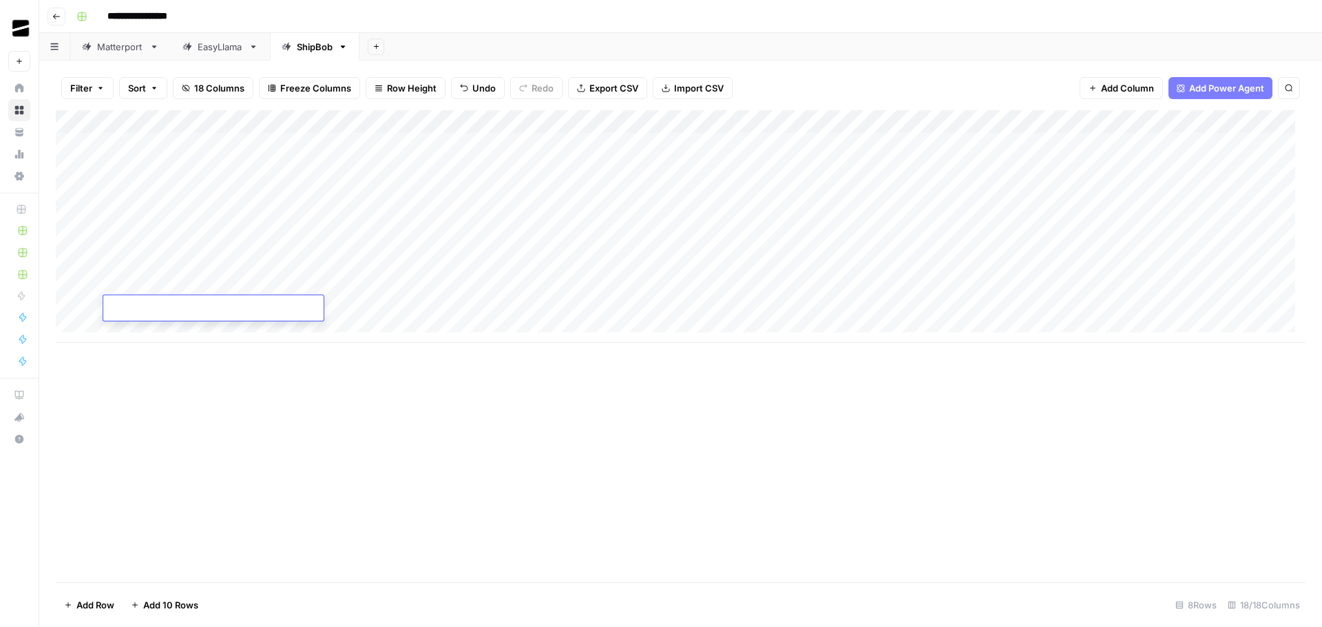
click at [176, 330] on div "Add Column" at bounding box center [680, 226] width 1249 height 233
click at [431, 445] on div "Add Column" at bounding box center [680, 346] width 1249 height 472
click at [146, 220] on div "Add Column" at bounding box center [680, 238] width 1249 height 256
drag, startPoint x: 285, startPoint y: 144, endPoint x: 673, endPoint y: 191, distance: 391.1
click at [673, 191] on div "Add Column" at bounding box center [680, 238] width 1249 height 256
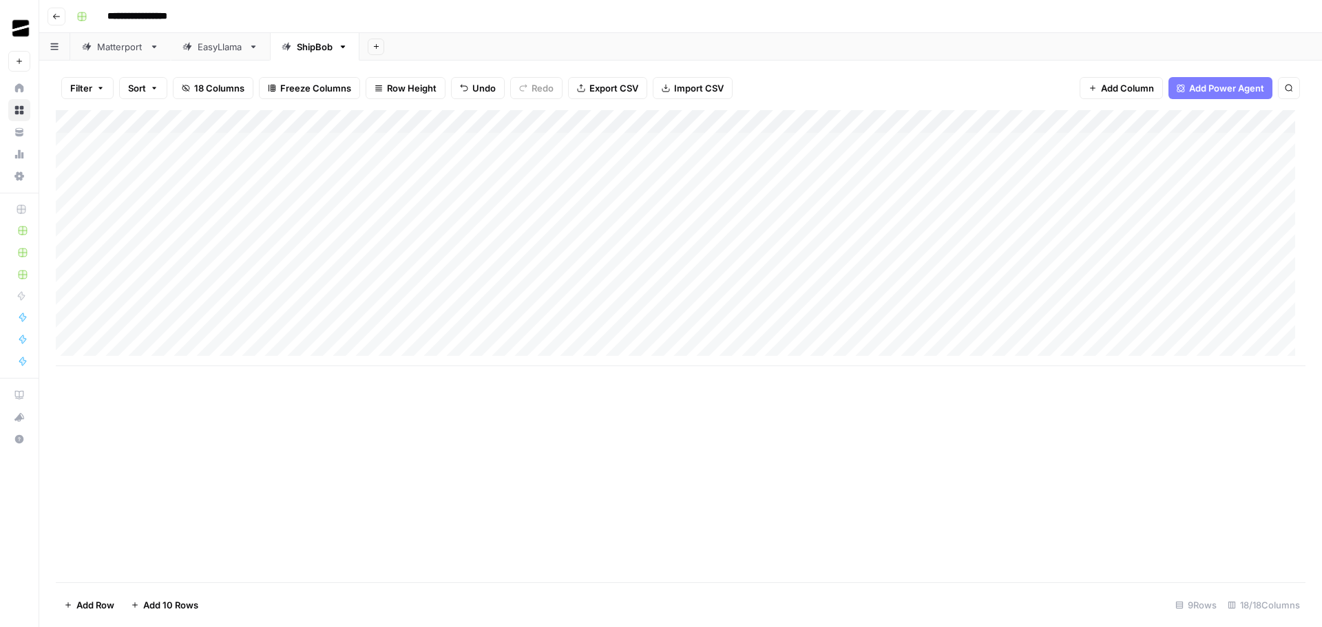
click at [279, 214] on div "Add Column" at bounding box center [680, 238] width 1249 height 256
drag, startPoint x: 443, startPoint y: 143, endPoint x: 443, endPoint y: 189, distance: 46.1
click at [443, 189] on div "Add Column" at bounding box center [680, 238] width 1249 height 256
click at [429, 216] on div "Add Column" at bounding box center [680, 238] width 1249 height 256
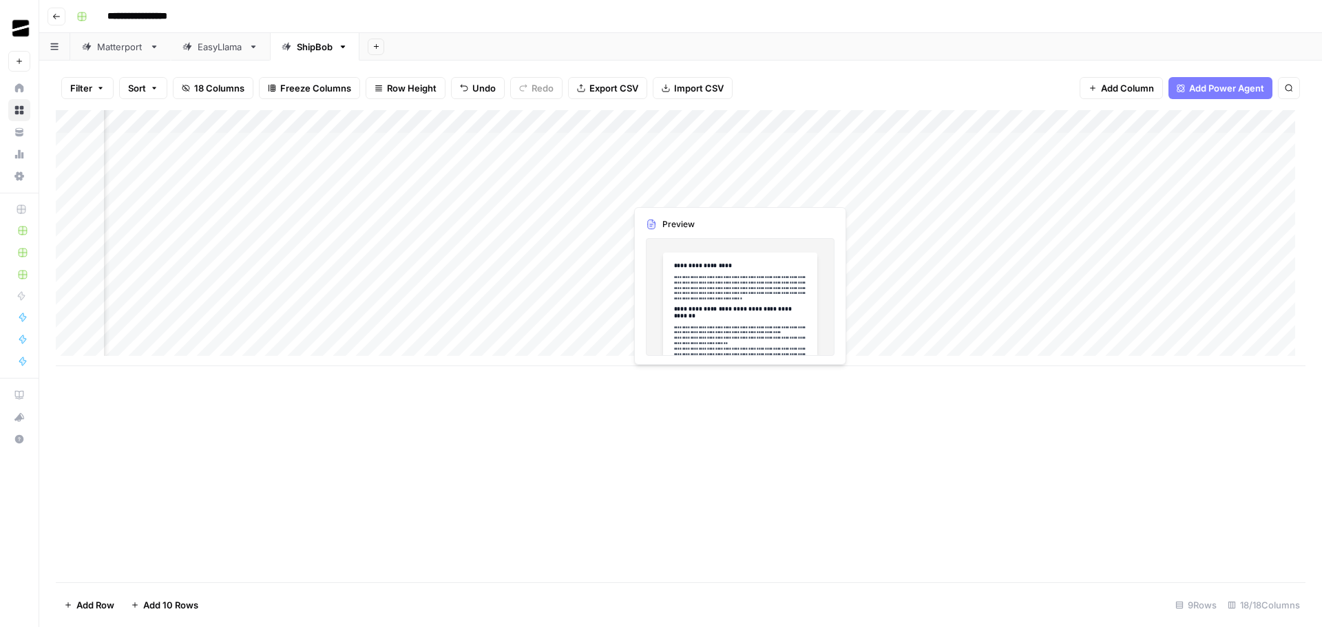
drag, startPoint x: 685, startPoint y: 140, endPoint x: 690, endPoint y: 187, distance: 47.1
click at [690, 187] on div "Add Column" at bounding box center [680, 238] width 1249 height 256
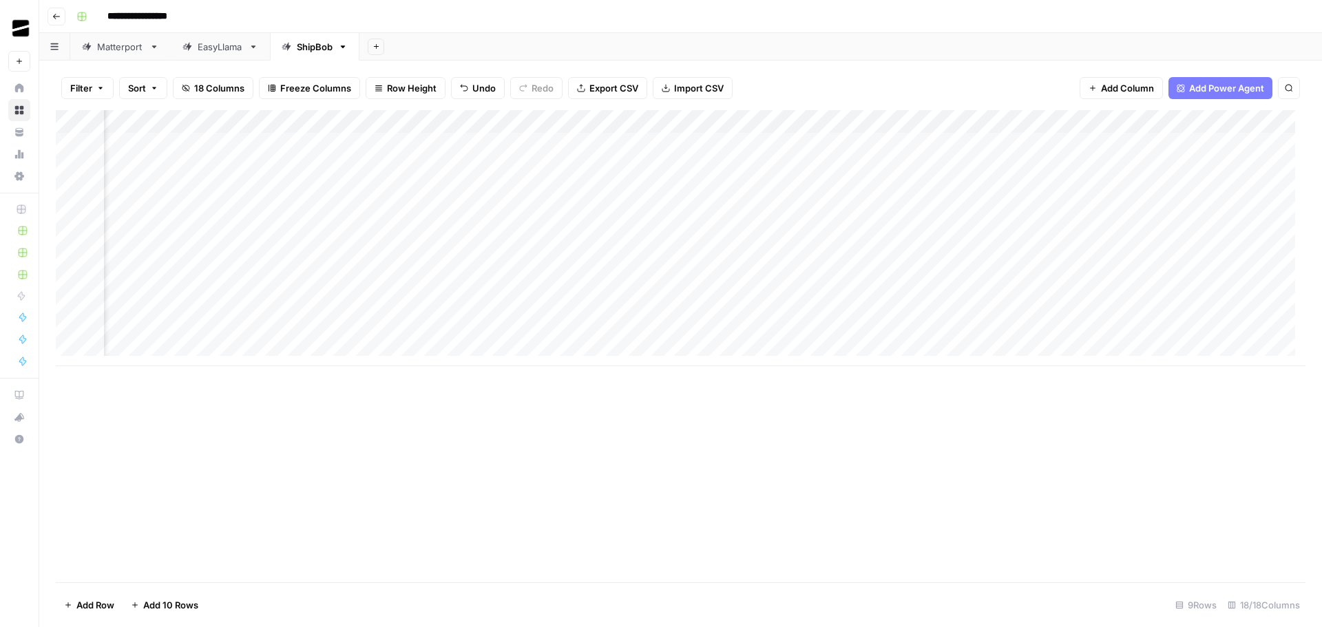
click at [666, 214] on div "Add Column" at bounding box center [680, 238] width 1249 height 256
drag, startPoint x: 436, startPoint y: 145, endPoint x: 438, endPoint y: 184, distance: 39.3
click at [438, 184] on div "Add Column" at bounding box center [680, 238] width 1249 height 256
click at [404, 218] on div "Add Column" at bounding box center [680, 238] width 1249 height 256
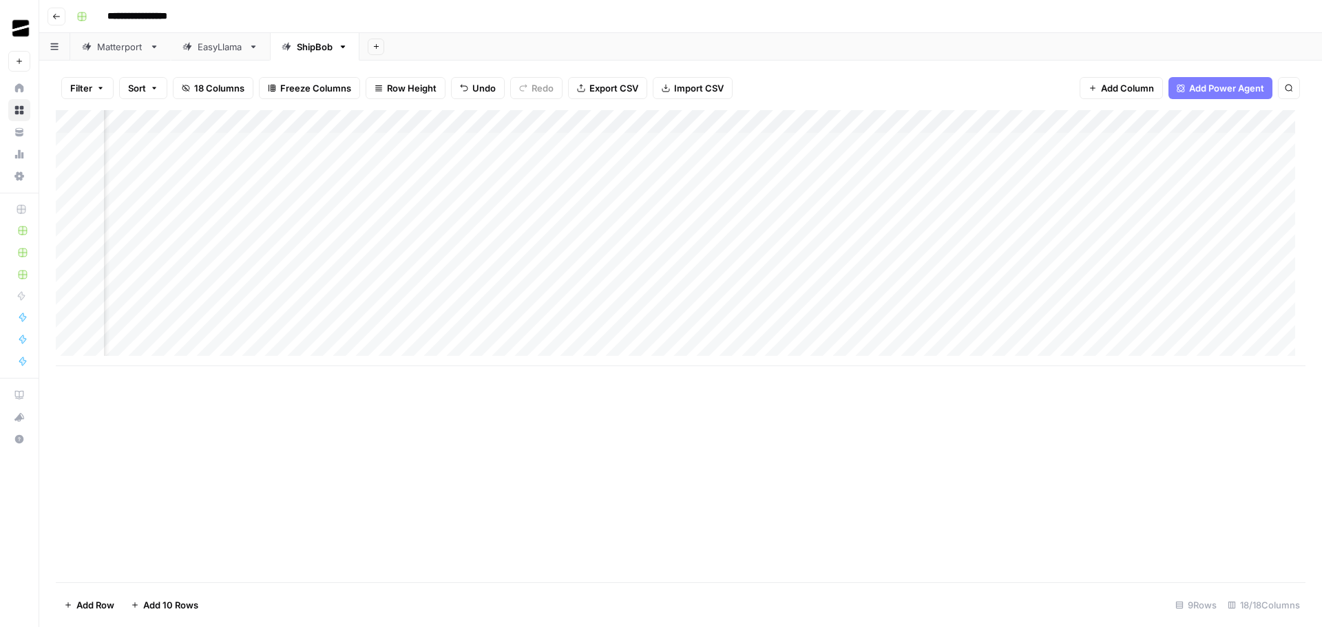
drag, startPoint x: 671, startPoint y: 165, endPoint x: 671, endPoint y: 186, distance: 21.3
click at [671, 186] on div "Add Column" at bounding box center [680, 238] width 1249 height 256
click at [648, 216] on div "Add Column" at bounding box center [680, 238] width 1249 height 256
drag, startPoint x: 956, startPoint y: 143, endPoint x: 958, endPoint y: 191, distance: 47.5
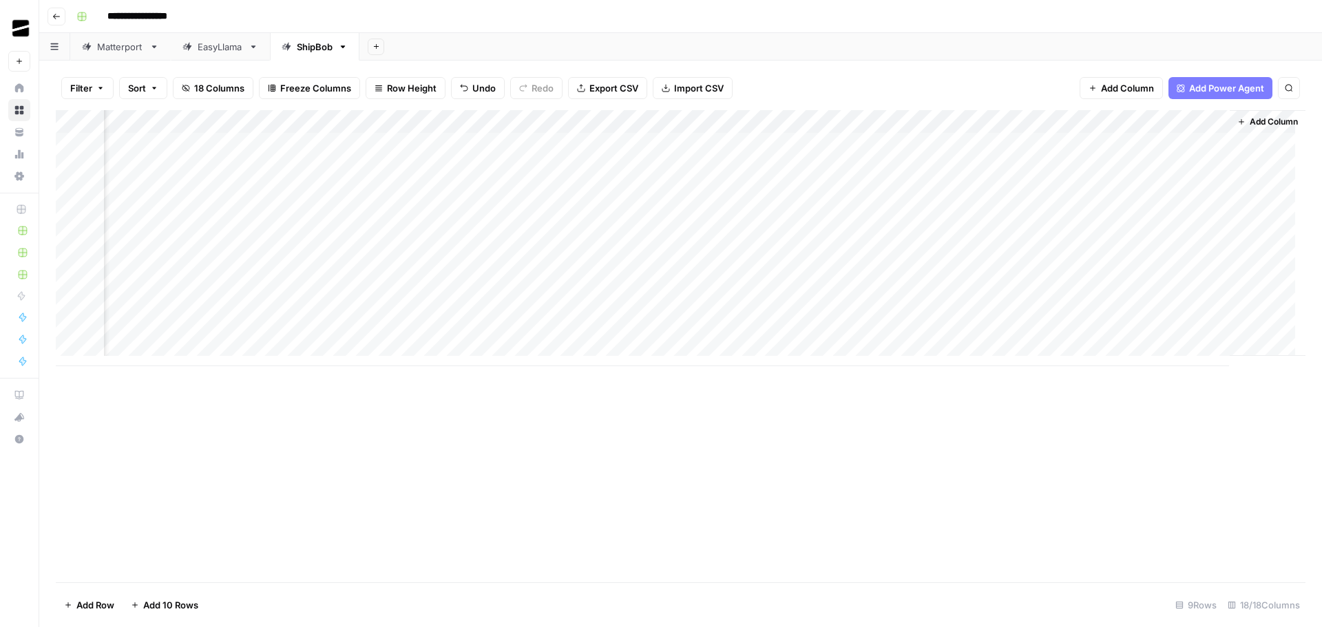
click at [958, 191] on div "Add Column" at bounding box center [680, 238] width 1249 height 256
click at [932, 213] on div "Add Column" at bounding box center [680, 238] width 1249 height 256
click at [596, 209] on div "Add Column" at bounding box center [680, 238] width 1249 height 256
click at [595, 235] on div "Add Column" at bounding box center [680, 238] width 1249 height 256
click at [602, 261] on div "Add Column" at bounding box center [680, 238] width 1249 height 256
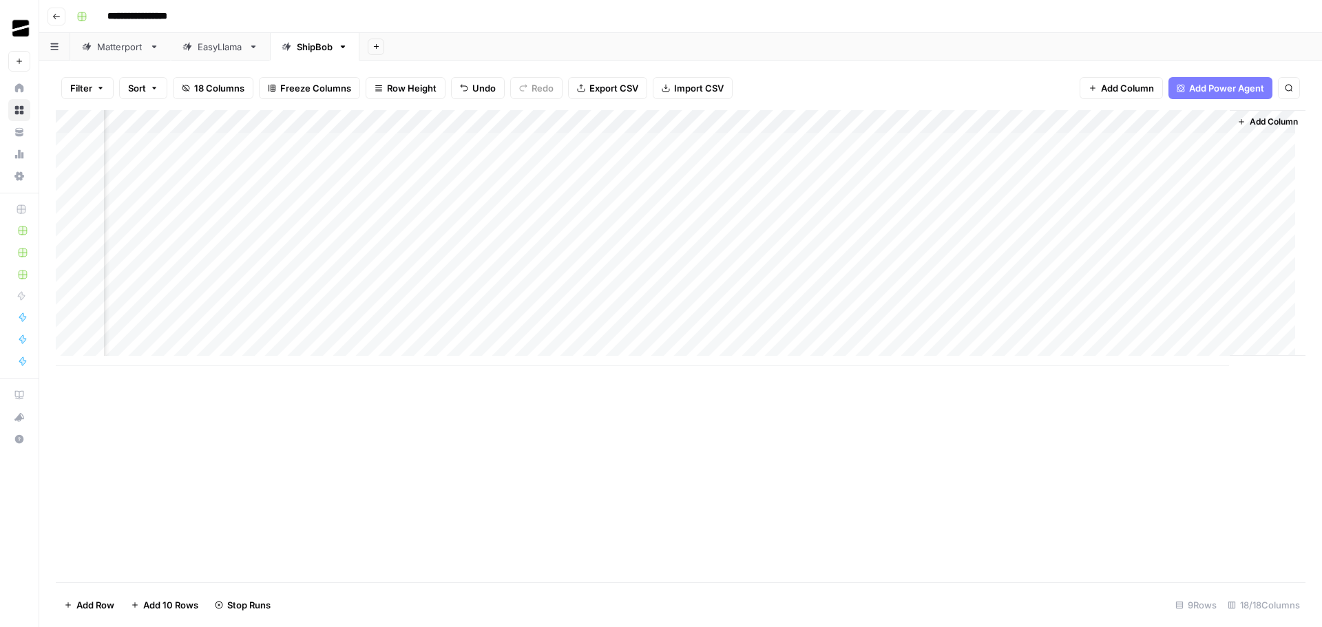
click at [827, 419] on div "Add Column" at bounding box center [680, 346] width 1249 height 472
drag, startPoint x: 227, startPoint y: 119, endPoint x: 321, endPoint y: 122, distance: 94.4
click at [321, 122] on div "Add Column" at bounding box center [680, 238] width 1249 height 256
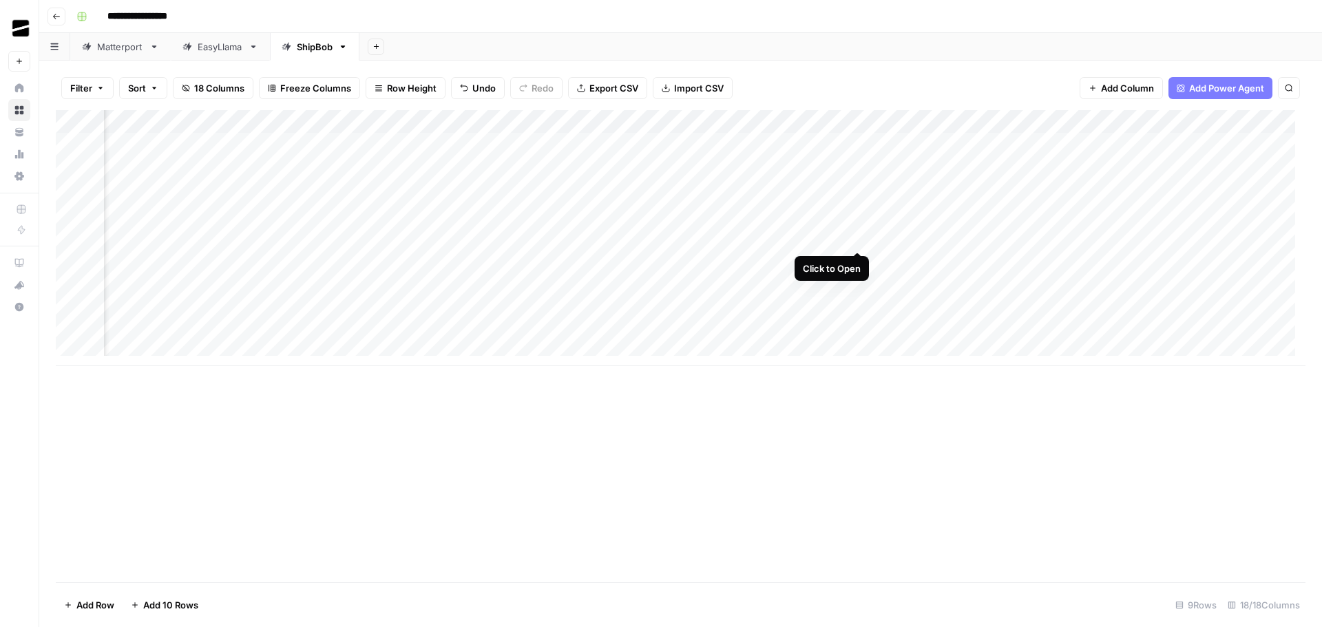
click at [856, 237] on div "Add Column" at bounding box center [680, 238] width 1249 height 256
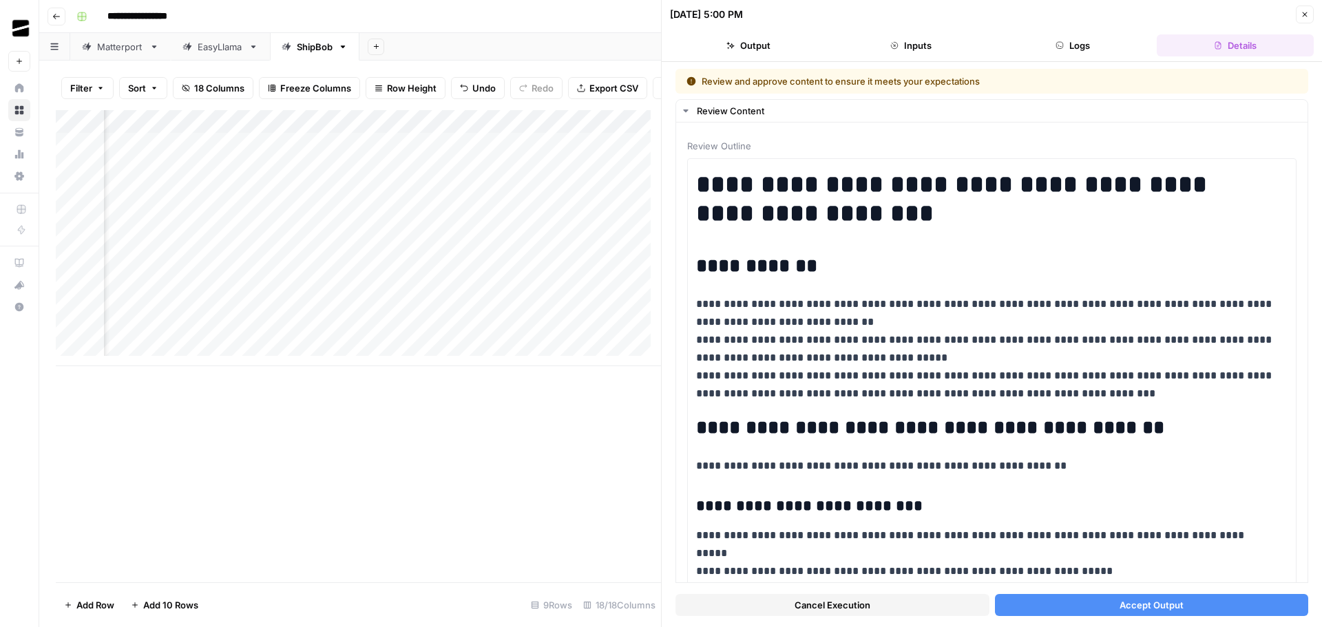
click at [1304, 15] on icon "button" at bounding box center [1304, 14] width 5 height 5
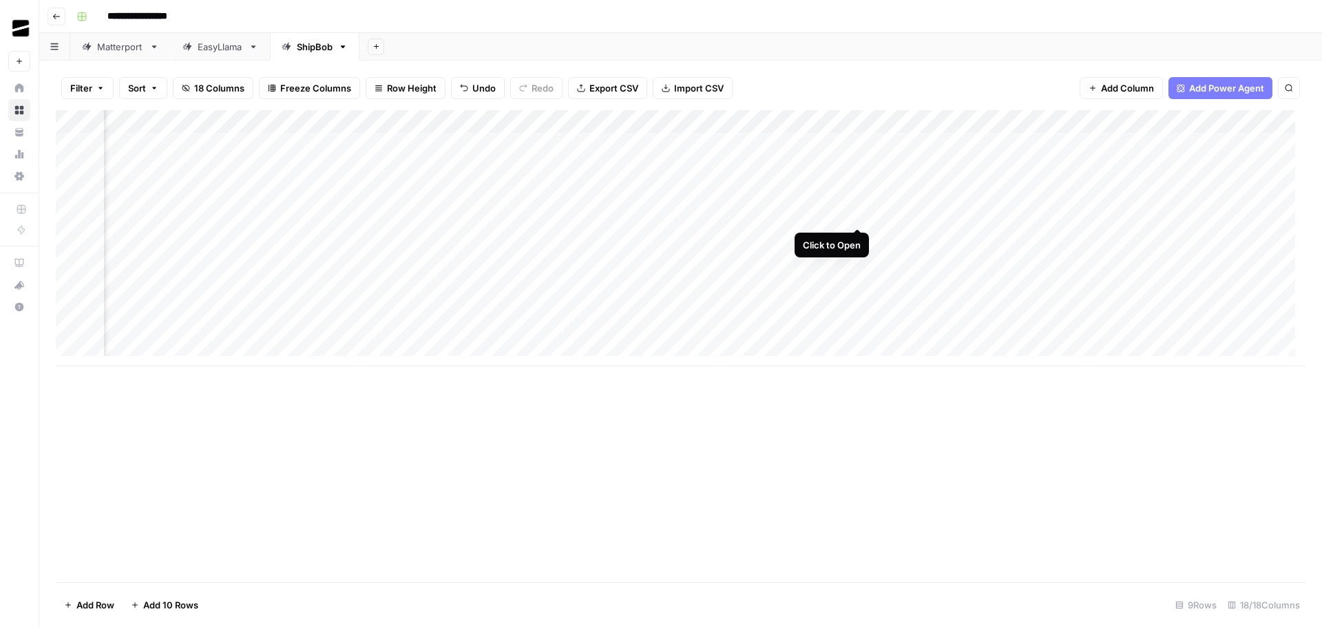
click at [856, 214] on div "Add Column" at bounding box center [680, 238] width 1249 height 256
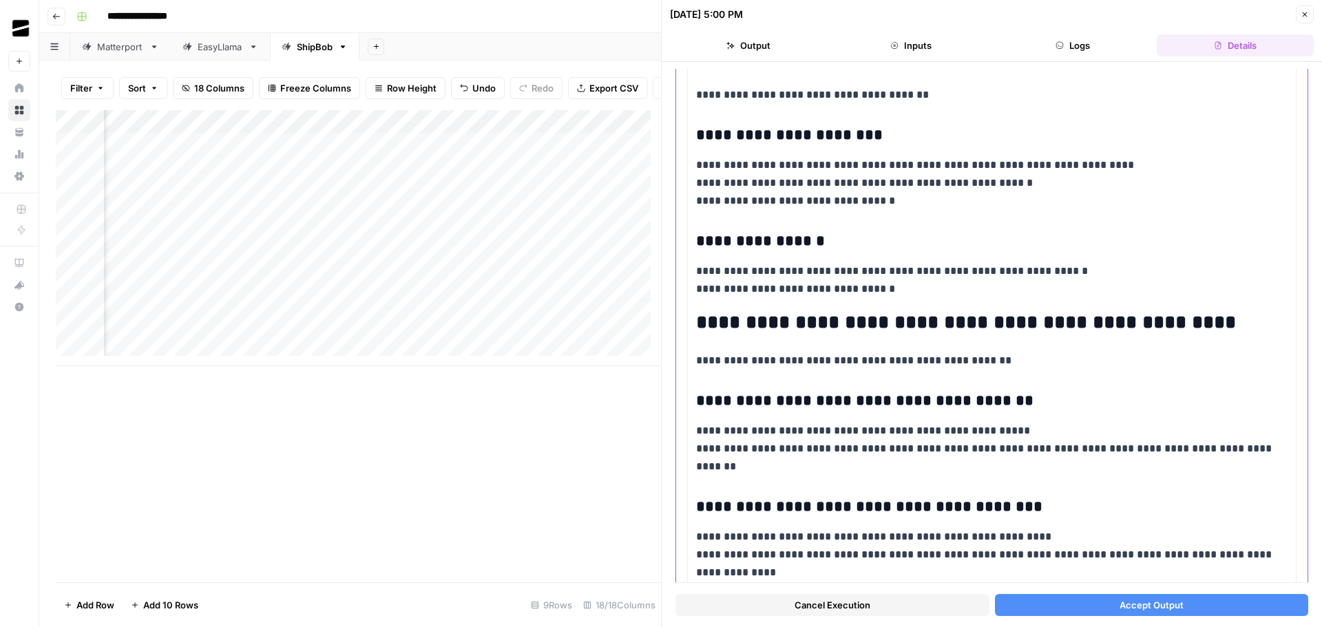
scroll to position [2272, 0]
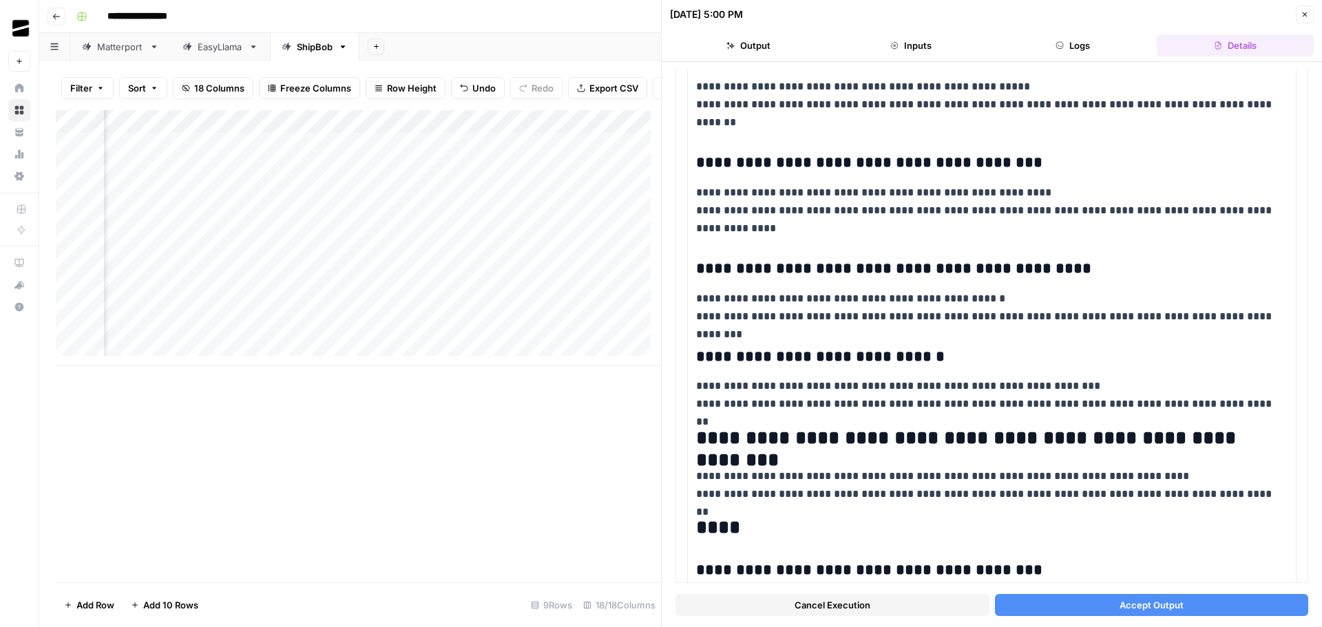
click at [1307, 12] on icon "button" at bounding box center [1304, 14] width 8 height 8
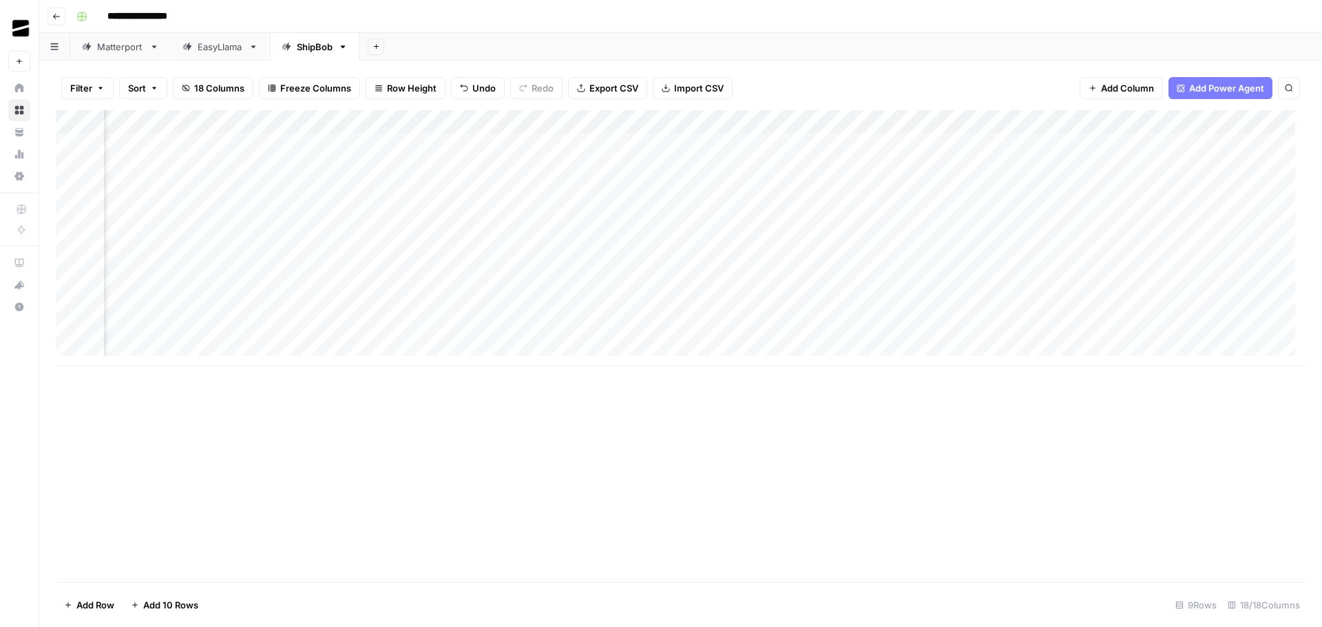
click at [859, 264] on div "Add Column" at bounding box center [680, 238] width 1249 height 256
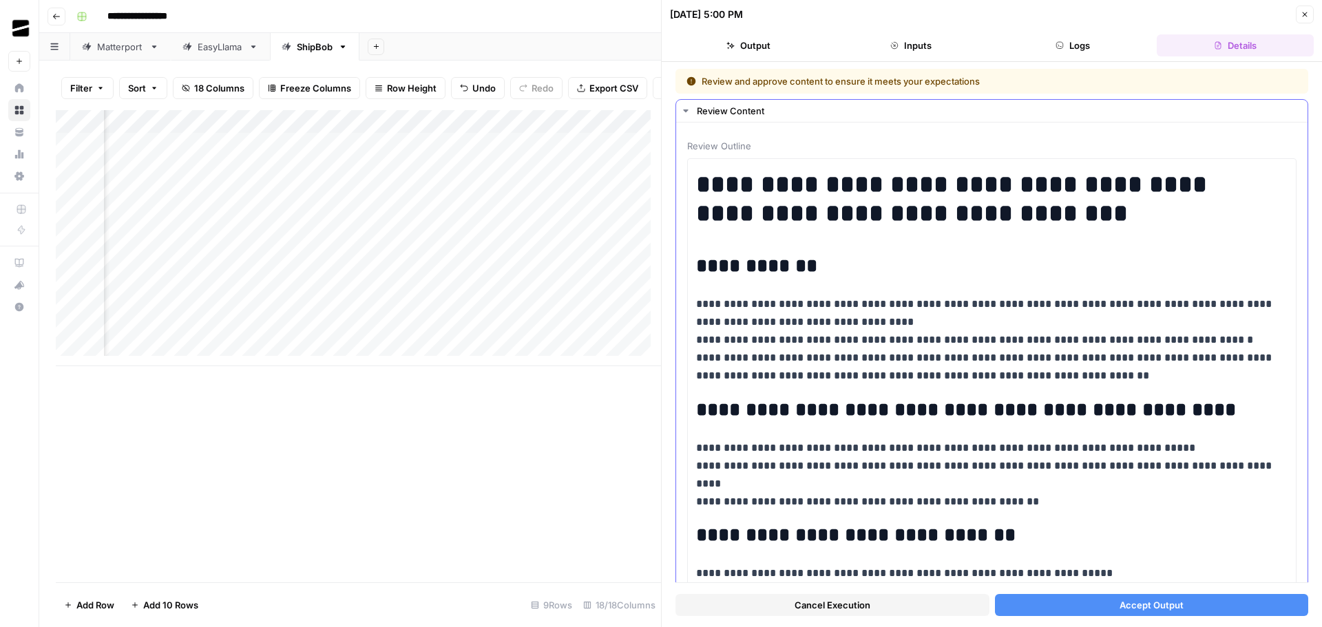
scroll to position [138, 0]
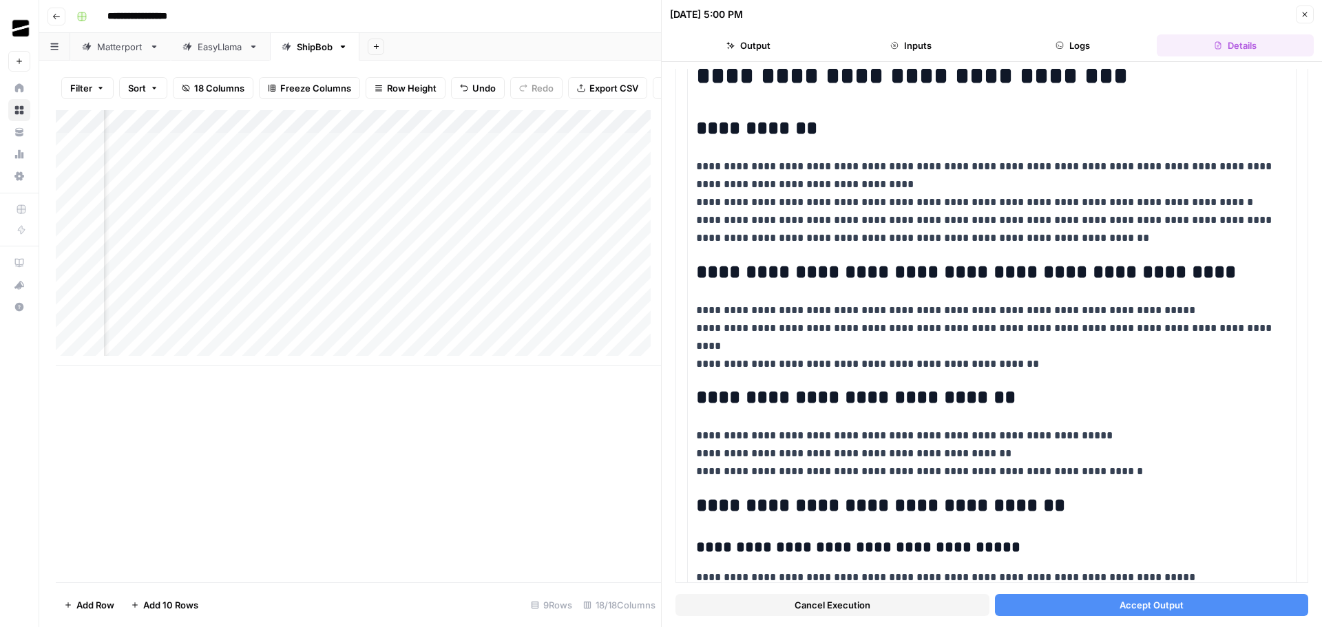
click at [1307, 18] on icon "button" at bounding box center [1304, 14] width 8 height 8
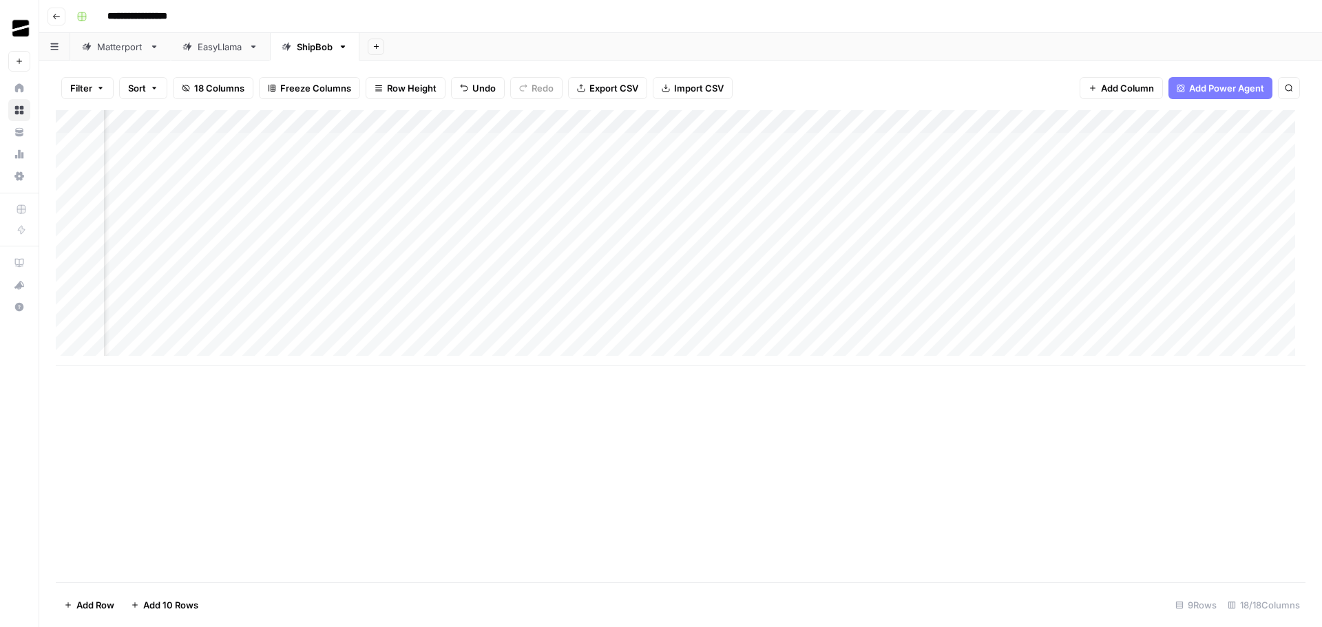
click at [842, 191] on div "Add Column" at bounding box center [680, 238] width 1249 height 256
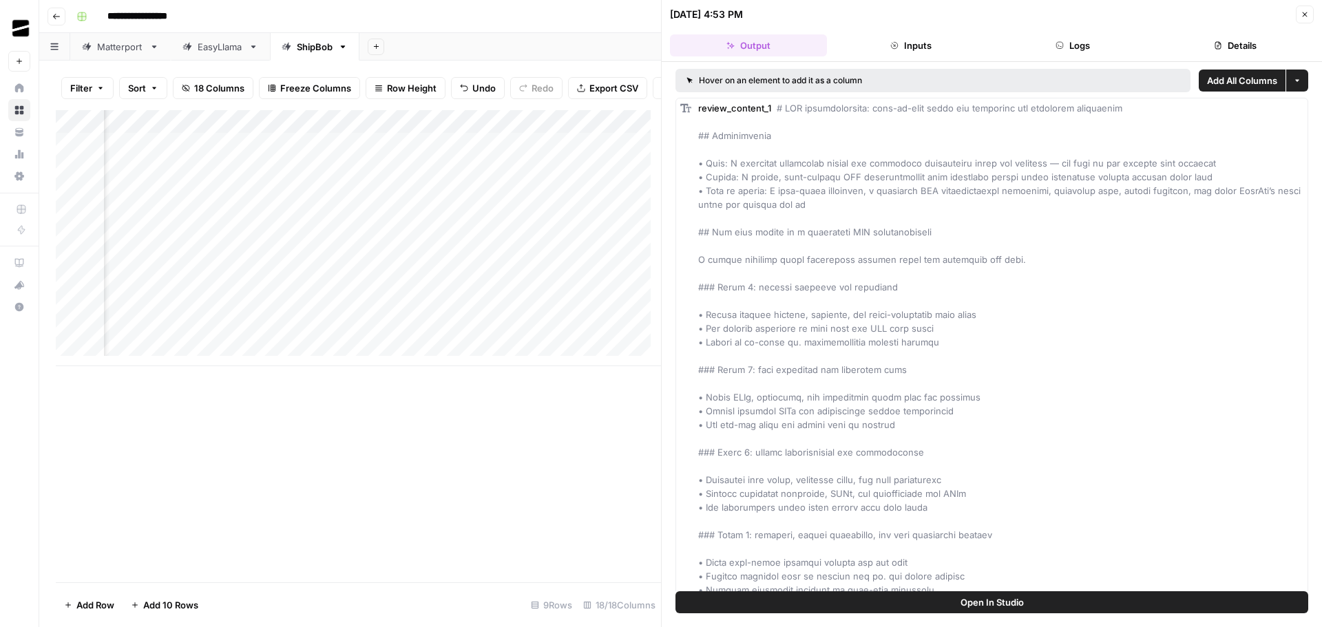
click at [1302, 12] on icon "button" at bounding box center [1304, 14] width 5 height 5
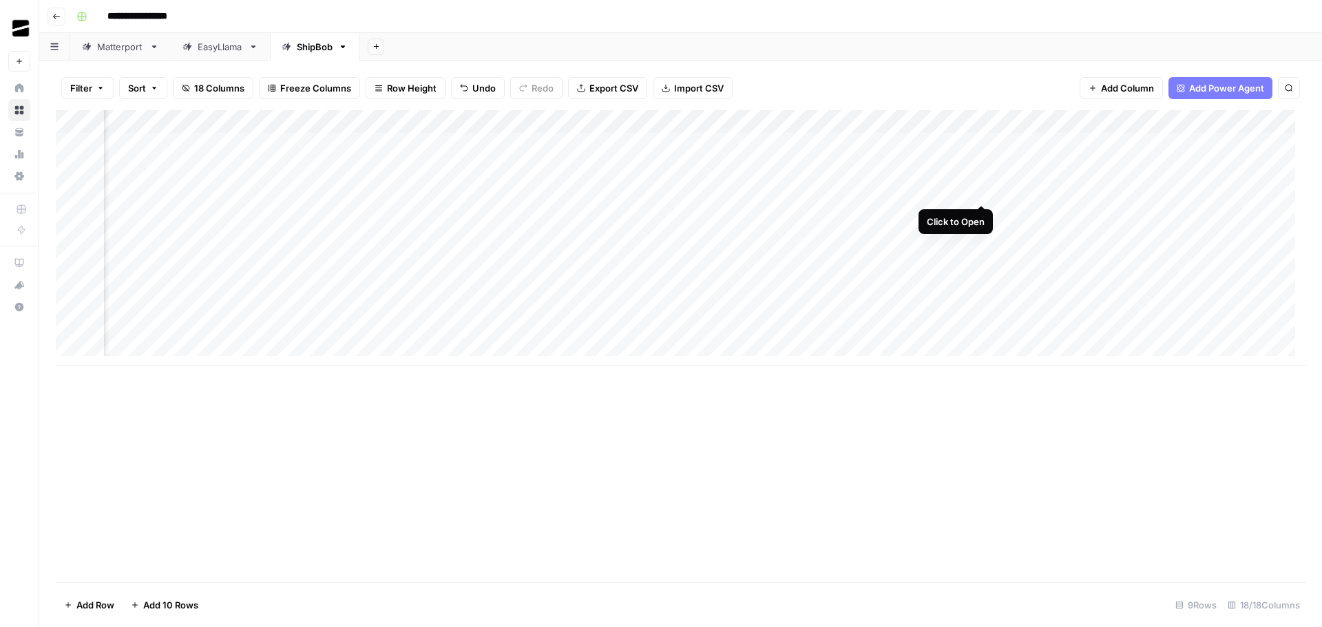
click at [978, 189] on div "Add Column" at bounding box center [680, 238] width 1249 height 256
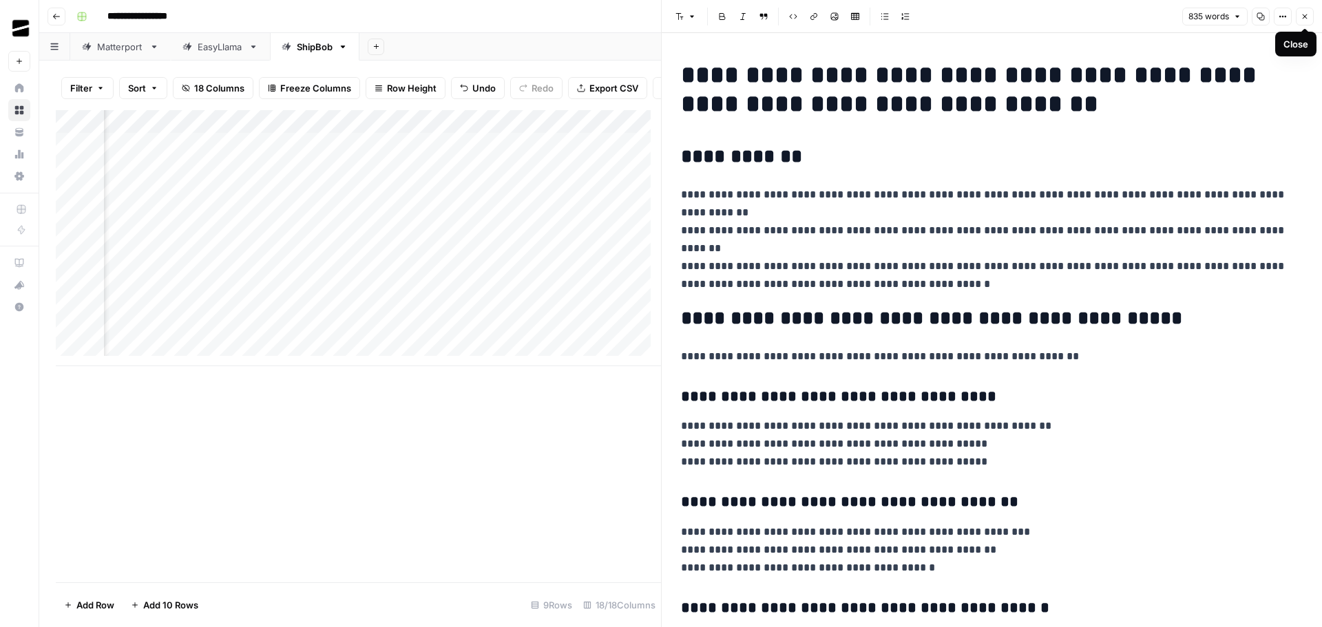
click at [1311, 15] on button "Close" at bounding box center [1305, 17] width 18 height 18
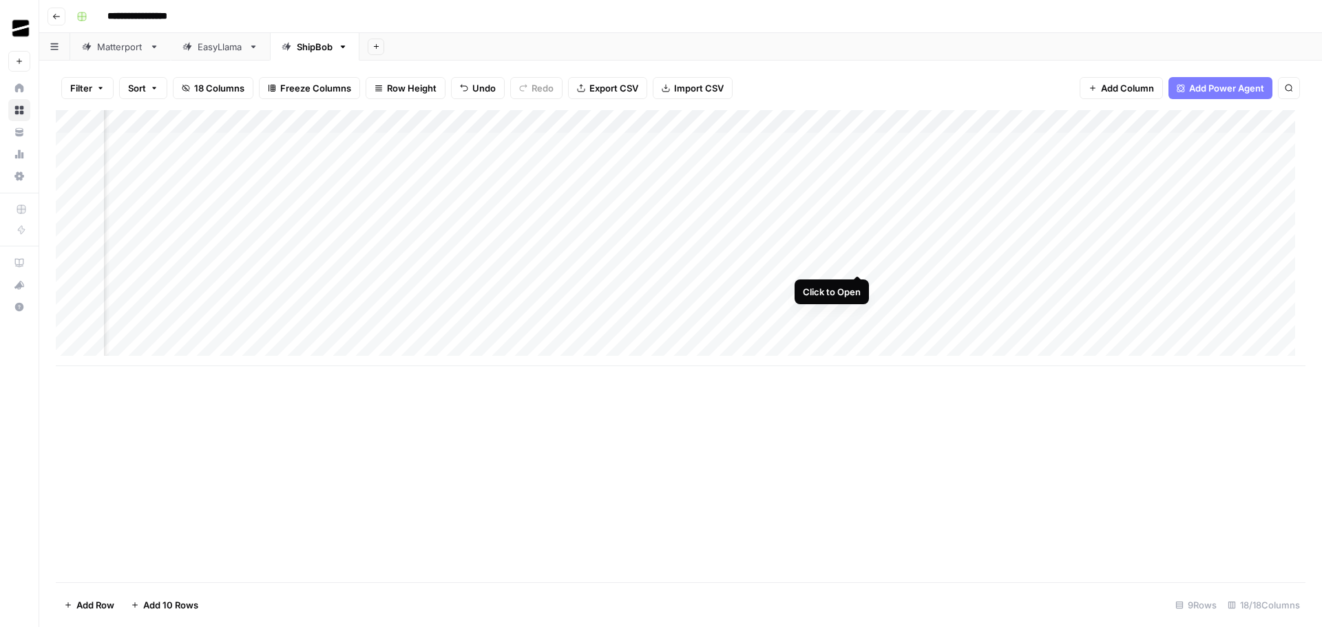
click at [855, 262] on div "Add Column" at bounding box center [680, 238] width 1249 height 256
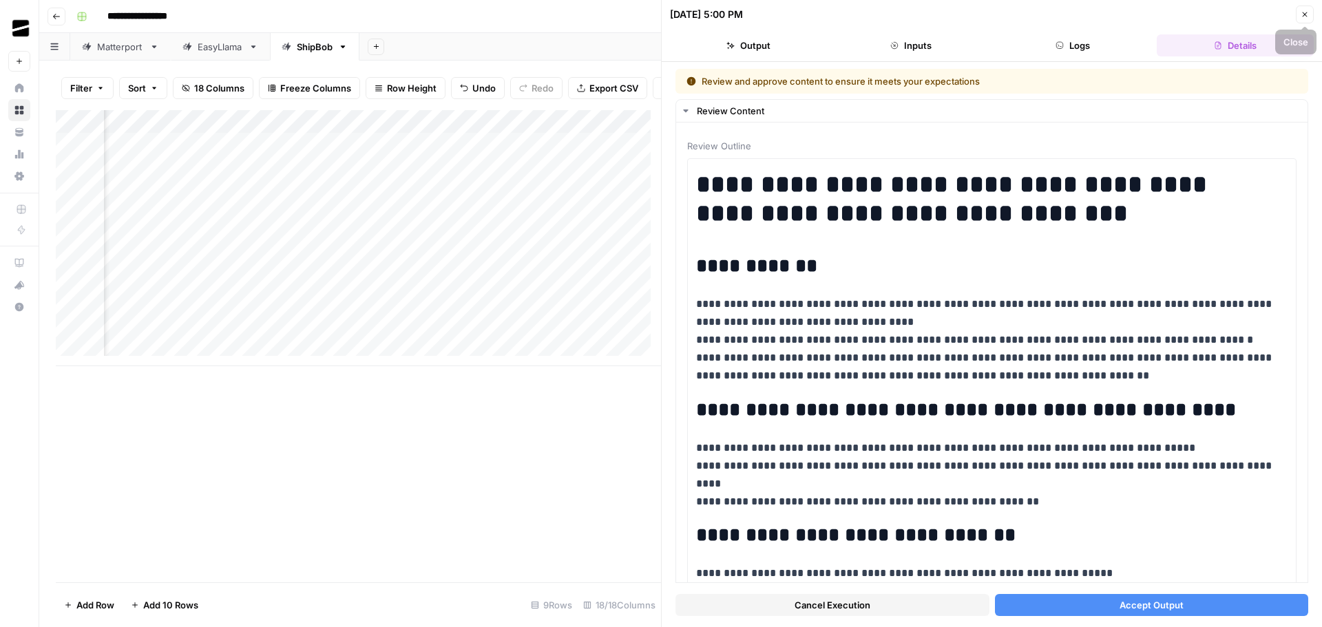
click at [1306, 14] on icon "button" at bounding box center [1304, 14] width 8 height 8
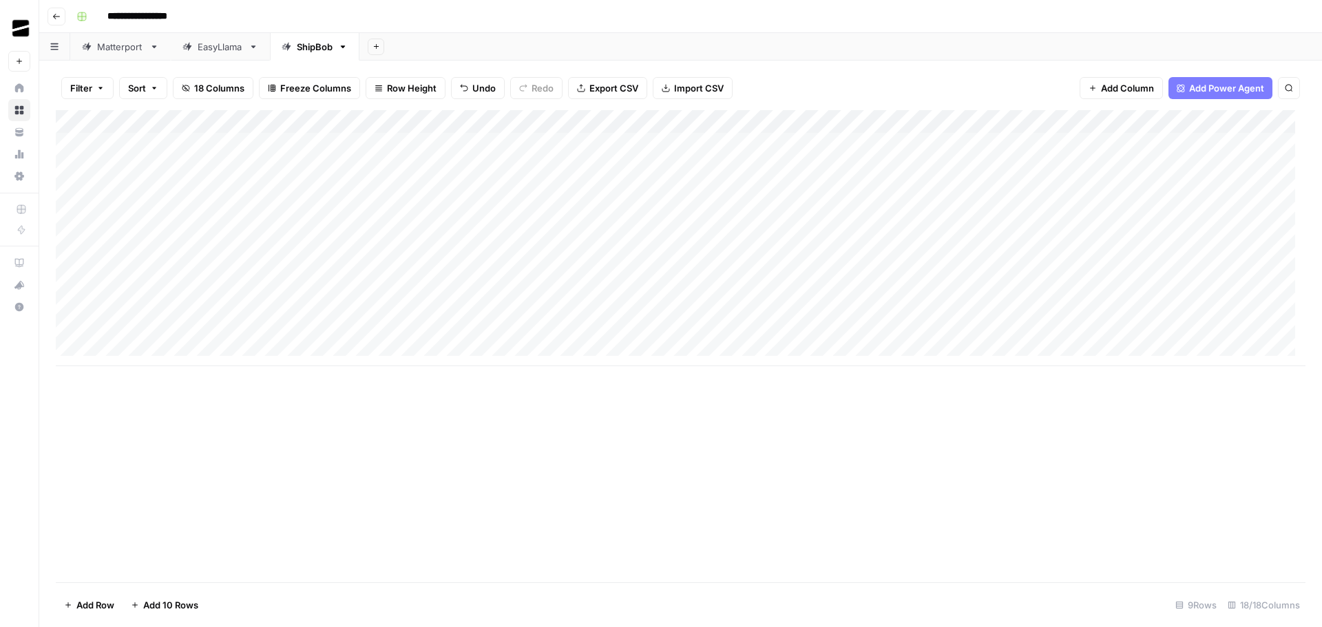
click at [259, 190] on div "Add Column" at bounding box center [680, 238] width 1249 height 256
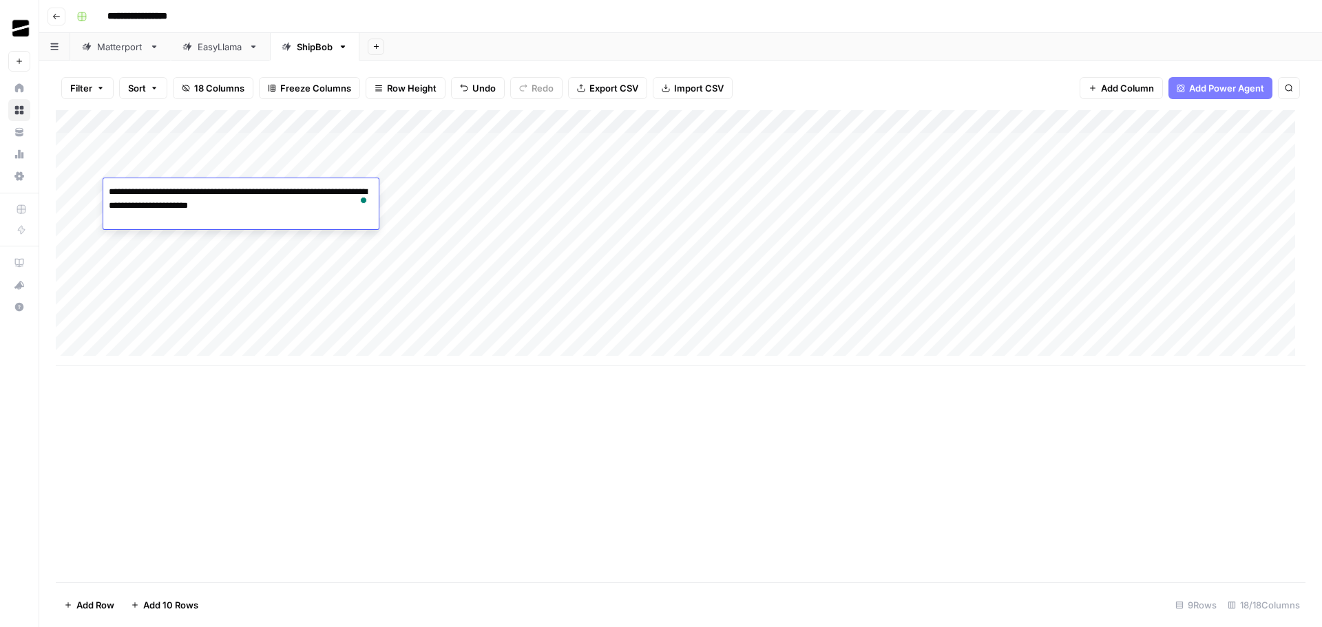
click at [429, 412] on div "Add Column" at bounding box center [680, 346] width 1249 height 472
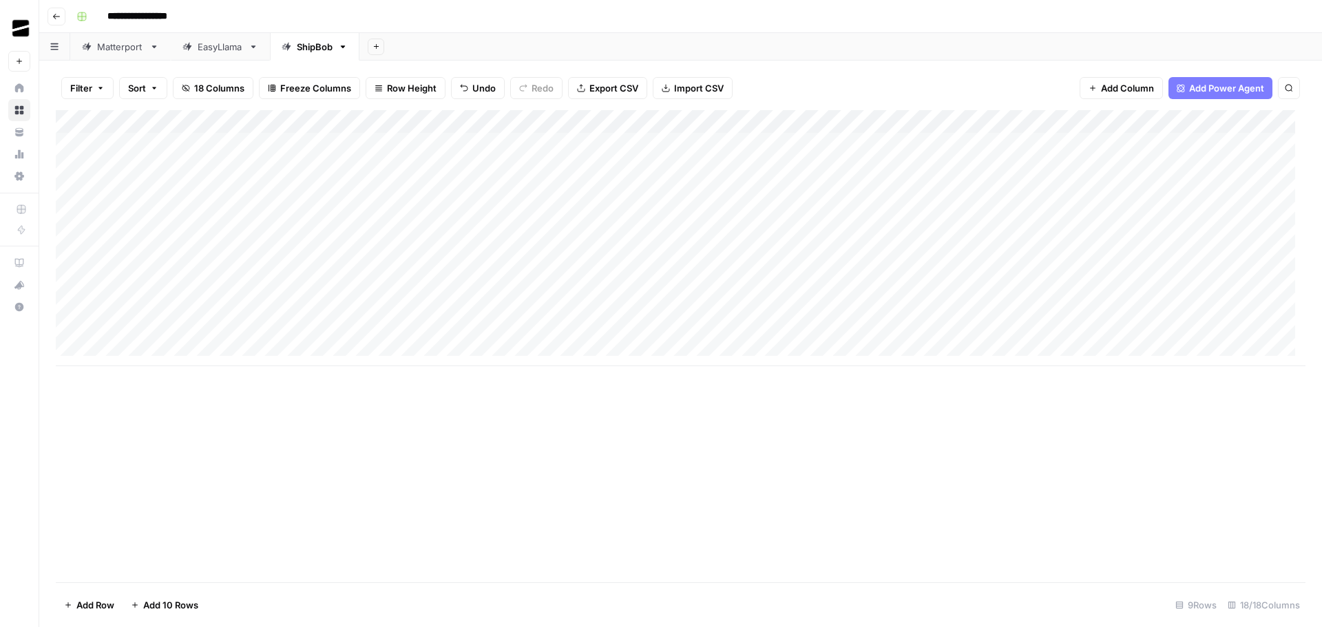
click at [260, 259] on div "Add Column" at bounding box center [680, 238] width 1249 height 256
drag, startPoint x: 525, startPoint y: 438, endPoint x: 684, endPoint y: 413, distance: 160.9
click at [526, 438] on div "Add Column" at bounding box center [680, 346] width 1249 height 472
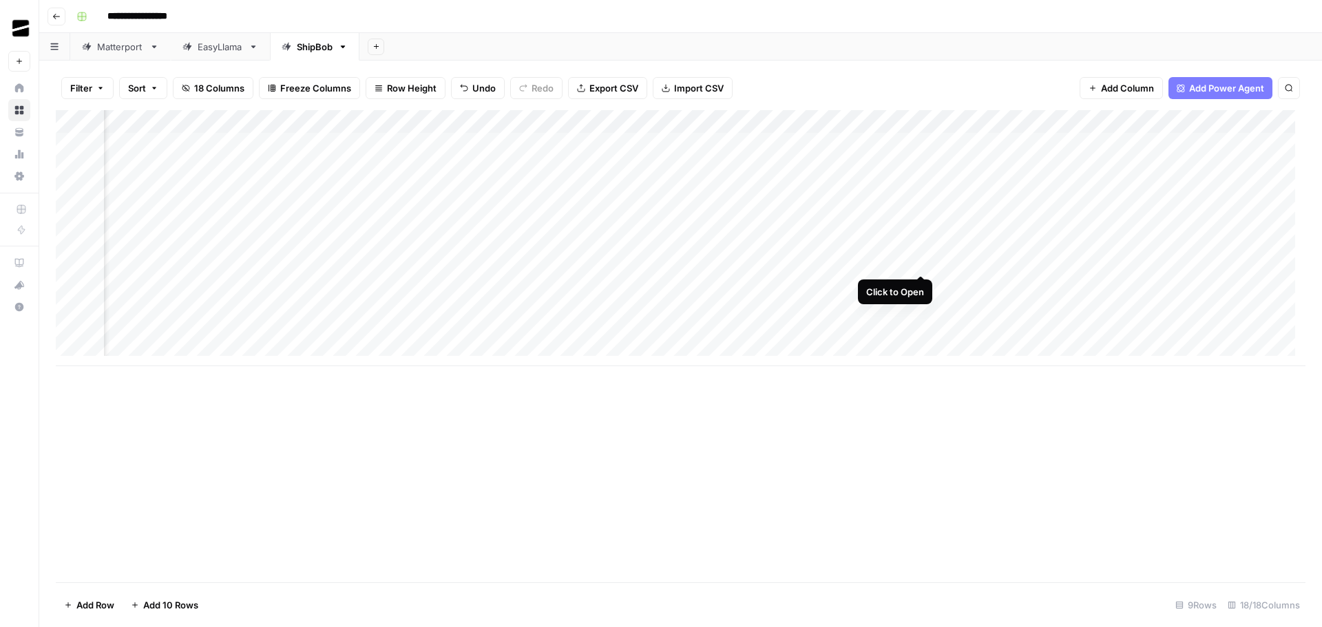
click at [921, 263] on div "Add Column" at bounding box center [680, 238] width 1249 height 256
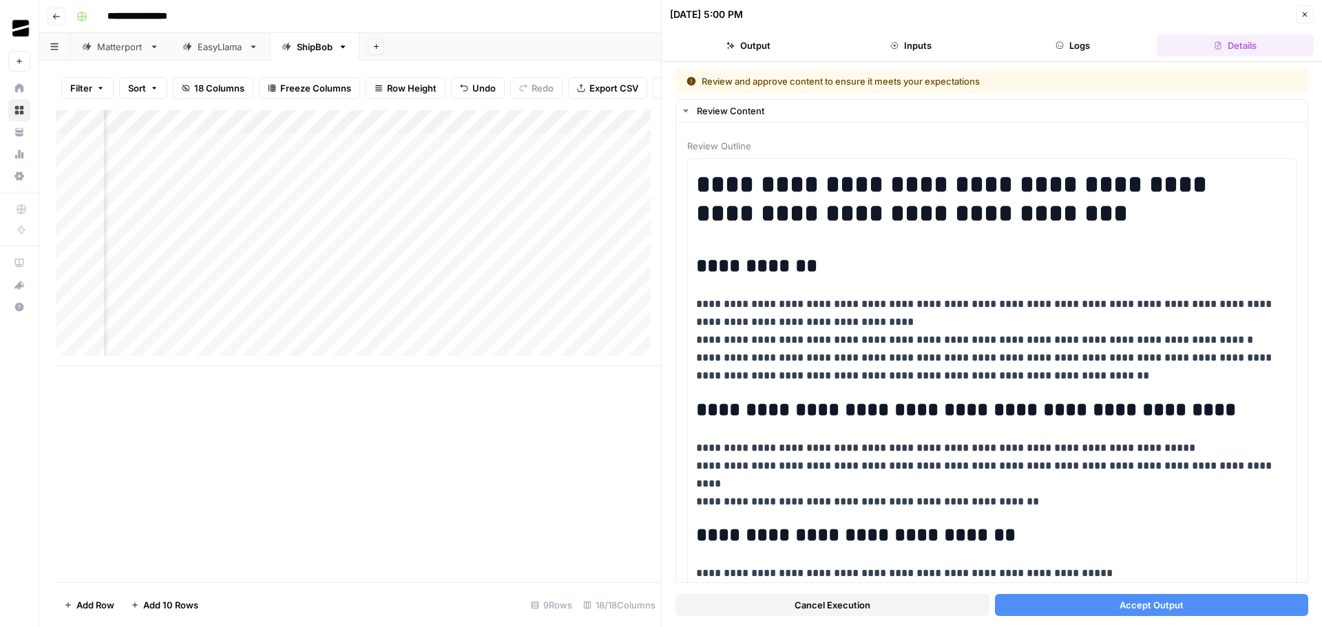
click at [1307, 19] on button "Close" at bounding box center [1305, 15] width 18 height 18
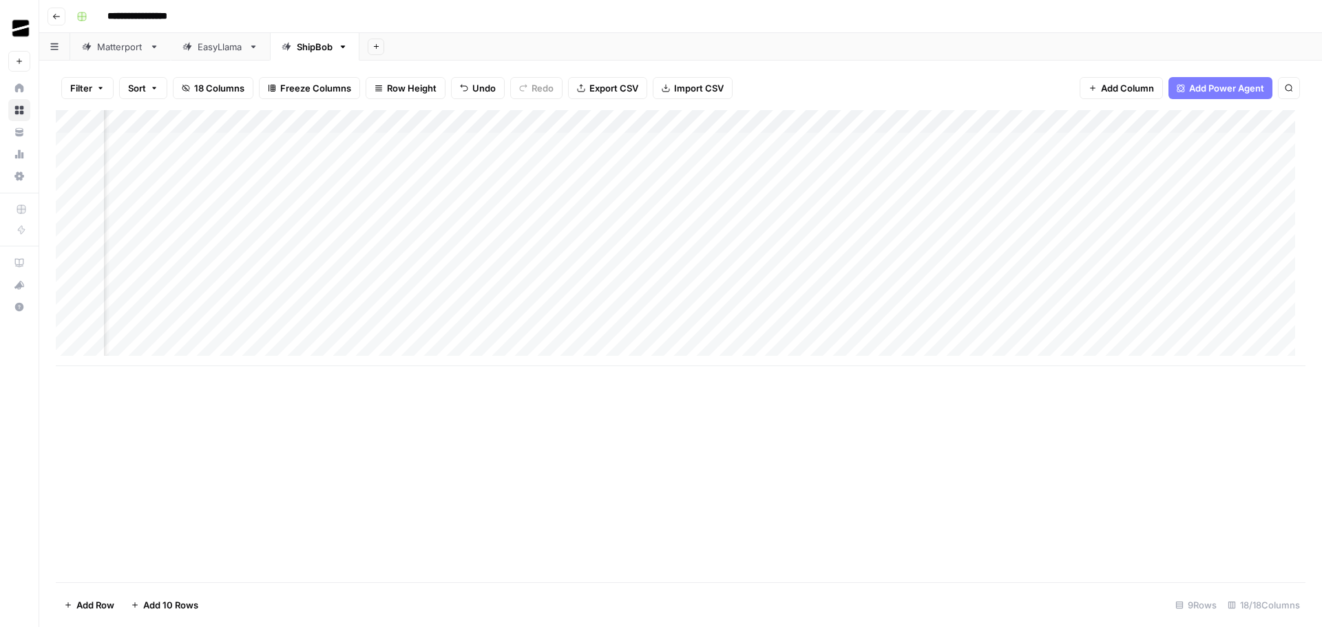
click at [865, 209] on div "Add Column" at bounding box center [680, 238] width 1249 height 256
click at [920, 213] on div "Add Column" at bounding box center [680, 238] width 1249 height 256
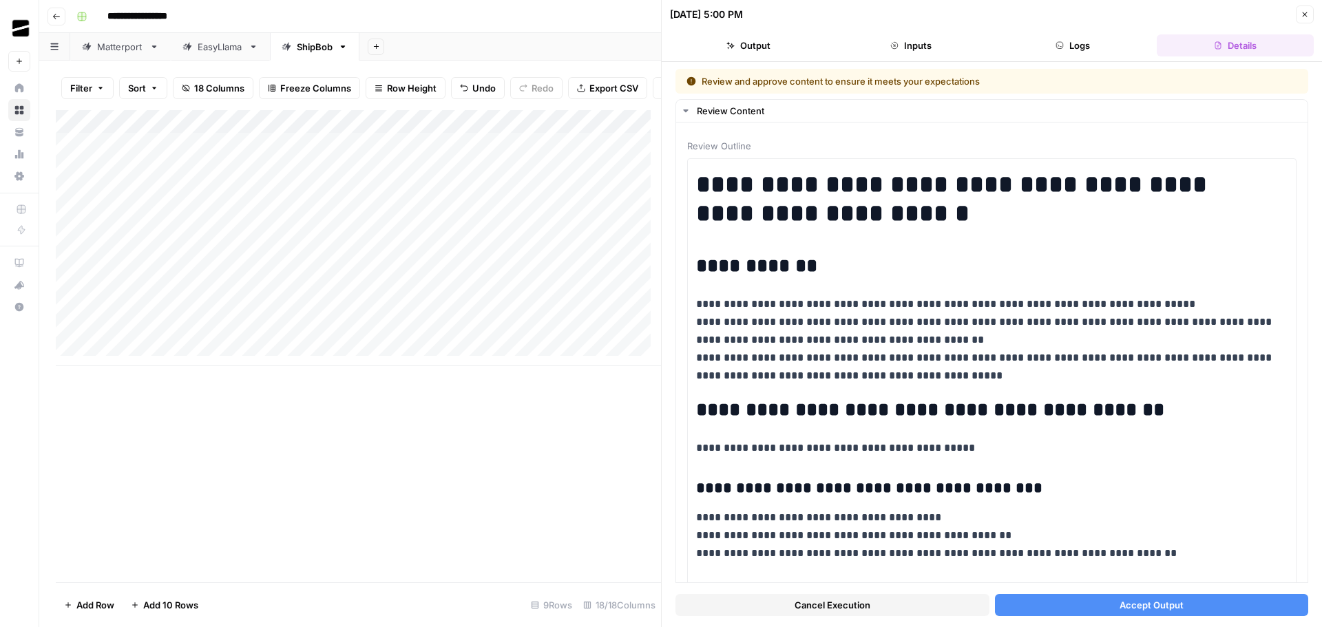
click at [1305, 14] on icon "button" at bounding box center [1304, 14] width 8 height 8
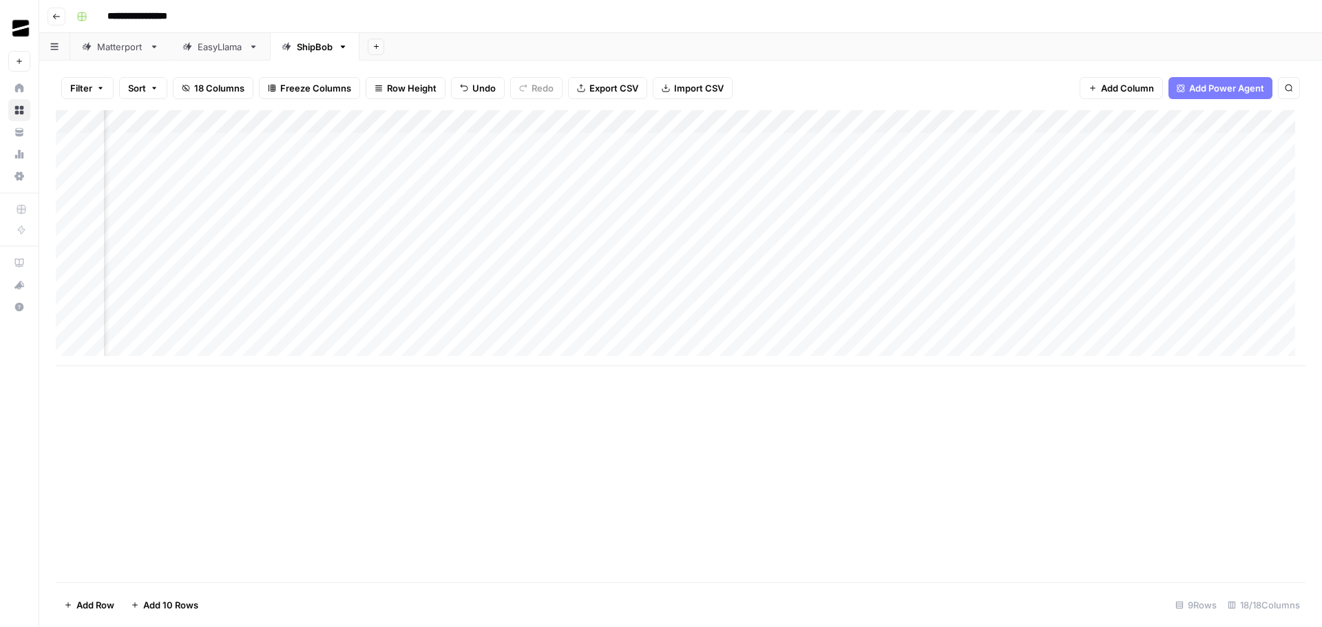
scroll to position [0, 1096]
click at [845, 236] on div "Add Column" at bounding box center [680, 238] width 1249 height 256
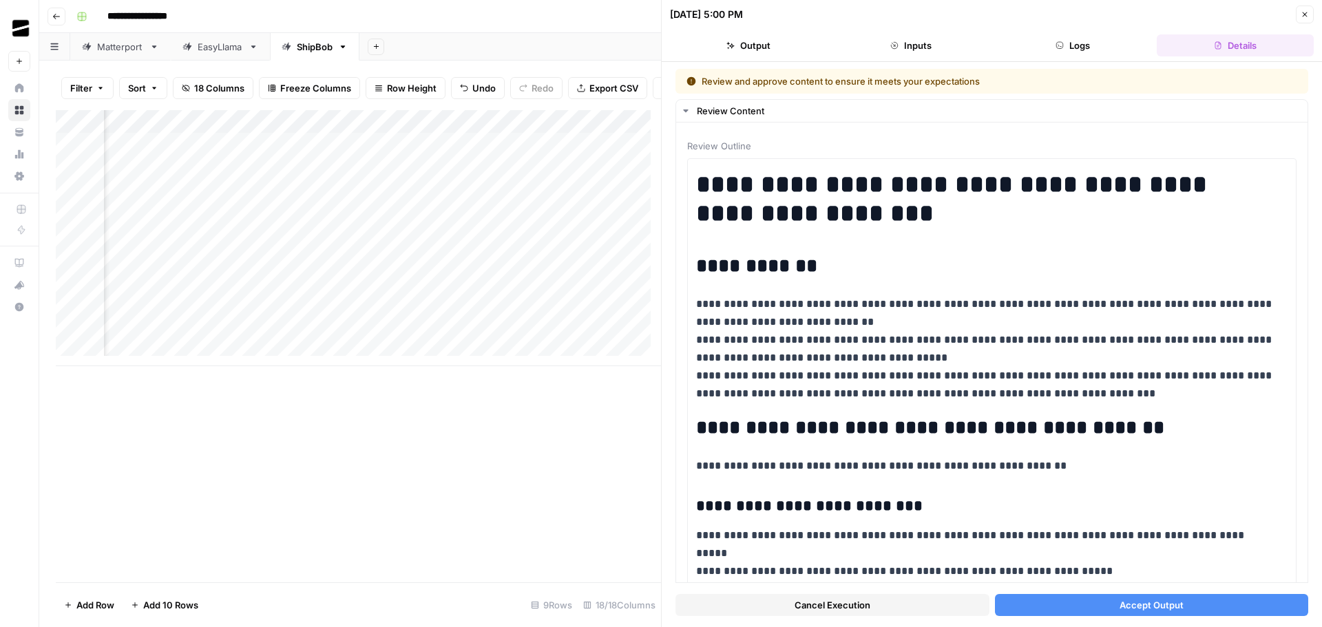
click at [906, 600] on button "Cancel Execution" at bounding box center [832, 605] width 314 height 22
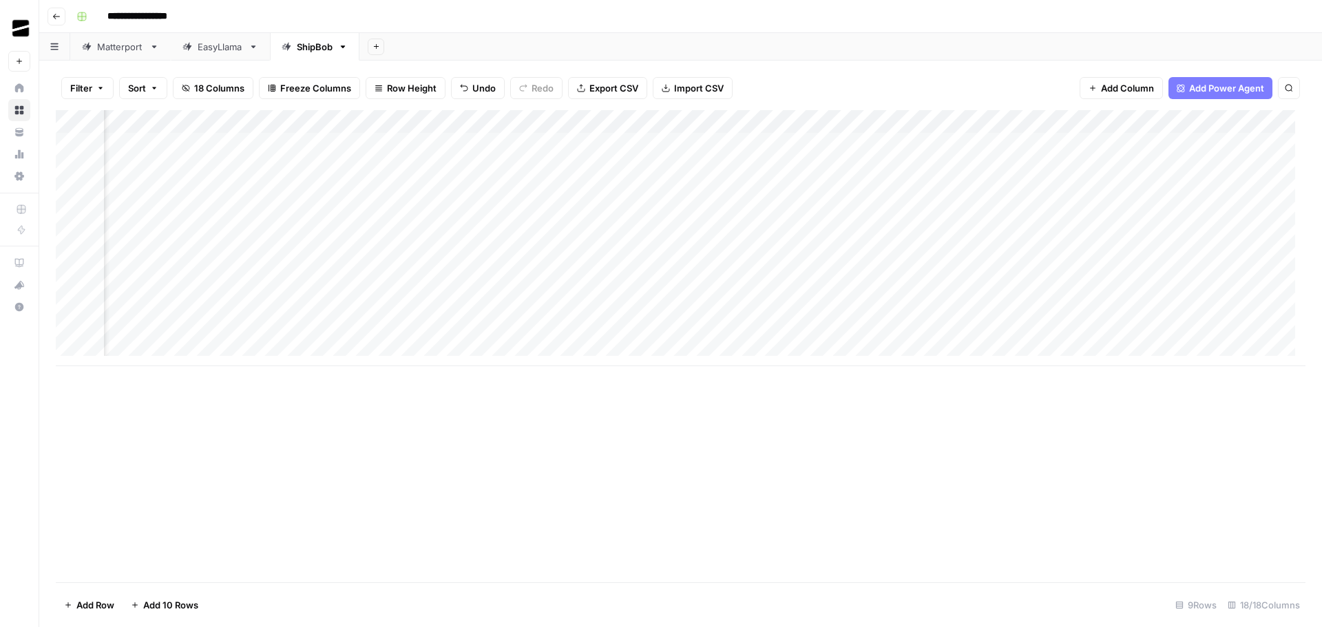
scroll to position [0, 1079]
click at [845, 121] on div "Add Column" at bounding box center [680, 238] width 1249 height 256
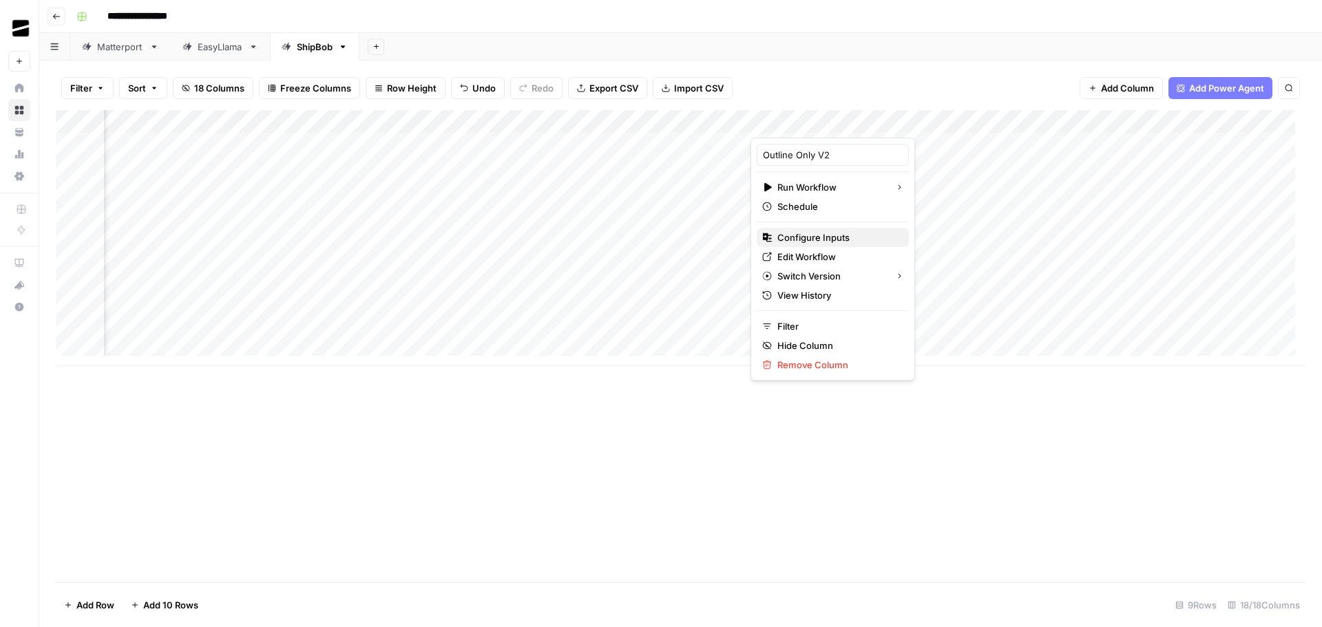
click at [838, 238] on span "Configure Inputs" at bounding box center [837, 238] width 120 height 14
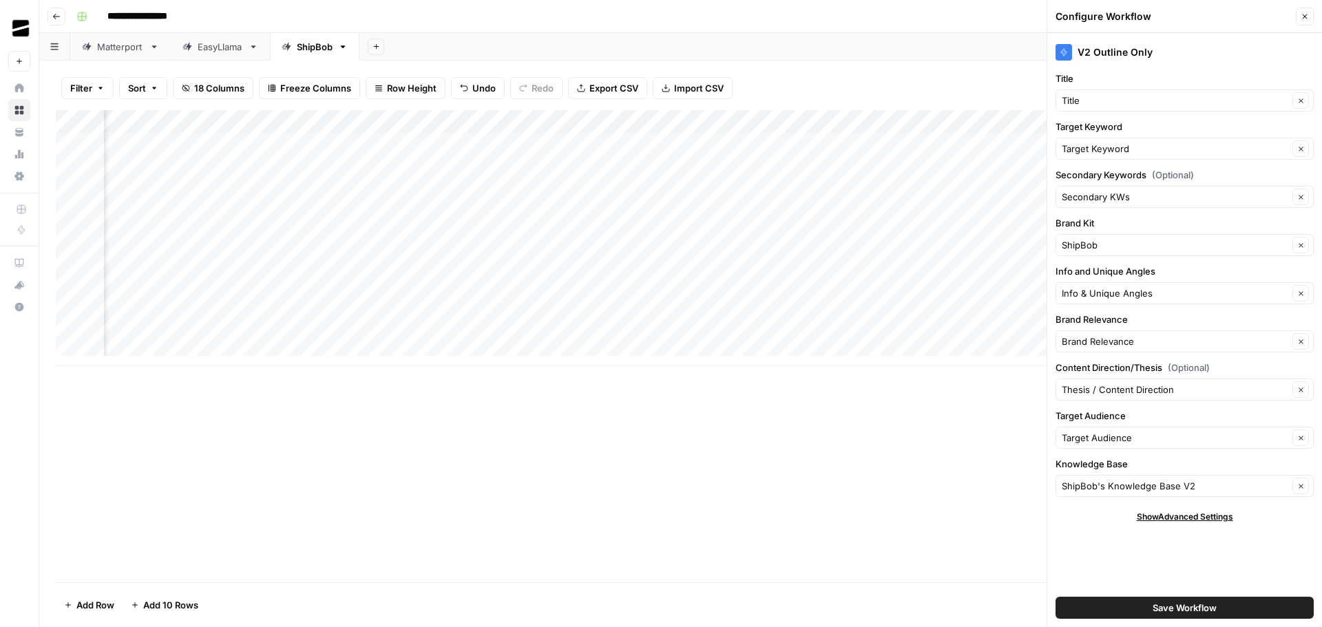
click at [596, 120] on div "Add Column" at bounding box center [680, 238] width 1249 height 256
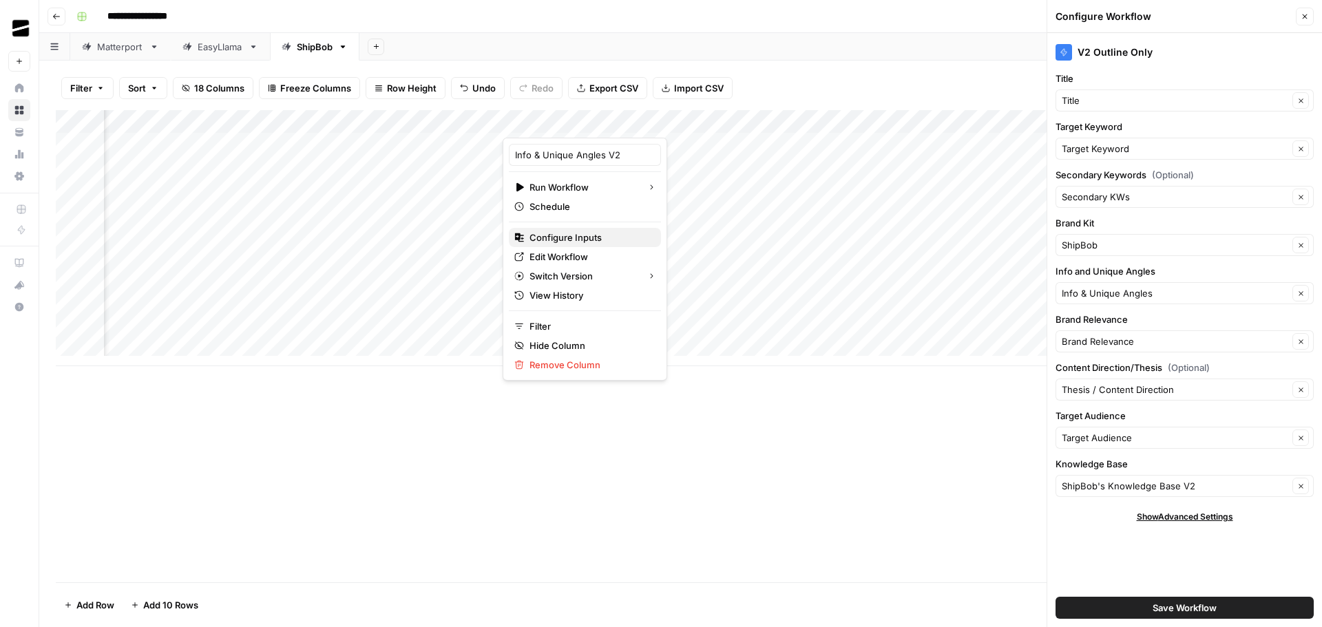
click at [575, 237] on span "Configure Inputs" at bounding box center [589, 238] width 120 height 14
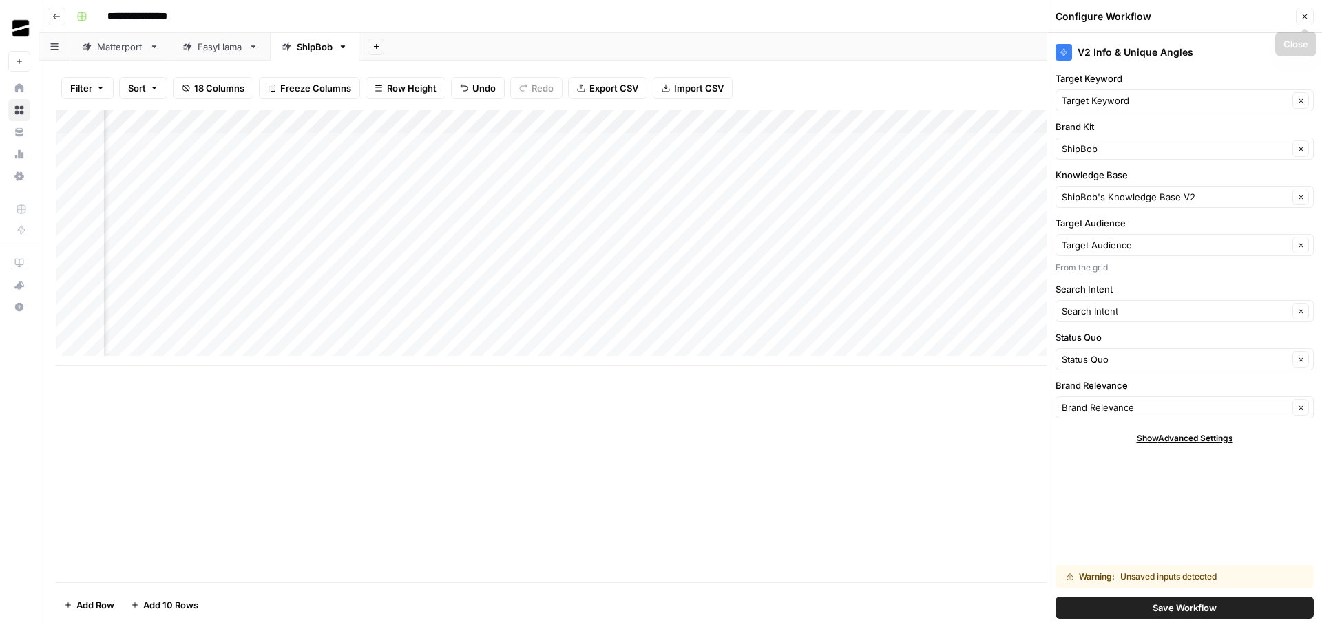
click at [1307, 13] on icon "button" at bounding box center [1304, 16] width 8 height 8
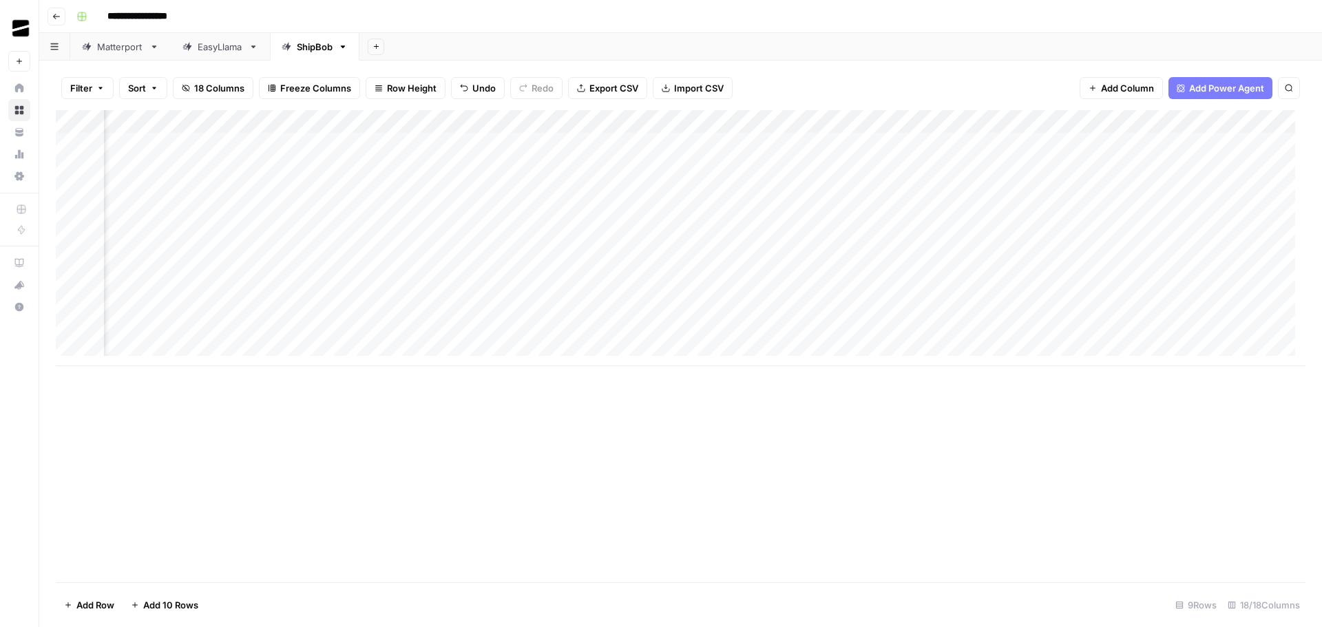
click at [821, 213] on div "Add Column" at bounding box center [680, 238] width 1249 height 256
click at [845, 126] on div "Add Column" at bounding box center [680, 238] width 1249 height 256
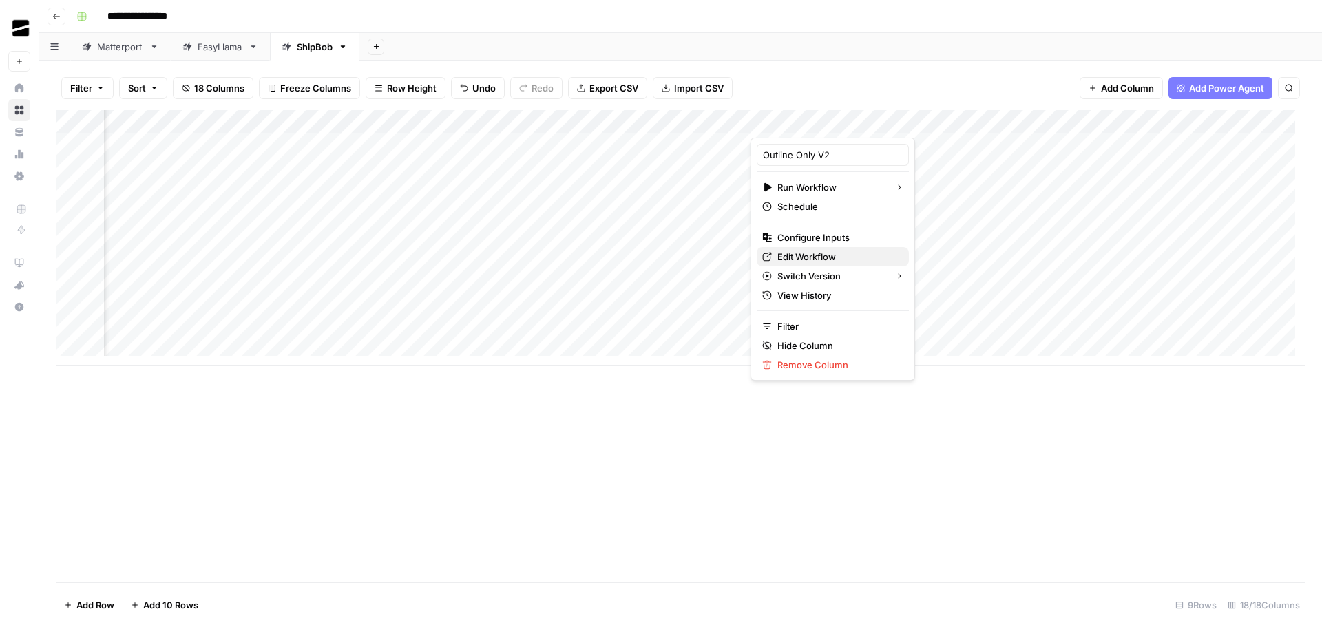
click at [836, 262] on span "Edit Workflow" at bounding box center [837, 257] width 120 height 14
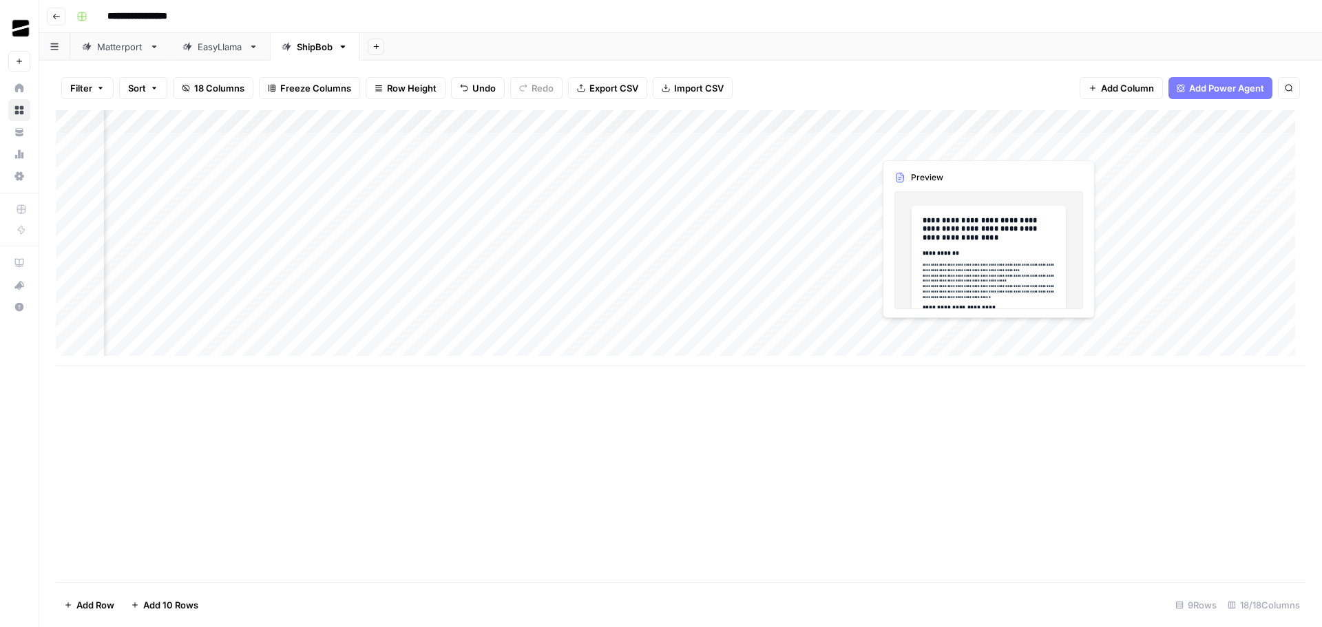
click at [931, 144] on div "Add Column" at bounding box center [680, 238] width 1249 height 256
click at [982, 143] on div "Add Column" at bounding box center [680, 238] width 1249 height 256
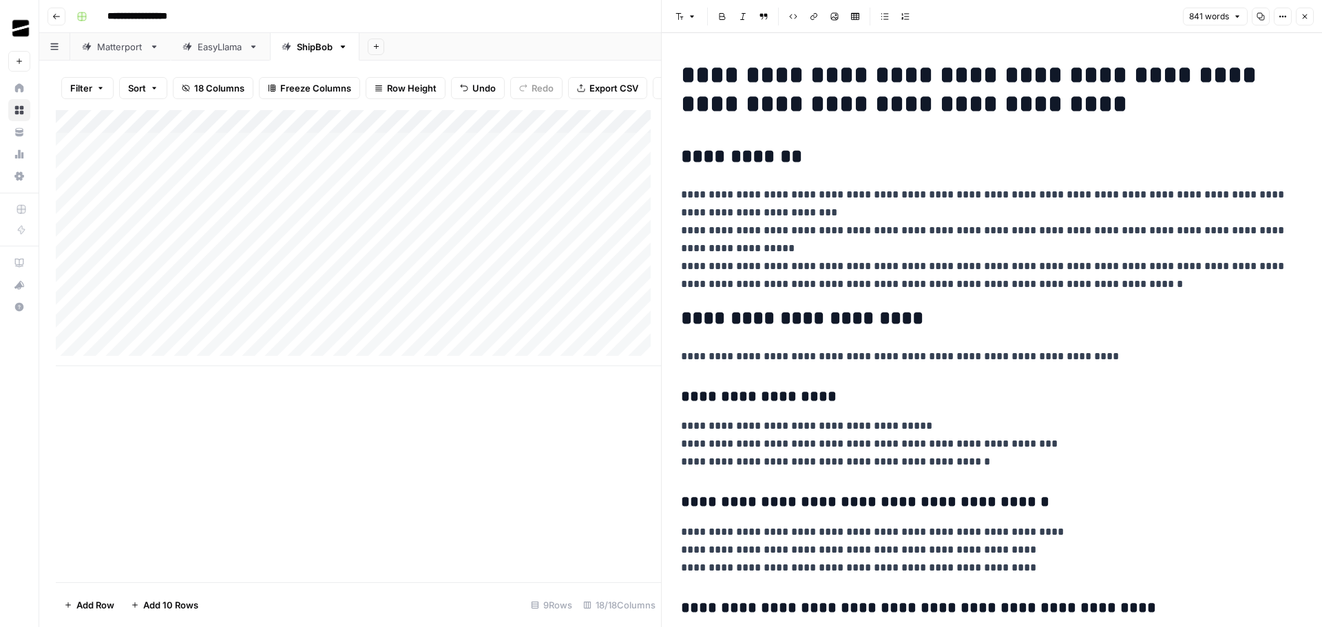
click at [250, 154] on div "Add Column" at bounding box center [358, 238] width 605 height 256
click at [529, 464] on div "Add Column" at bounding box center [358, 346] width 605 height 472
click at [1305, 18] on icon "button" at bounding box center [1304, 16] width 8 height 8
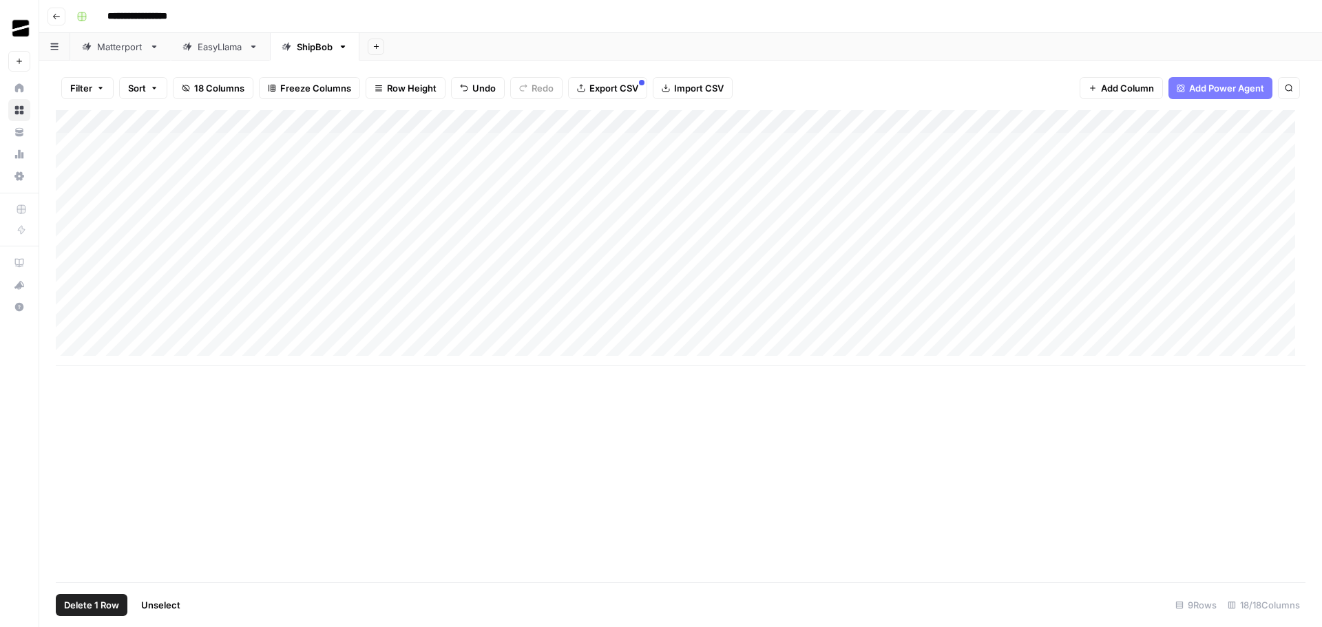
click at [72, 213] on div "Add Column" at bounding box center [680, 238] width 1249 height 256
click at [71, 238] on div "Add Column" at bounding box center [680, 238] width 1249 height 256
click at [73, 260] on div "Add Column" at bounding box center [680, 238] width 1249 height 256
click at [93, 608] on span "Delete 3 Rows" at bounding box center [94, 605] width 61 height 14
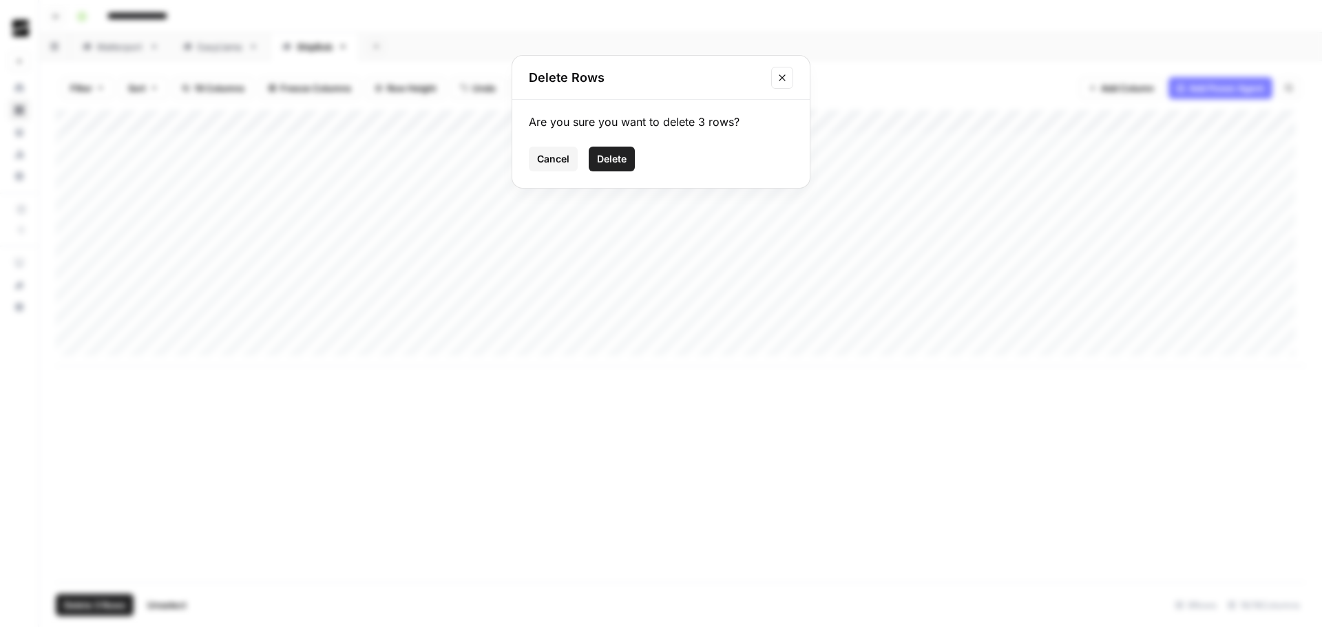
click at [603, 148] on button "Delete" at bounding box center [612, 159] width 46 height 25
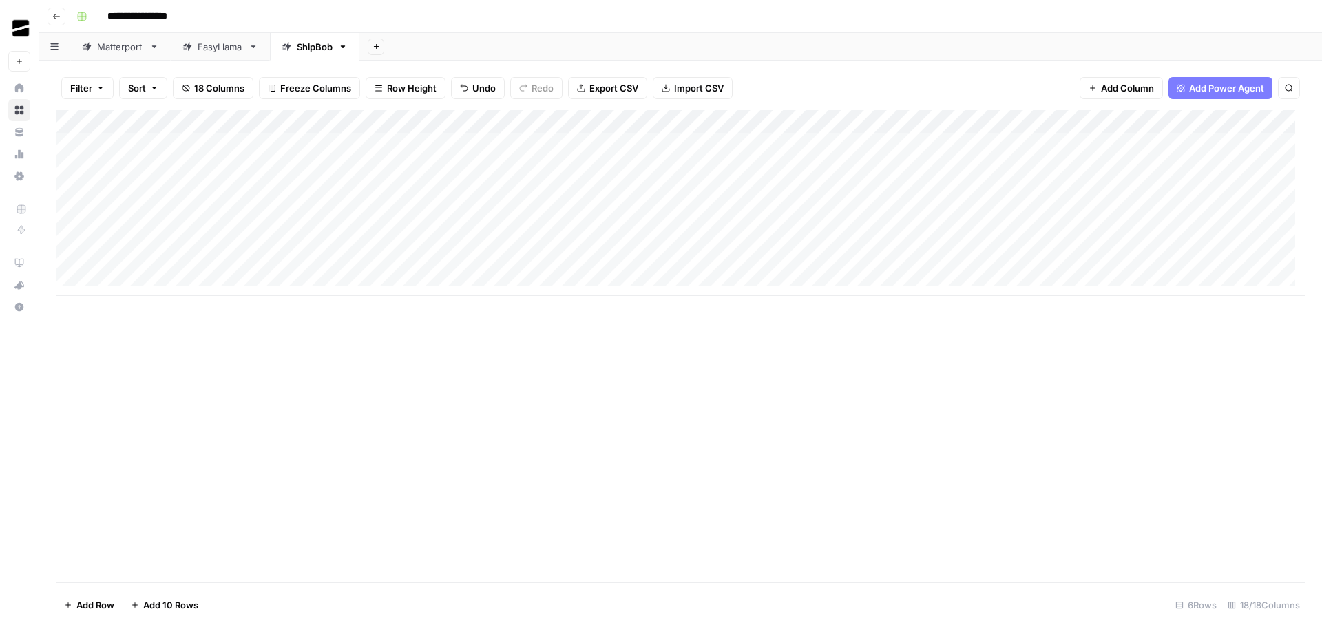
click at [158, 278] on div "Add Column" at bounding box center [680, 203] width 1249 height 186
click at [174, 305] on div "Add Column" at bounding box center [680, 214] width 1249 height 209
click at [529, 414] on div "Add Column" at bounding box center [680, 346] width 1249 height 472
click at [561, 378] on div "Add Column" at bounding box center [680, 346] width 1249 height 472
click at [386, 189] on div "Add Column" at bounding box center [680, 226] width 1249 height 233
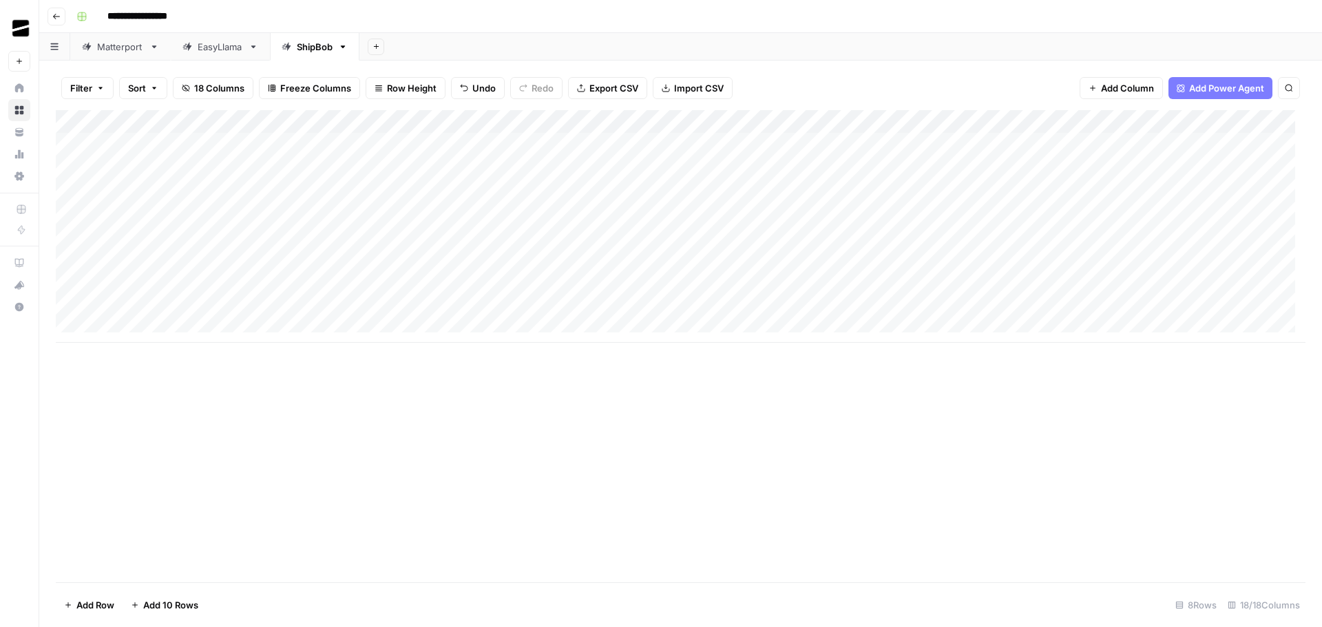
click at [386, 189] on div "Add Column" at bounding box center [680, 226] width 1249 height 233
click at [692, 410] on div "Add Column" at bounding box center [680, 346] width 1249 height 472
click at [1256, 119] on span "Add Column" at bounding box center [1273, 122] width 48 height 12
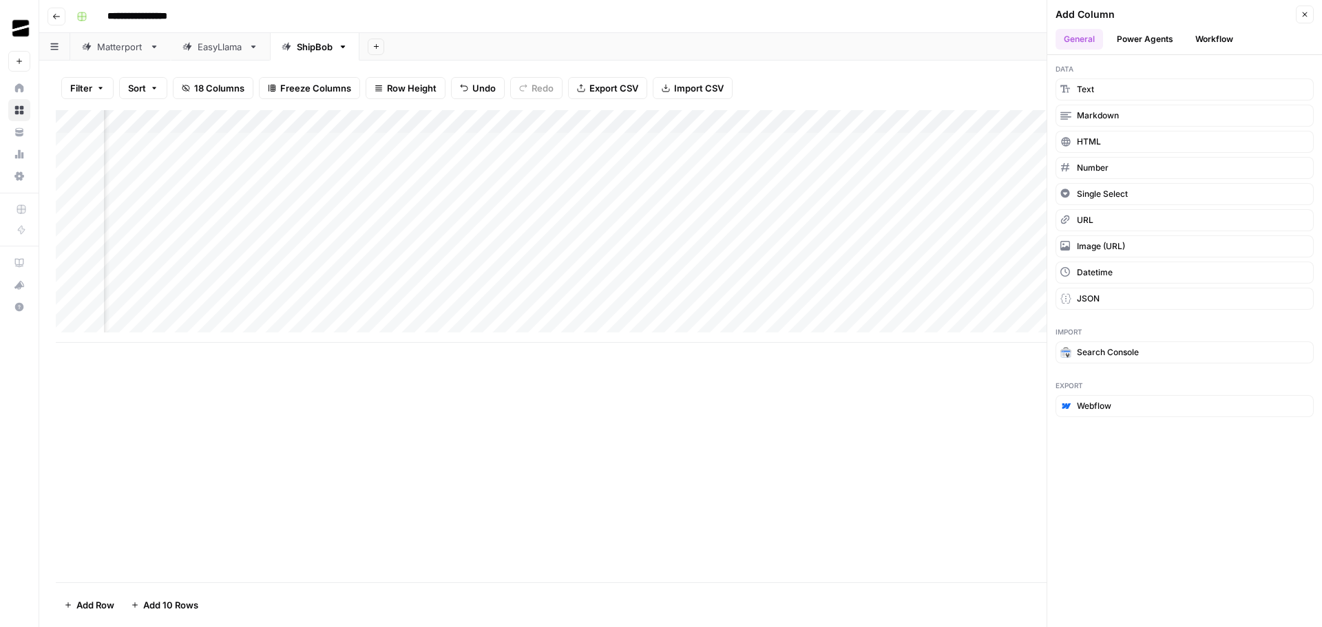
click at [1209, 41] on button "Workflow" at bounding box center [1214, 39] width 54 height 21
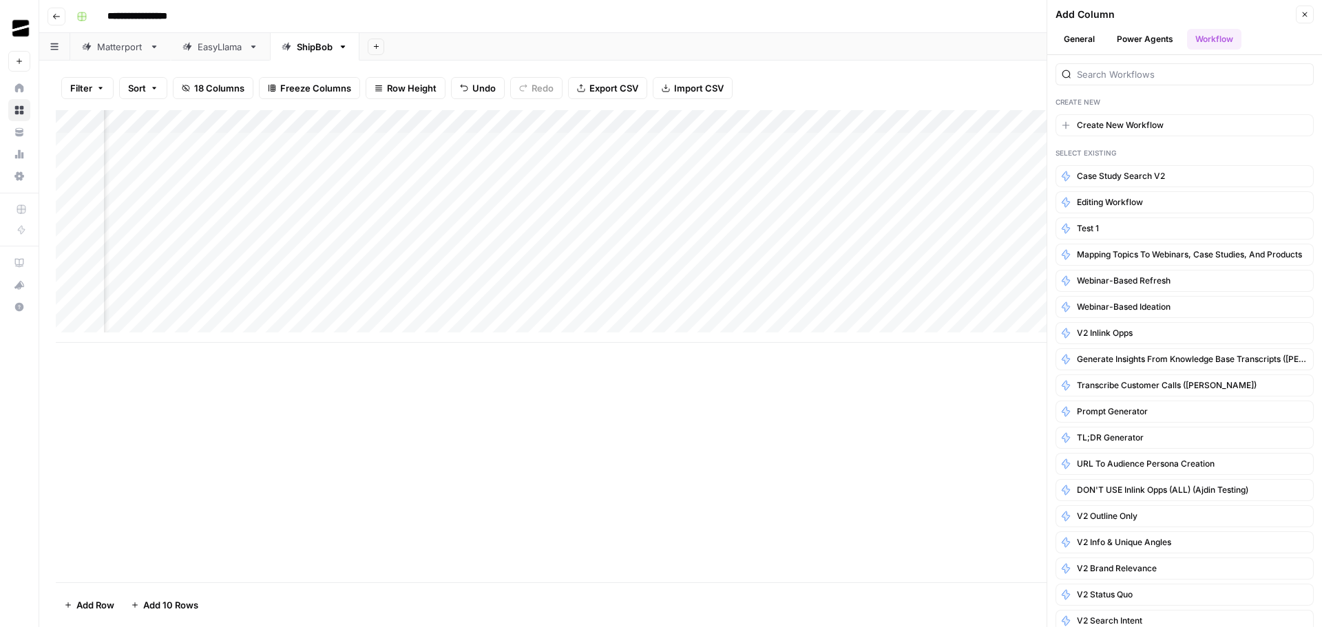
click at [1130, 82] on div at bounding box center [1184, 74] width 258 height 22
click at [1165, 176] on button "Case Study Search v2" at bounding box center [1184, 176] width 258 height 22
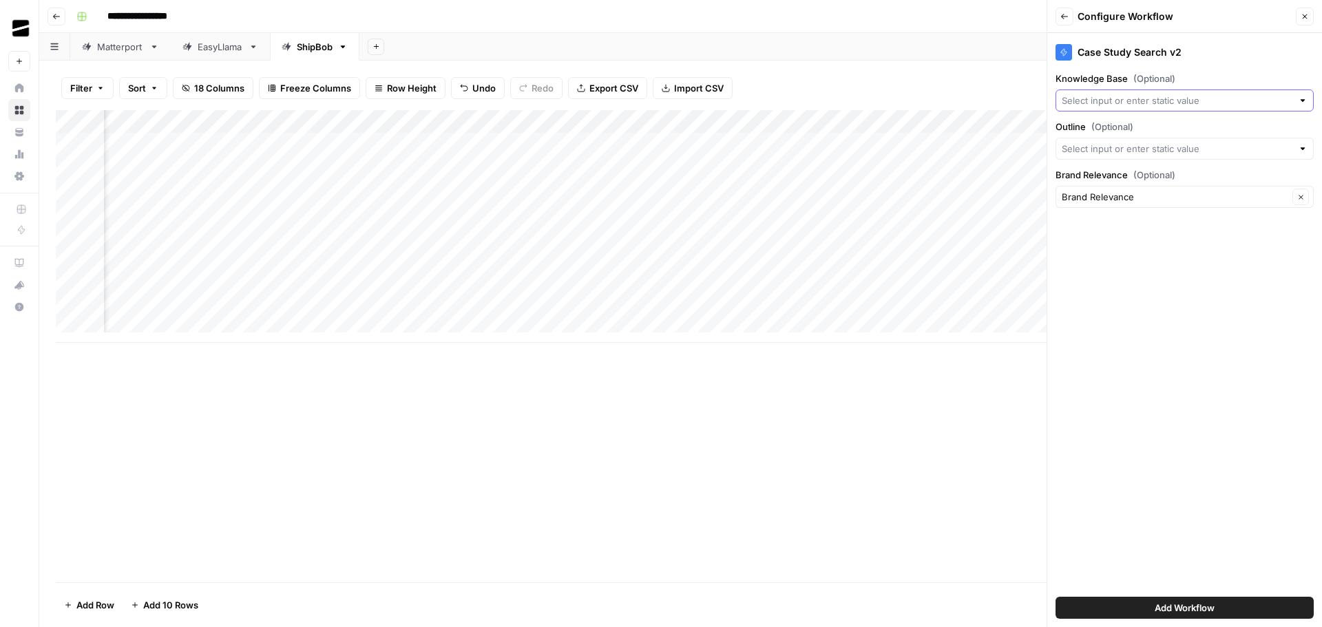
click at [1147, 102] on input "Knowledge Base (Optional)" at bounding box center [1177, 101] width 231 height 14
click at [1154, 151] on span "ShipBob Case Studies" at bounding box center [1181, 152] width 229 height 14
type input "ShipBob Case Studies"
click at [1133, 154] on input "Outline (Optional)" at bounding box center [1177, 149] width 231 height 14
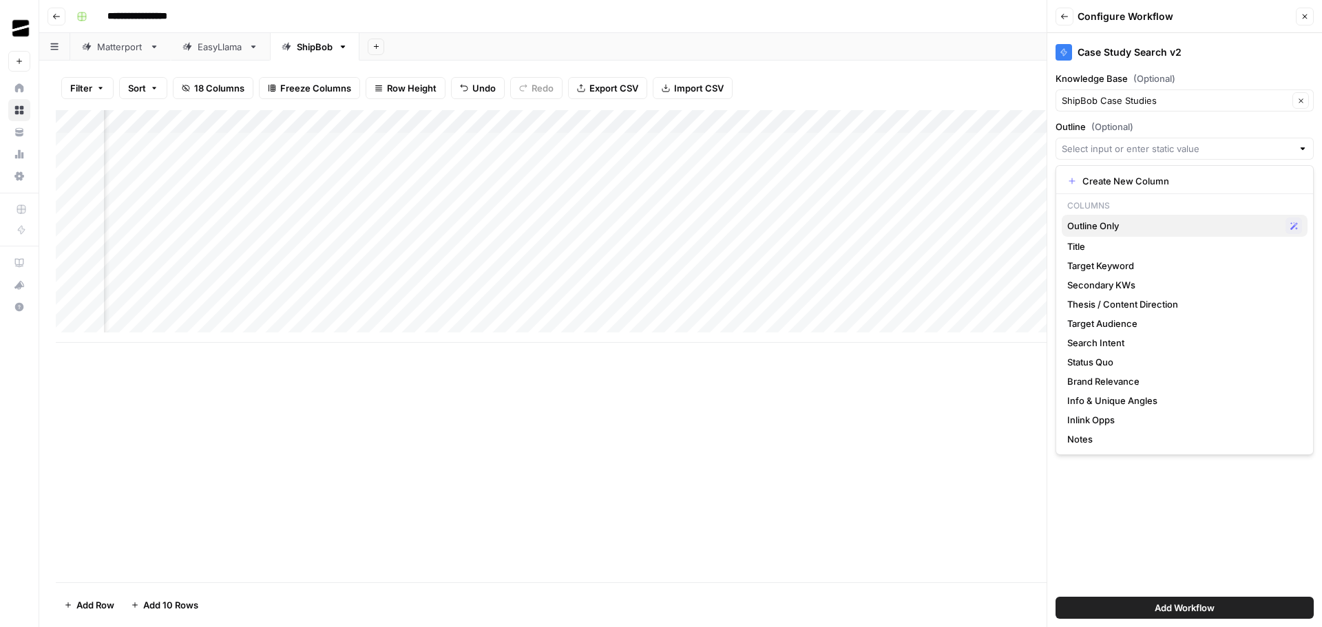
click at [1154, 225] on span "Outline Only" at bounding box center [1173, 226] width 213 height 14
type input "Outline Only"
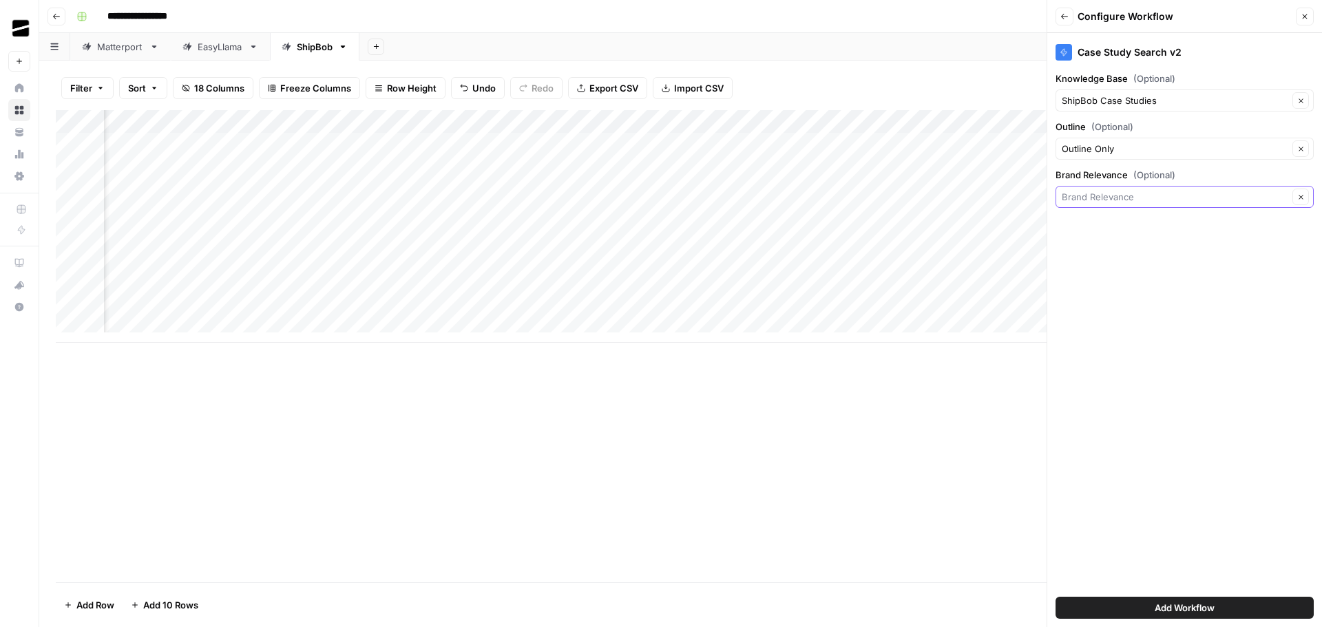
click at [1143, 200] on input "Brand Relevance (Optional)" at bounding box center [1175, 197] width 226 height 14
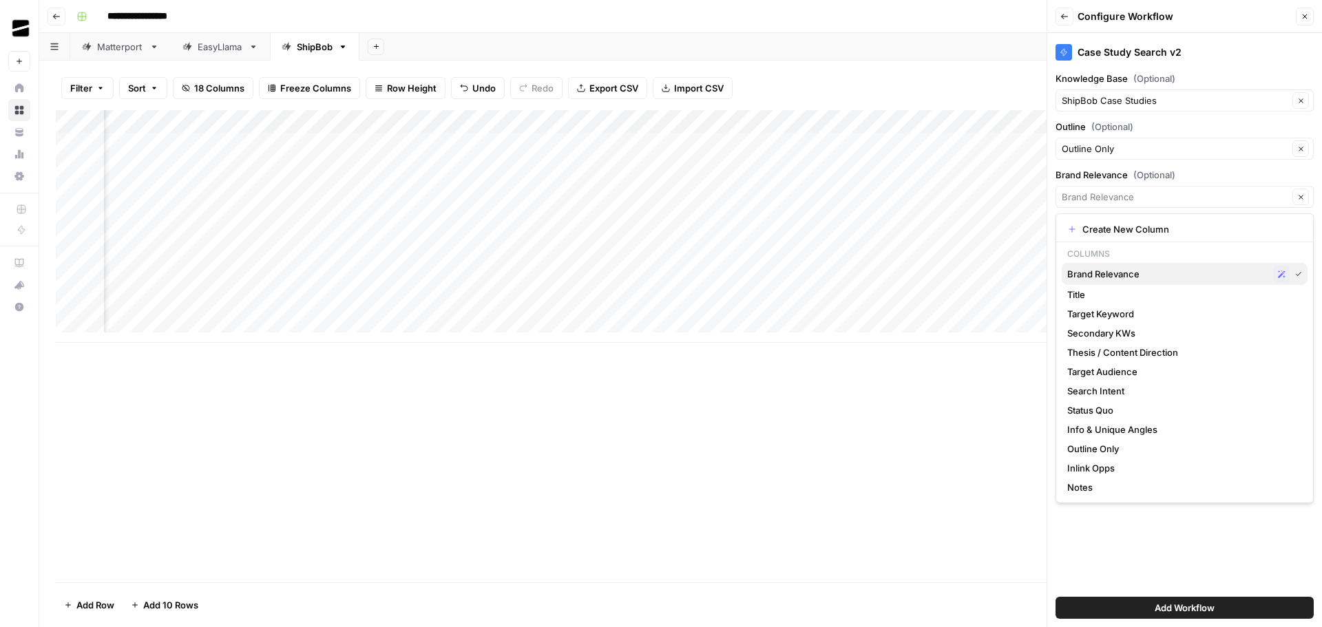
click at [1164, 267] on span "Brand Relevance" at bounding box center [1167, 274] width 200 height 14
type input "Brand Relevance"
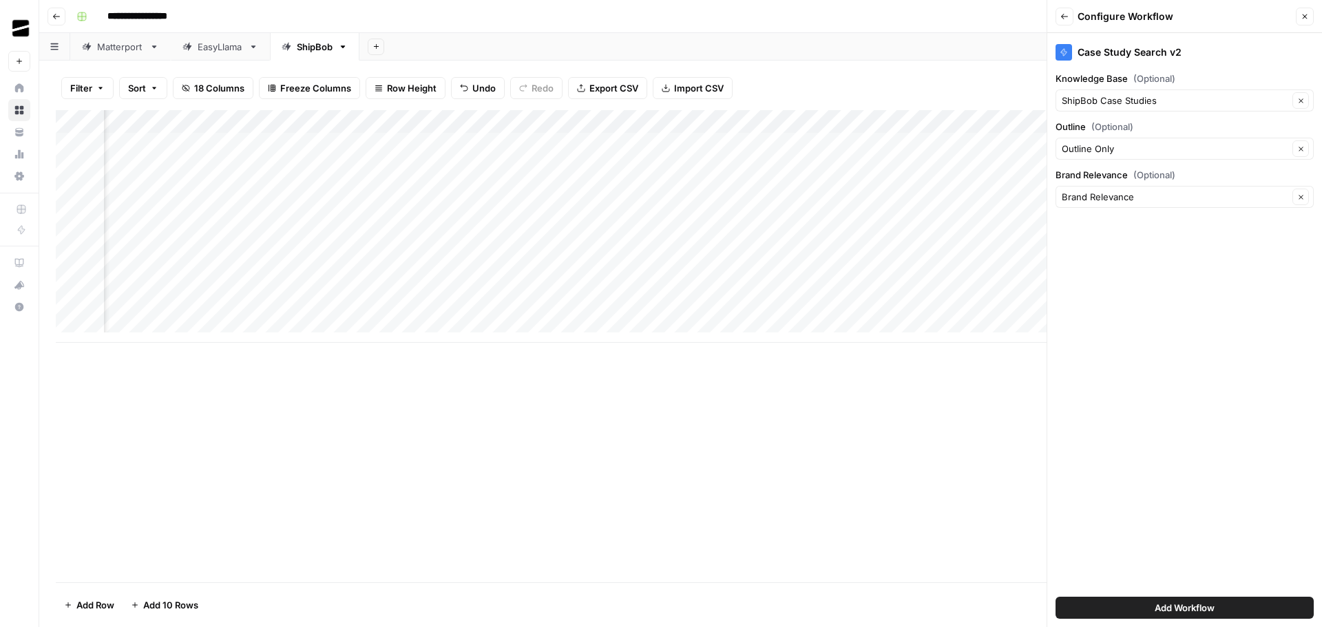
click at [1203, 602] on span "Add Workflow" at bounding box center [1184, 608] width 60 height 14
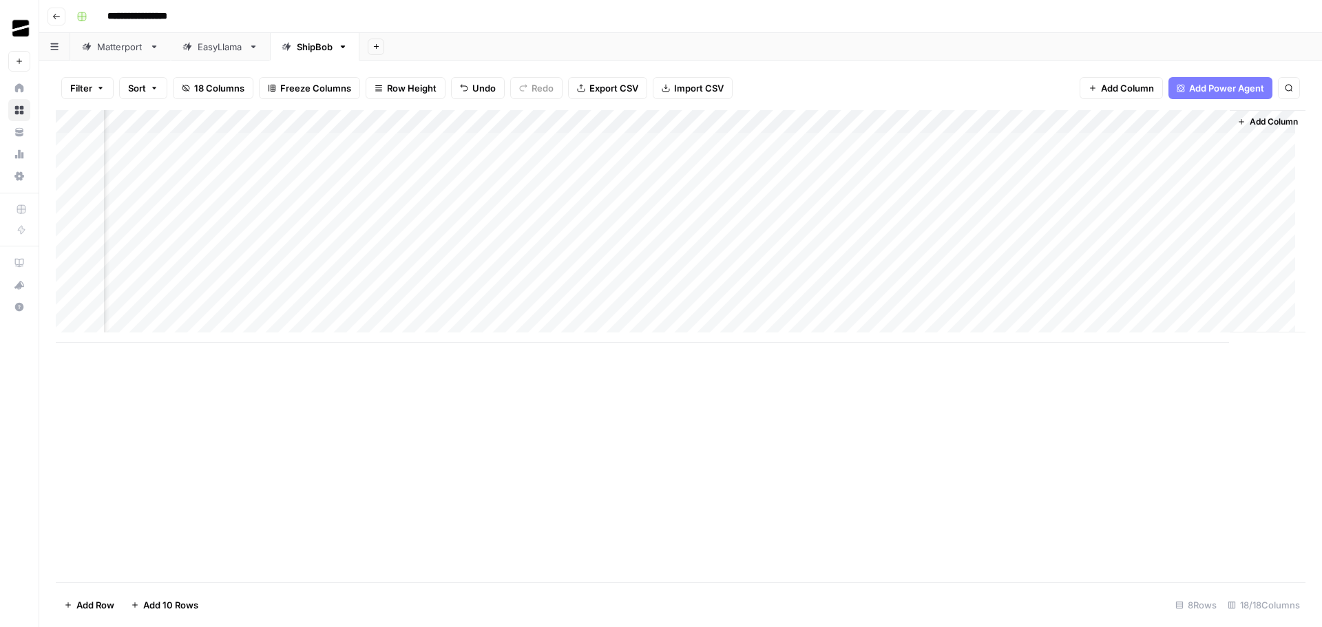
scroll to position [0, 1466]
click at [1152, 144] on div "Add Column" at bounding box center [680, 226] width 1249 height 233
click at [1142, 167] on div "Add Column" at bounding box center [680, 226] width 1249 height 233
click at [1143, 194] on div "Add Column" at bounding box center [680, 226] width 1249 height 233
click at [1046, 124] on div "Add Column" at bounding box center [680, 226] width 1249 height 233
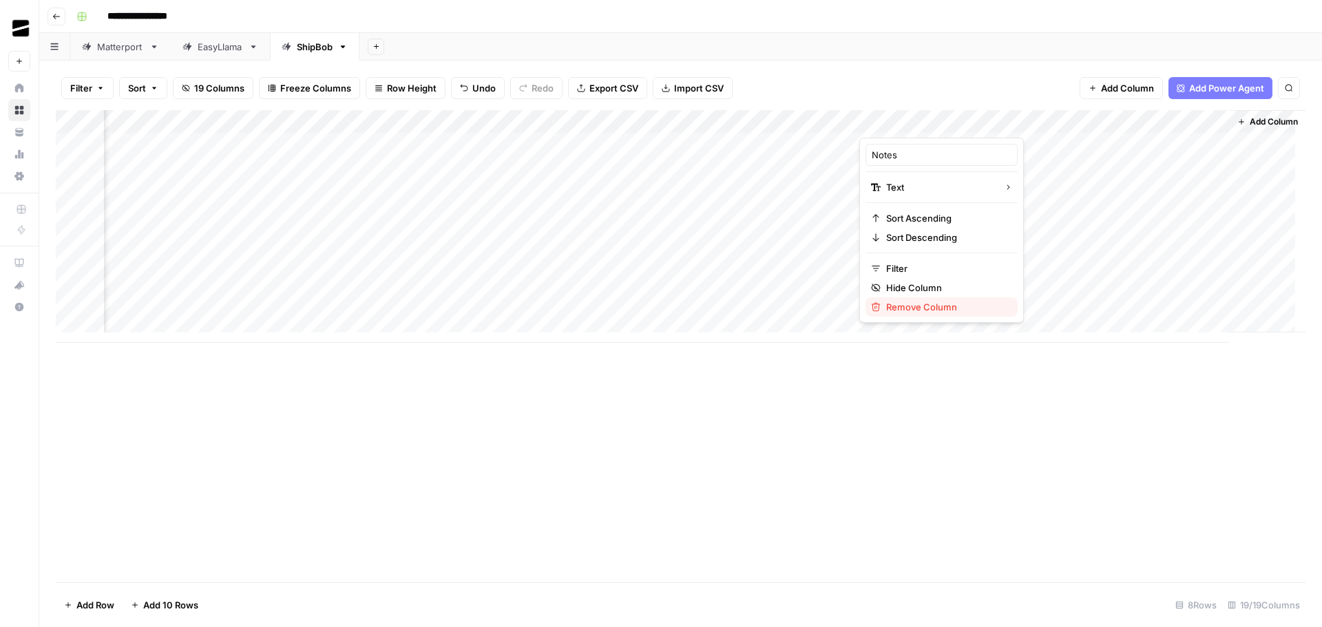
click at [949, 308] on span "Remove Column" at bounding box center [946, 307] width 120 height 14
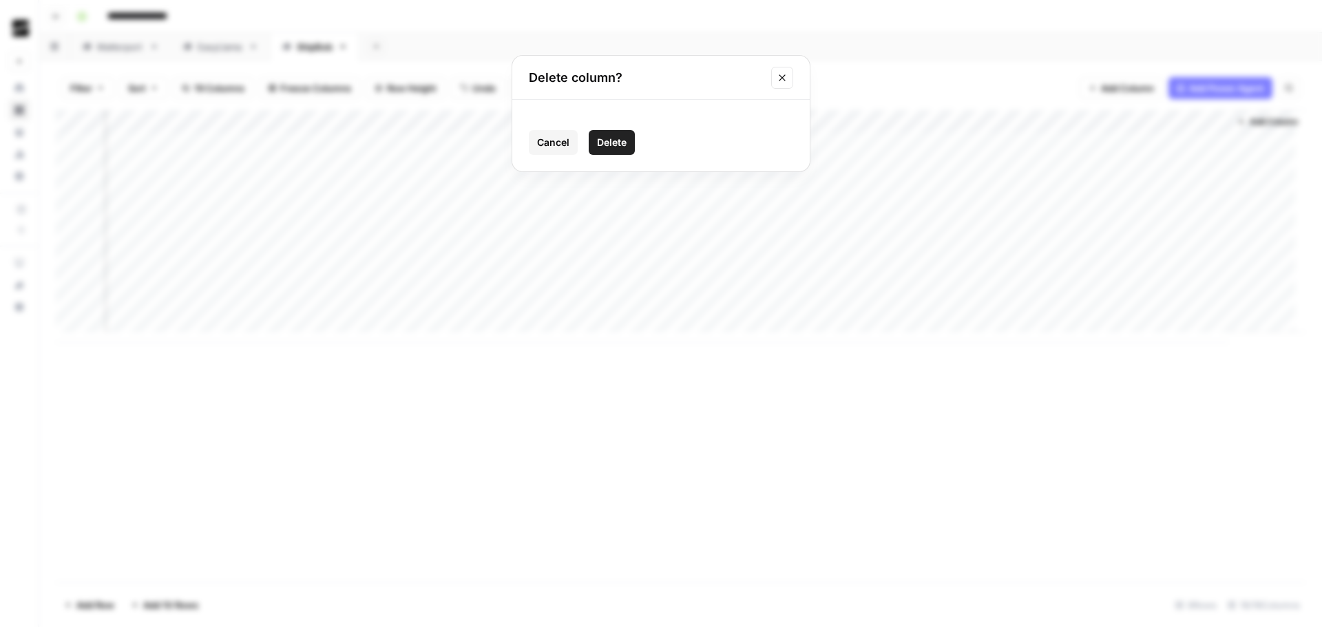
click at [613, 140] on span "Delete" at bounding box center [612, 143] width 30 height 14
click at [1205, 193] on div "Add Column" at bounding box center [680, 226] width 1249 height 233
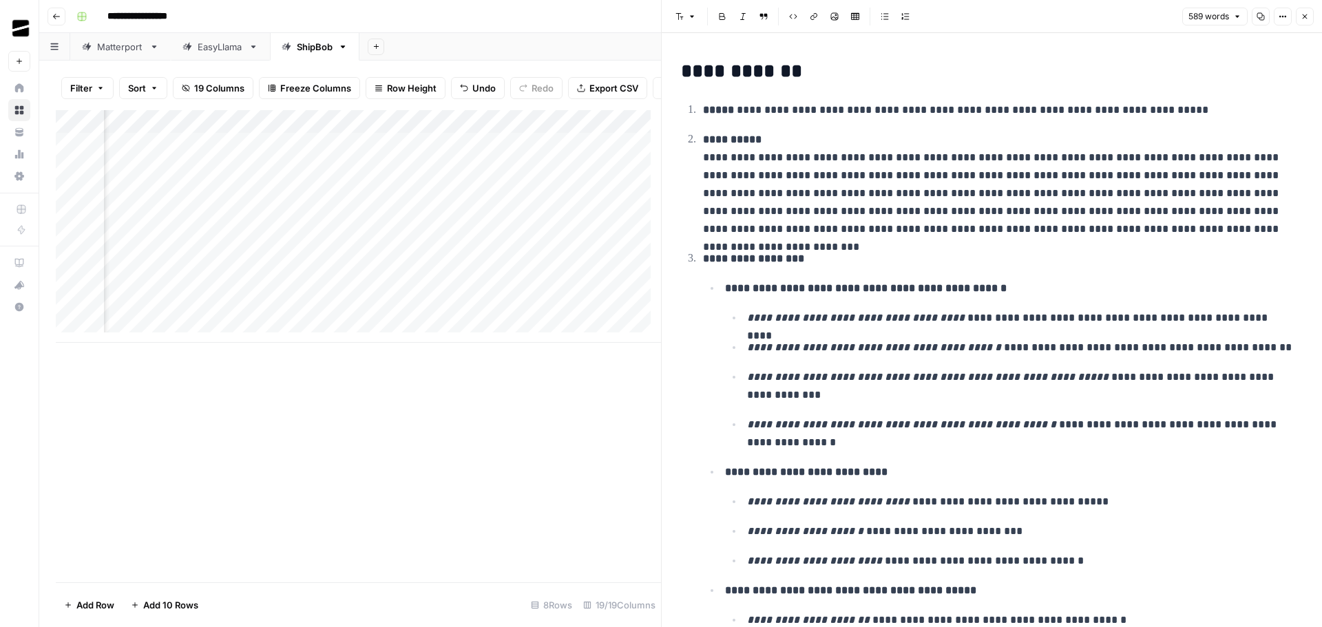
click at [1304, 14] on icon "button" at bounding box center [1304, 16] width 8 height 8
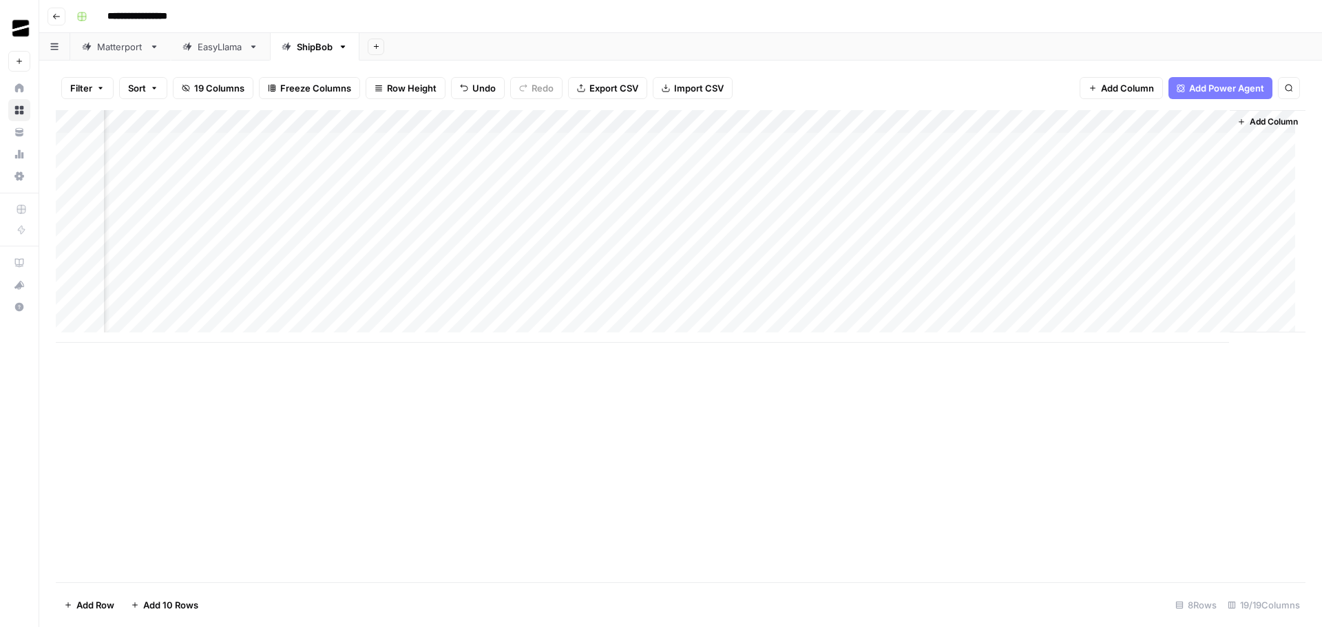
click at [965, 43] on div "Add Sheet" at bounding box center [840, 47] width 962 height 28
drag, startPoint x: 1013, startPoint y: 118, endPoint x: 741, endPoint y: 119, distance: 271.9
click at [741, 119] on div "Add Column" at bounding box center [680, 226] width 1249 height 233
drag, startPoint x: 1135, startPoint y: 122, endPoint x: 921, endPoint y: 118, distance: 214.1
click at [921, 118] on div "Add Column" at bounding box center [680, 226] width 1249 height 233
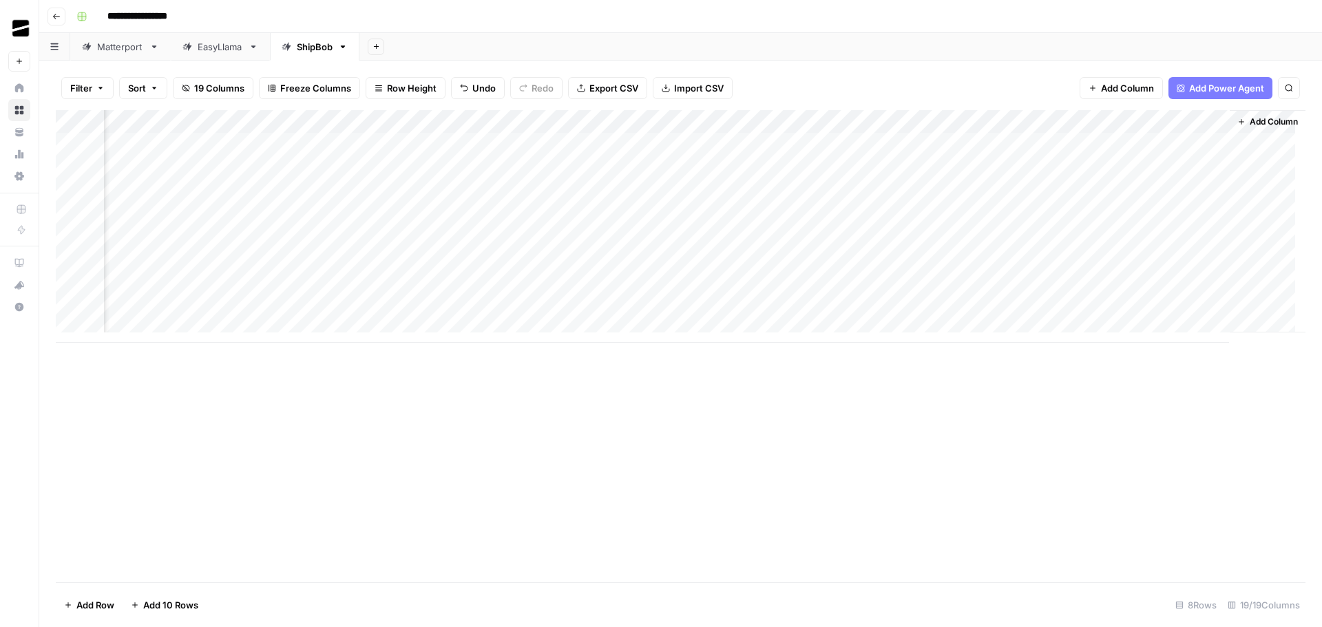
click at [916, 117] on div "Add Column" at bounding box center [680, 226] width 1249 height 233
drag, startPoint x: 922, startPoint y: 154, endPoint x: 867, endPoint y: 156, distance: 55.1
click at [867, 156] on input "Output" at bounding box center [935, 155] width 140 height 14
click at [915, 119] on div "Add Column" at bounding box center [680, 226] width 1249 height 233
click at [918, 152] on input "Output" at bounding box center [935, 155] width 140 height 14
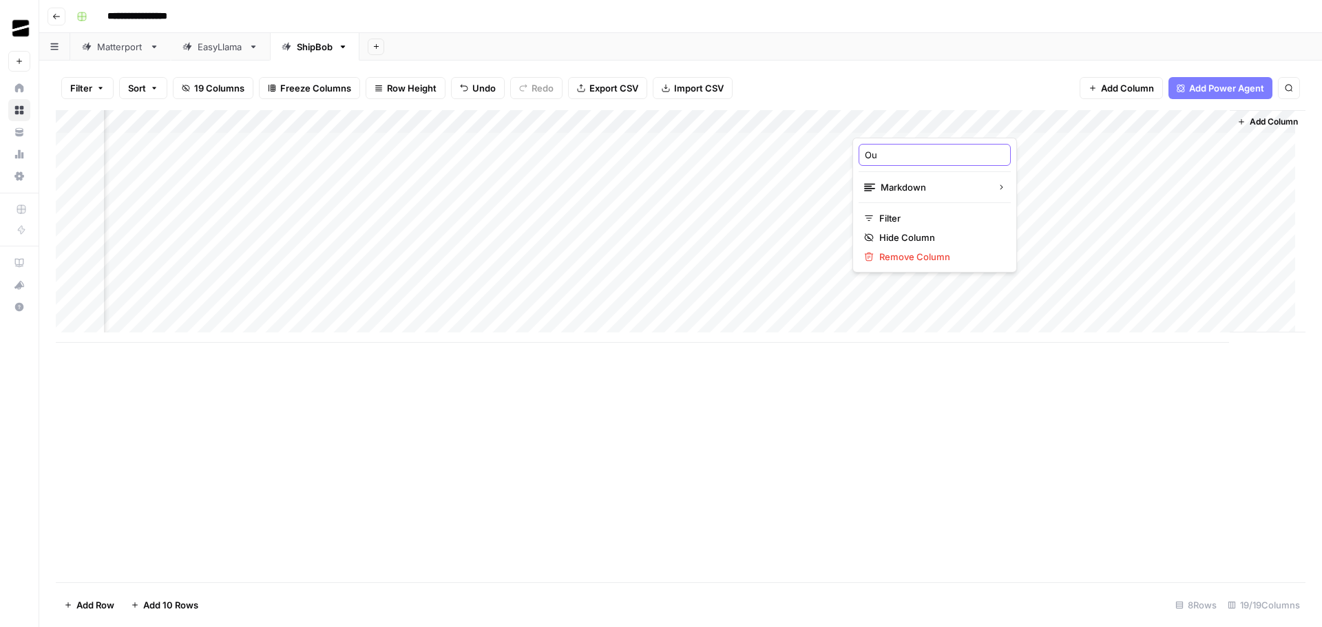
type input "O"
type input "Case Study Search"
click at [922, 438] on div "Add Column" at bounding box center [680, 346] width 1249 height 472
click at [815, 38] on div "Add Sheet" at bounding box center [840, 47] width 962 height 28
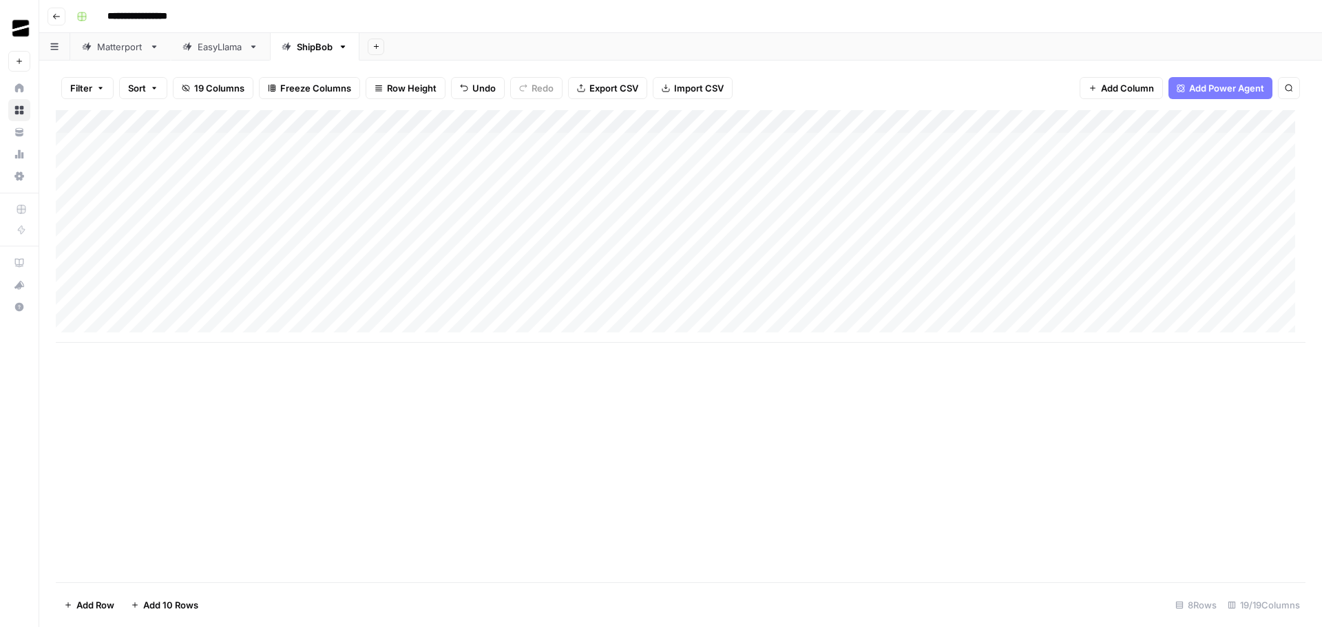
click at [861, 464] on div "Add Column" at bounding box center [680, 346] width 1249 height 472
click at [682, 40] on div "Add Sheet" at bounding box center [840, 47] width 962 height 28
click at [650, 118] on div "Add Column" at bounding box center [680, 226] width 1249 height 233
click at [650, 118] on div at bounding box center [652, 124] width 125 height 28
click at [673, 160] on input "Thesis / Content Direction" at bounding box center [672, 155] width 140 height 14
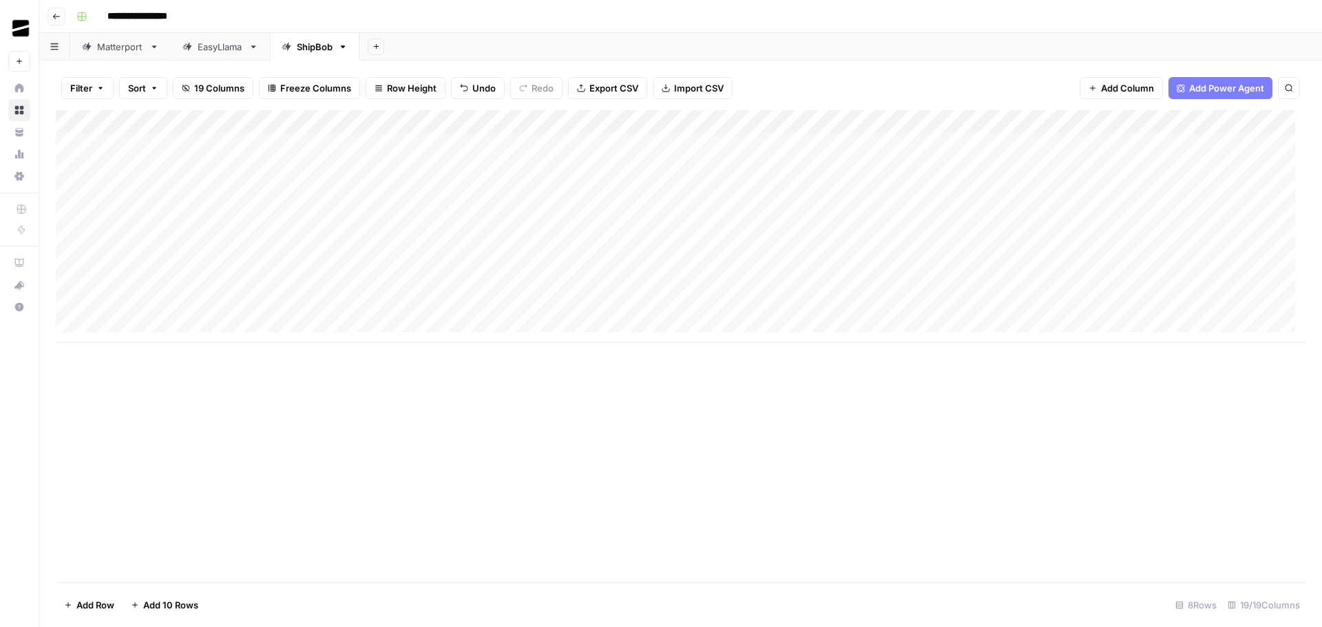
click at [774, 35] on div "Add Sheet" at bounding box center [840, 47] width 962 height 28
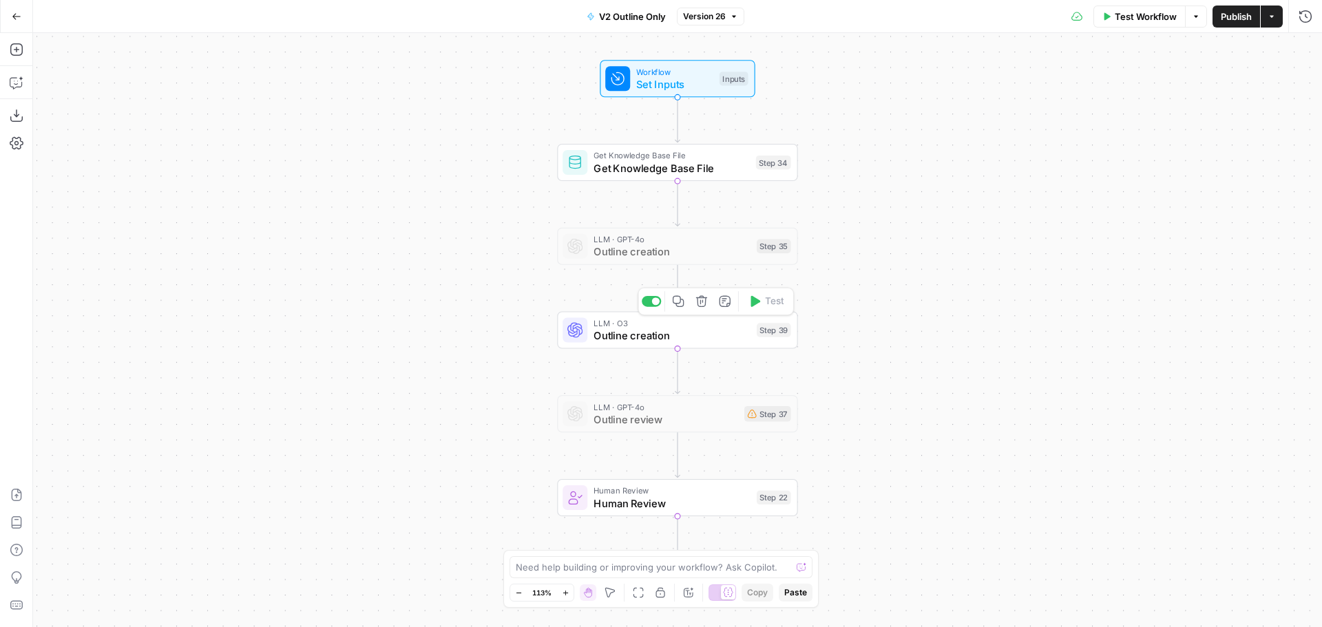
click at [642, 333] on span "Outline creation" at bounding box center [671, 336] width 157 height 16
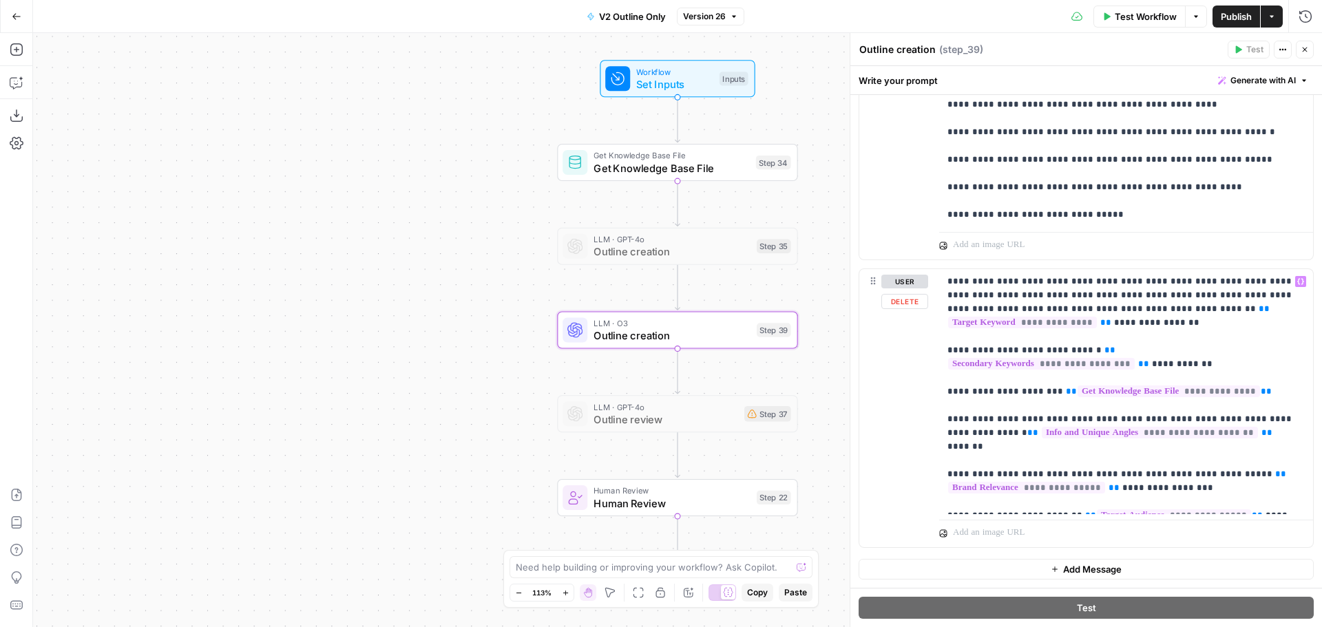
scroll to position [846, 0]
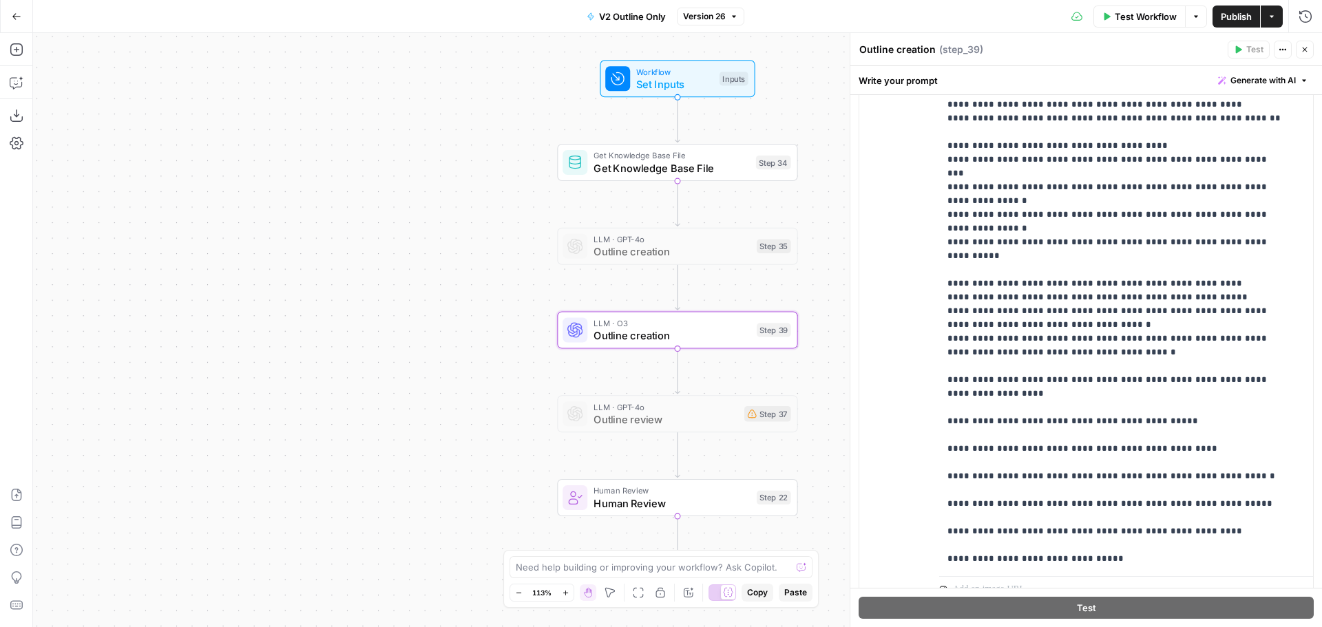
click at [1306, 50] on icon "button" at bounding box center [1304, 49] width 8 height 8
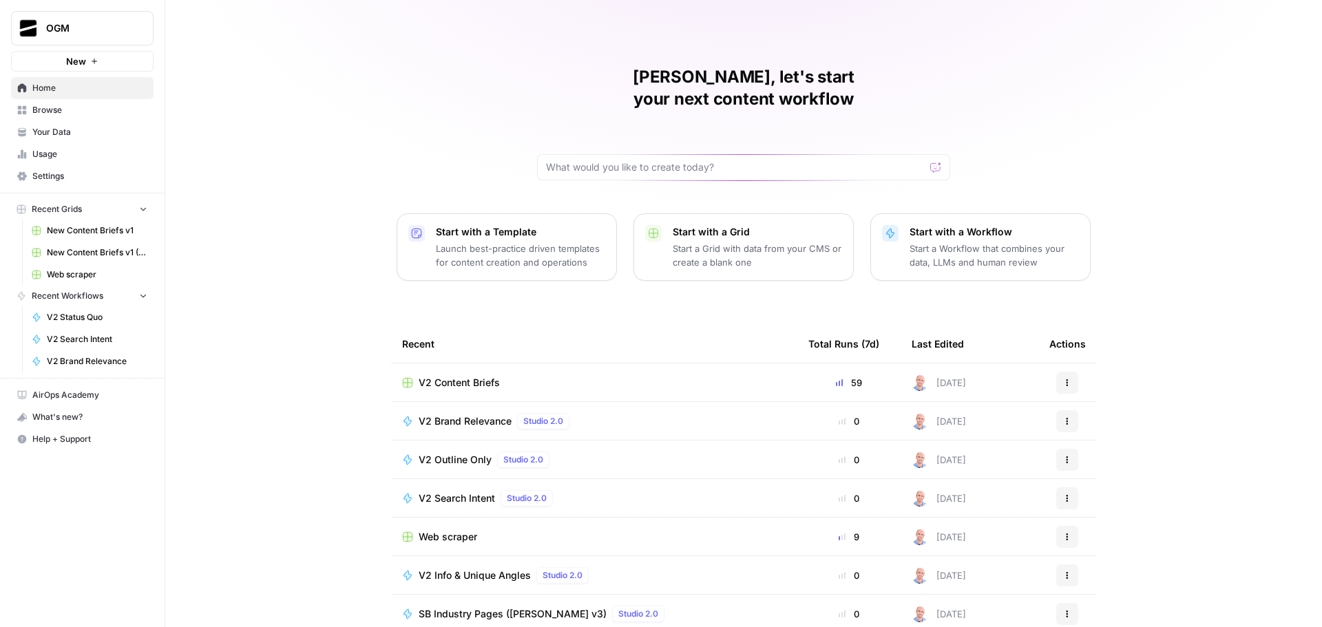
click at [94, 233] on span "New Content Briefs v1" at bounding box center [97, 230] width 101 height 12
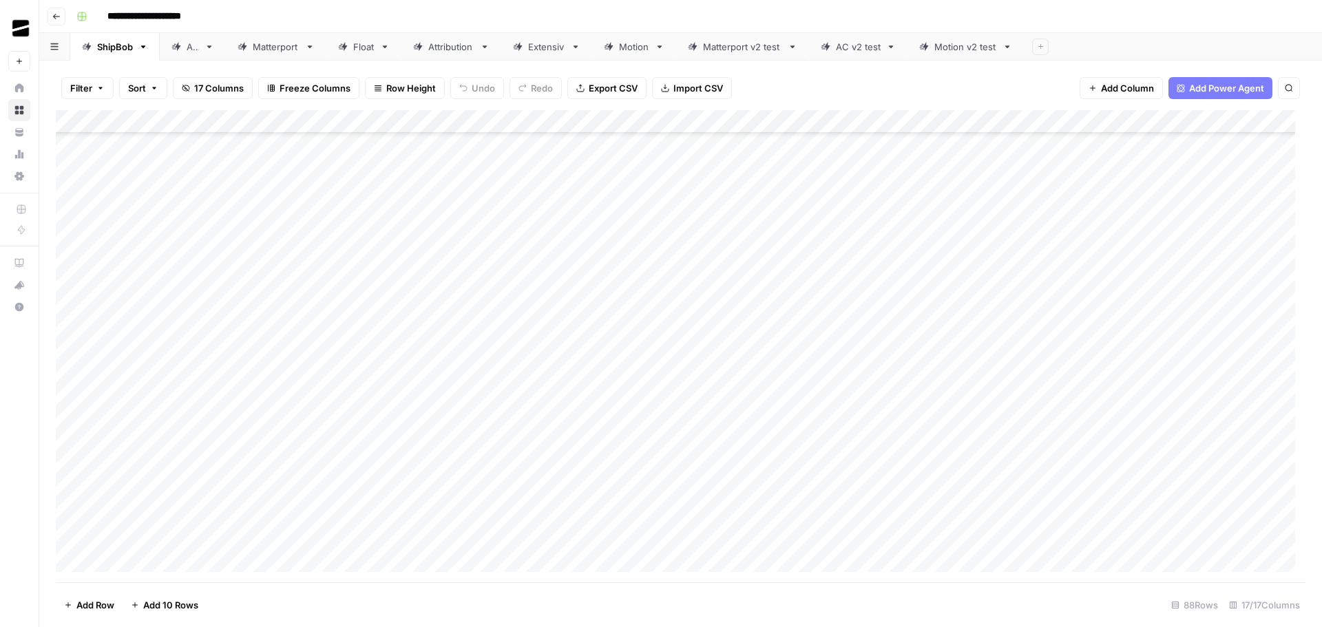
scroll to position [1643, 0]
click at [648, 7] on div "**********" at bounding box center [689, 17] width 1237 height 22
type input "**********"
click at [1276, 125] on icon "Close Search" at bounding box center [1277, 127] width 11 height 11
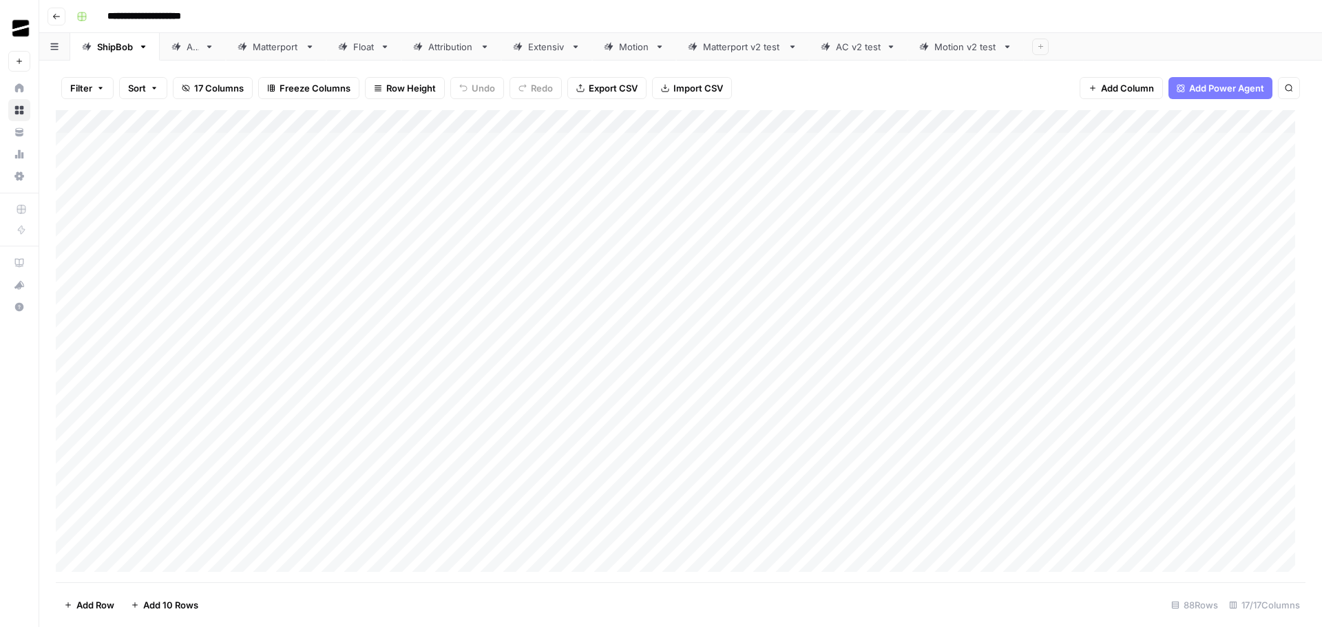
click at [73, 213] on div "Add Column" at bounding box center [680, 346] width 1249 height 472
click at [397, 216] on div "Add Column" at bounding box center [680, 346] width 1249 height 472
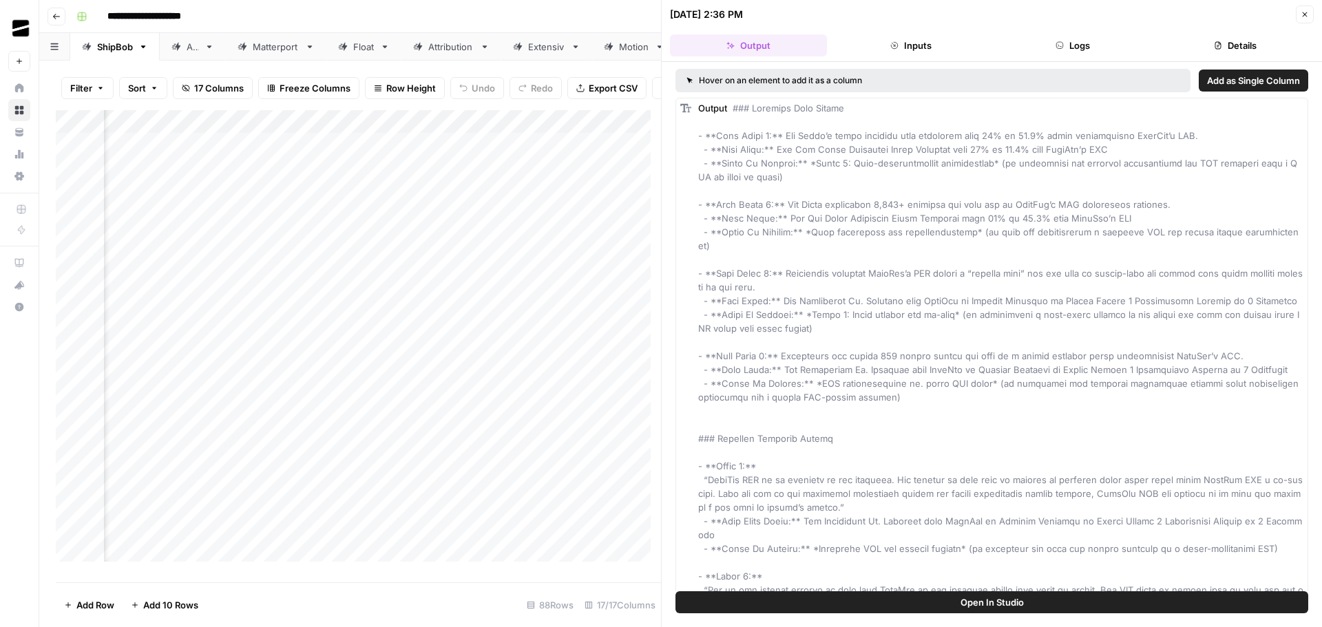
click at [1248, 81] on span "Add as Single Column" at bounding box center [1253, 81] width 93 height 14
click at [1308, 17] on icon "button" at bounding box center [1304, 14] width 8 height 8
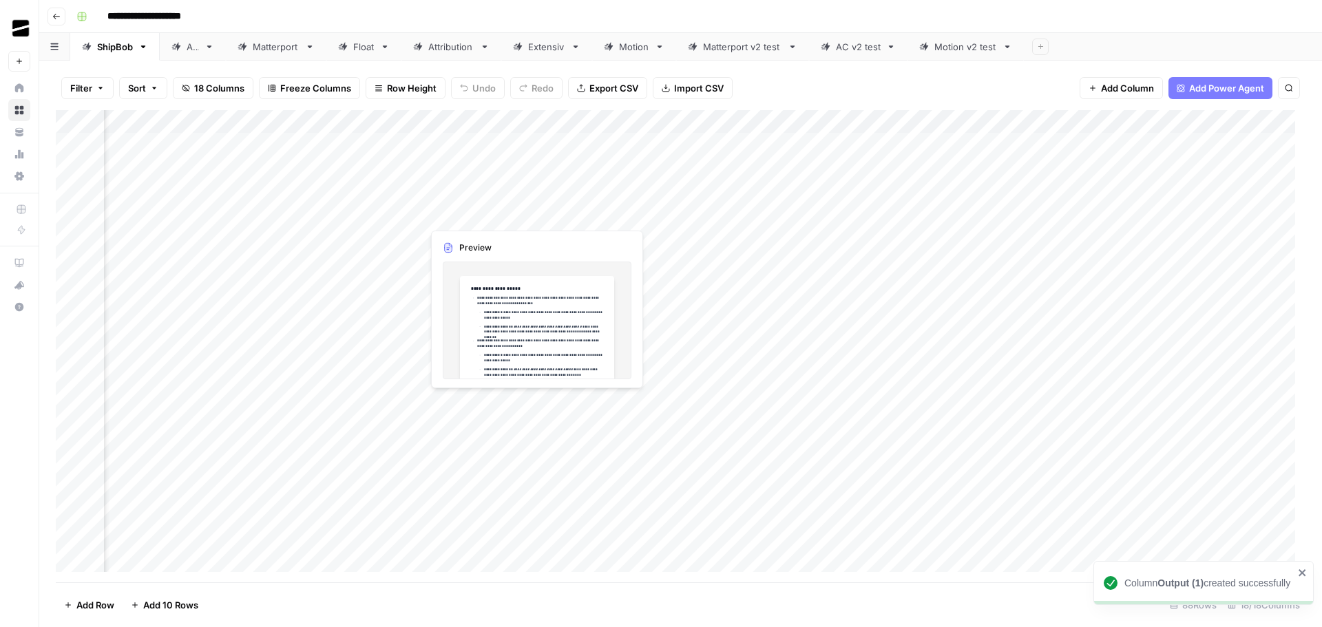
click at [500, 209] on div "Add Column" at bounding box center [680, 346] width 1249 height 472
click at [535, 214] on div "Add Column" at bounding box center [680, 346] width 1249 height 472
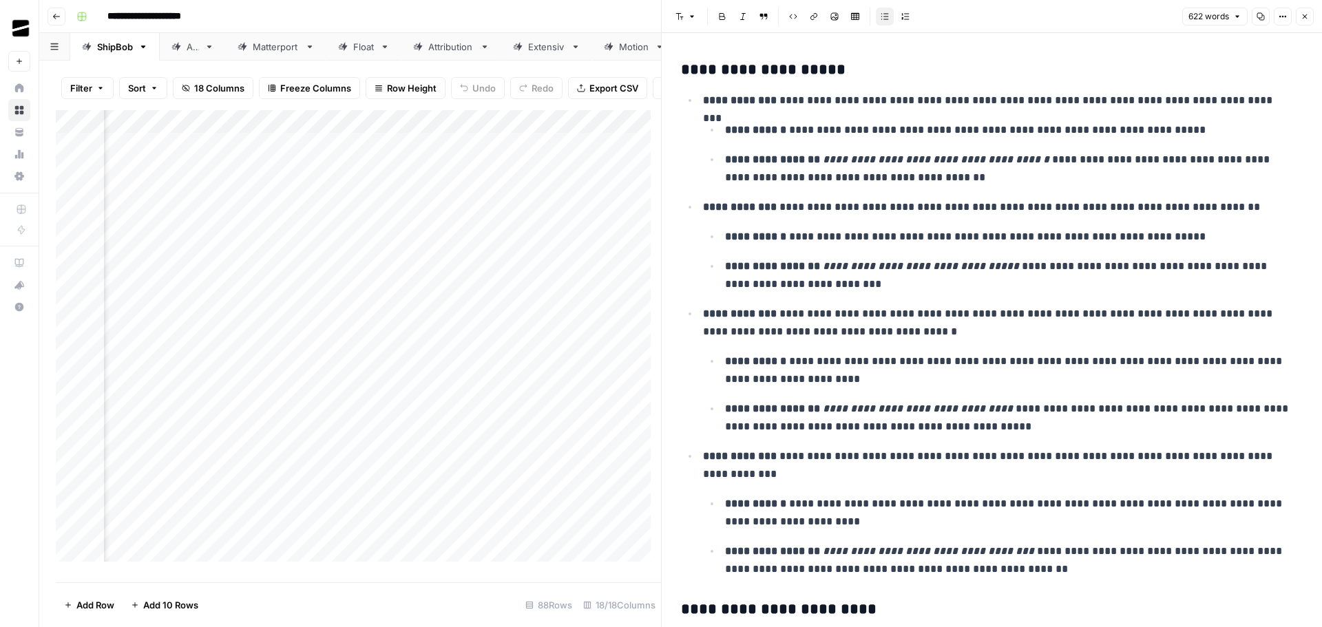
click at [1309, 19] on button "Close" at bounding box center [1305, 17] width 18 height 18
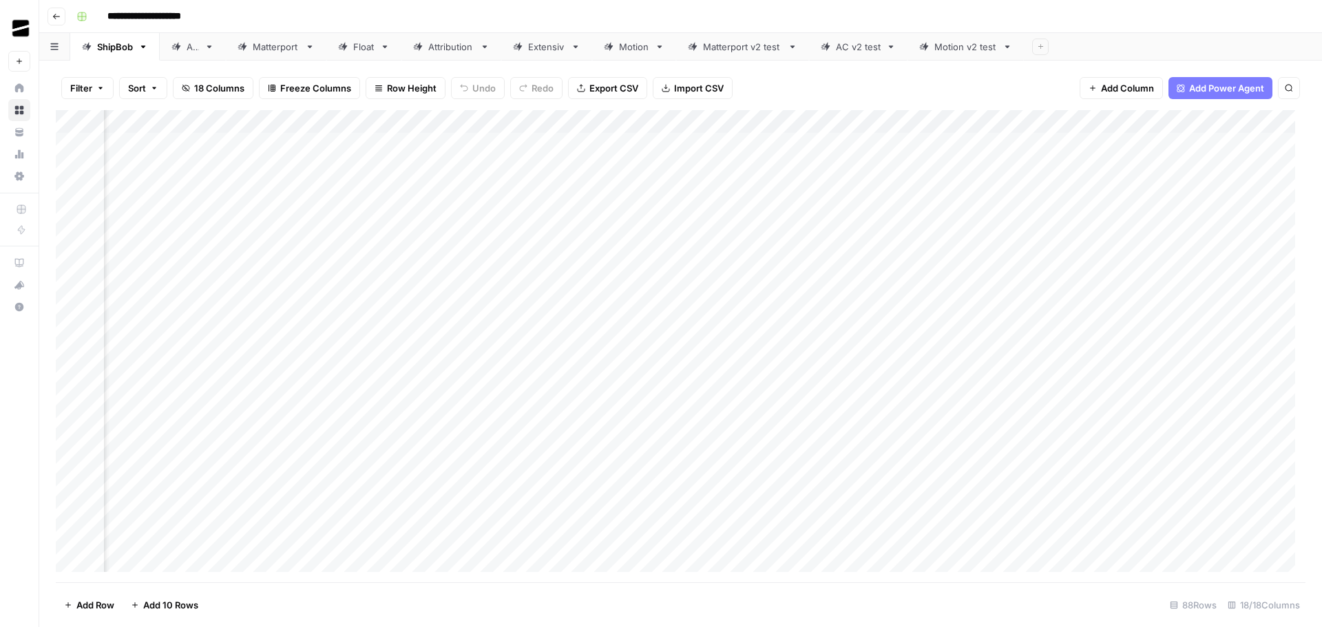
click at [534, 120] on div "Add Column" at bounding box center [680, 346] width 1249 height 472
click at [492, 258] on span "Remove Column" at bounding box center [510, 257] width 120 height 14
click at [619, 147] on span "Delete" at bounding box center [612, 143] width 30 height 14
click at [394, 122] on div "Add Column" at bounding box center [680, 346] width 1249 height 472
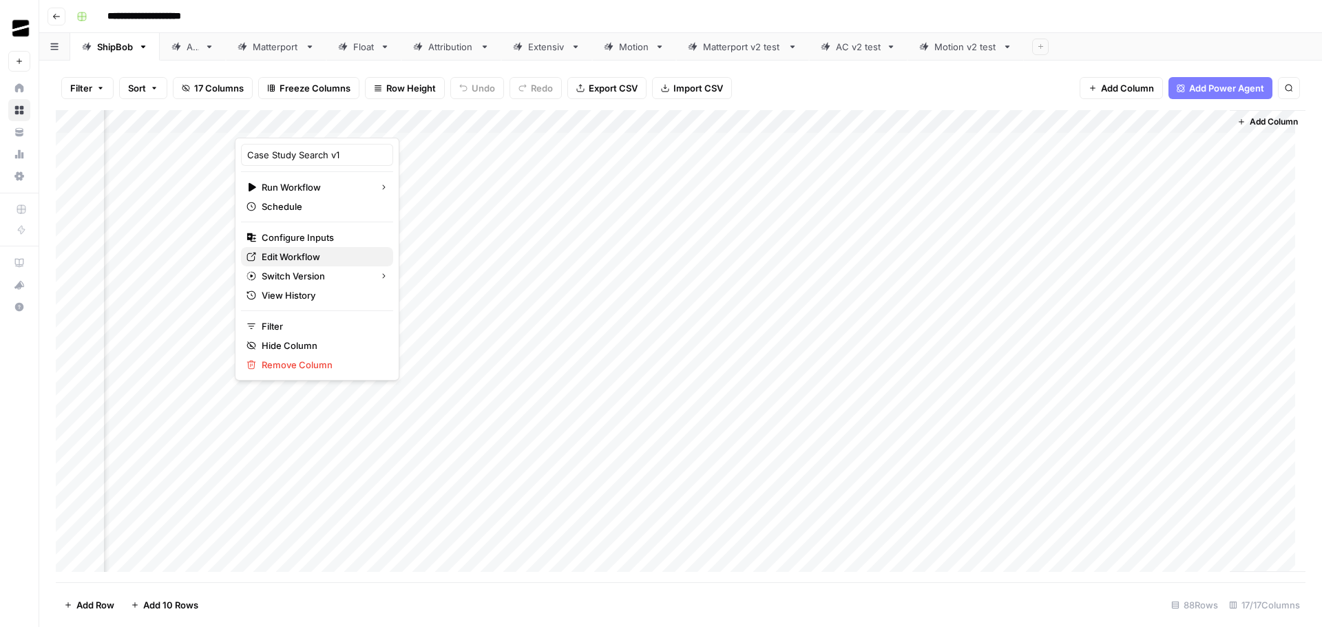
click at [333, 257] on span "Edit Workflow" at bounding box center [322, 257] width 120 height 14
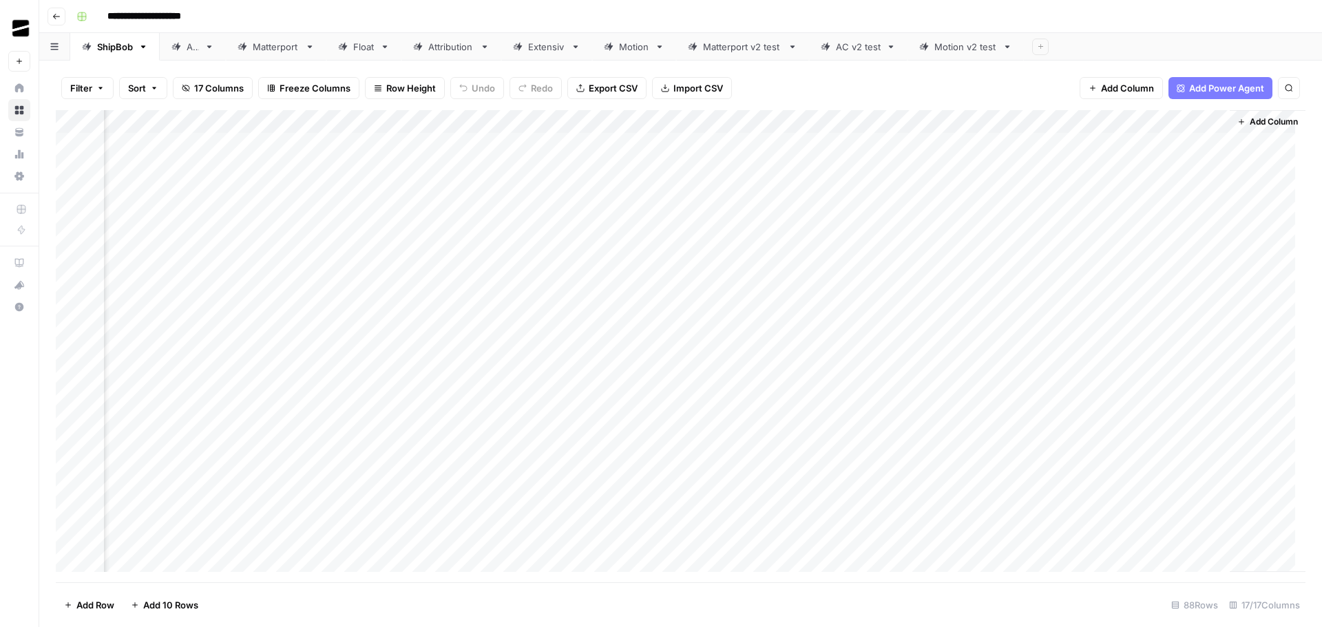
click at [393, 120] on div "Add Column" at bounding box center [680, 346] width 1249 height 472
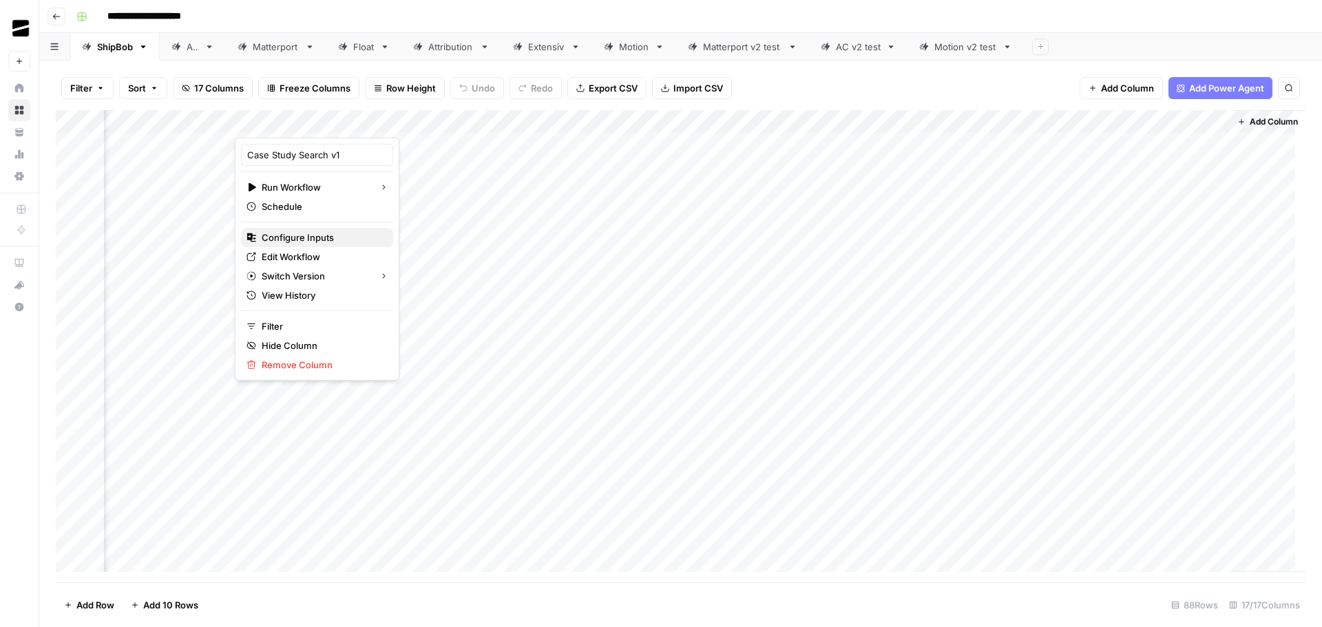
click at [329, 230] on button "Configure Inputs" at bounding box center [317, 237] width 152 height 19
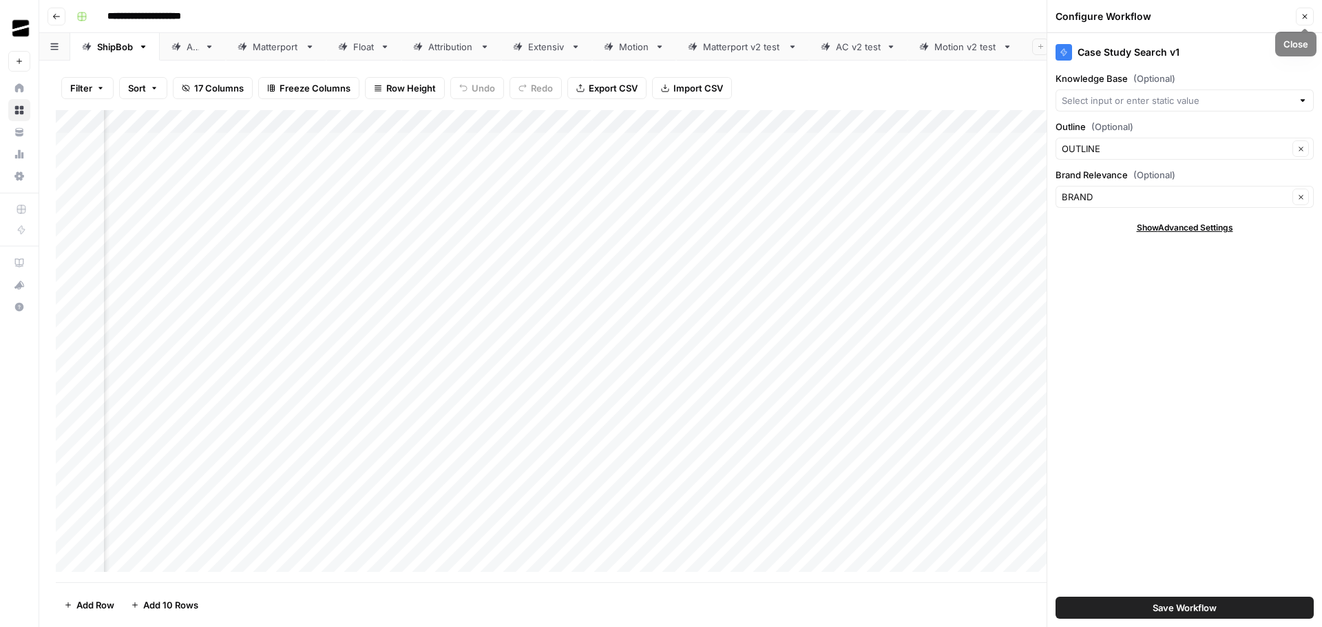
click at [1307, 16] on icon "button" at bounding box center [1304, 16] width 8 height 8
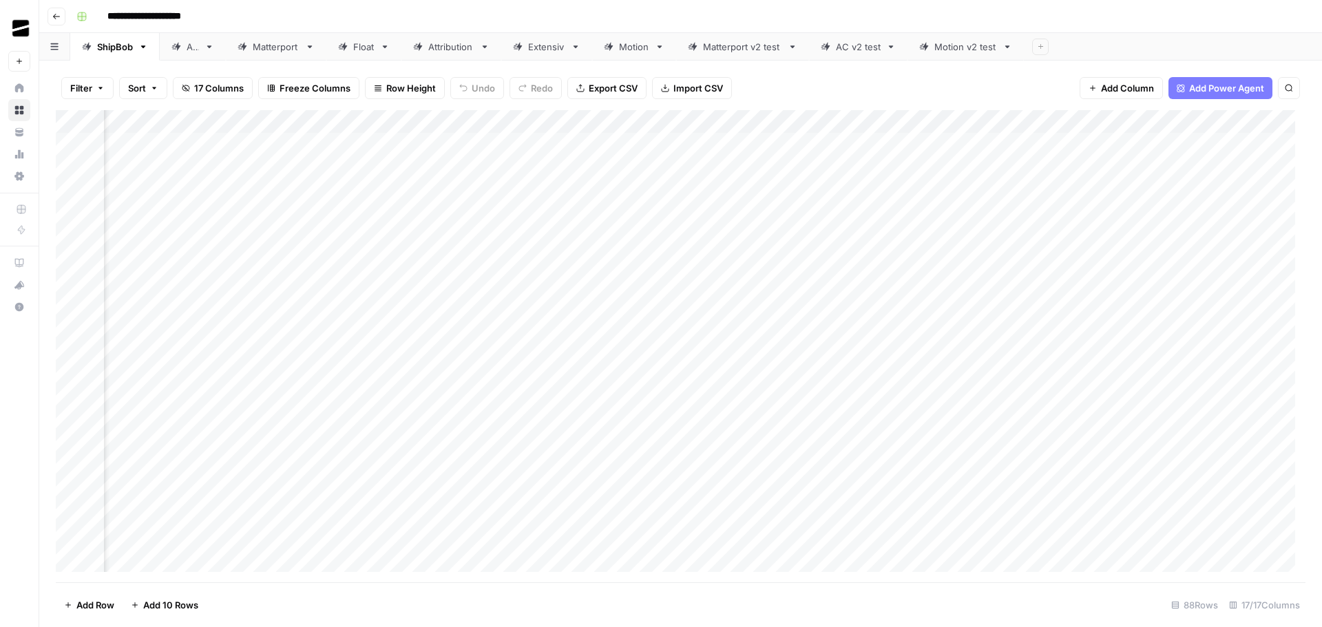
scroll to position [0, 516]
click at [401, 192] on div "Add Column" at bounding box center [680, 346] width 1249 height 472
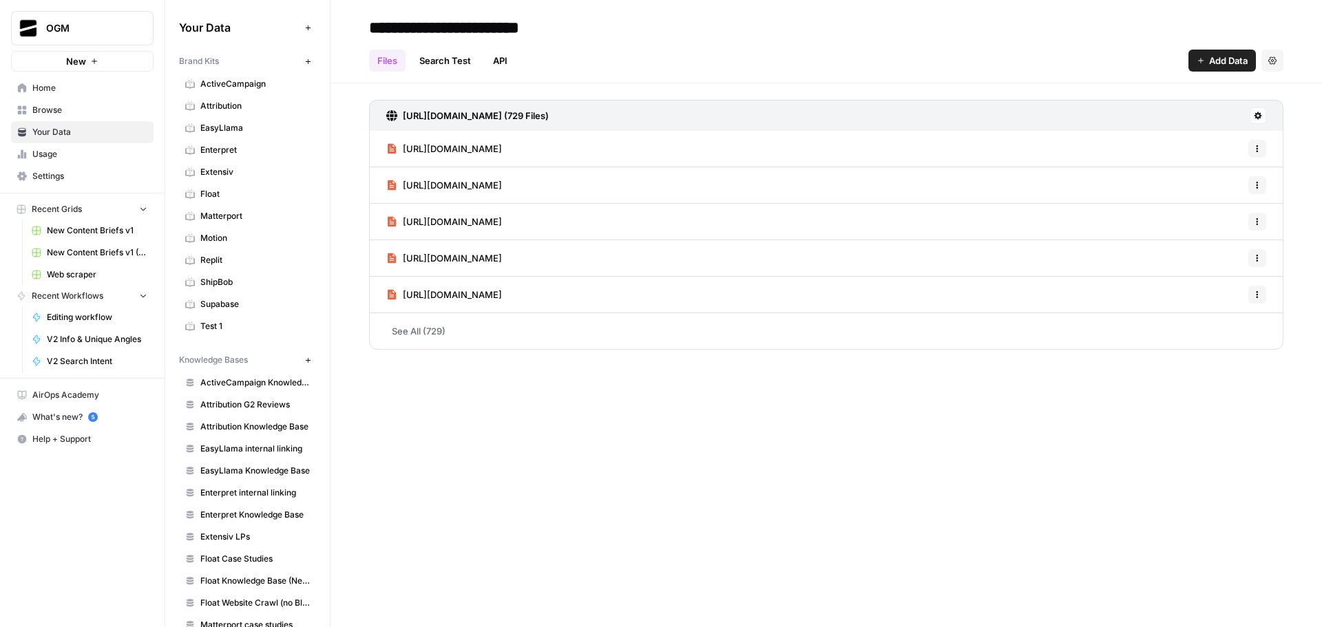
scroll to position [356, 0]
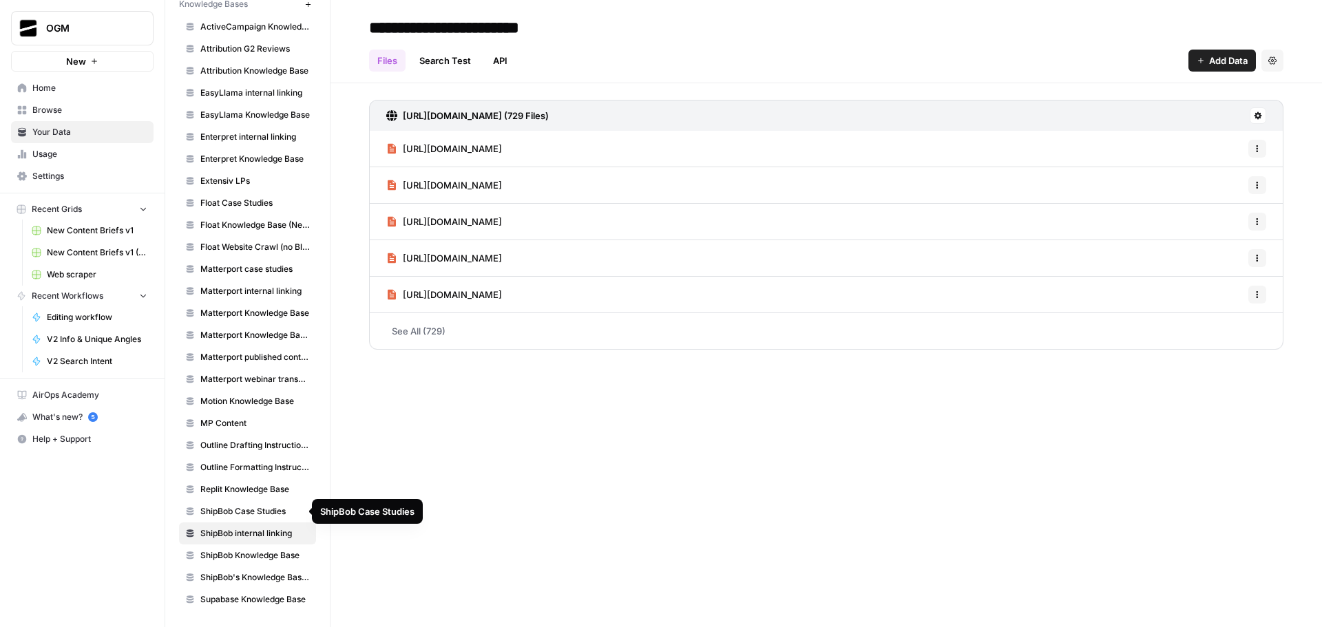
click at [264, 514] on span "ShipBob Case Studies" at bounding box center [254, 511] width 109 height 12
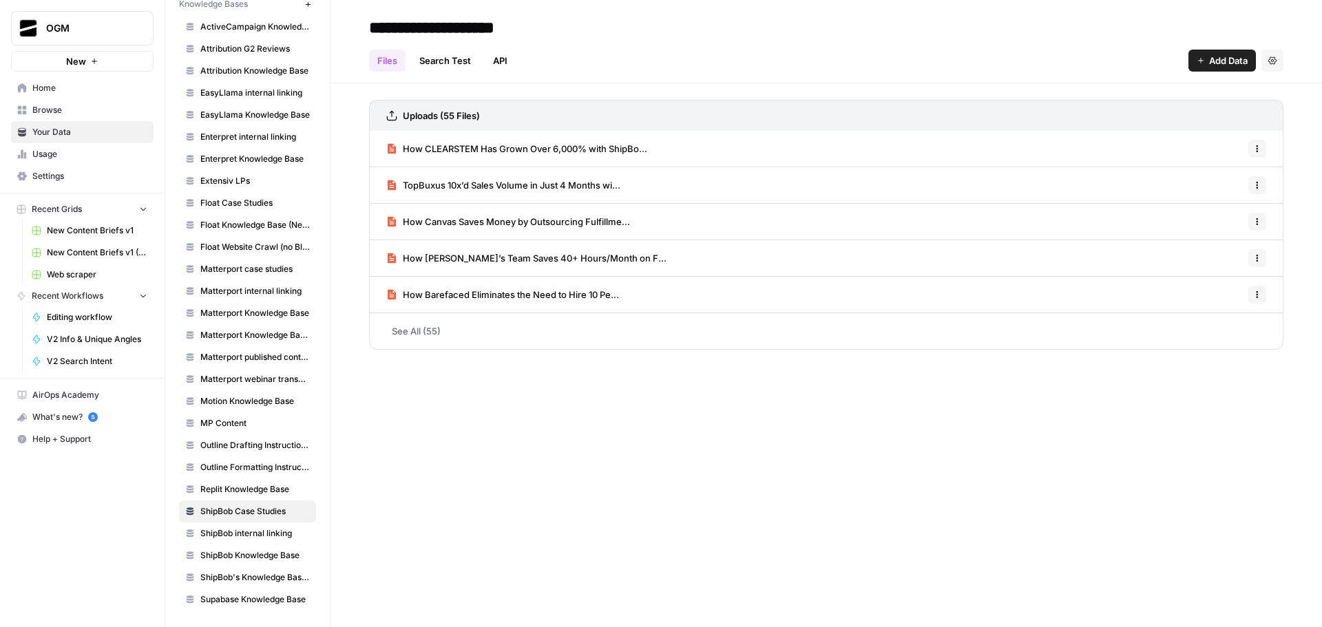
click at [421, 333] on link "See All (55)" at bounding box center [826, 331] width 914 height 36
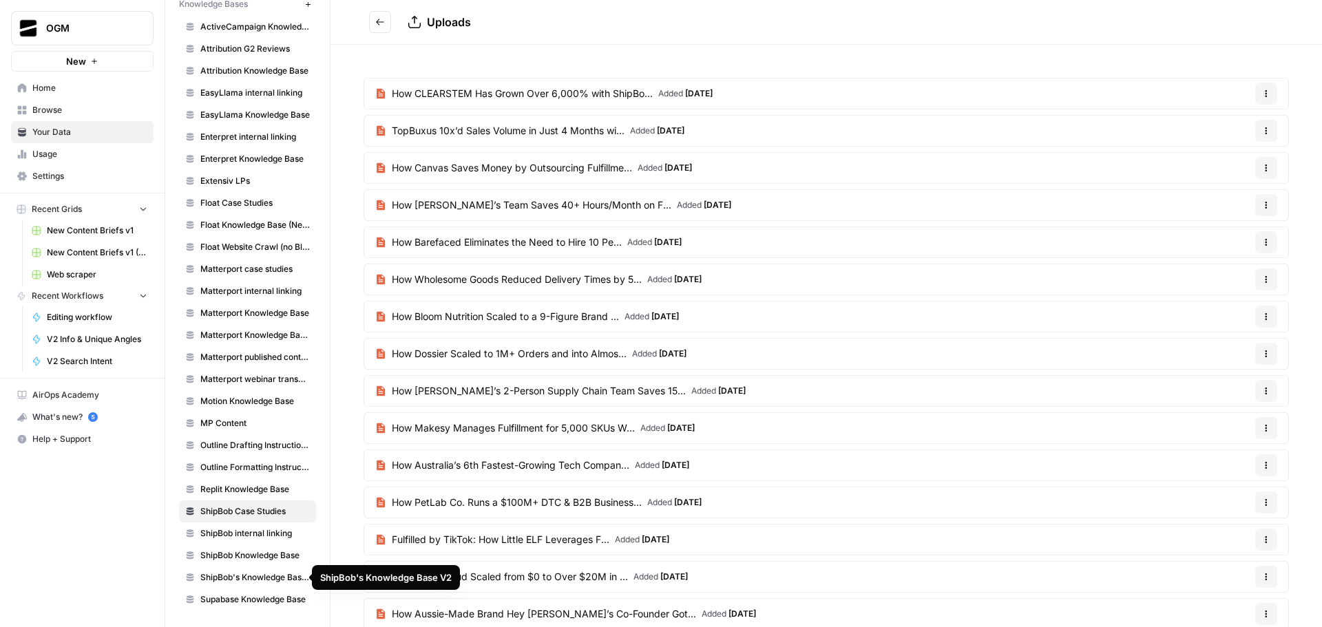
click at [254, 582] on span "ShipBob's Knowledge Base V2" at bounding box center [254, 577] width 109 height 12
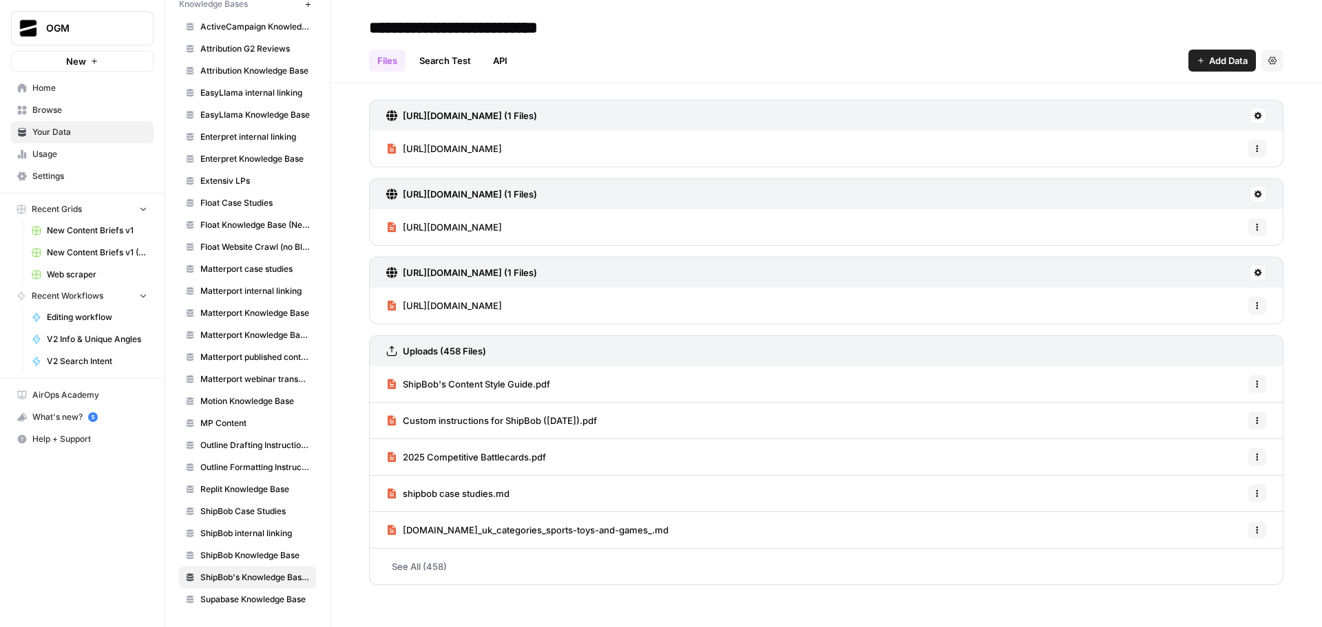
click at [443, 559] on link "See All (458)" at bounding box center [826, 567] width 914 height 36
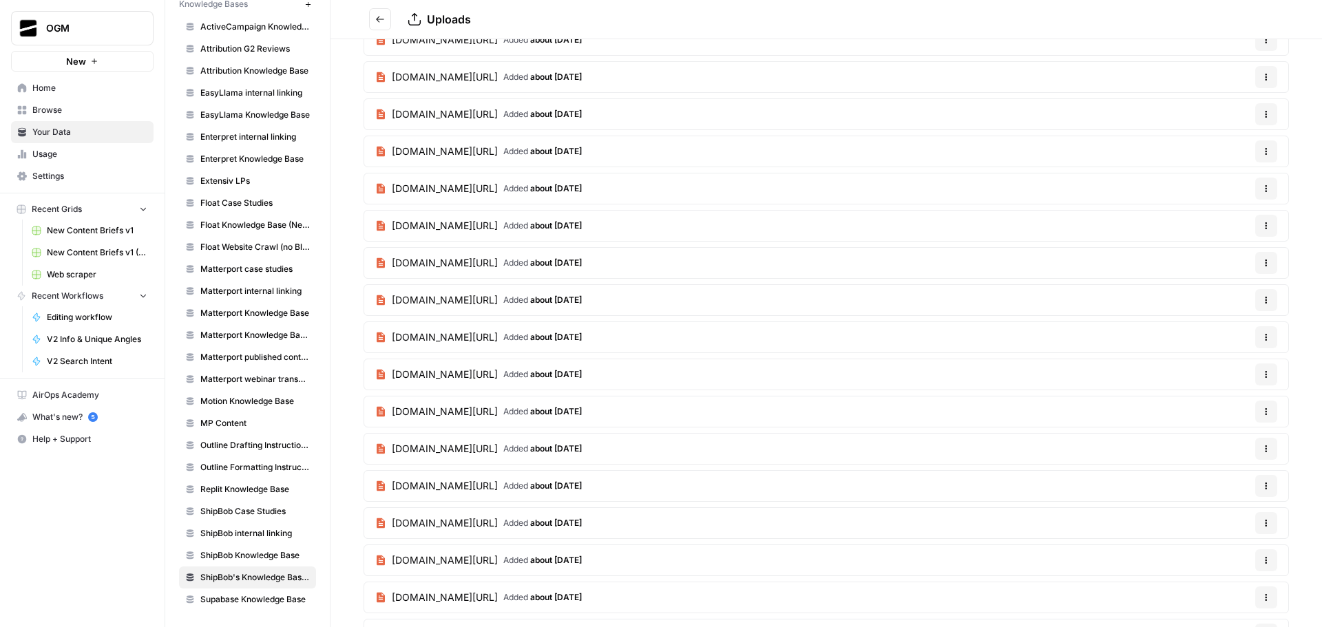
scroll to position [4717, 0]
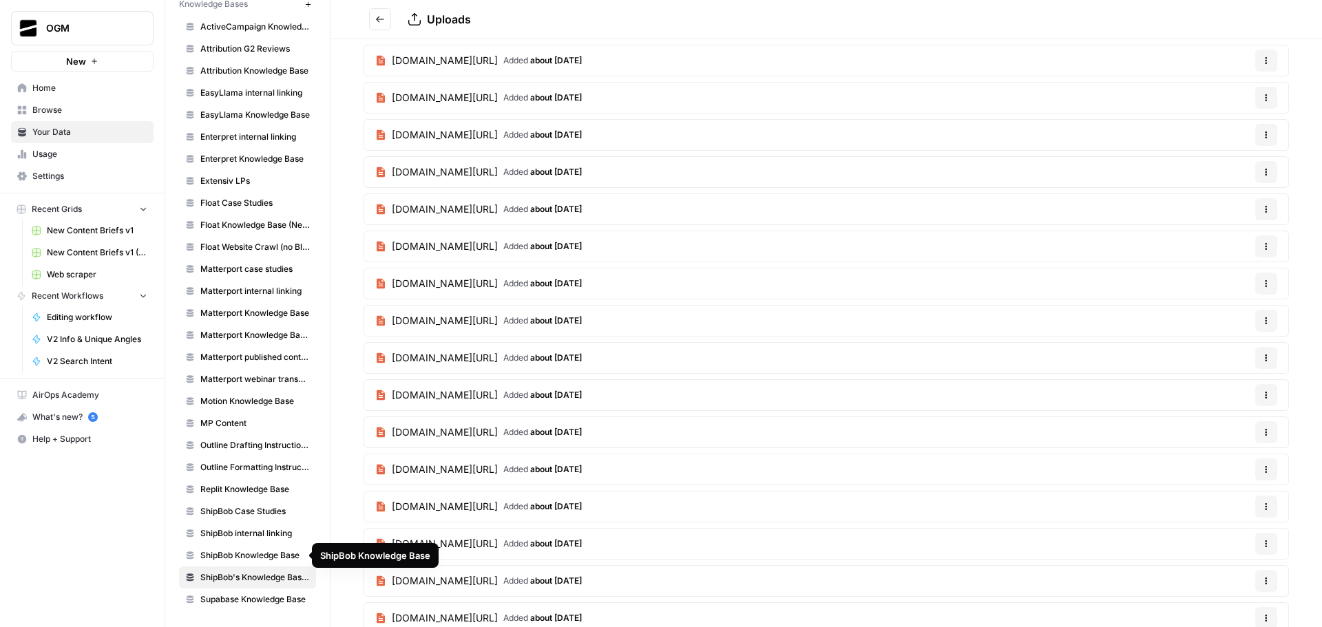
click at [260, 509] on span "ShipBob Case Studies" at bounding box center [254, 511] width 109 height 12
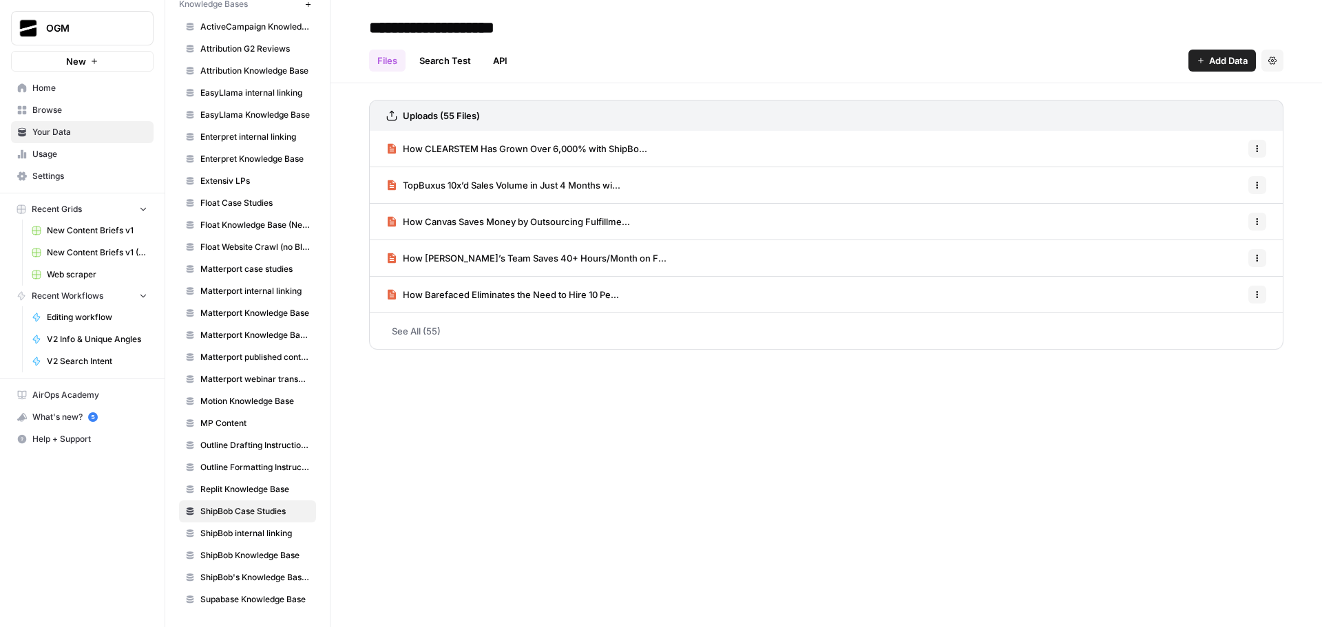
click at [423, 331] on link "See All (55)" at bounding box center [826, 331] width 914 height 36
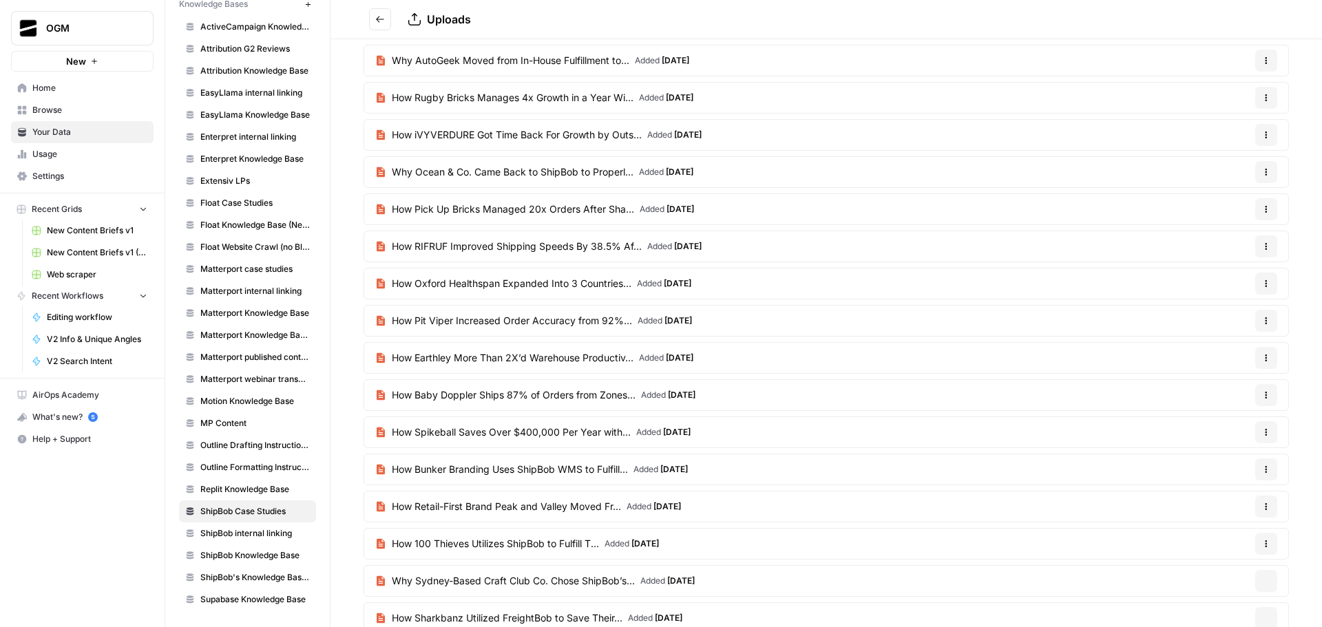
scroll to position [1413, 0]
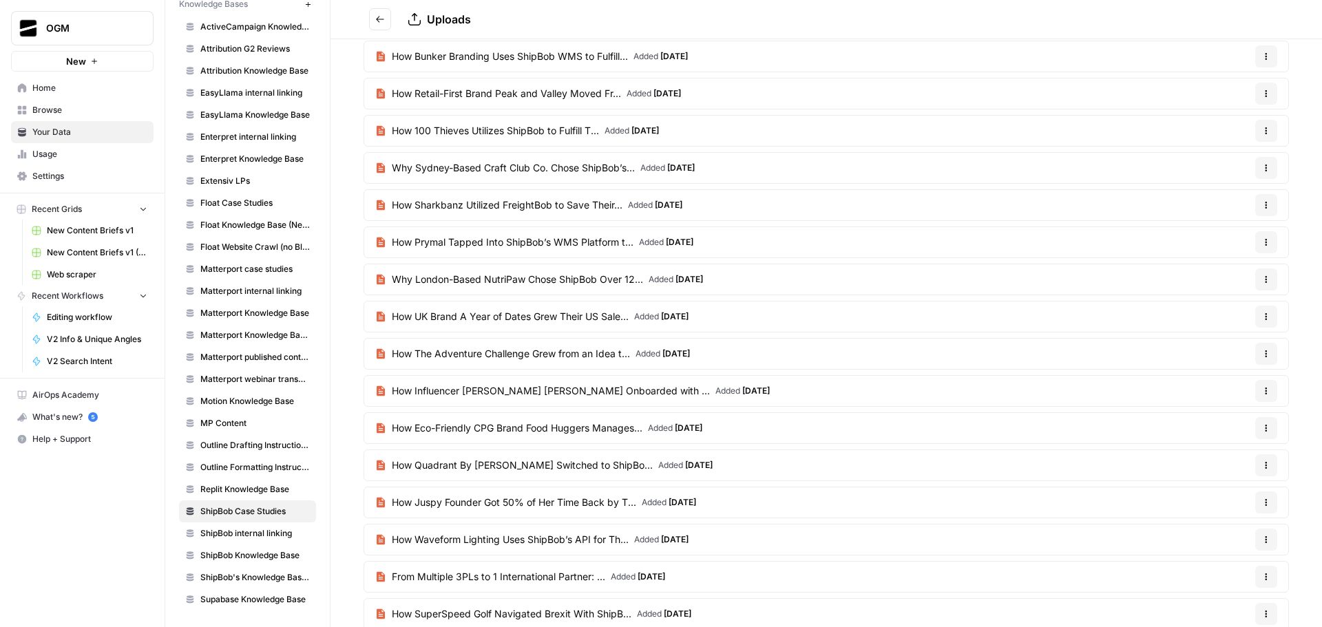
click at [531, 394] on span "How Influencer Nichole Jacklyne Onboarded with ..." at bounding box center [551, 391] width 318 height 14
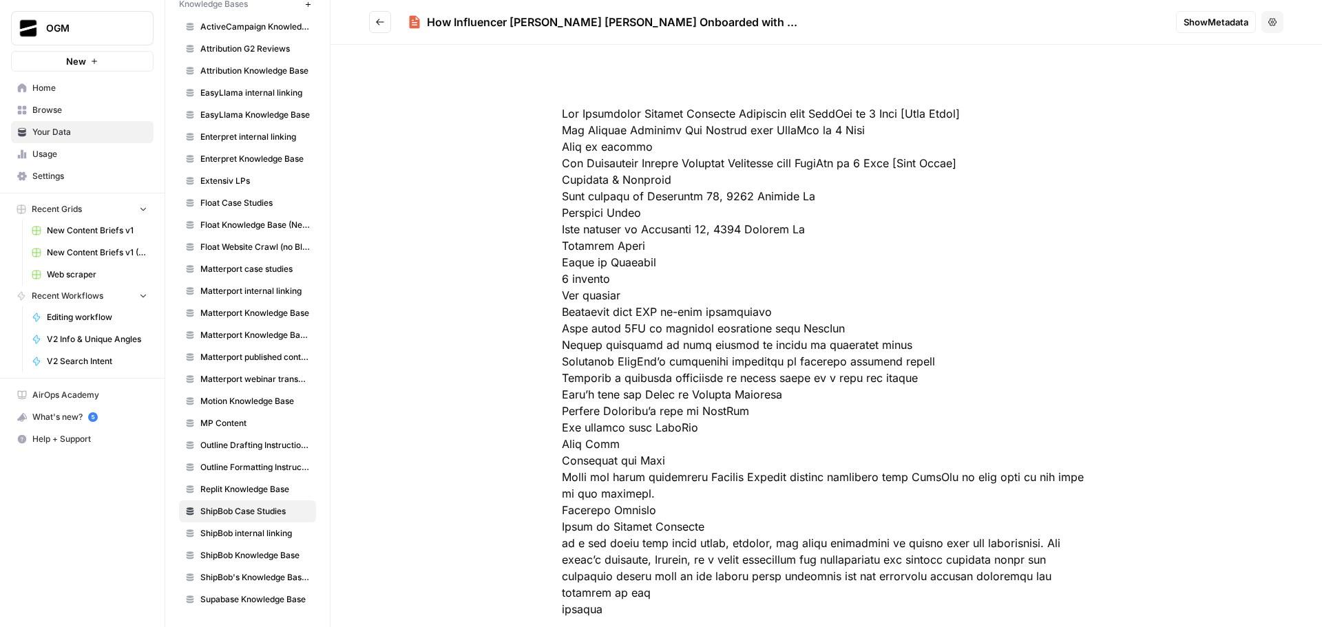
click at [371, 26] on button "Go back" at bounding box center [380, 22] width 22 height 22
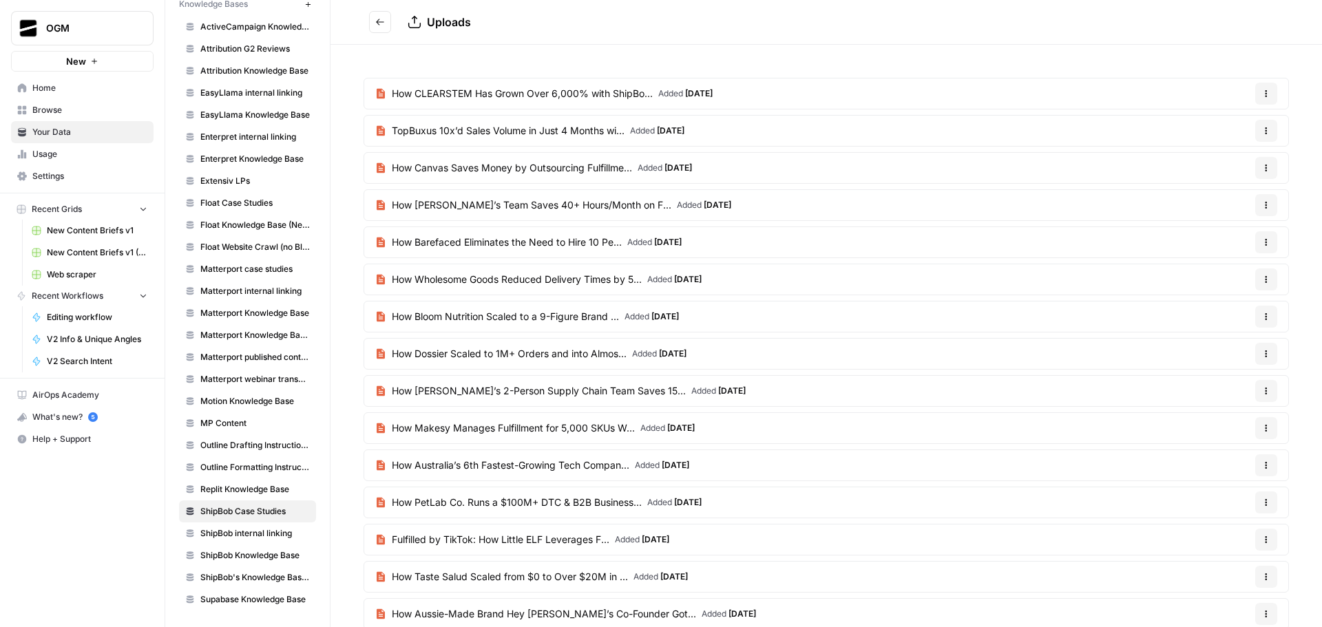
click at [371, 27] on button "Go back" at bounding box center [380, 22] width 22 height 22
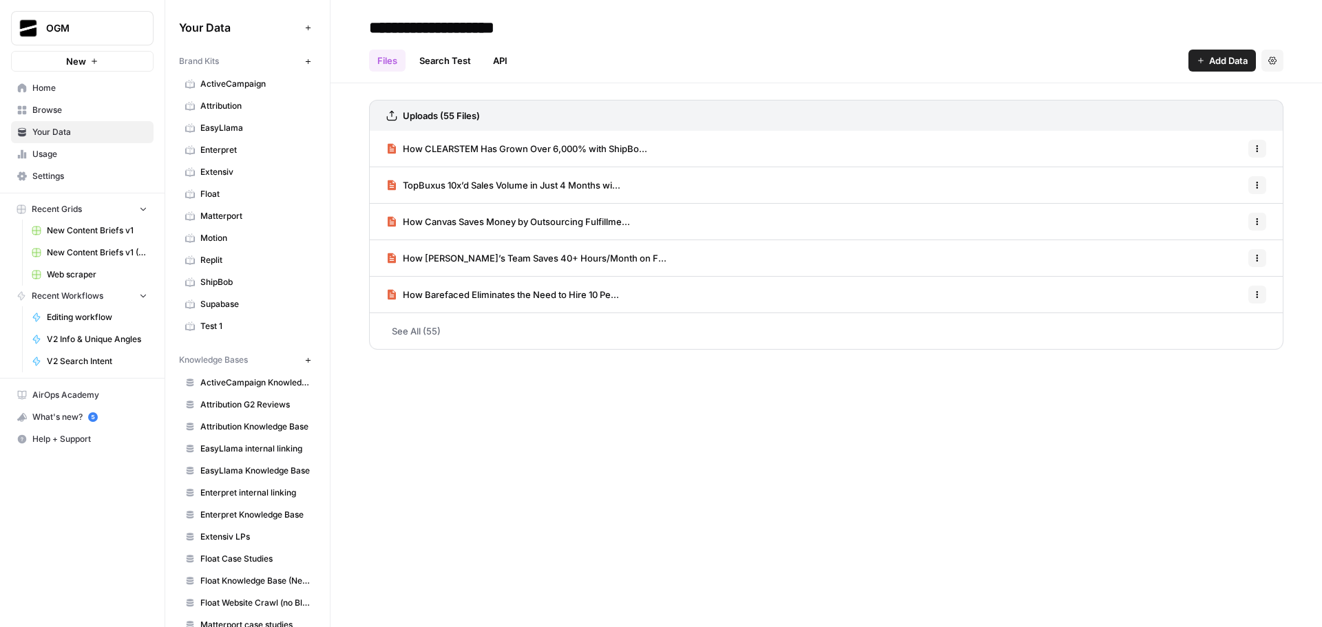
scroll to position [356, 0]
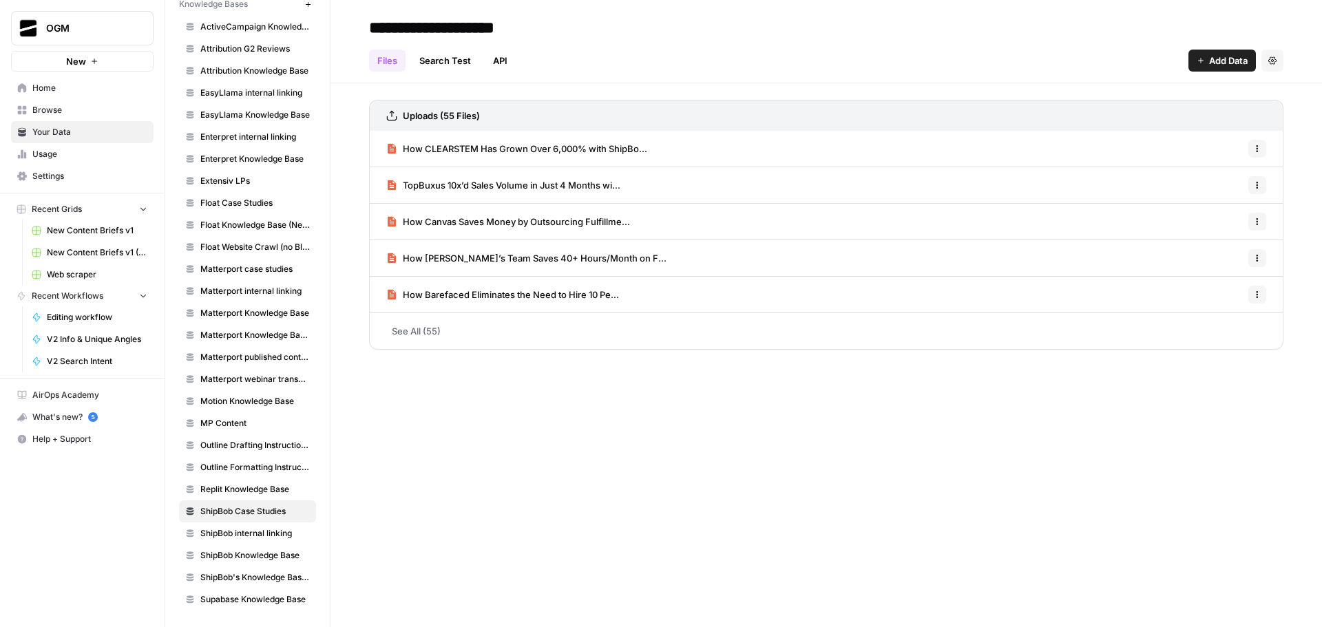
click at [425, 334] on link "See All (55)" at bounding box center [826, 331] width 914 height 36
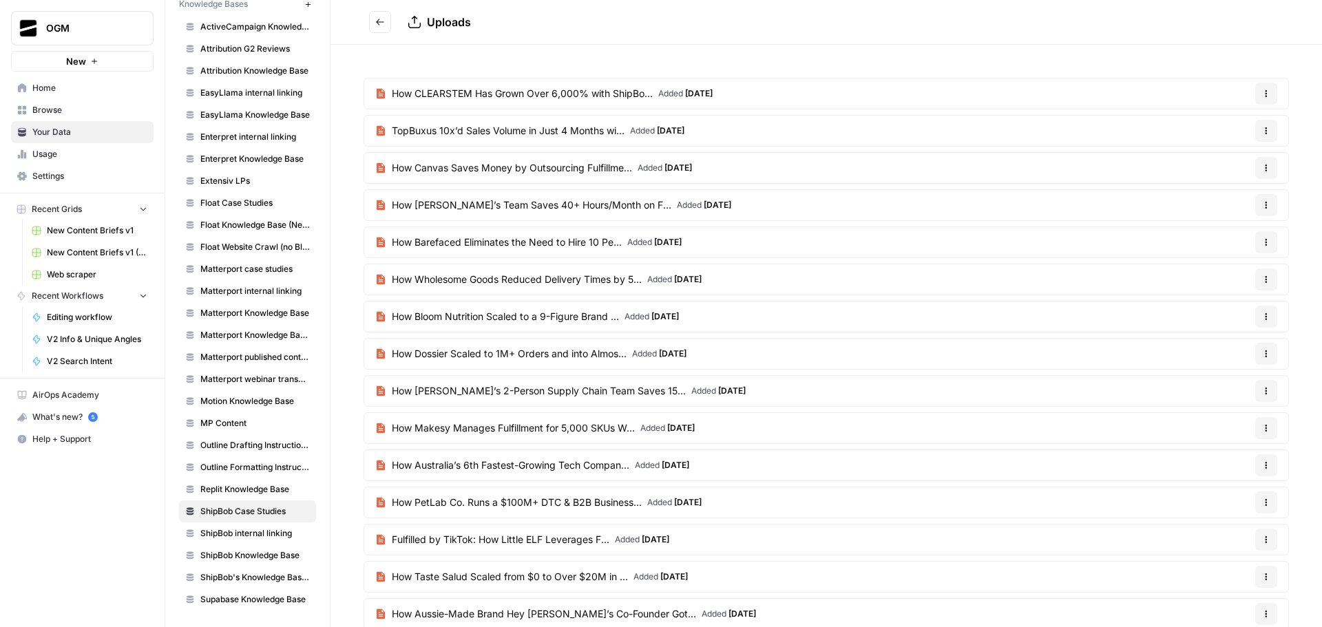
drag, startPoint x: 1290, startPoint y: 579, endPoint x: 353, endPoint y: 88, distance: 1057.7
copy body "How CLEARSTEM Has Grown Over 6,000% with ShipBo... Added 6 months ago Options T…"
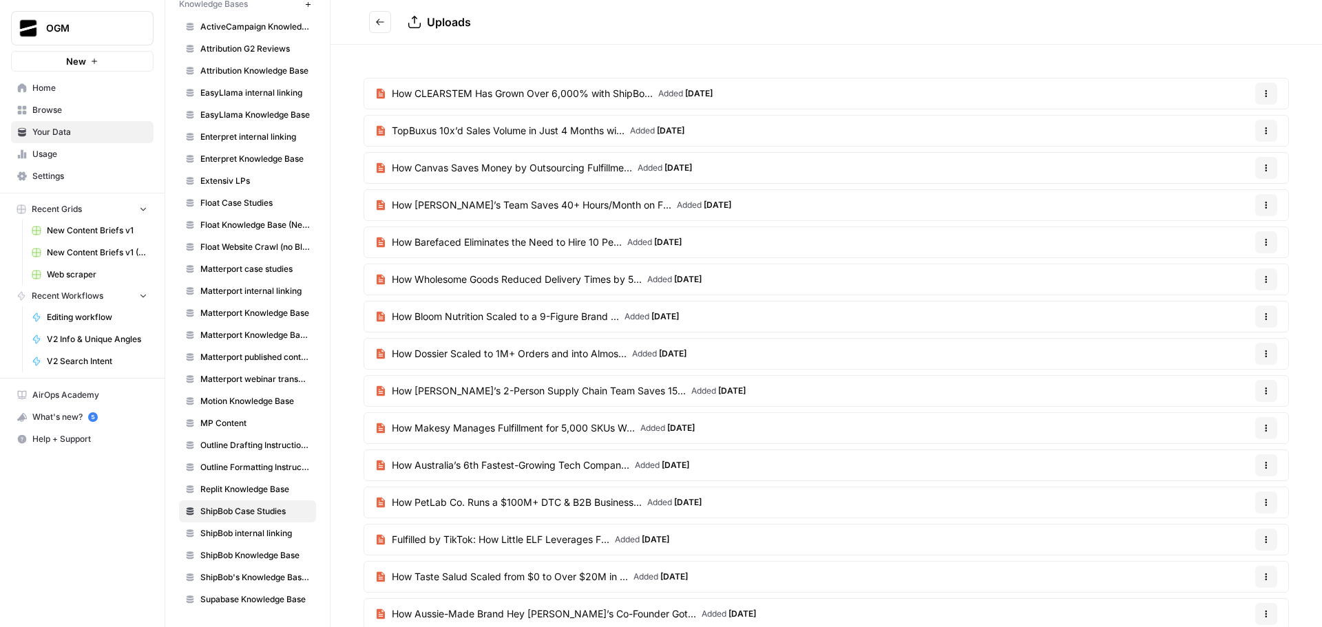
click at [436, 20] on span "Uploads" at bounding box center [449, 22] width 44 height 14
click at [377, 22] on icon "Go back" at bounding box center [380, 22] width 8 height 6
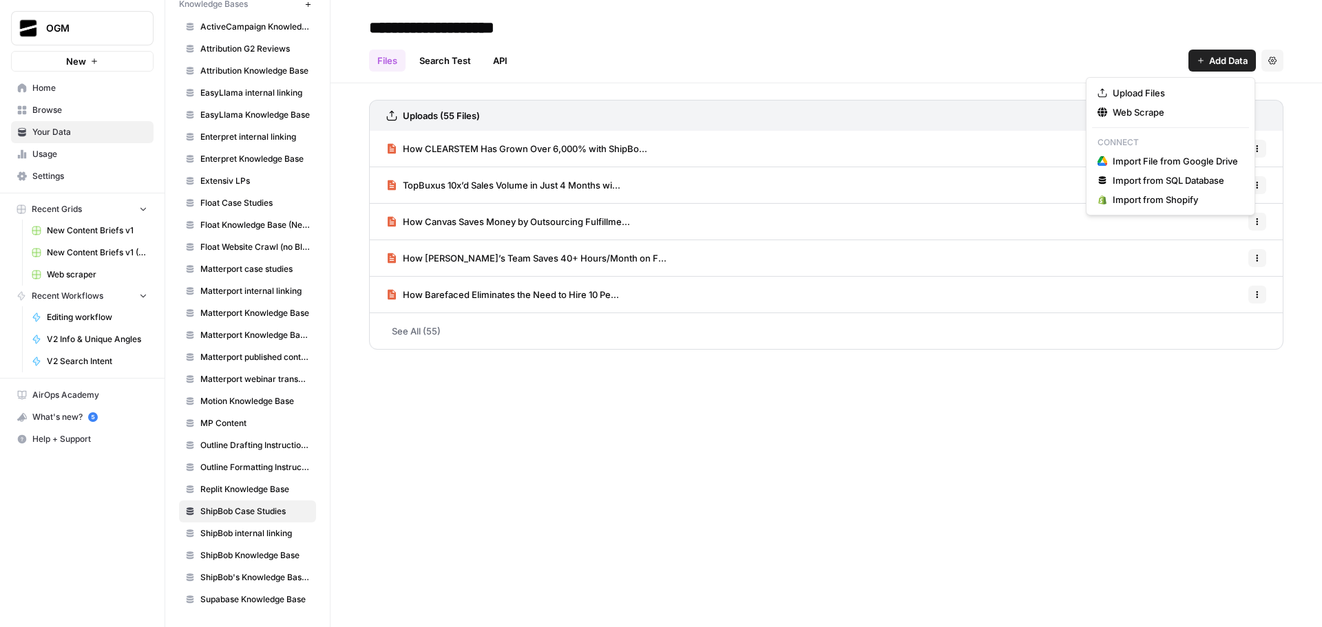
click at [1211, 60] on span "Add Data" at bounding box center [1228, 61] width 39 height 14
click at [1169, 90] on span "Upload Files" at bounding box center [1174, 93] width 125 height 14
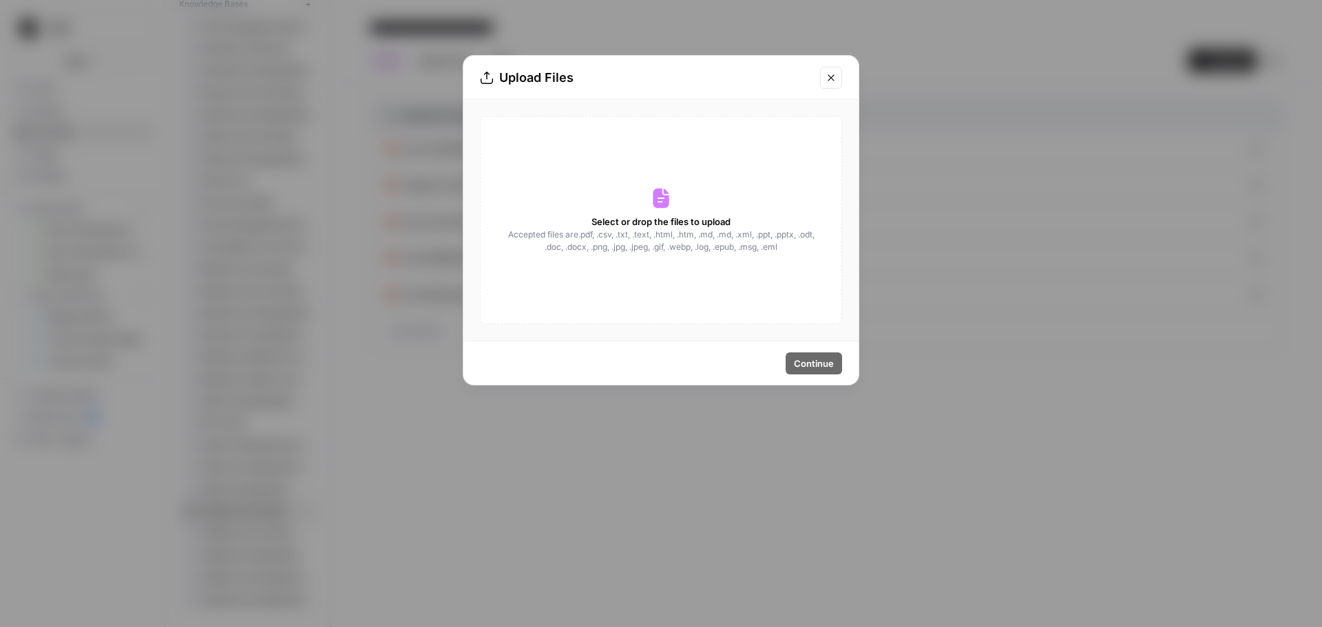
click at [706, 274] on div "Select or drop the files to upload Accepted files are .pdf, .csv, .txt, .text, …" at bounding box center [661, 220] width 362 height 208
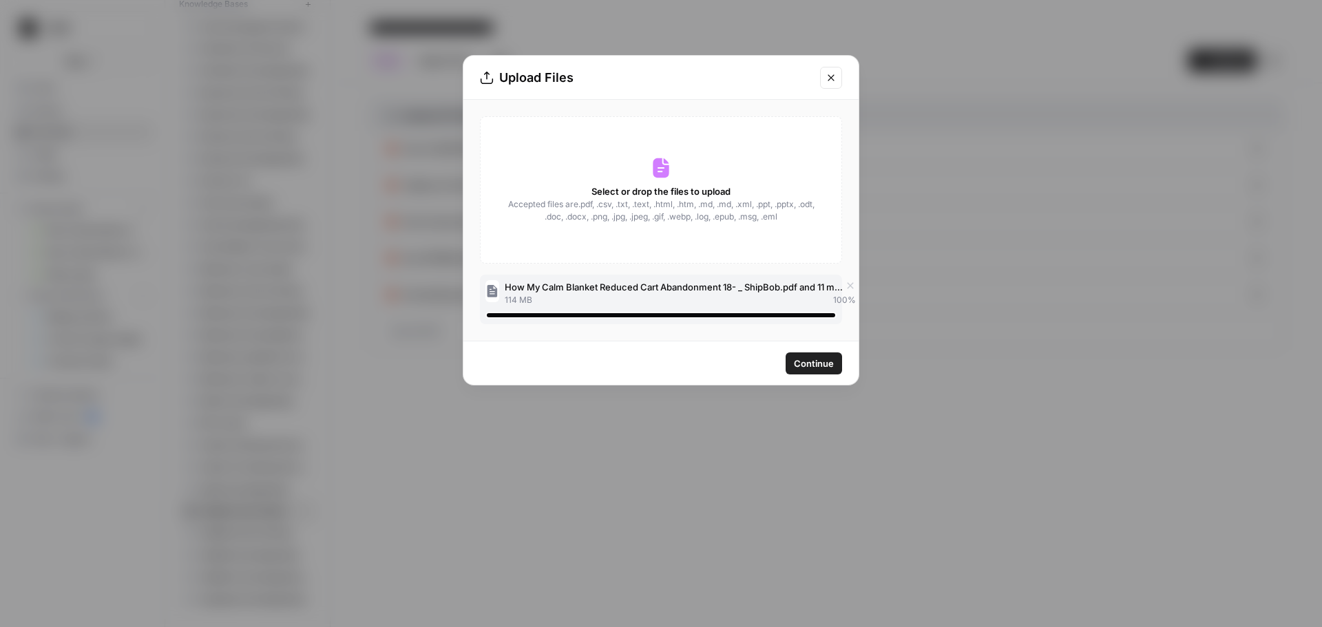
click at [825, 374] on button "Continue" at bounding box center [813, 363] width 56 height 22
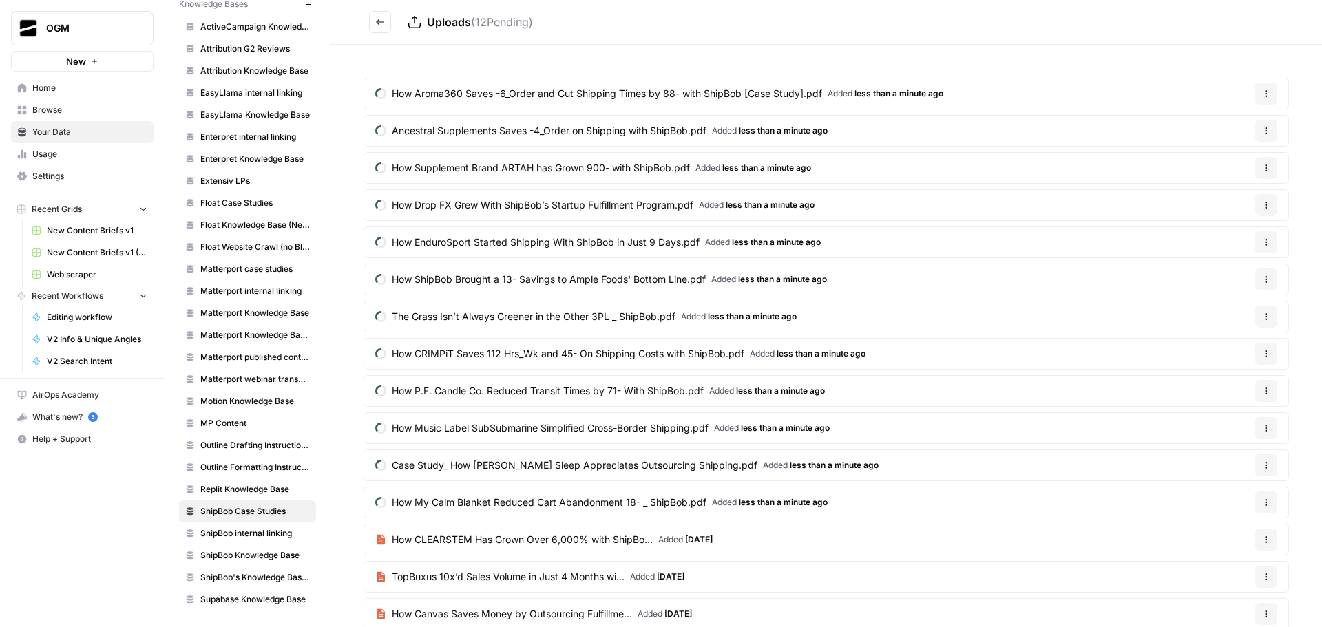
click at [383, 23] on icon "Go back" at bounding box center [380, 22] width 10 height 10
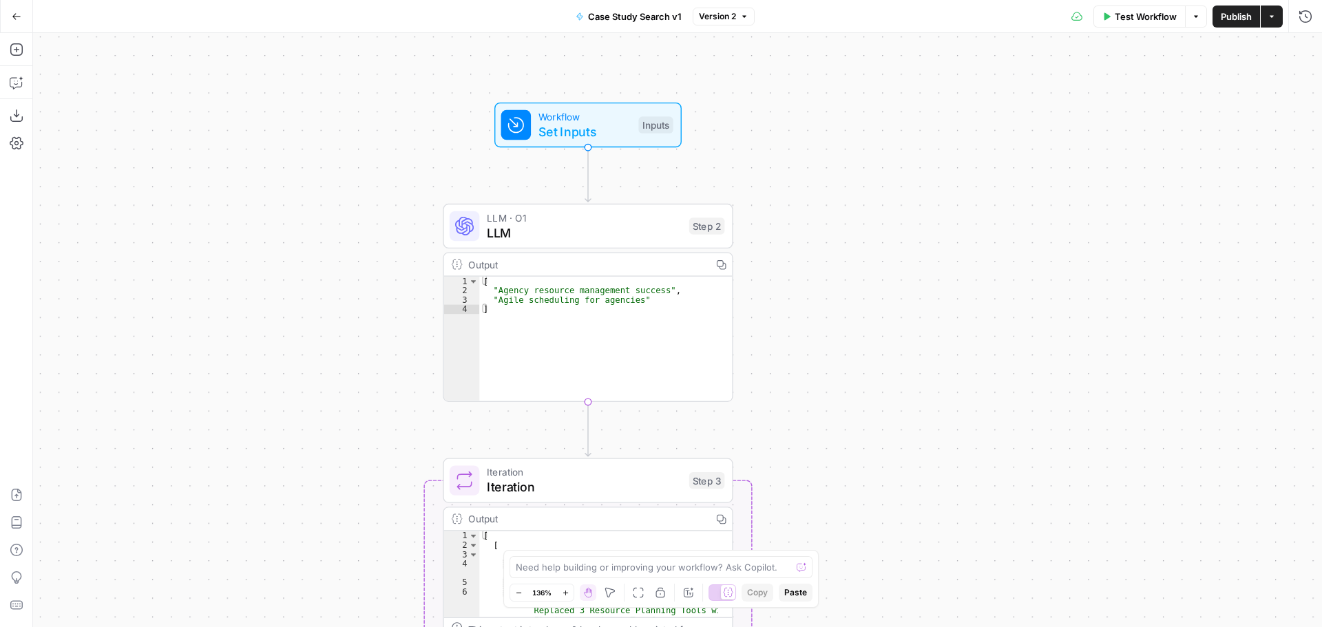
drag, startPoint x: 719, startPoint y: 172, endPoint x: 869, endPoint y: 266, distance: 177.5
click at [869, 266] on div "Workflow Set Inputs Inputs LLM · O1 LLM Step 2 Output Copy 1 2 3 4 [ "Agency re…" at bounding box center [677, 330] width 1289 height 594
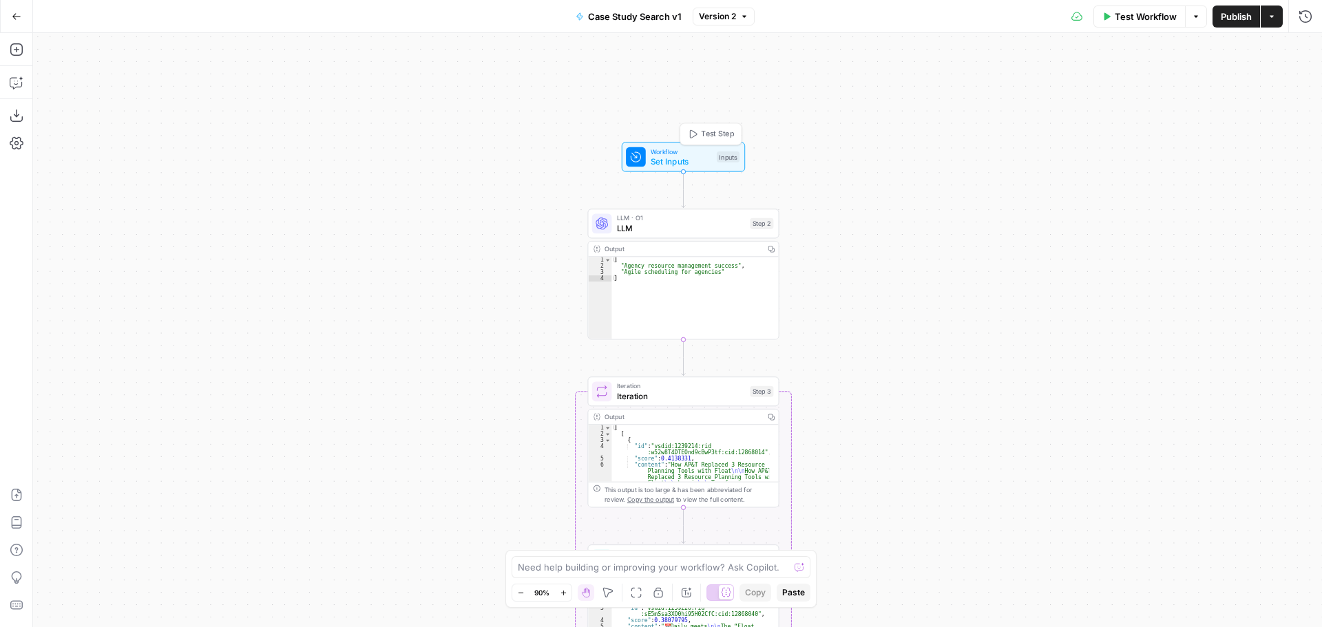
click at [673, 160] on span "Set Inputs" at bounding box center [681, 161] width 61 height 12
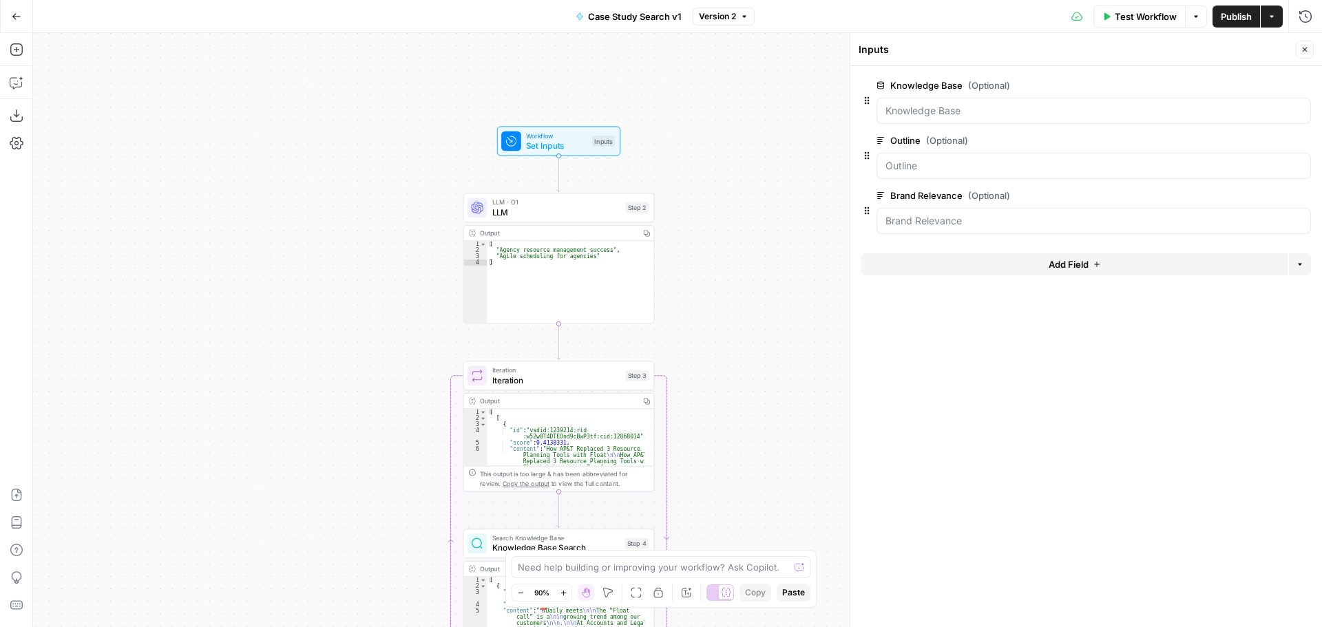
drag, startPoint x: 772, startPoint y: 163, endPoint x: 644, endPoint y: 143, distance: 128.9
click at [644, 143] on div "Workflow Set Inputs Inputs LLM · O1 LLM Step 2 Output Copy 1 2 3 4 [ "Agency re…" at bounding box center [677, 330] width 1289 height 594
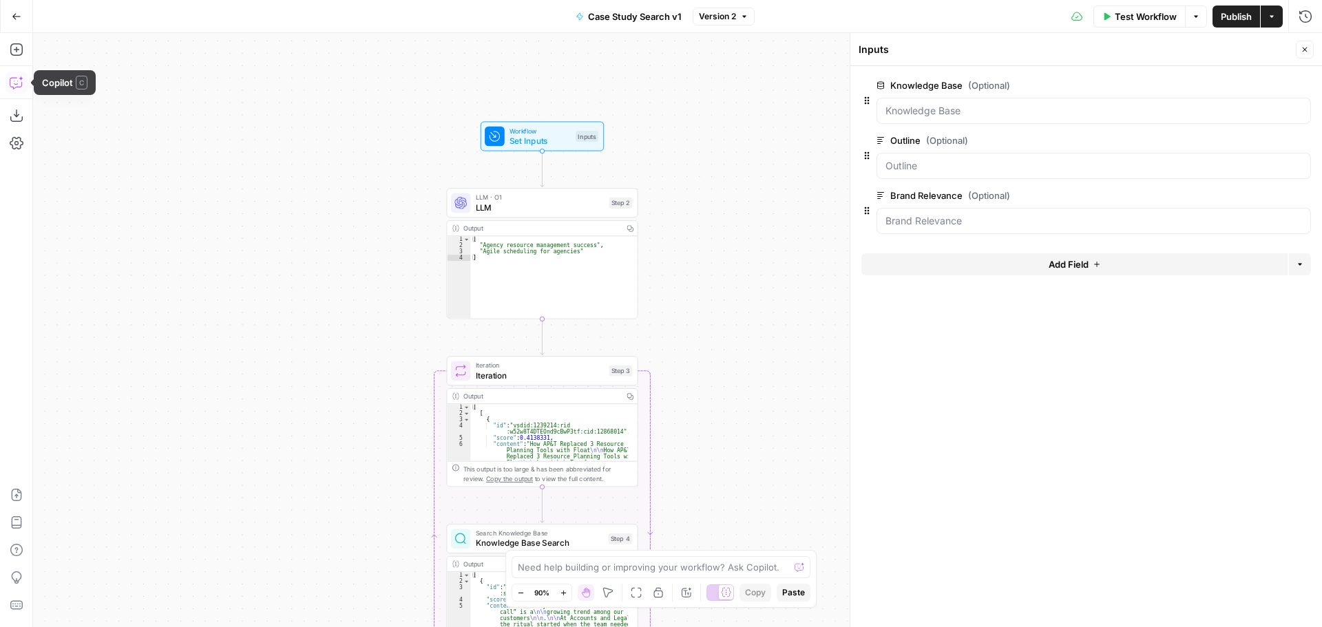
click at [14, 83] on icon "button" at bounding box center [17, 83] width 14 height 14
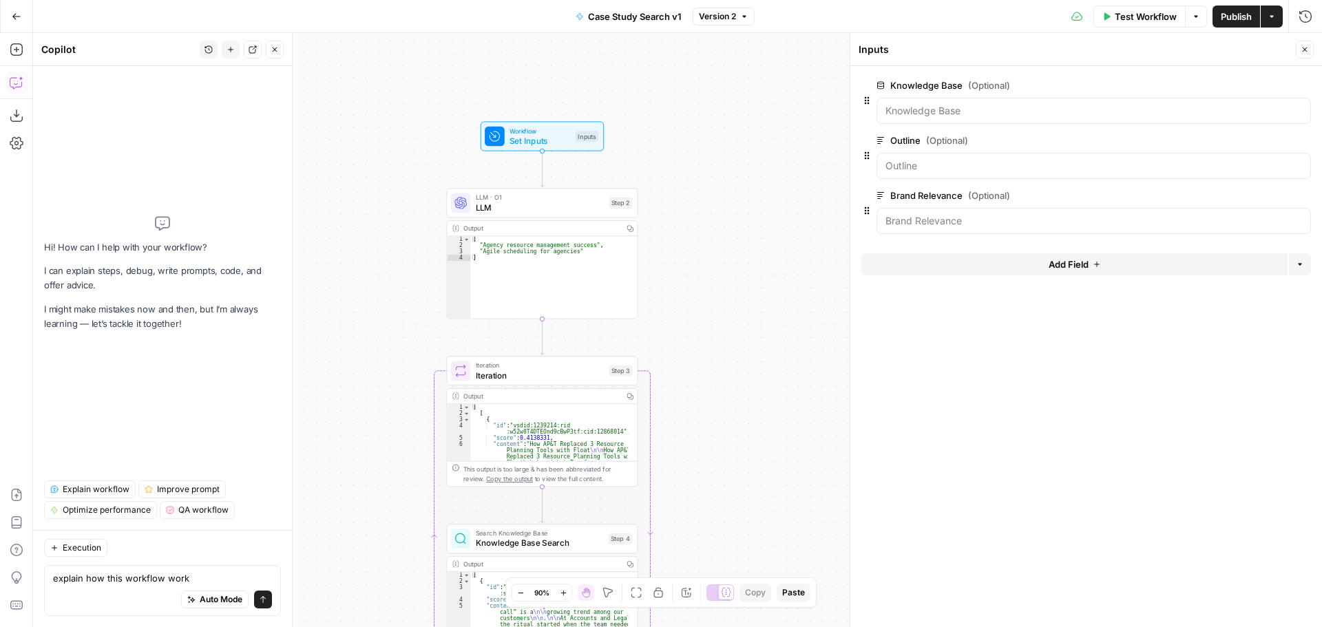
type textarea "explain how this workflow works"
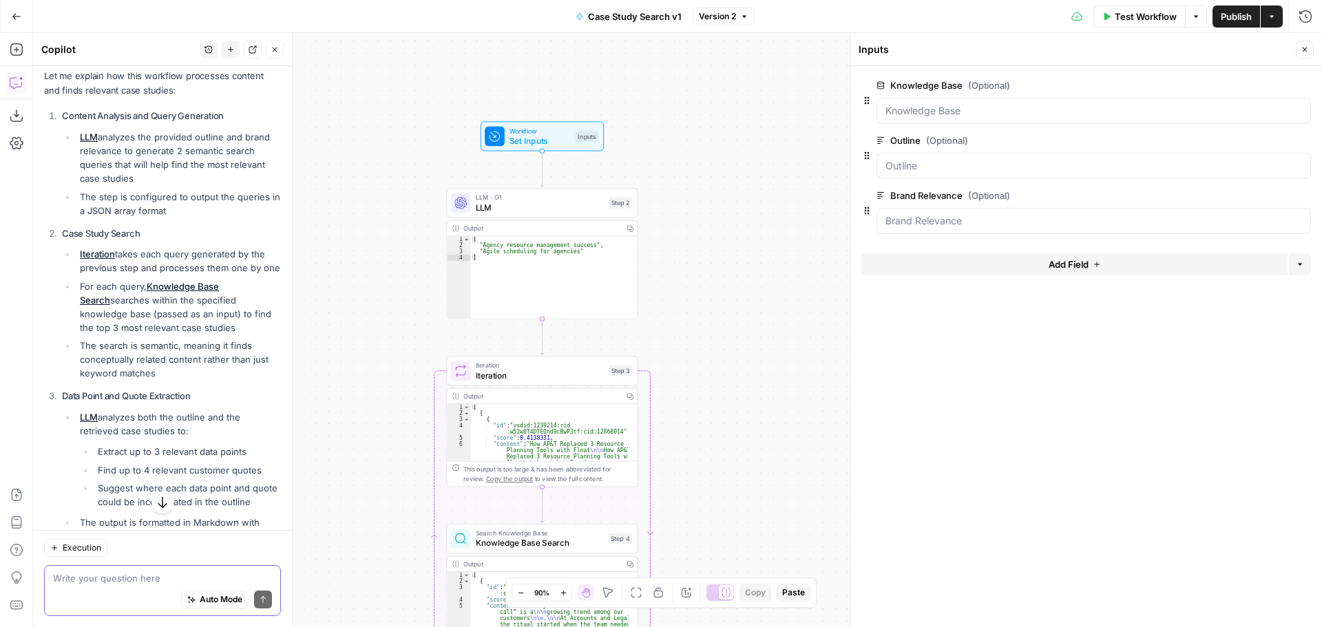
scroll to position [207, 0]
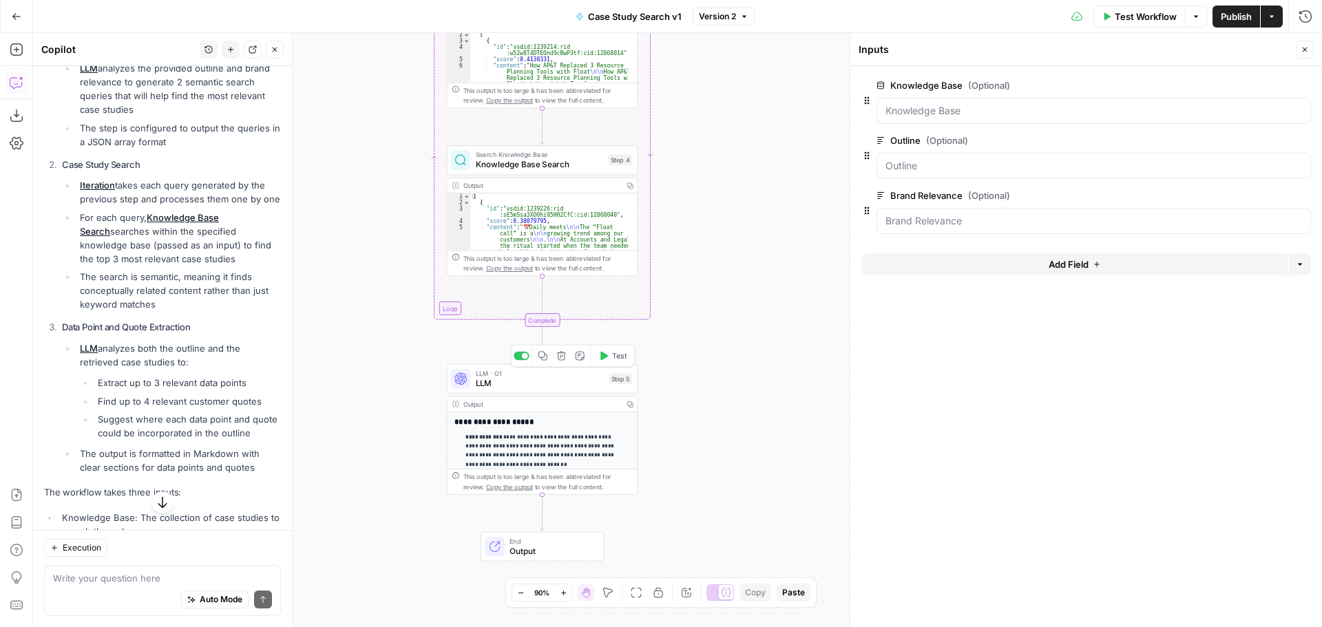
click at [506, 384] on span "LLM" at bounding box center [540, 383] width 129 height 12
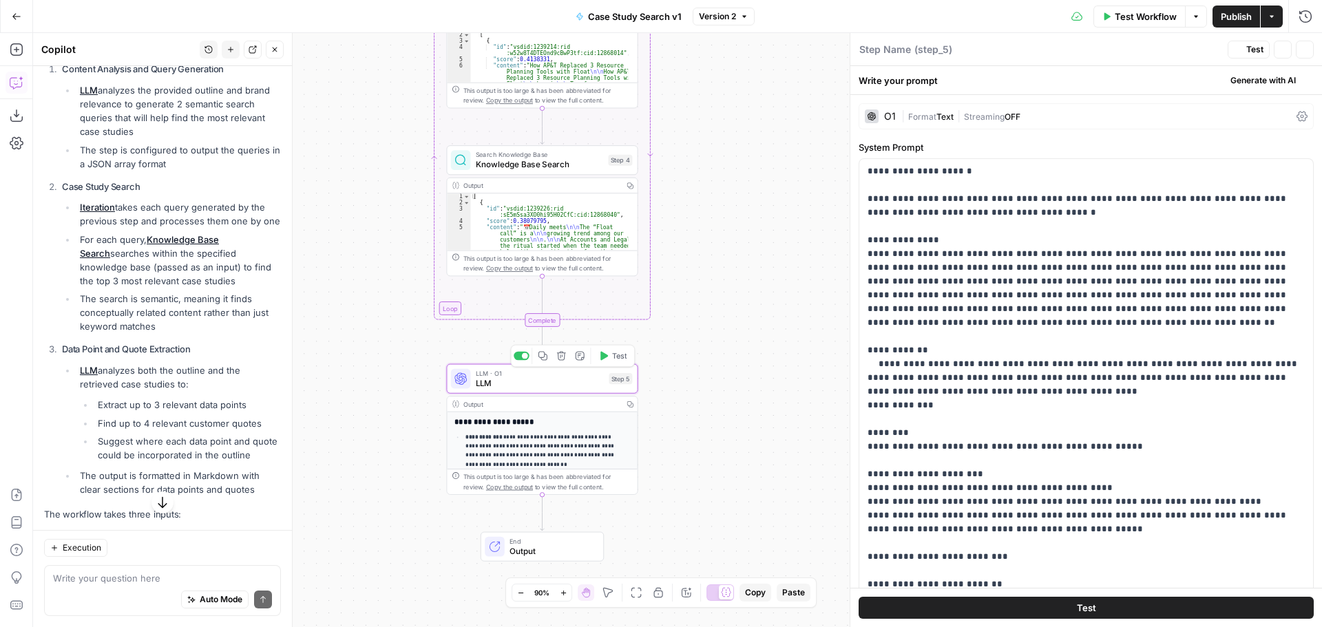
type textarea "LLM"
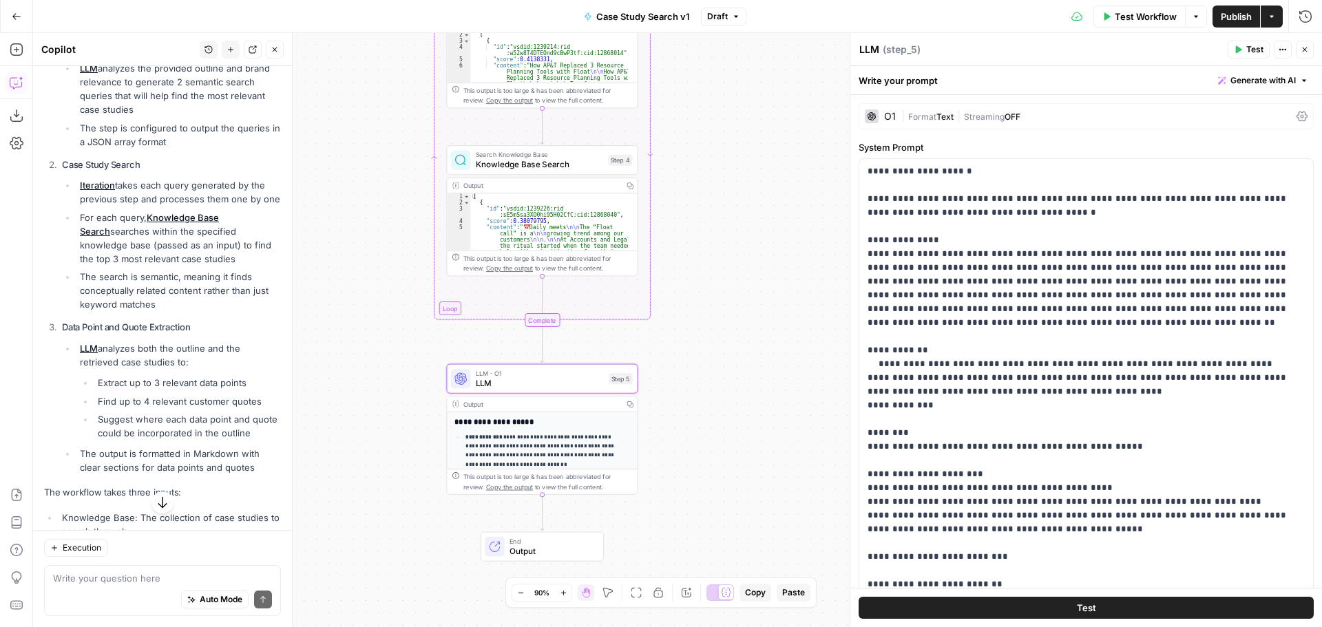
scroll to position [366, 0]
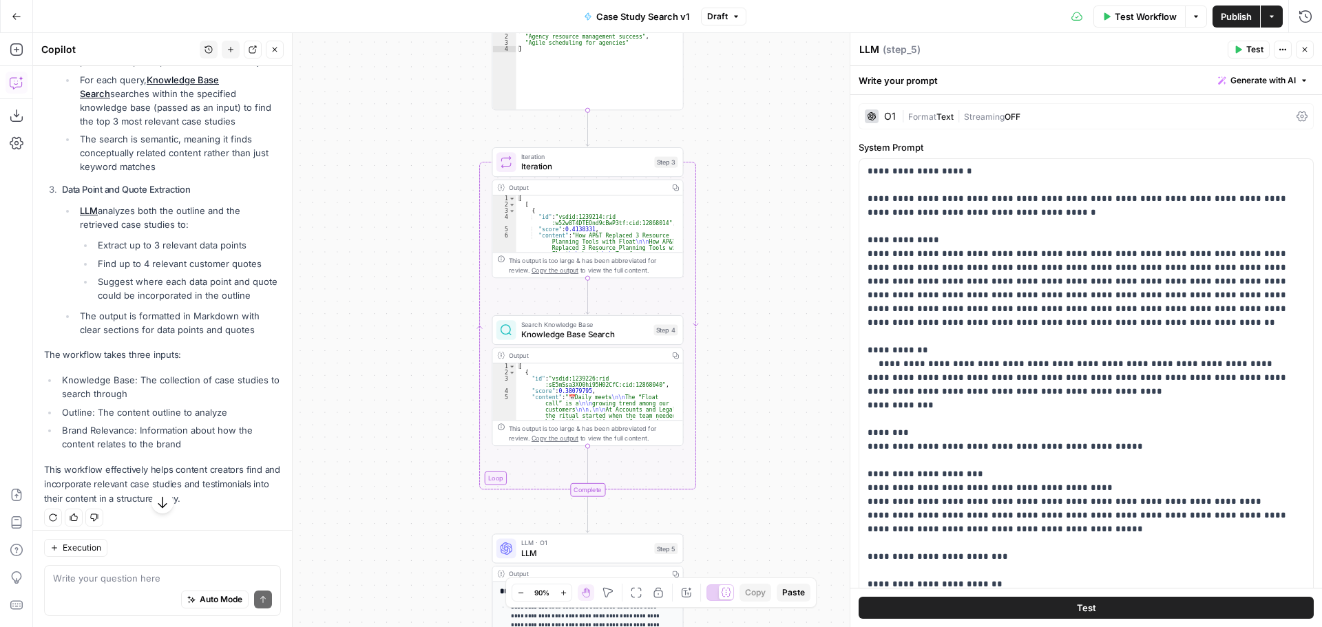
click at [22, 15] on button "Go Back" at bounding box center [16, 16] width 25 height 25
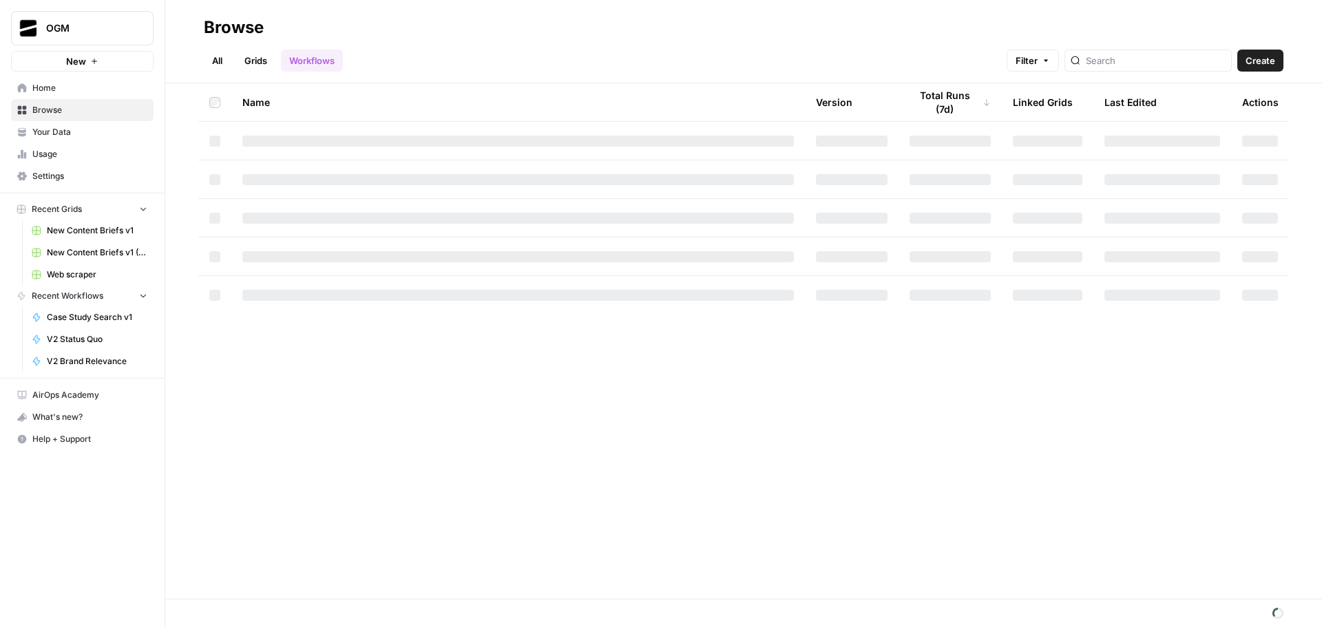
click at [218, 63] on link "All" at bounding box center [217, 61] width 27 height 22
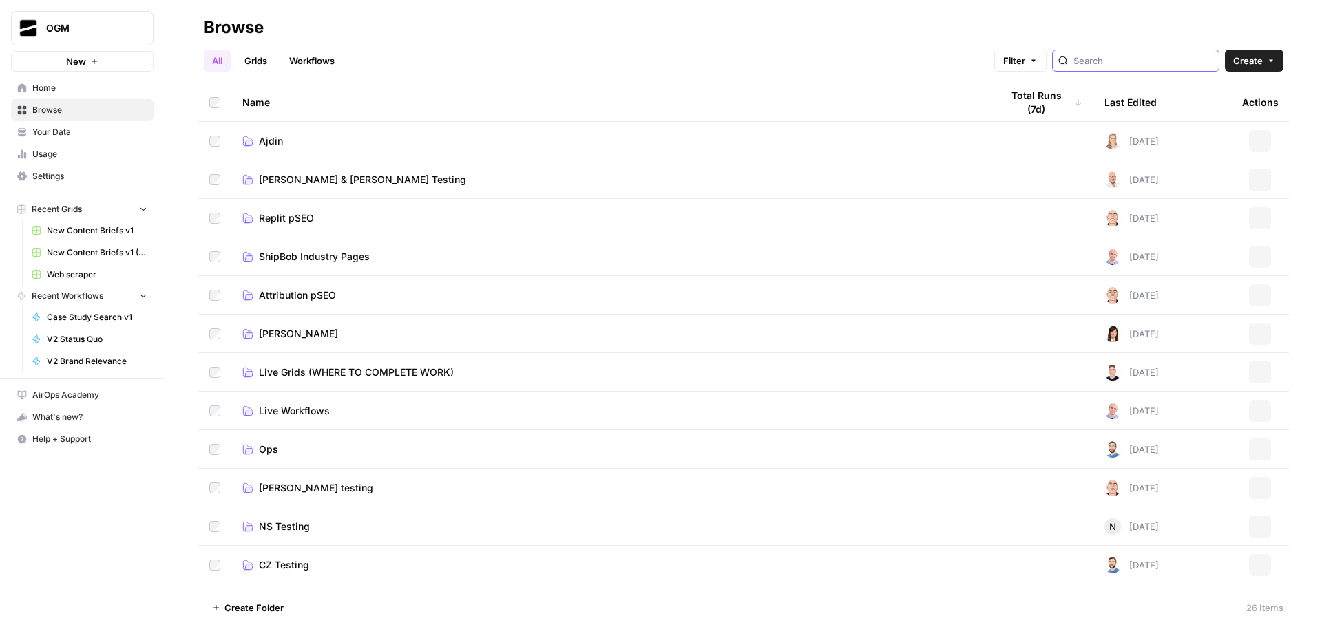
click at [1137, 65] on input "search" at bounding box center [1143, 61] width 140 height 14
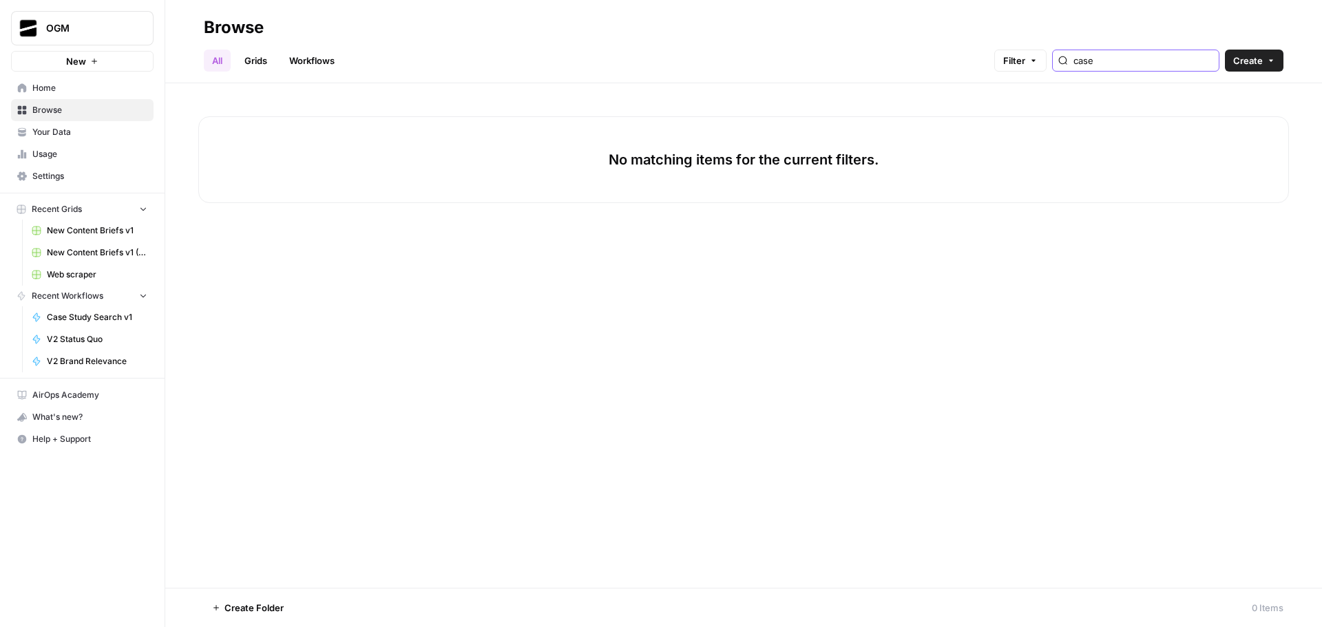
type input "case"
click at [319, 56] on link "Workflows" at bounding box center [312, 61] width 62 height 22
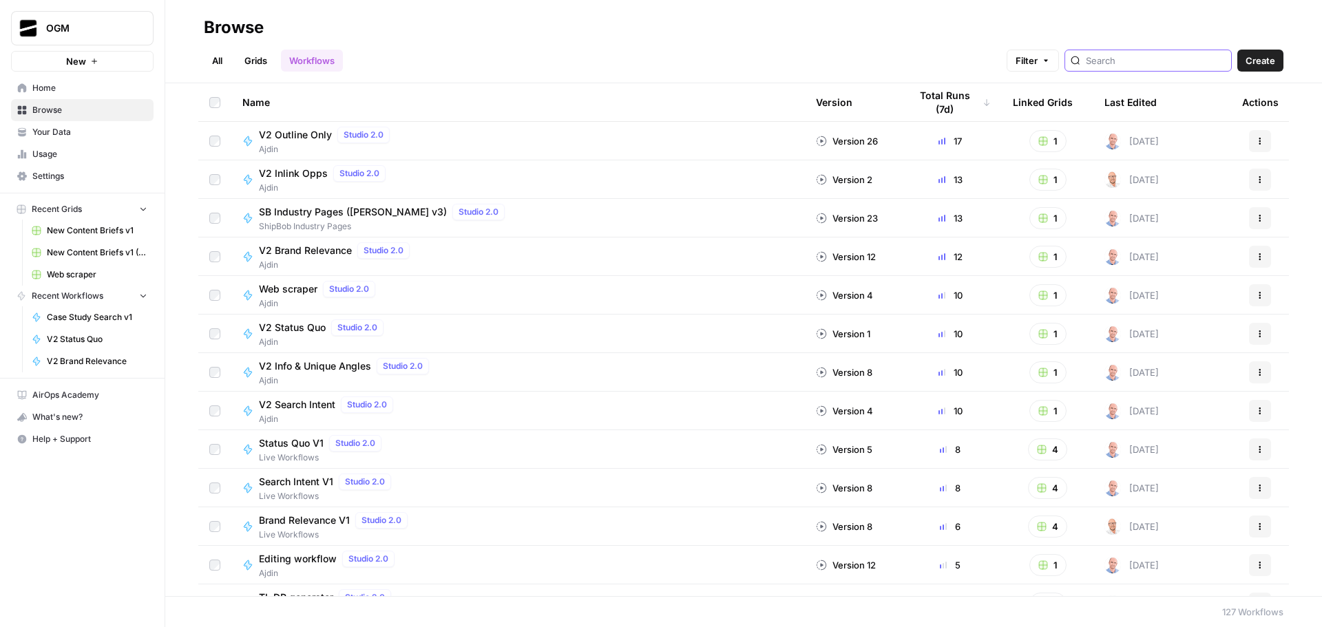
click at [1127, 64] on input "search" at bounding box center [1156, 61] width 140 height 14
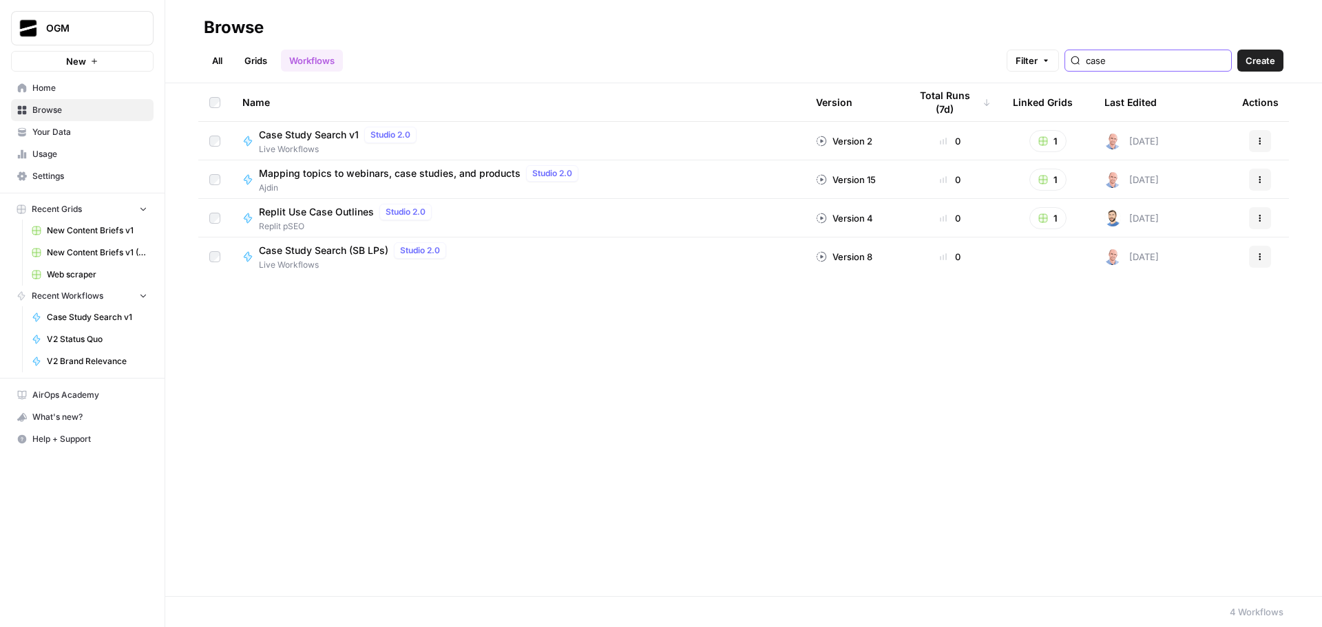
type input "case"
click at [1255, 139] on button "Actions" at bounding box center [1260, 141] width 22 height 22
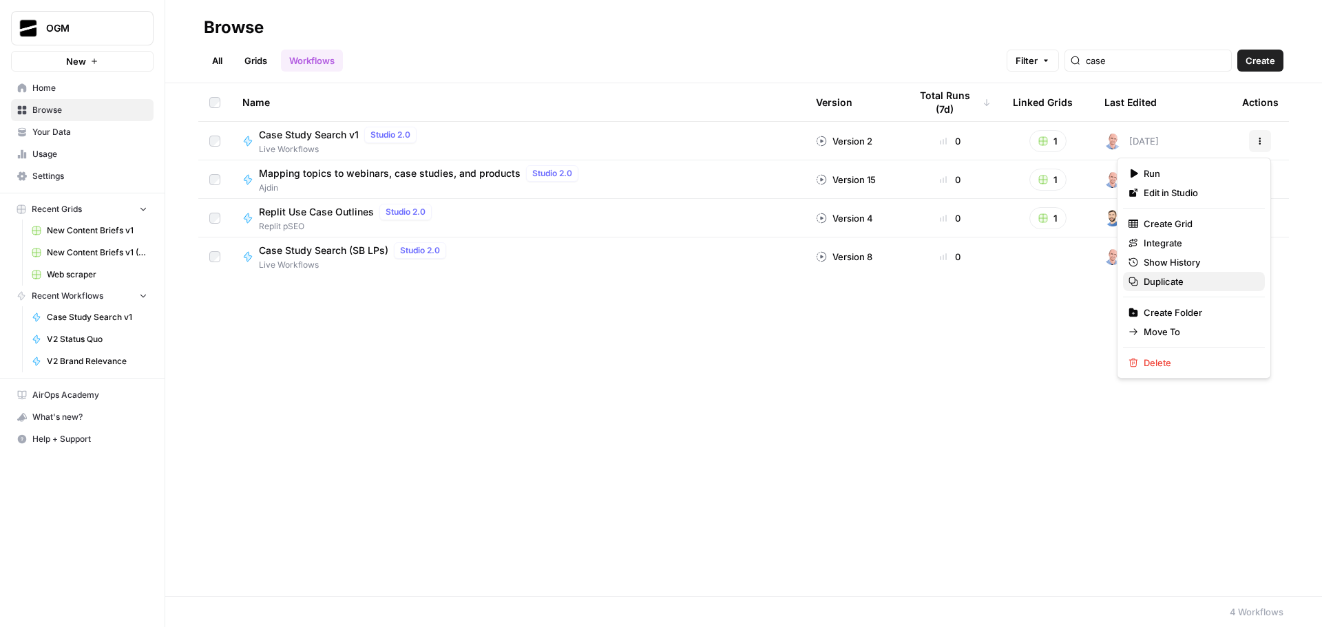
click at [1182, 280] on span "Duplicate" at bounding box center [1198, 282] width 110 height 14
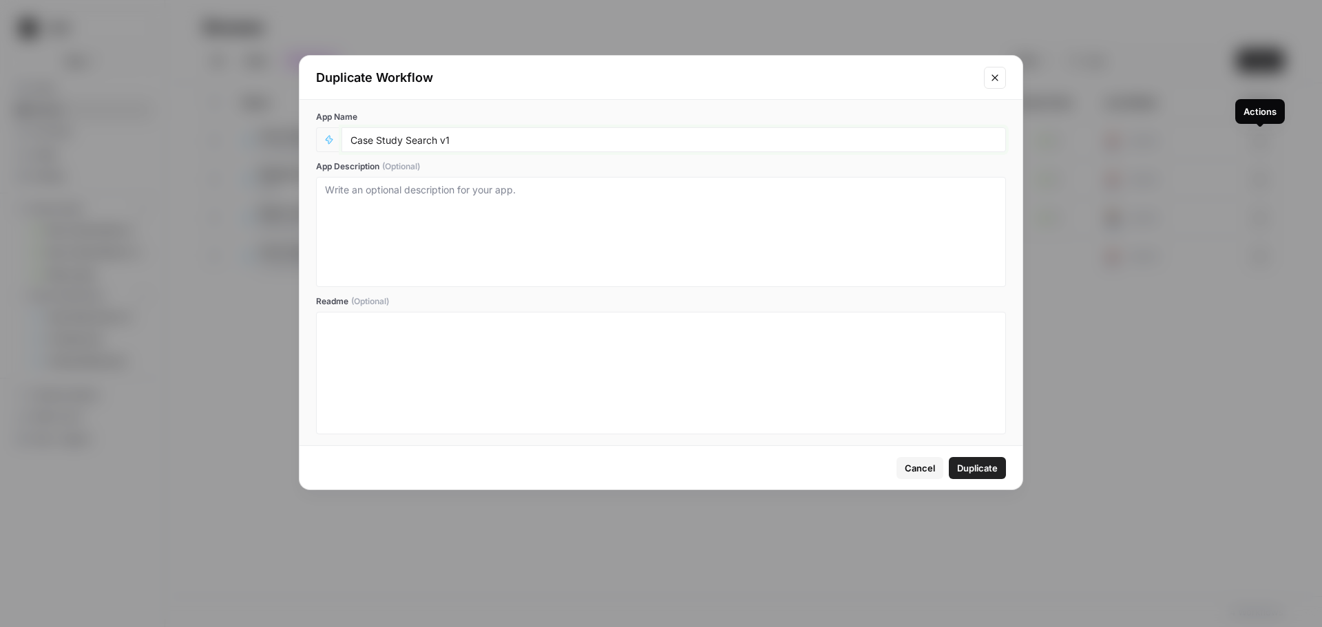
drag, startPoint x: 447, startPoint y: 141, endPoint x: 454, endPoint y: 143, distance: 7.2
click at [454, 143] on input "Case Study Search v1" at bounding box center [673, 140] width 646 height 12
type input "Case Study Search v2"
click at [581, 96] on div "Duplicate Workflow" at bounding box center [660, 78] width 723 height 44
click at [970, 470] on span "Duplicate" at bounding box center [977, 468] width 41 height 14
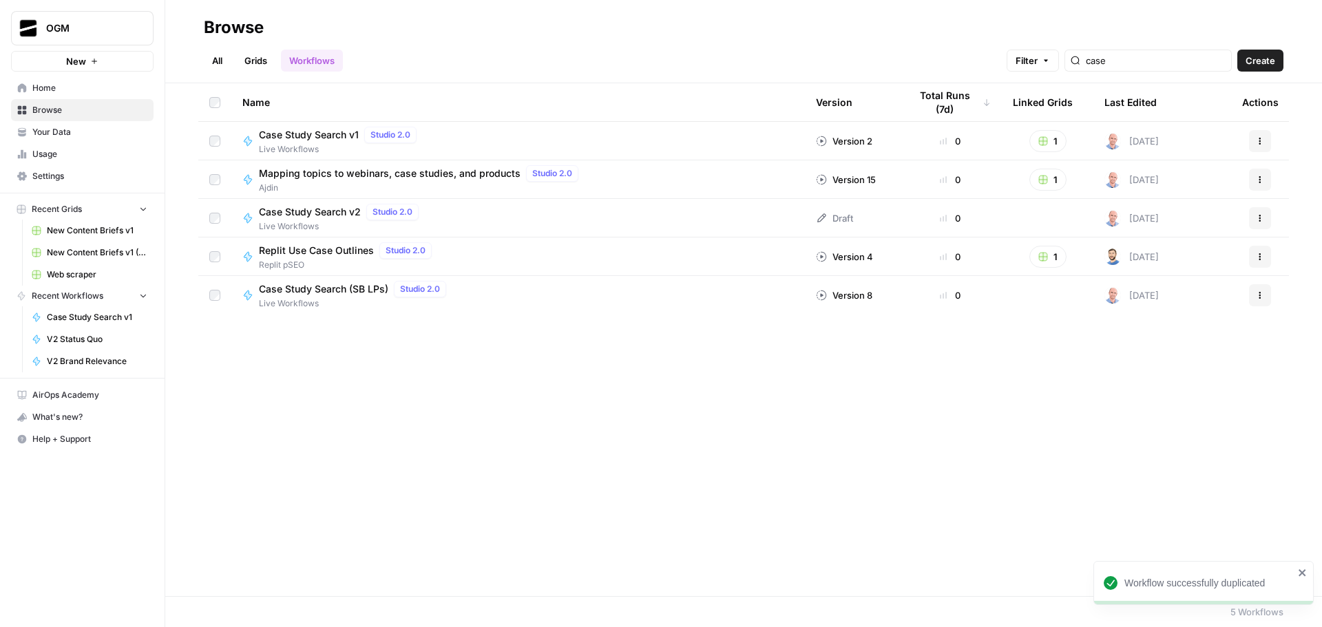
click at [315, 215] on span "Case Study Search v2" at bounding box center [310, 212] width 102 height 14
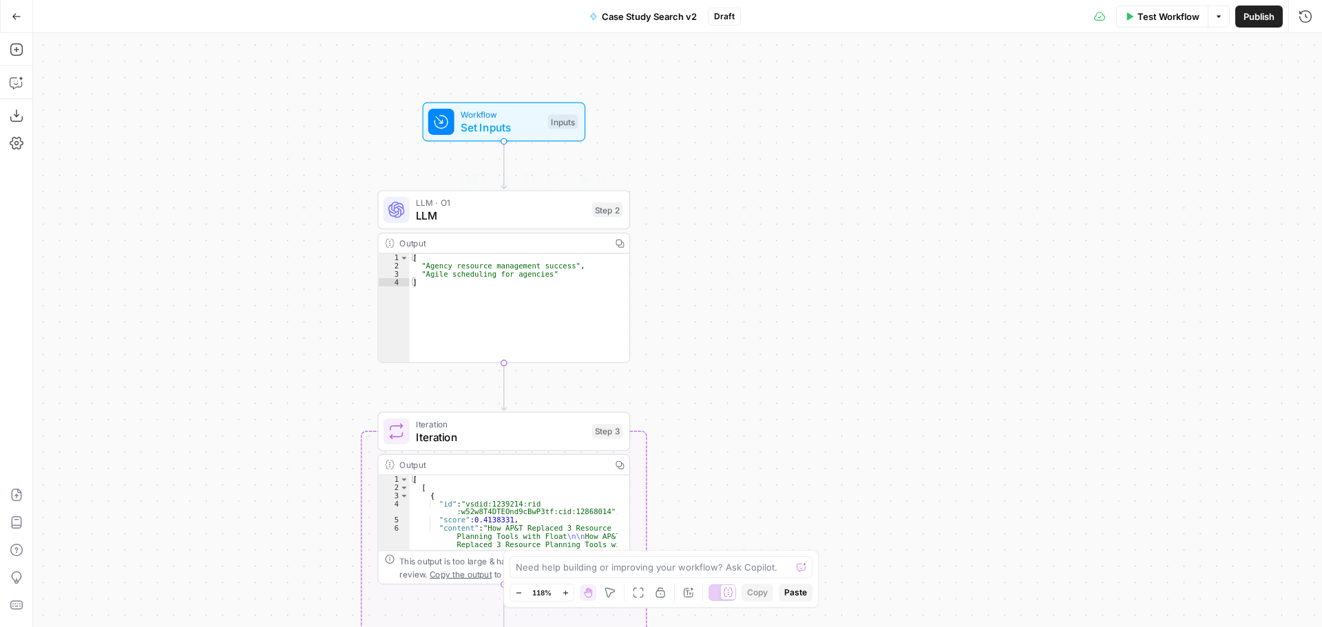
click at [470, 214] on span "LLM" at bounding box center [500, 215] width 169 height 17
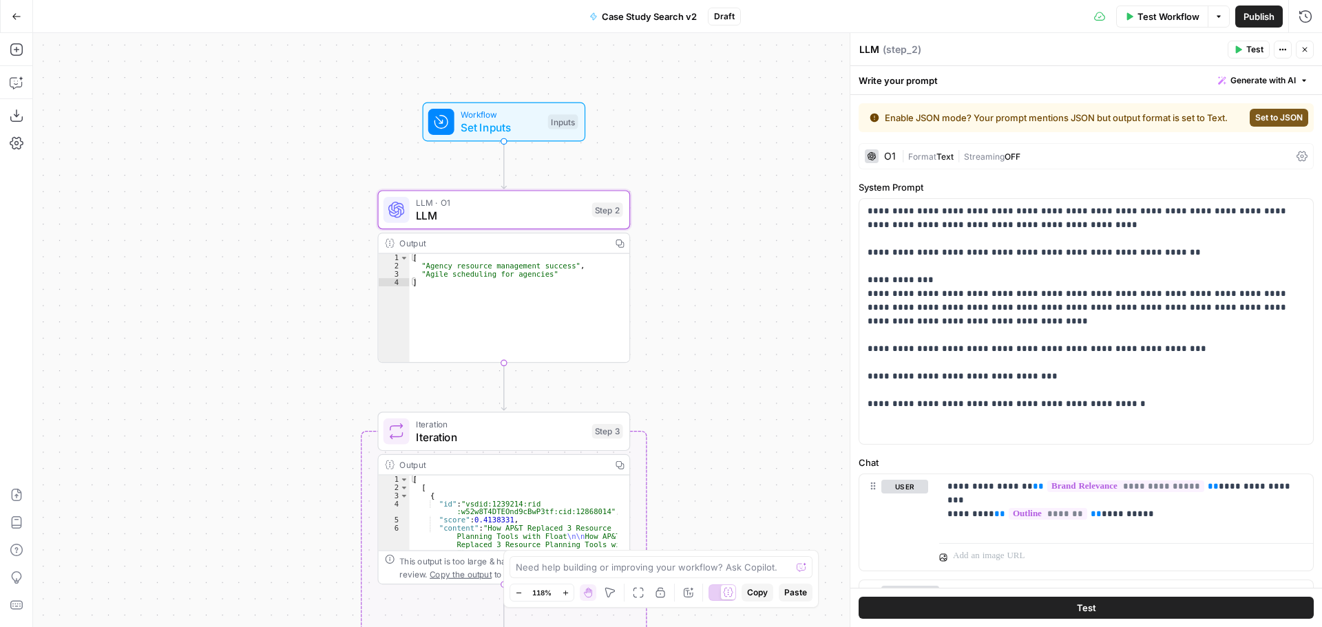
click at [956, 158] on span "|" at bounding box center [958, 156] width 10 height 14
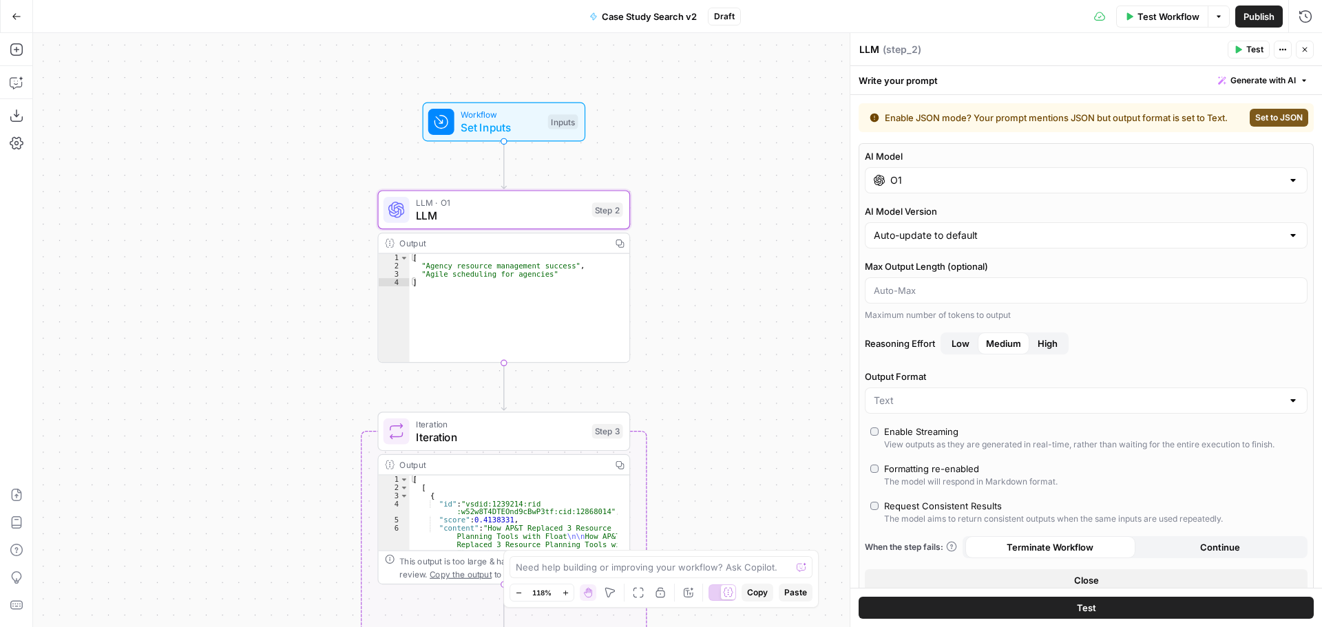
click at [953, 178] on input "O1" at bounding box center [1086, 180] width 392 height 14
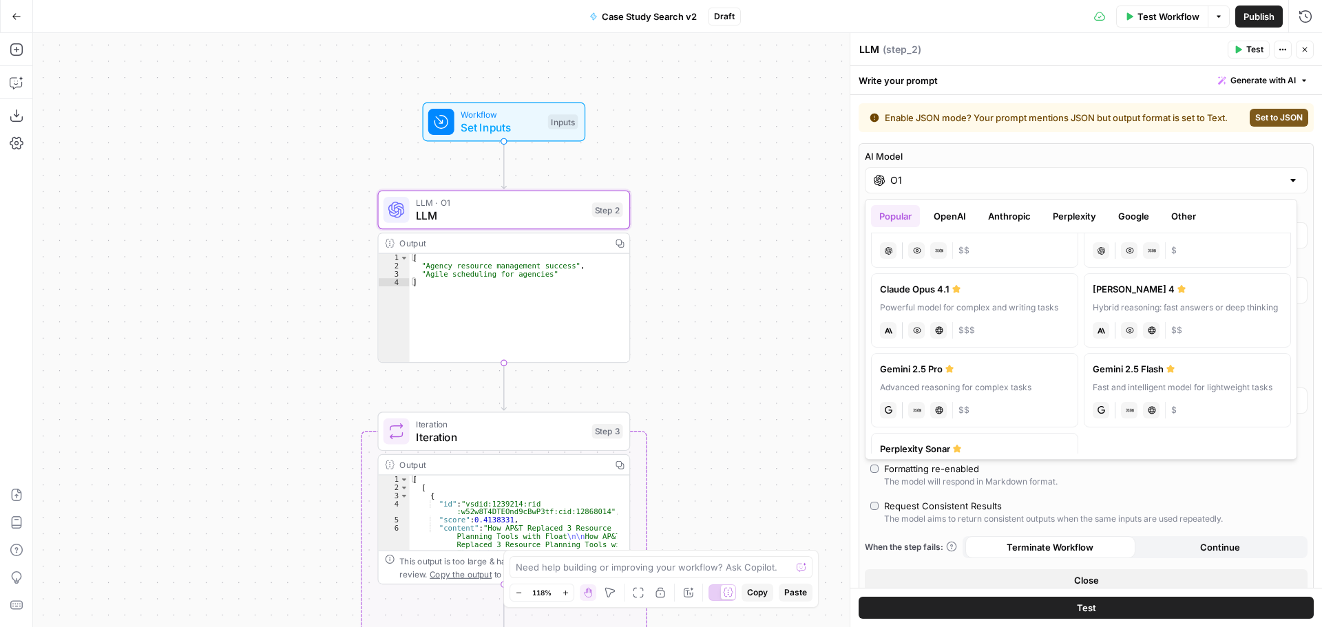
click at [940, 214] on button "OpenAI" at bounding box center [949, 216] width 49 height 22
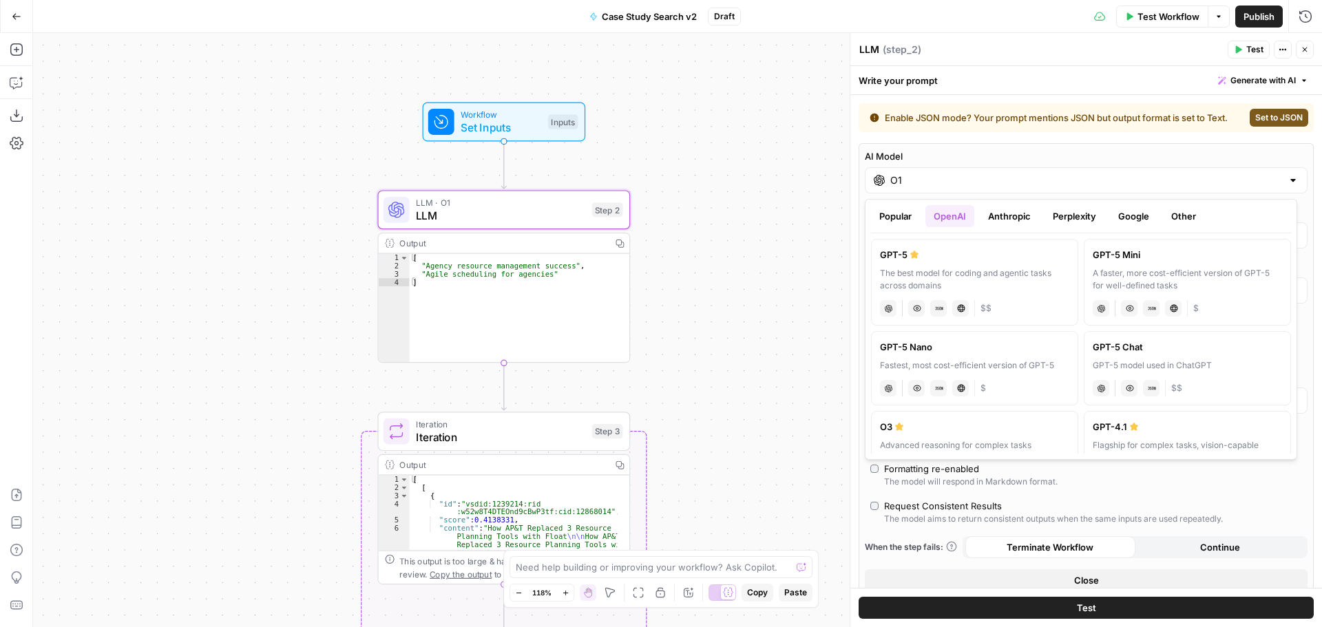
scroll to position [69, 0]
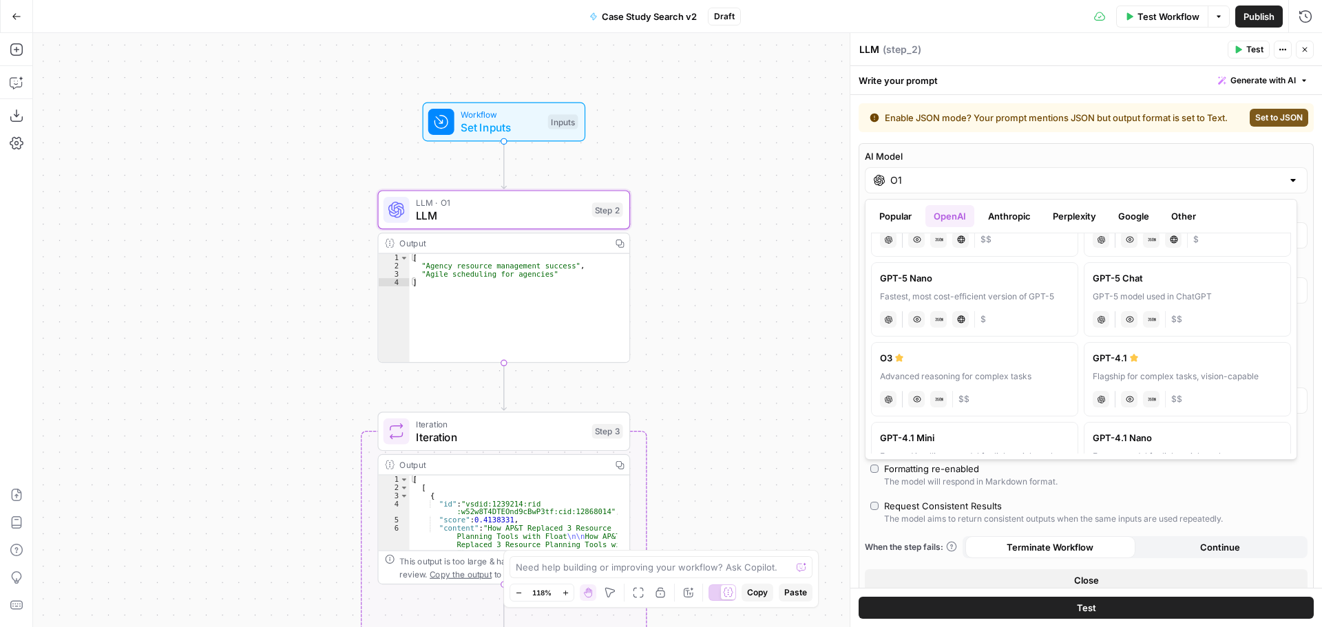
click at [1202, 370] on div "Flagship for complex tasks, vision-capable" at bounding box center [1187, 376] width 189 height 12
type input "GPT-4.1"
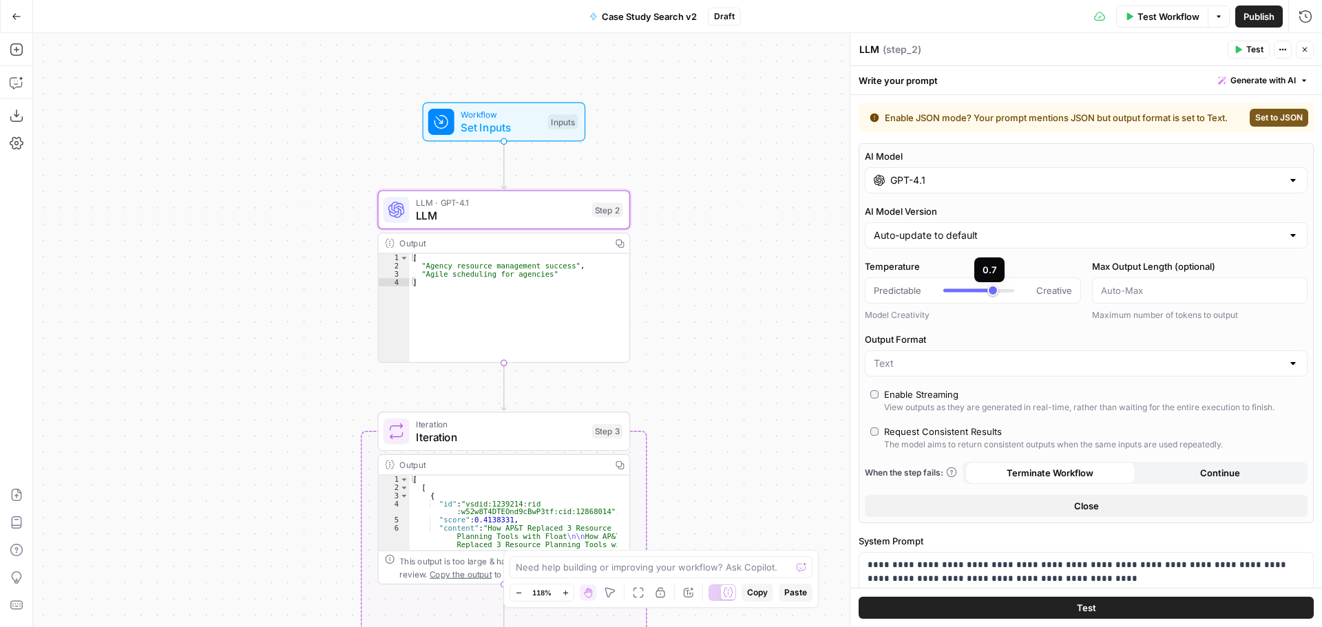
type input "*"
drag, startPoint x: 992, startPoint y: 292, endPoint x: 863, endPoint y: 292, distance: 129.4
click at [863, 292] on div "AI Model GPT-4.1 AI Model Version Auto-update to default Temperature Predictabl…" at bounding box center [1085, 333] width 455 height 380
click at [761, 222] on div "Workflow Set Inputs Inputs LLM · GPT-4.1 LLM Step 2 Output Copy 1 2 3 4 [ "Agen…" at bounding box center [677, 330] width 1289 height 594
click at [1301, 50] on icon "button" at bounding box center [1304, 49] width 8 height 8
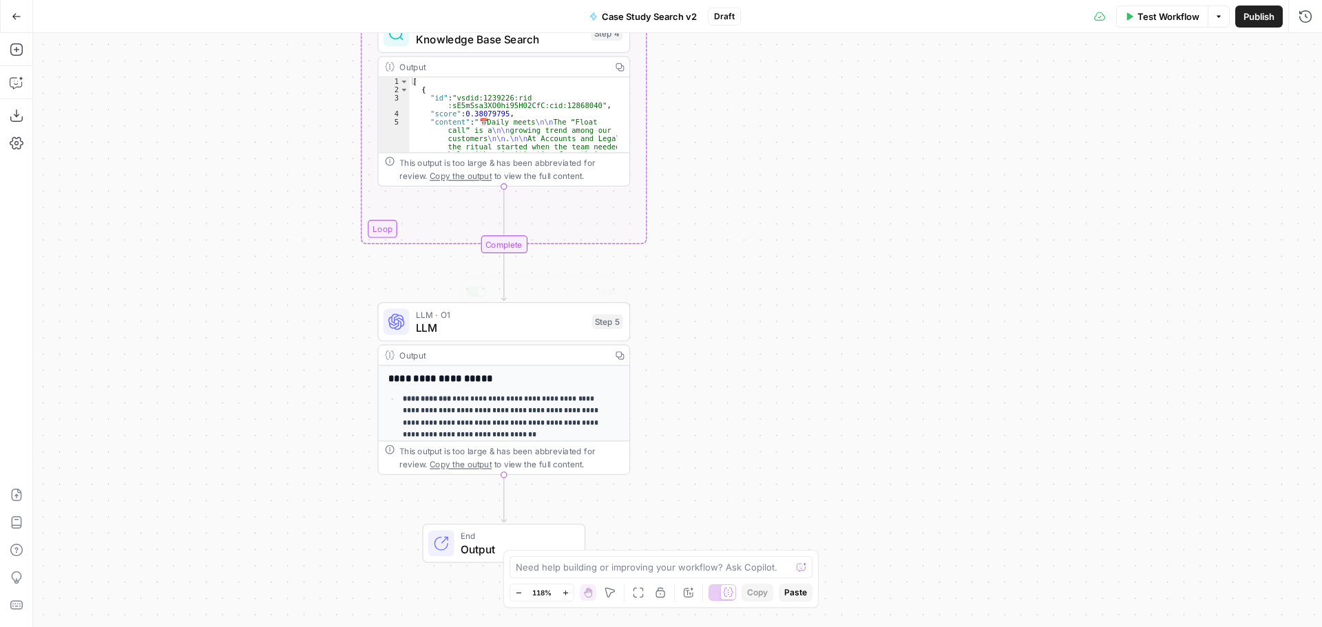
click at [463, 324] on span "LLM" at bounding box center [500, 327] width 169 height 17
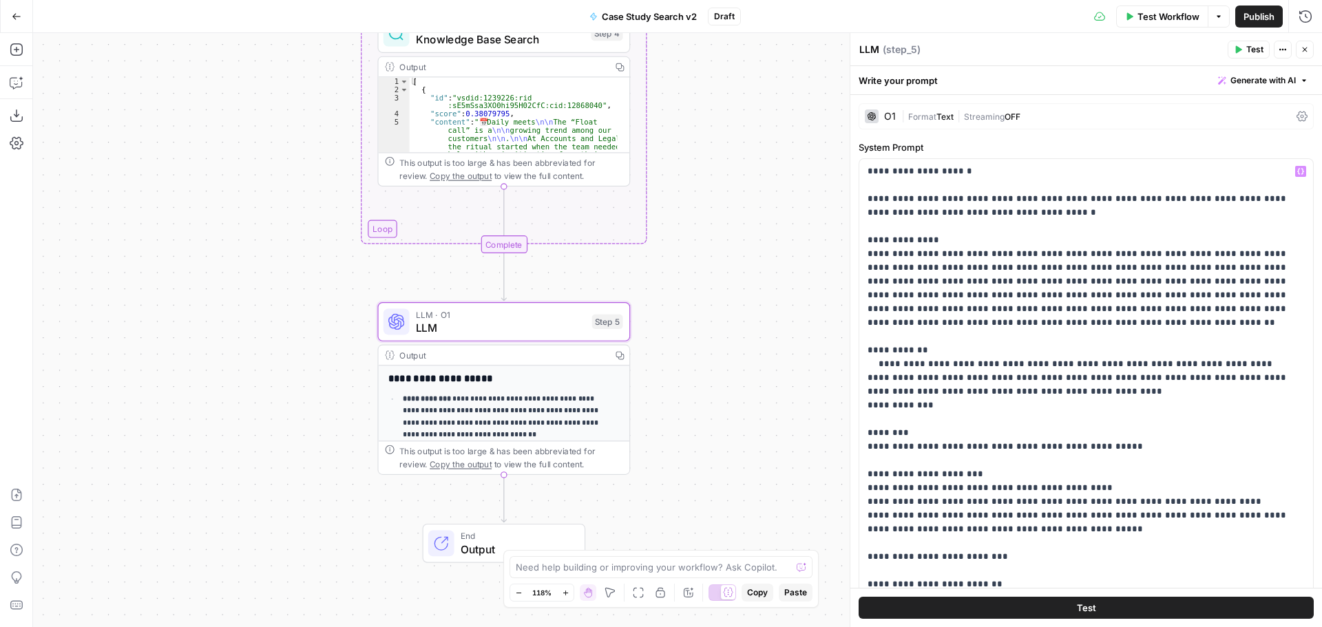
click at [992, 118] on span "Streaming" at bounding box center [984, 117] width 41 height 10
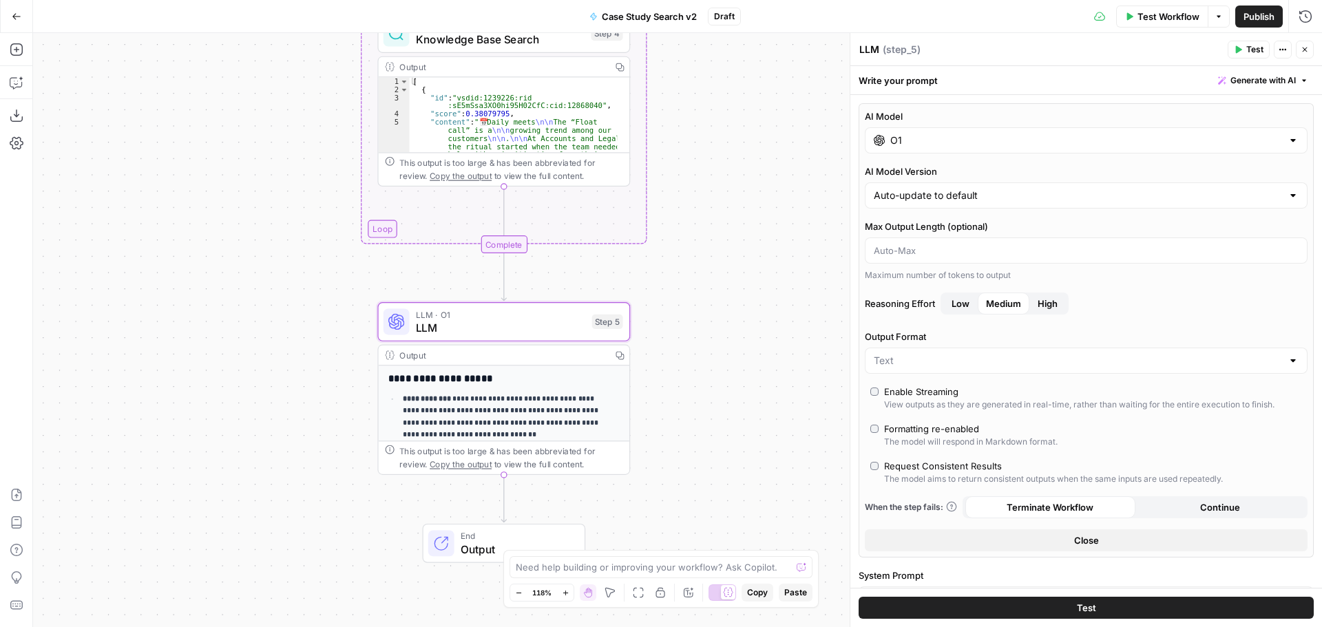
click at [962, 145] on input "O1" at bounding box center [1086, 141] width 392 height 14
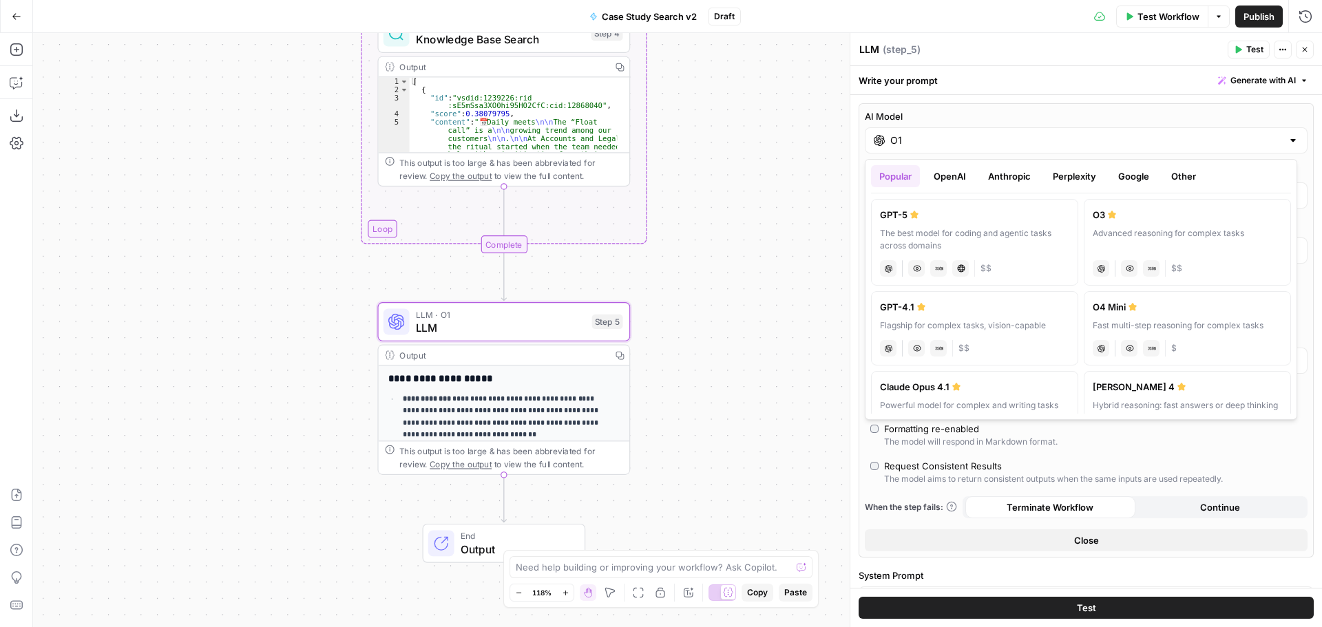
click at [948, 180] on button "OpenAI" at bounding box center [949, 176] width 49 height 22
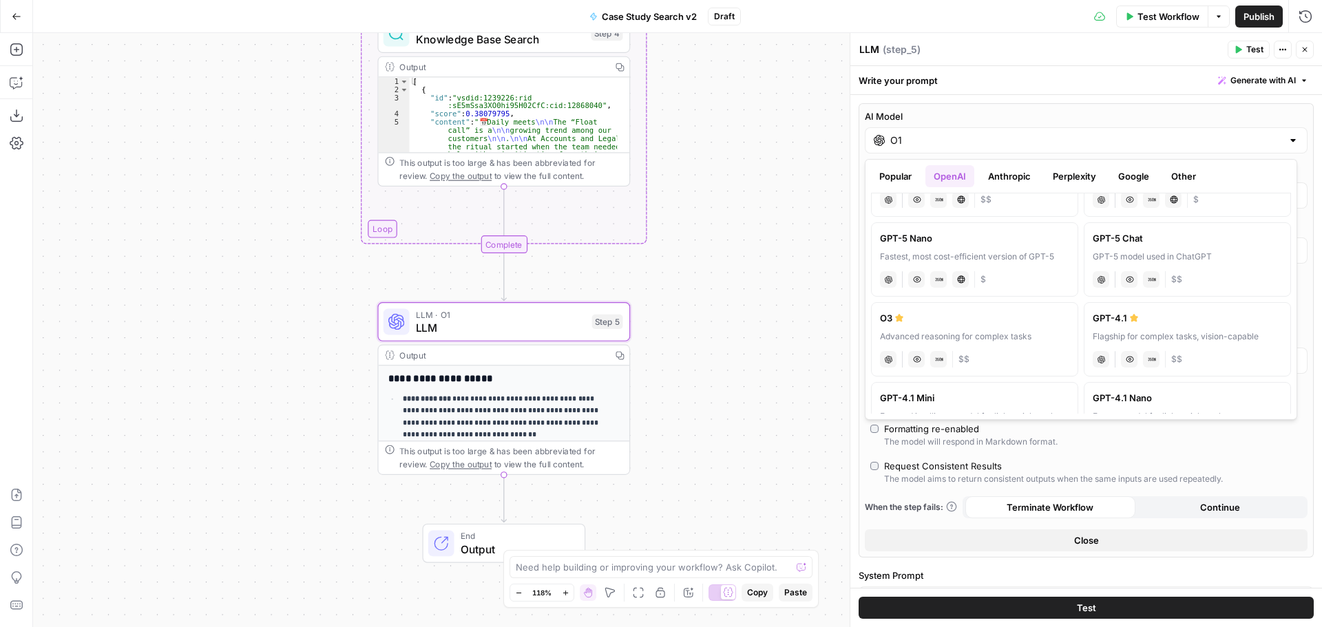
scroll to position [138, 0]
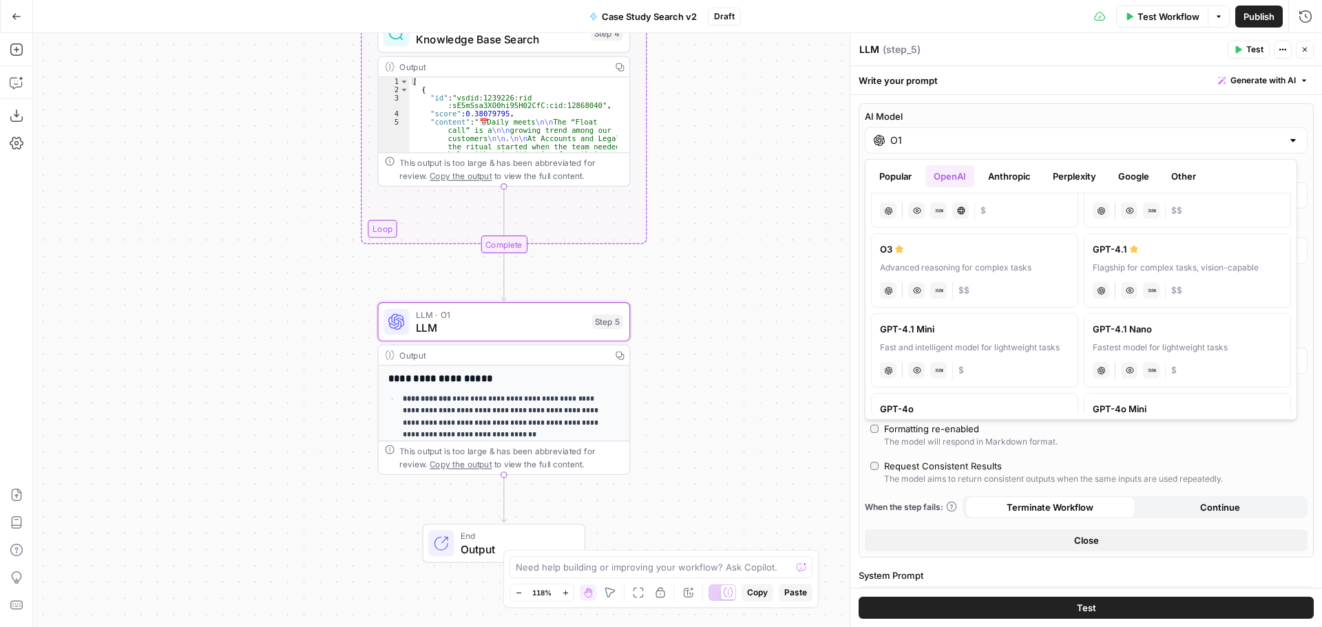
click at [1179, 244] on div "GPT-4.1" at bounding box center [1187, 249] width 189 height 14
type input "GPT-4.1"
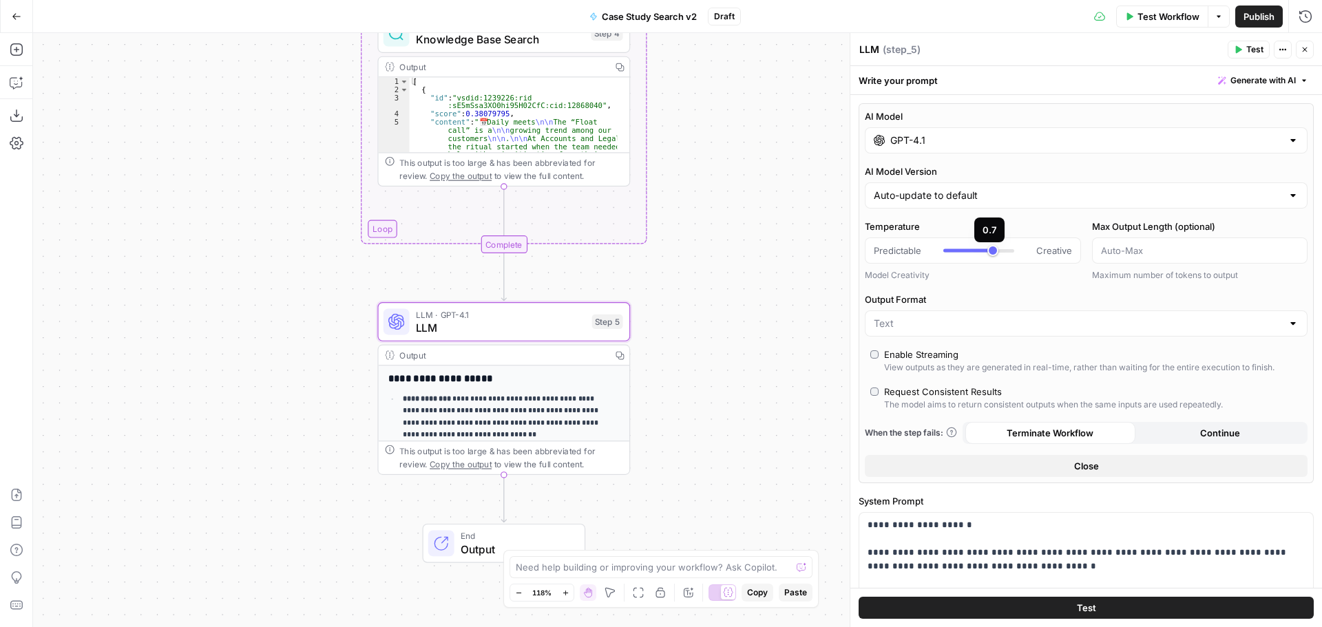
type input "*"
drag, startPoint x: 987, startPoint y: 252, endPoint x: 920, endPoint y: 255, distance: 66.8
click at [920, 255] on div "Predictable Creative" at bounding box center [973, 251] width 198 height 14
click at [1305, 49] on icon "button" at bounding box center [1304, 49] width 8 height 8
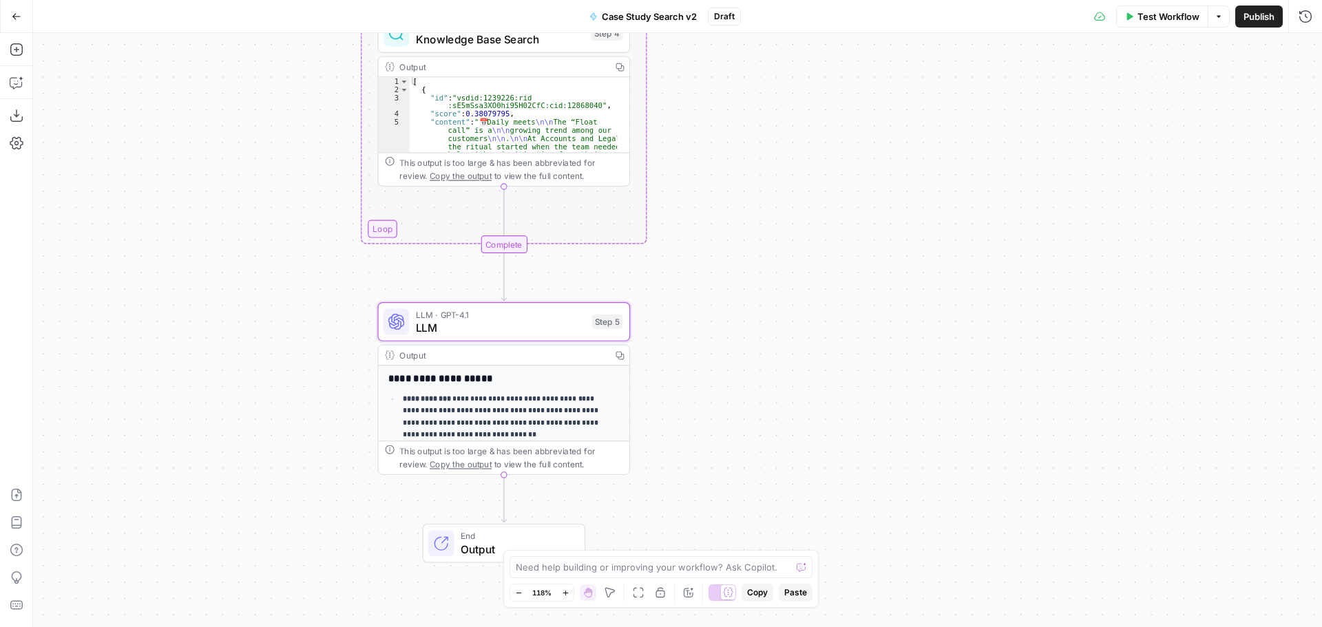
click at [743, 249] on div "Workflow Set Inputs Inputs LLM · GPT-4.1 LLM Step 2 Output Copy 1 2 3 4 [ "Agen…" at bounding box center [677, 330] width 1289 height 594
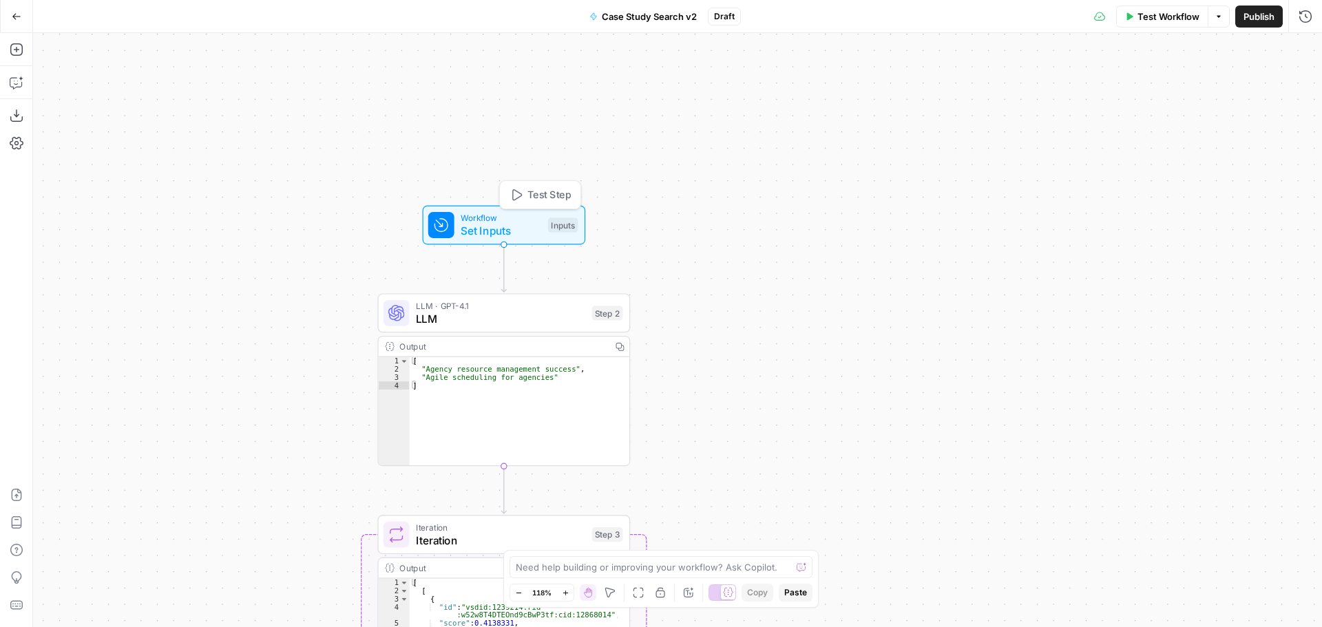
click at [500, 222] on span "Set Inputs" at bounding box center [501, 230] width 81 height 17
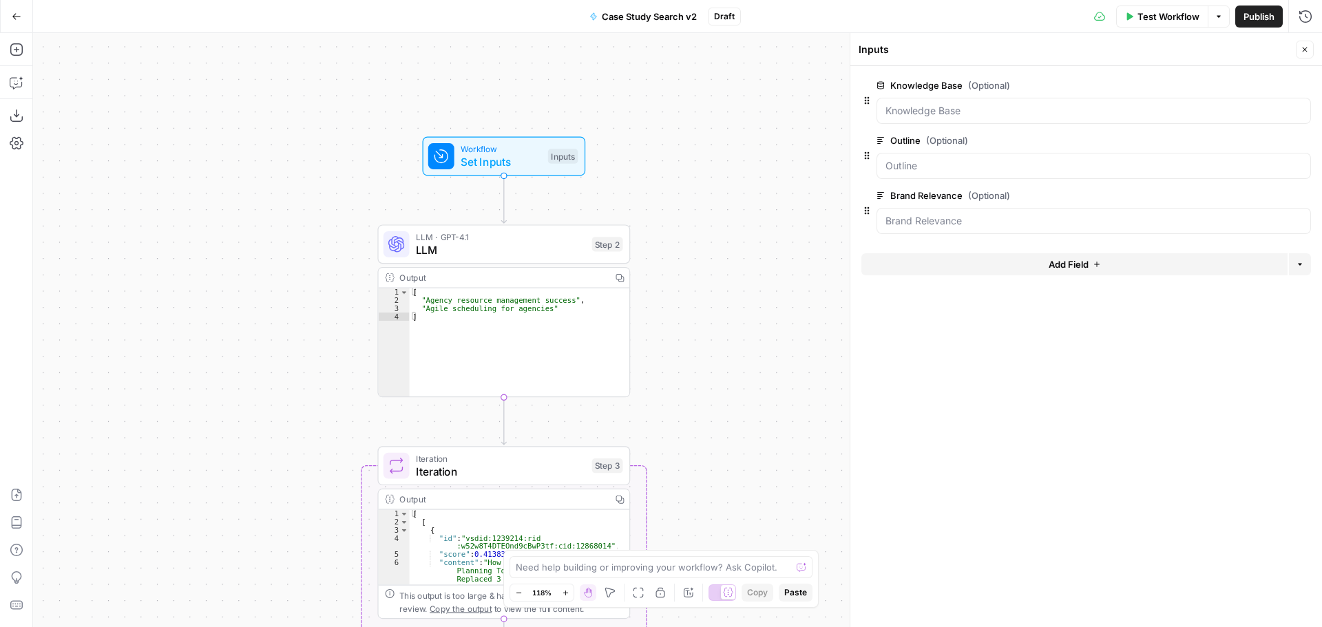
click at [486, 249] on span "LLM" at bounding box center [500, 250] width 169 height 17
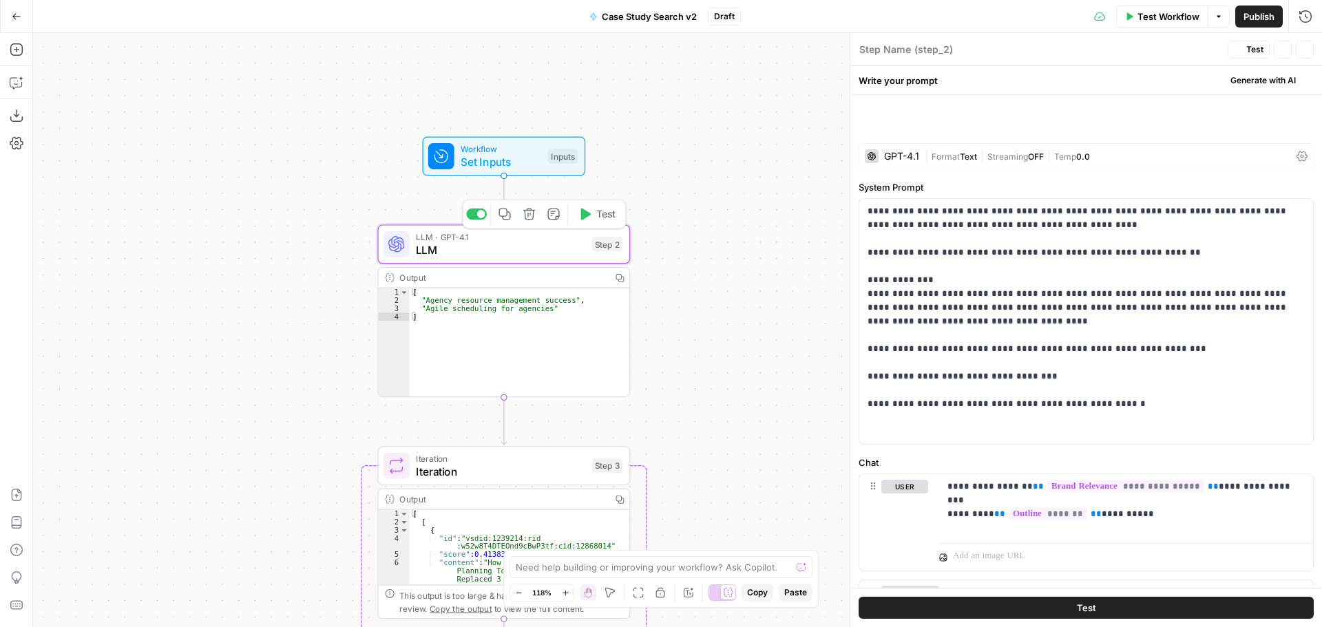
type textarea "LLM"
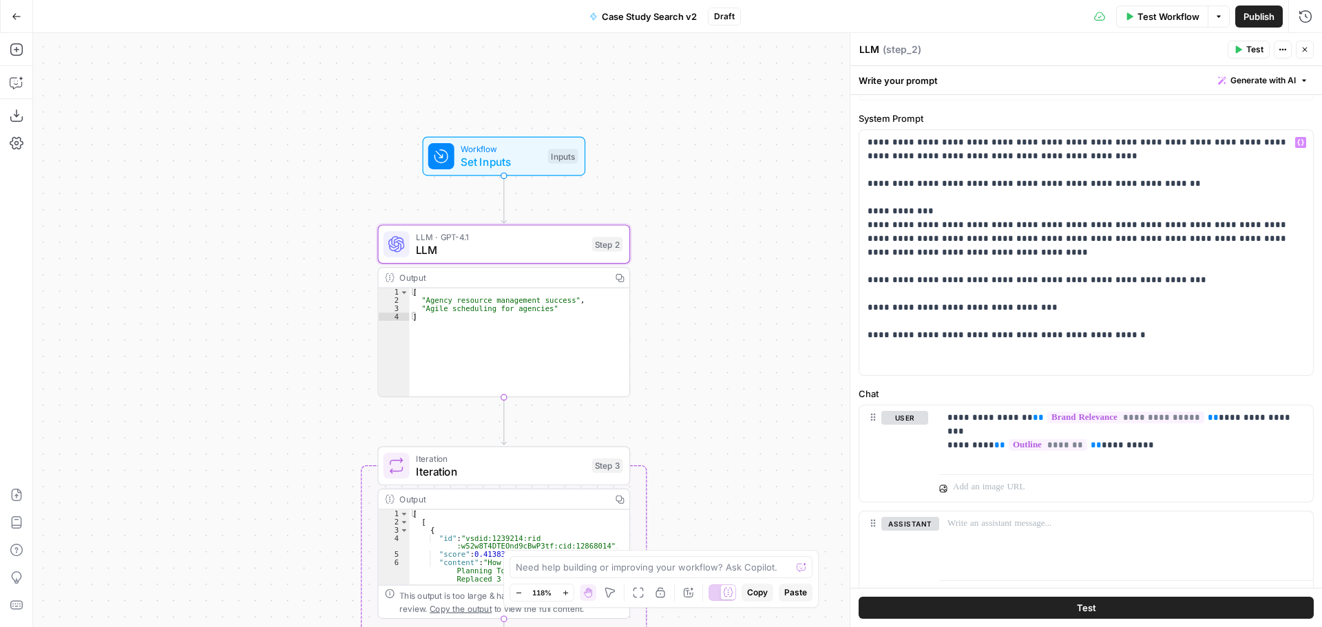
scroll to position [129, 0]
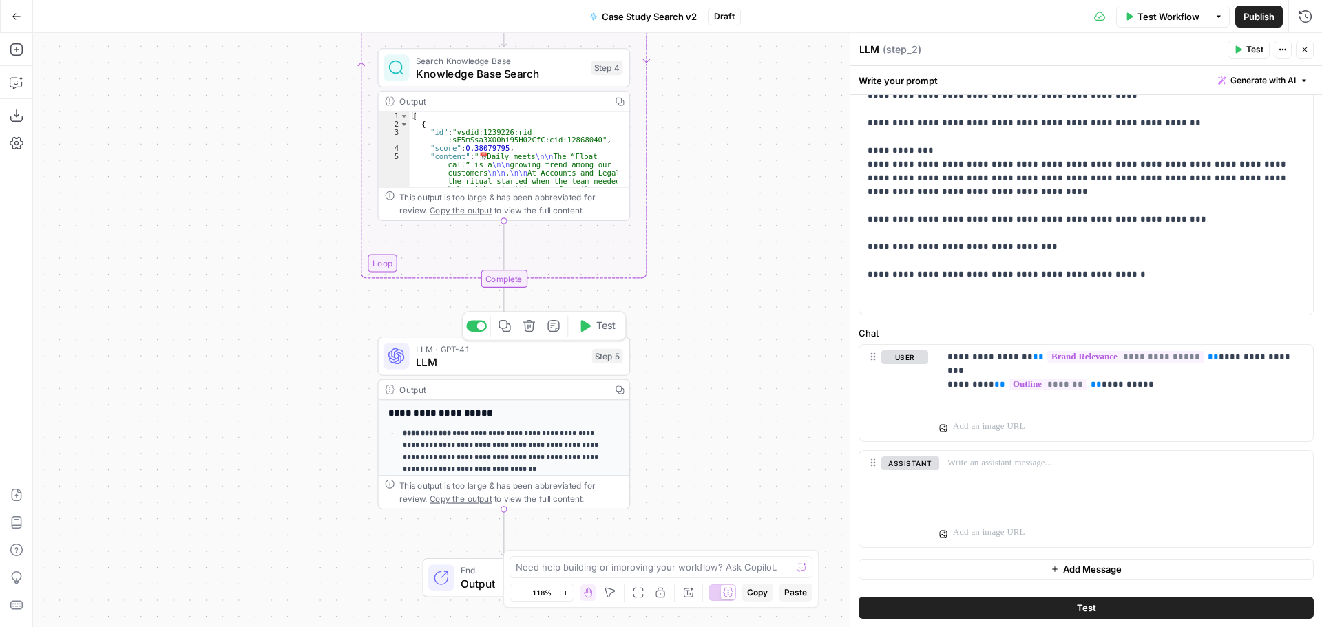
click at [485, 361] on span "LLM" at bounding box center [500, 362] width 169 height 17
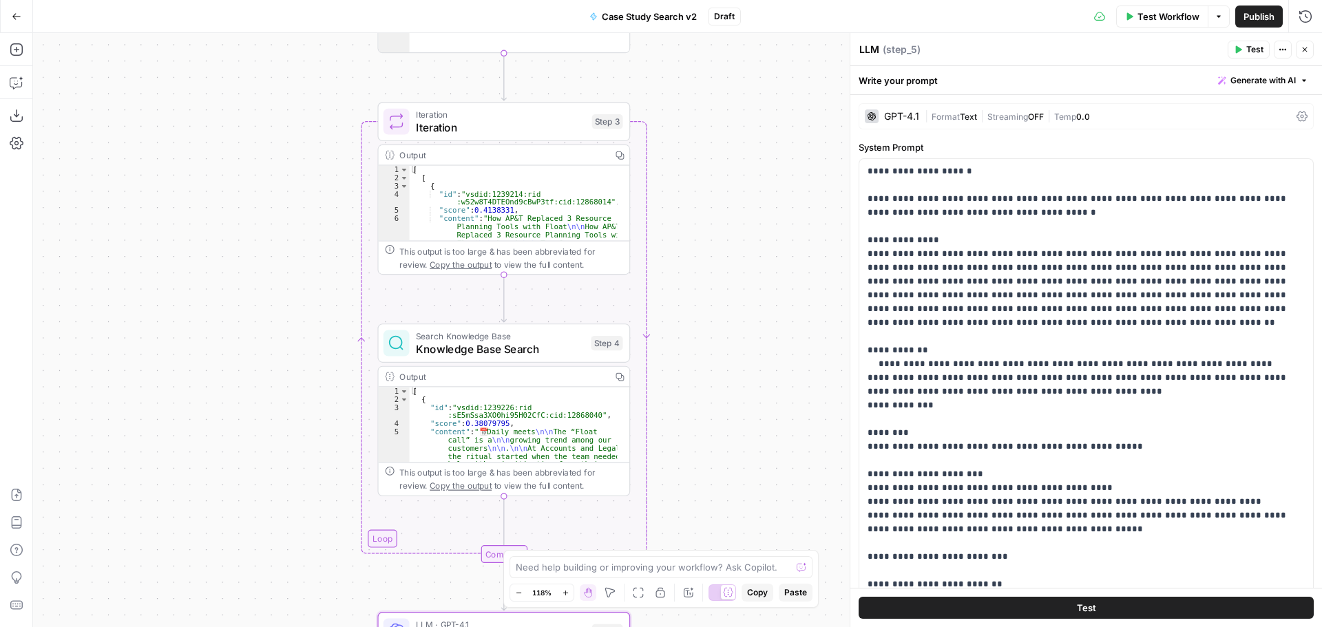
click at [498, 132] on span "Iteration" at bounding box center [500, 127] width 169 height 17
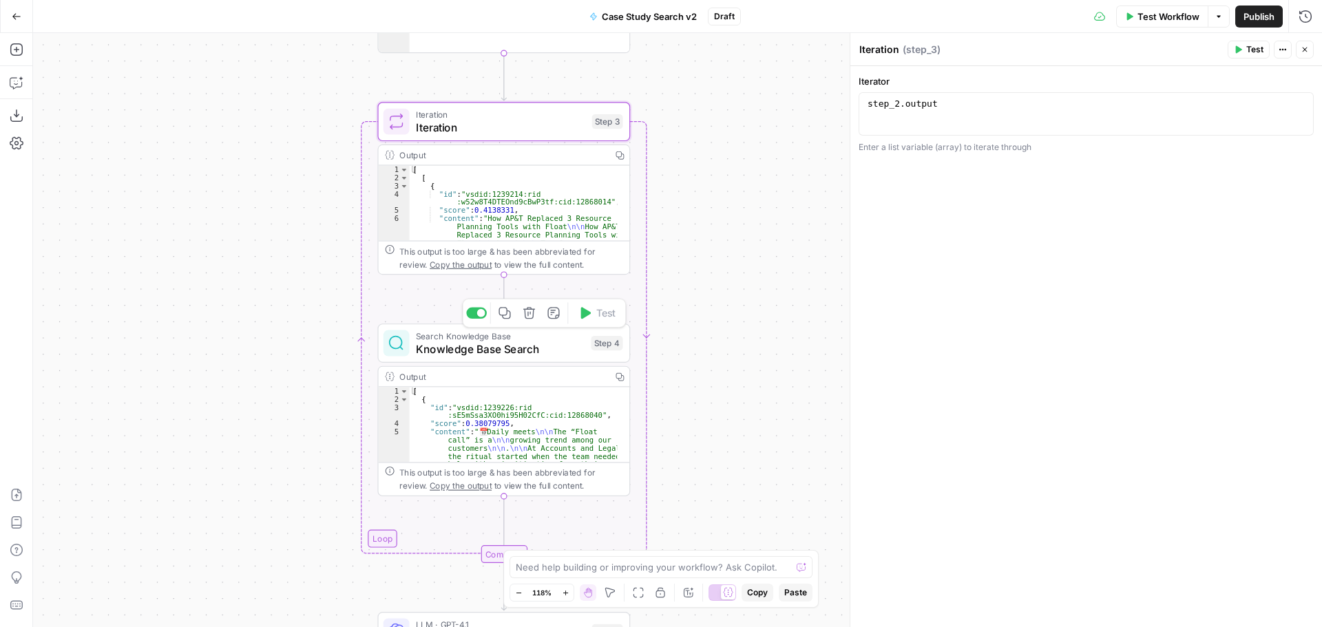
click at [533, 341] on span "Knowledge Base Search" at bounding box center [500, 349] width 169 height 17
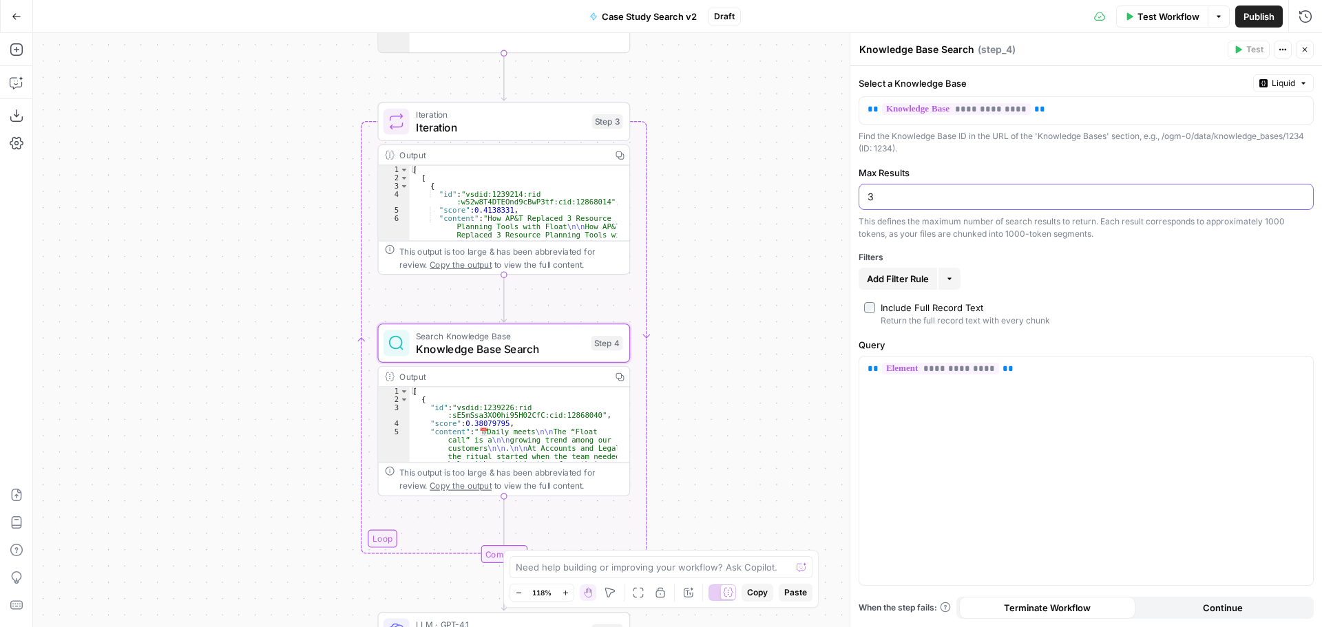
drag, startPoint x: 894, startPoint y: 193, endPoint x: 856, endPoint y: 196, distance: 38.6
click at [856, 196] on div "**********" at bounding box center [1086, 330] width 472 height 594
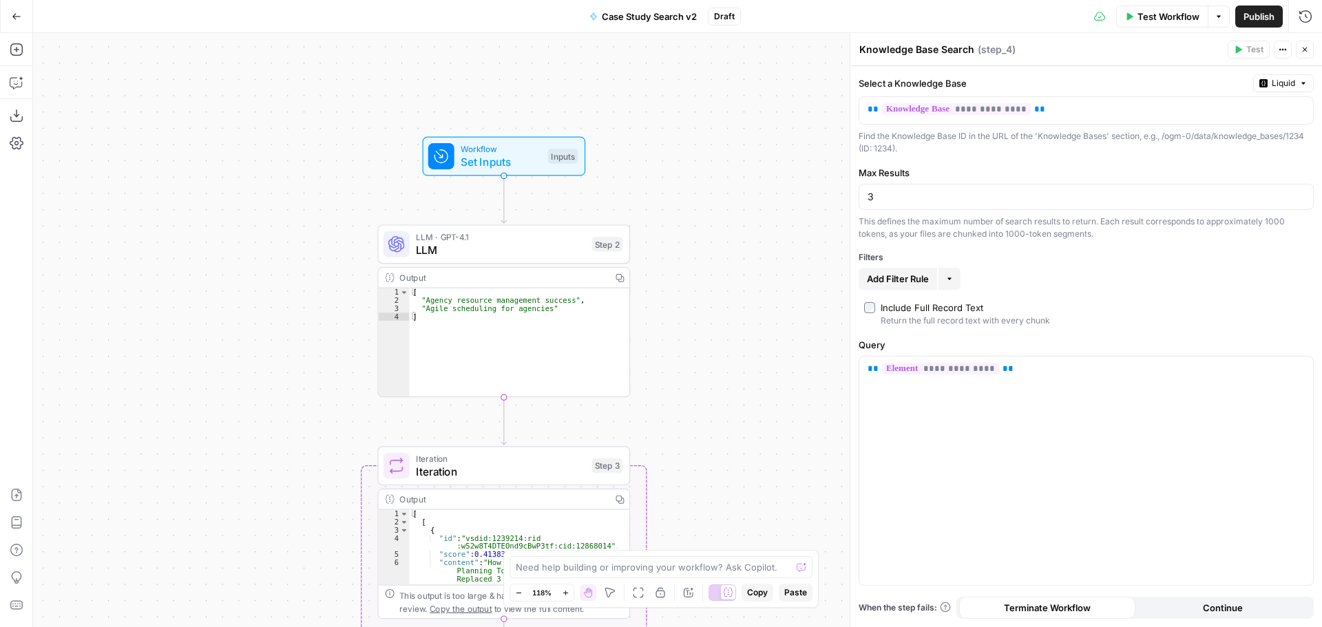
click at [498, 238] on span "LLM · GPT-4.1" at bounding box center [500, 237] width 169 height 13
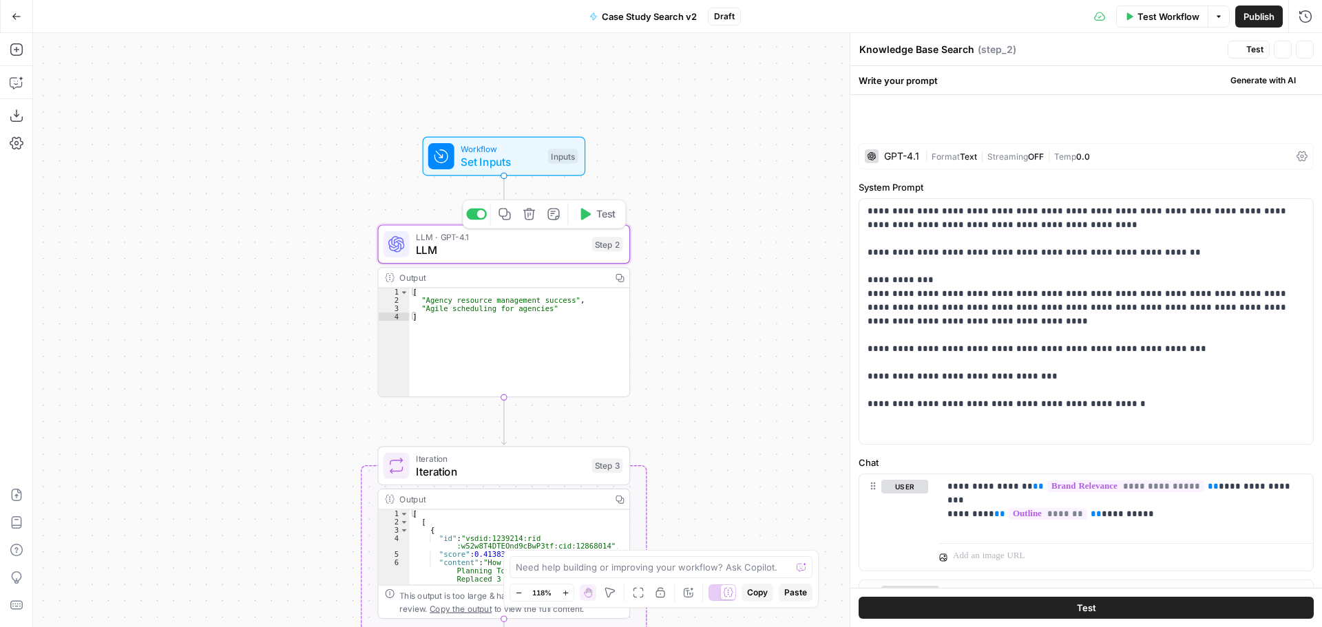
type textarea "LLM"
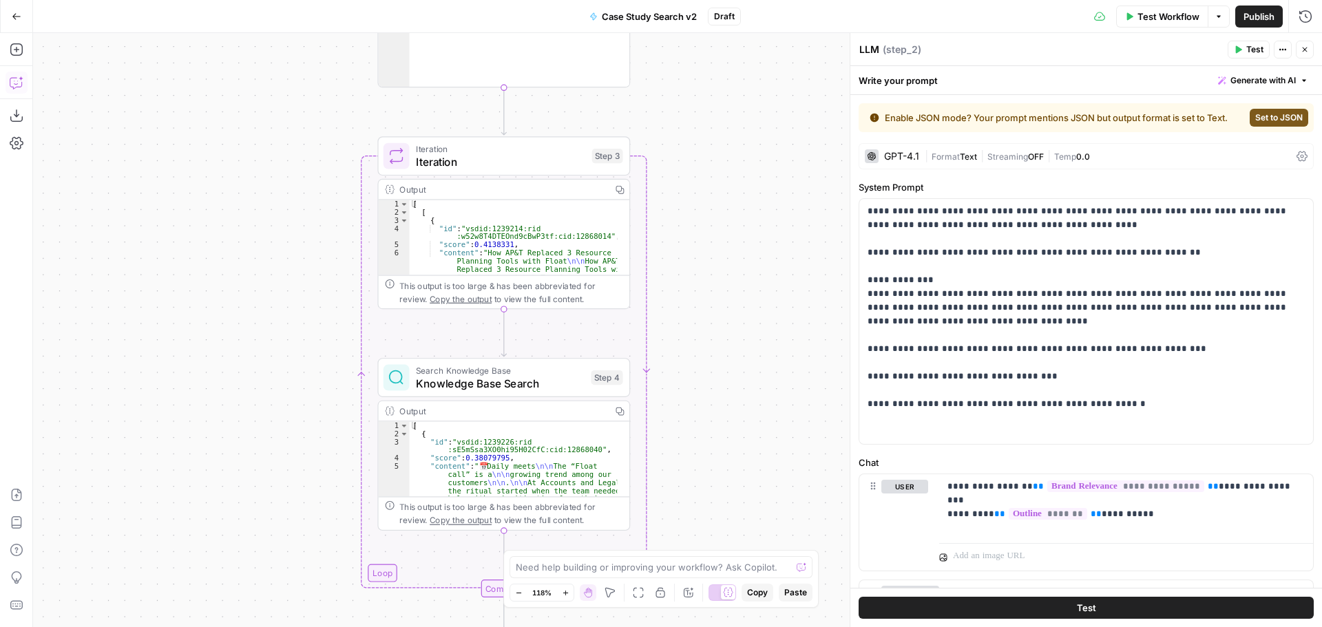
click at [21, 81] on icon "button" at bounding box center [17, 83] width 14 height 14
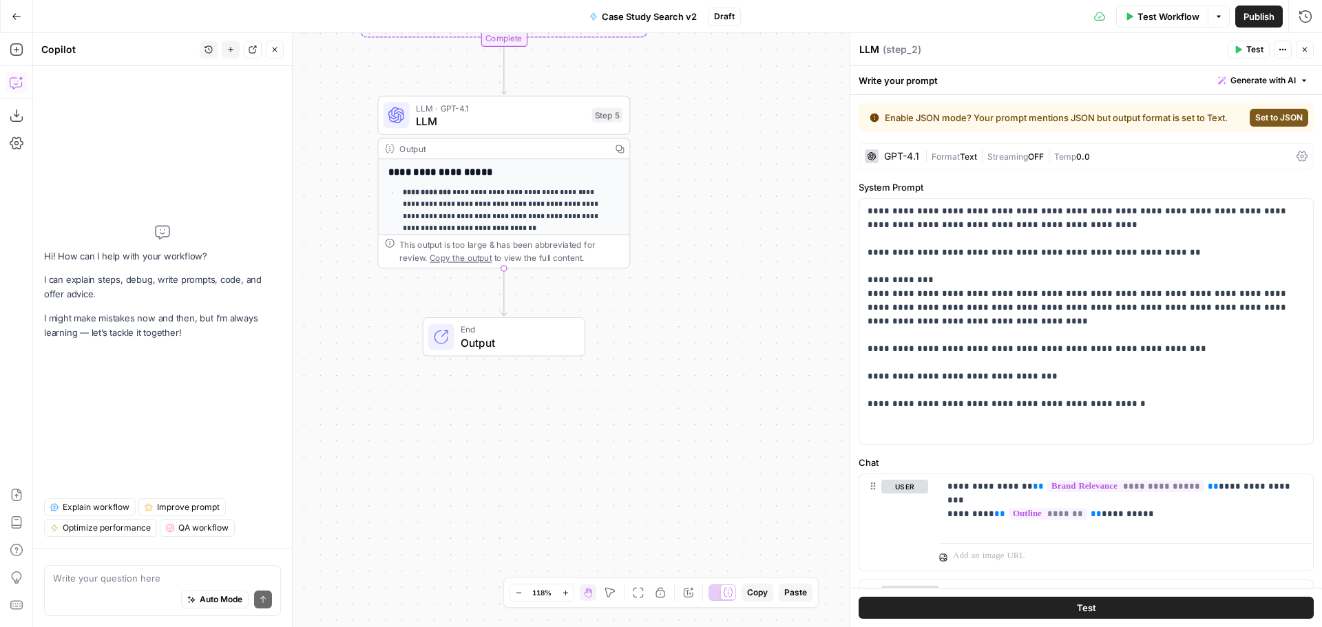
click at [163, 581] on textarea at bounding box center [162, 578] width 219 height 14
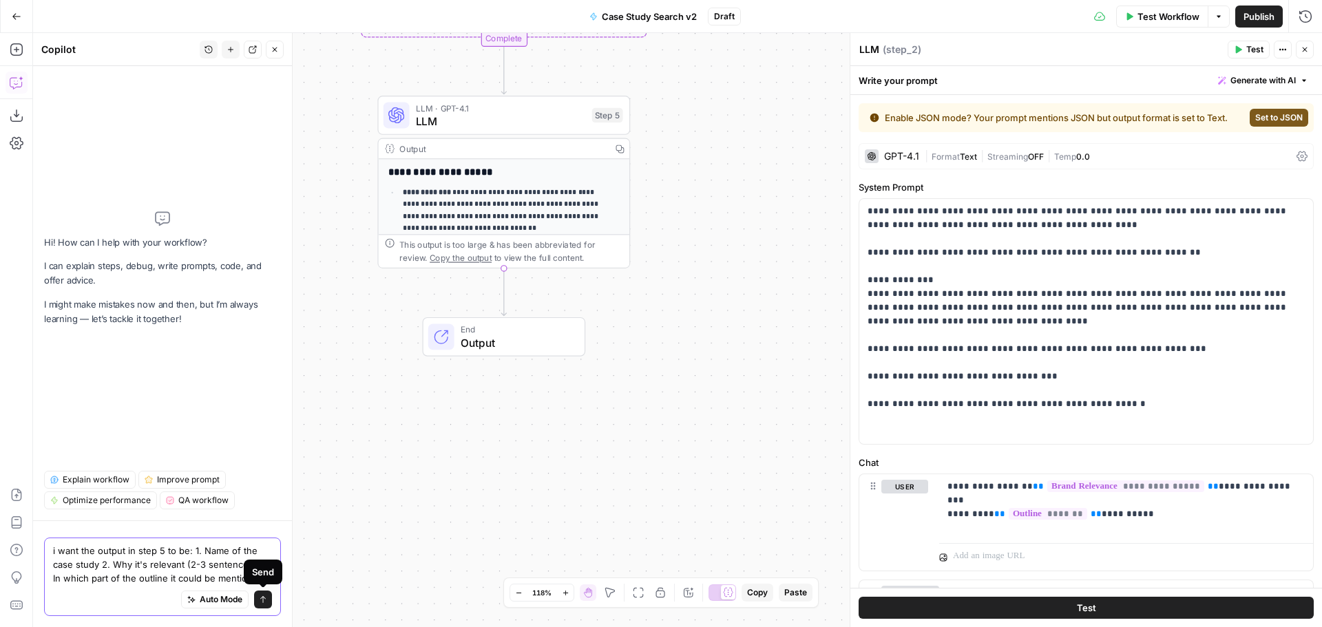
type textarea "i want the output in step 5 to be: 1. Name of the case study 2. Why it's releva…"
click at [265, 598] on icon "submit" at bounding box center [263, 599] width 6 height 7
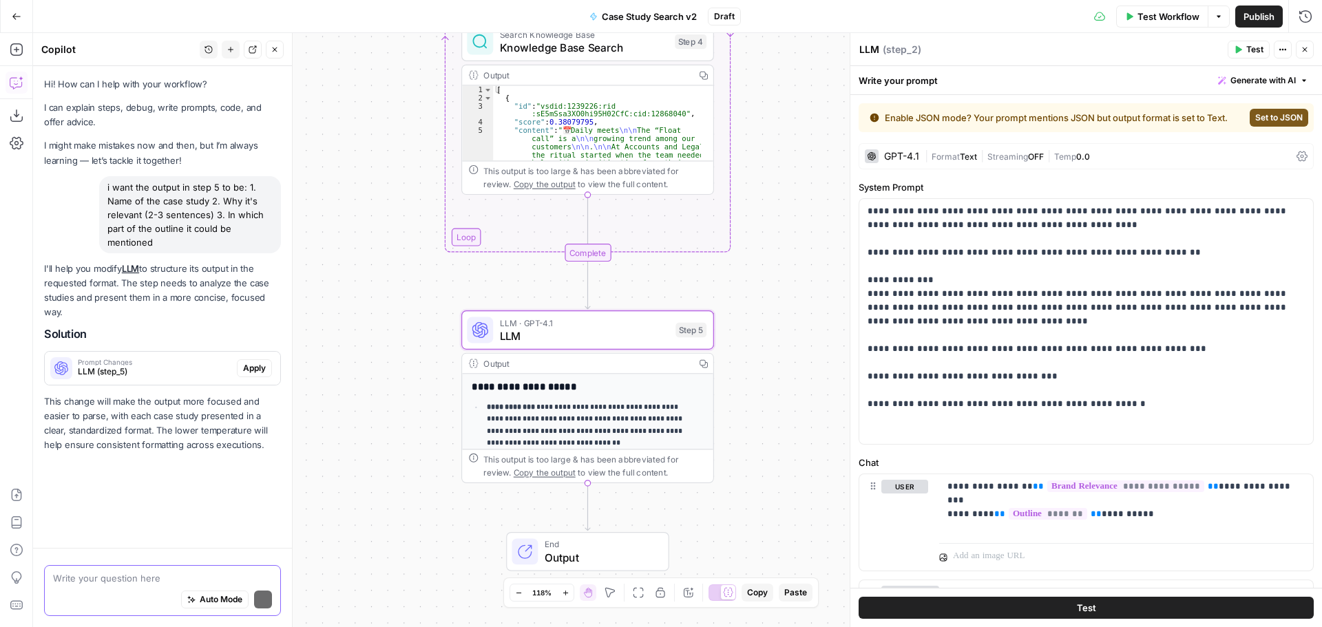
click at [249, 367] on span "Apply" at bounding box center [254, 368] width 23 height 12
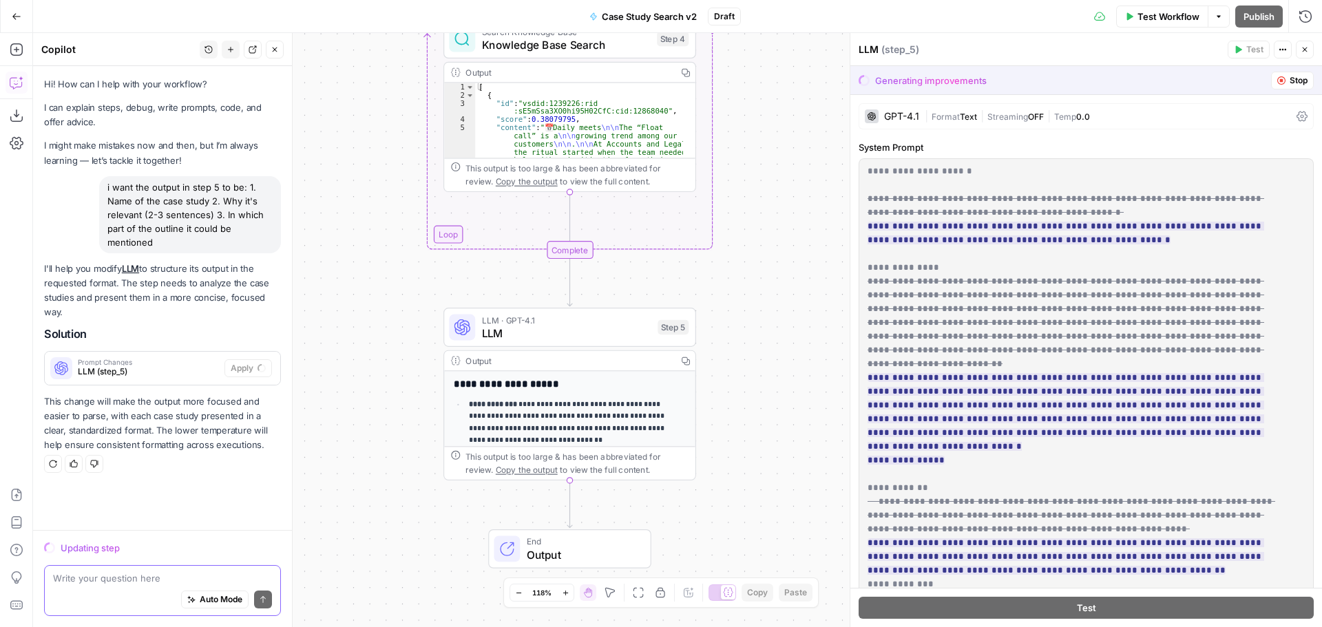
drag, startPoint x: 796, startPoint y: 347, endPoint x: 779, endPoint y: 344, distance: 17.4
click at [779, 344] on div "Workflow Set Inputs Inputs LLM · GPT-4.1 LLM Step 2 Output Copy 1 2 3 4 [ "Agen…" at bounding box center [677, 330] width 1289 height 594
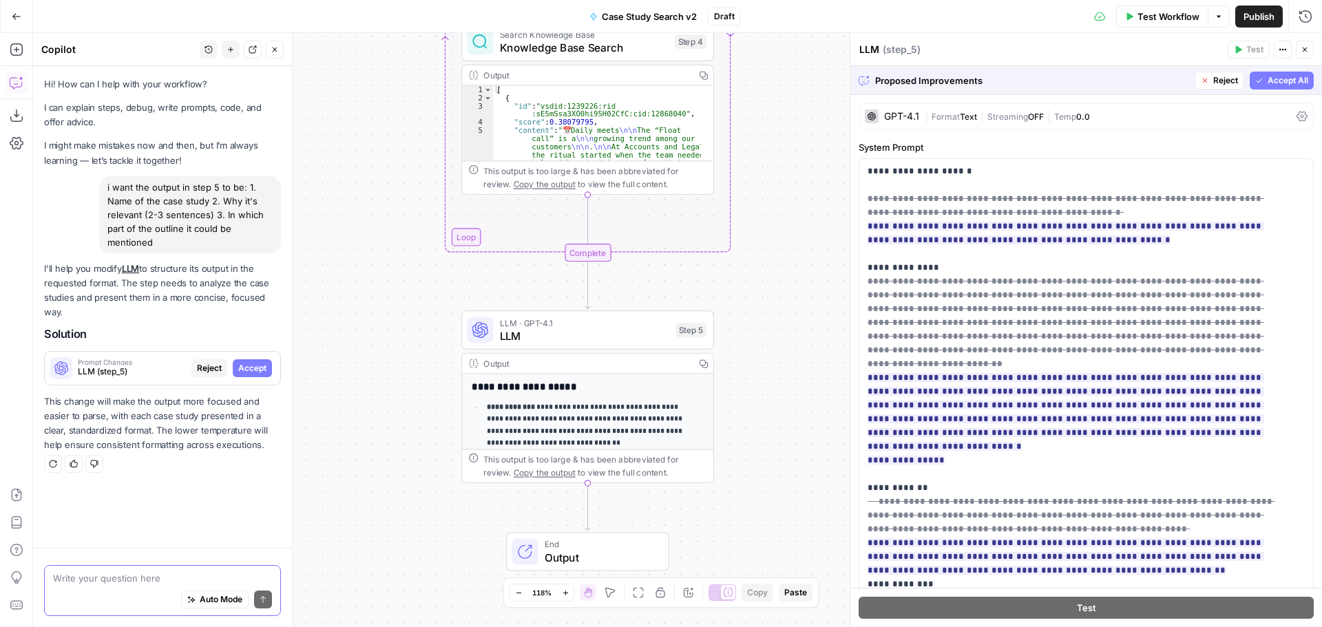
click at [1271, 78] on span "Accept All" at bounding box center [1287, 80] width 41 height 12
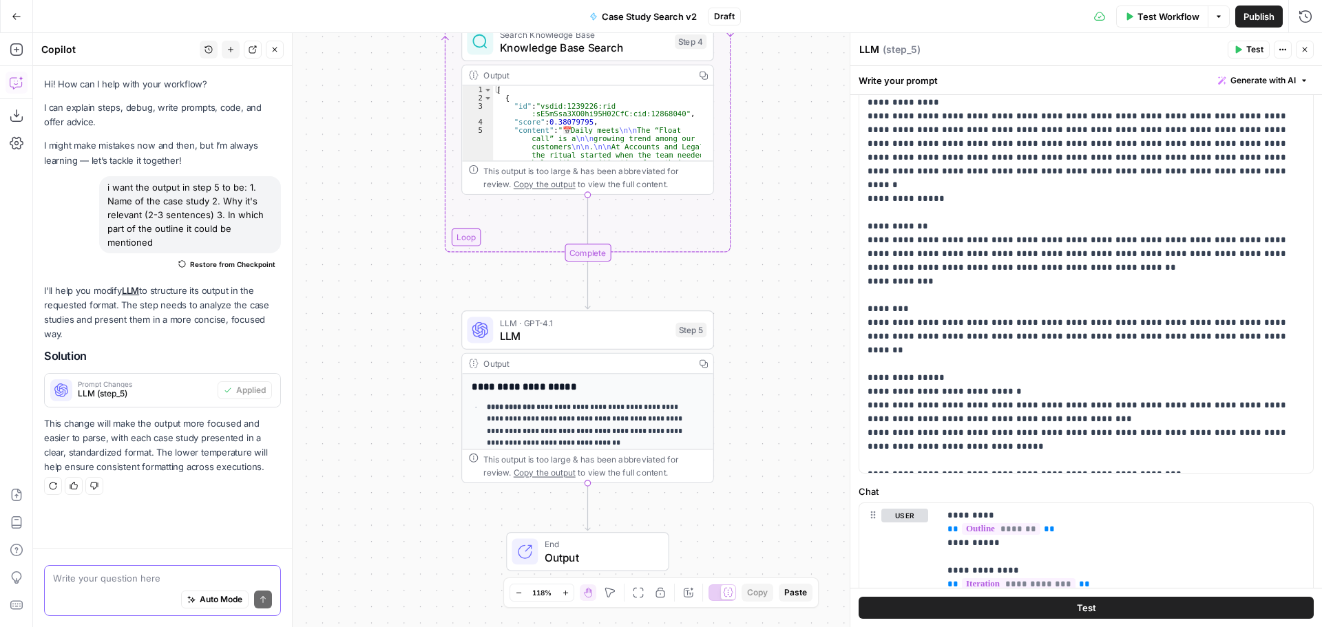
scroll to position [234, 0]
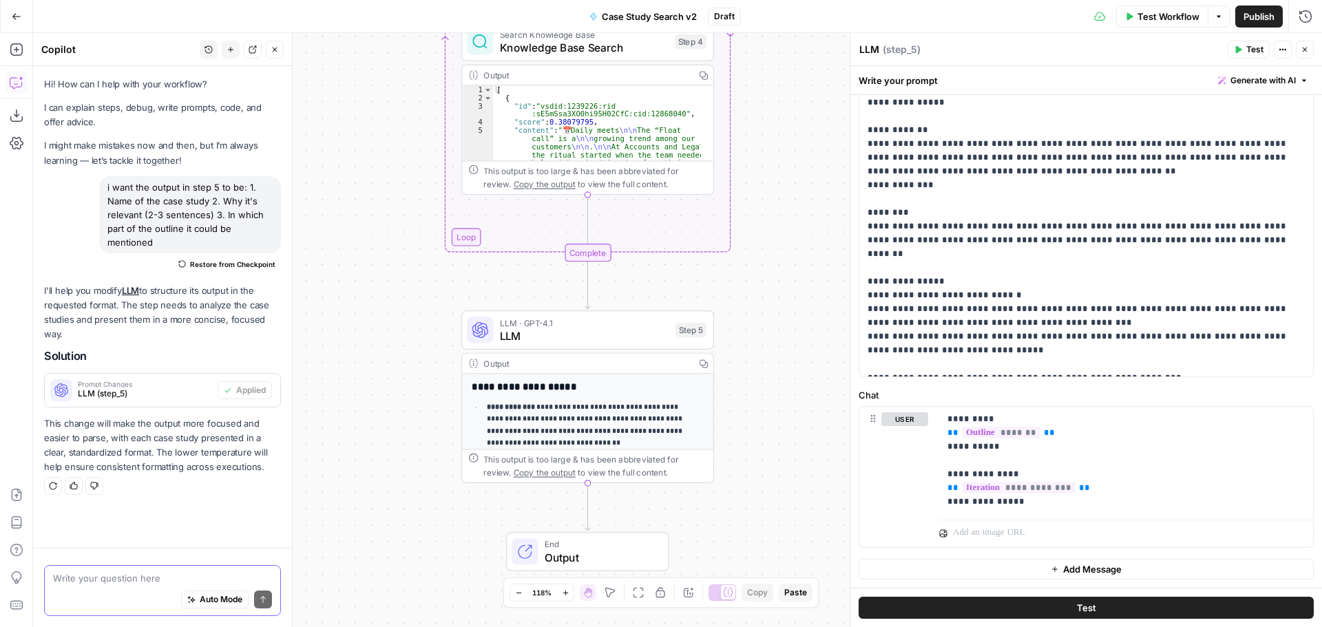
click at [1257, 13] on span "Publish" at bounding box center [1258, 17] width 31 height 14
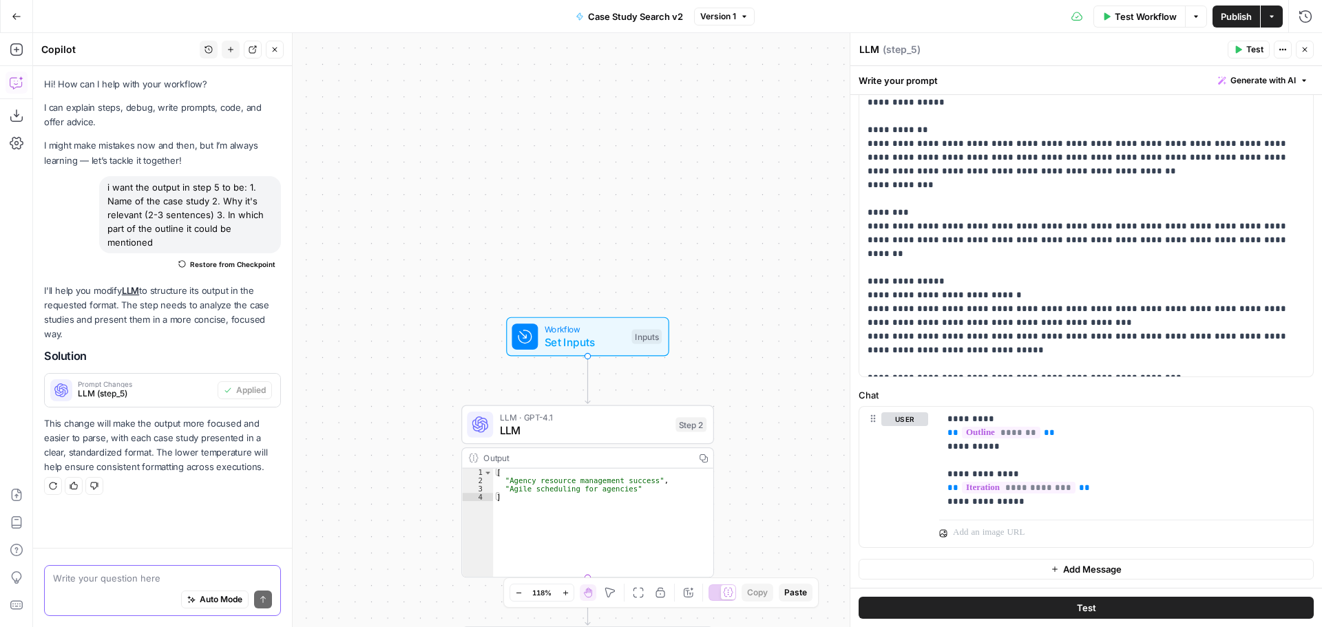
click at [1230, 17] on span "Publish" at bounding box center [1236, 17] width 31 height 14
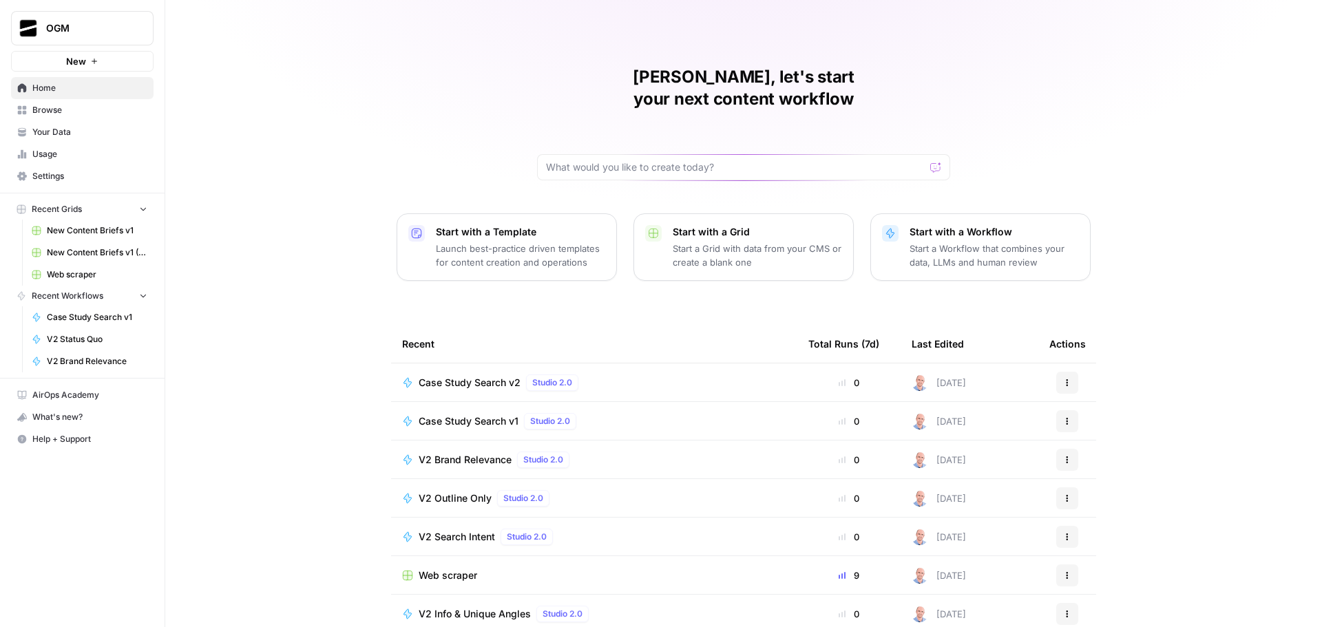
click at [63, 116] on span "Browse" at bounding box center [89, 110] width 115 height 12
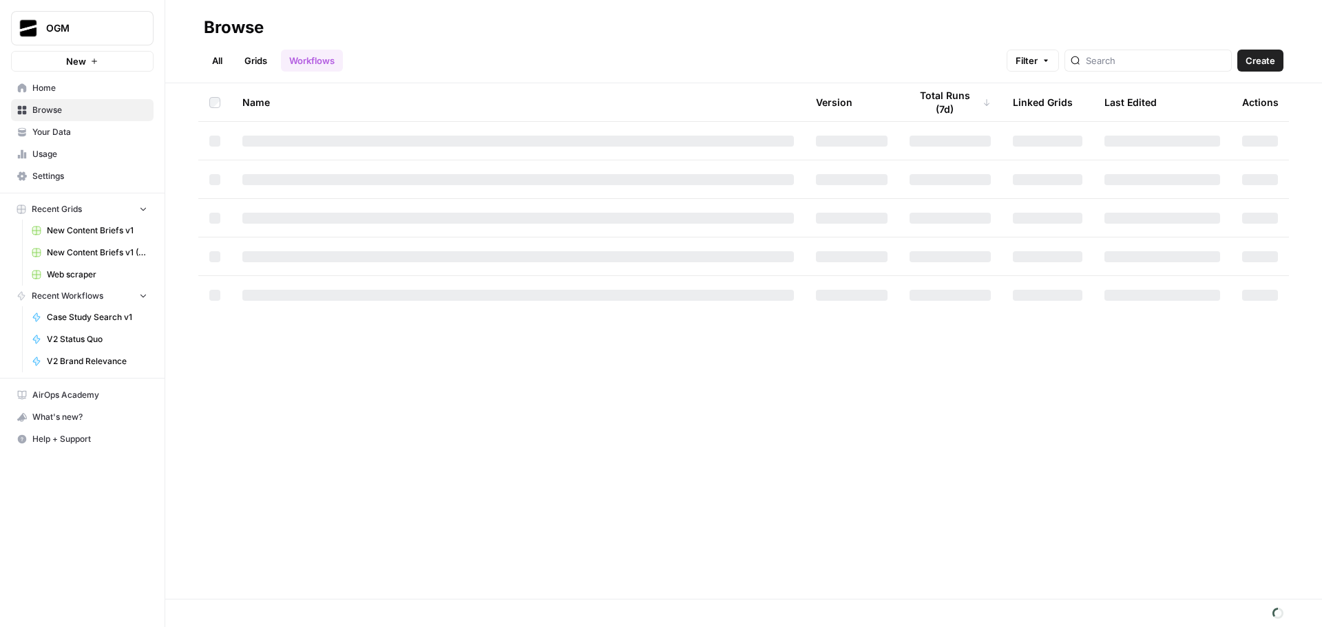
click at [85, 131] on span "Your Data" at bounding box center [89, 132] width 115 height 12
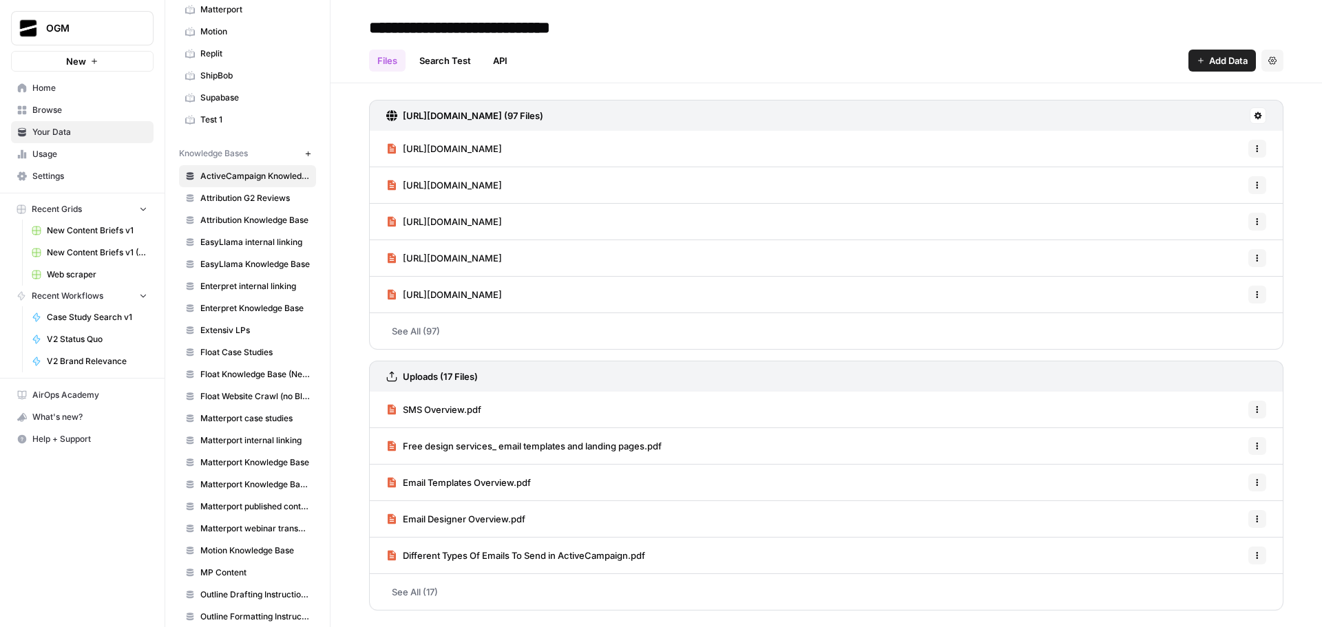
scroll to position [356, 0]
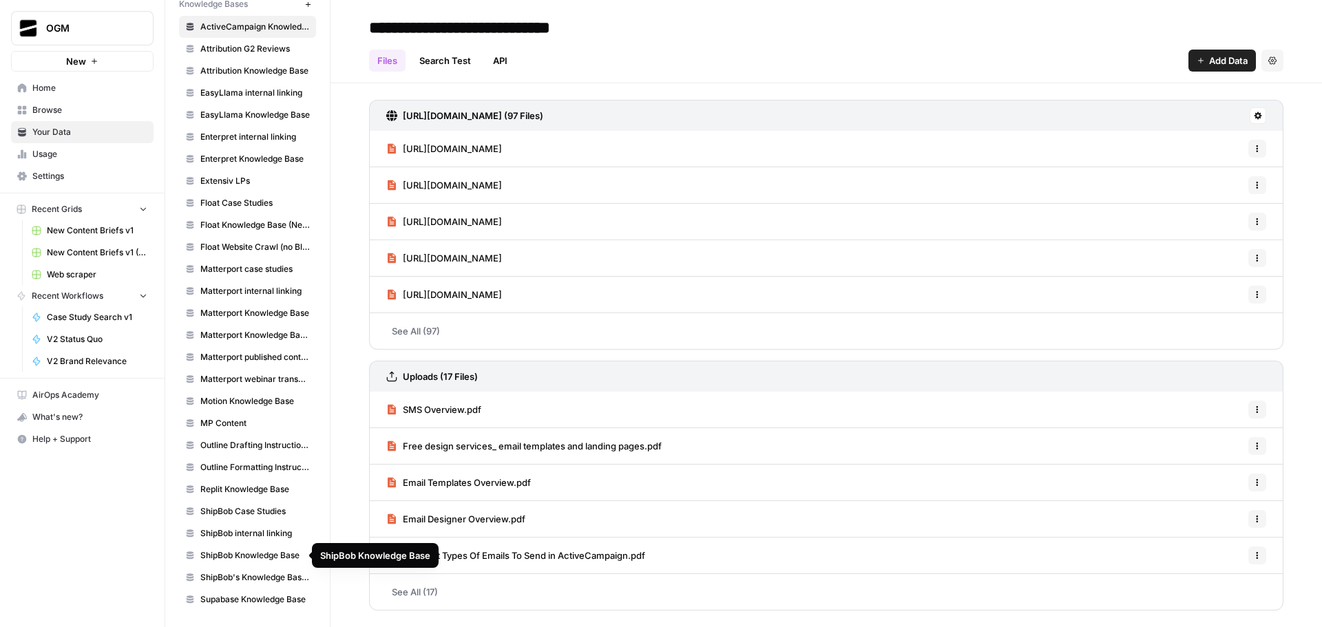
click at [255, 509] on span "ShipBob Case Studies" at bounding box center [254, 511] width 109 height 12
